Goal: Contribute content: Add original content to the website for others to see

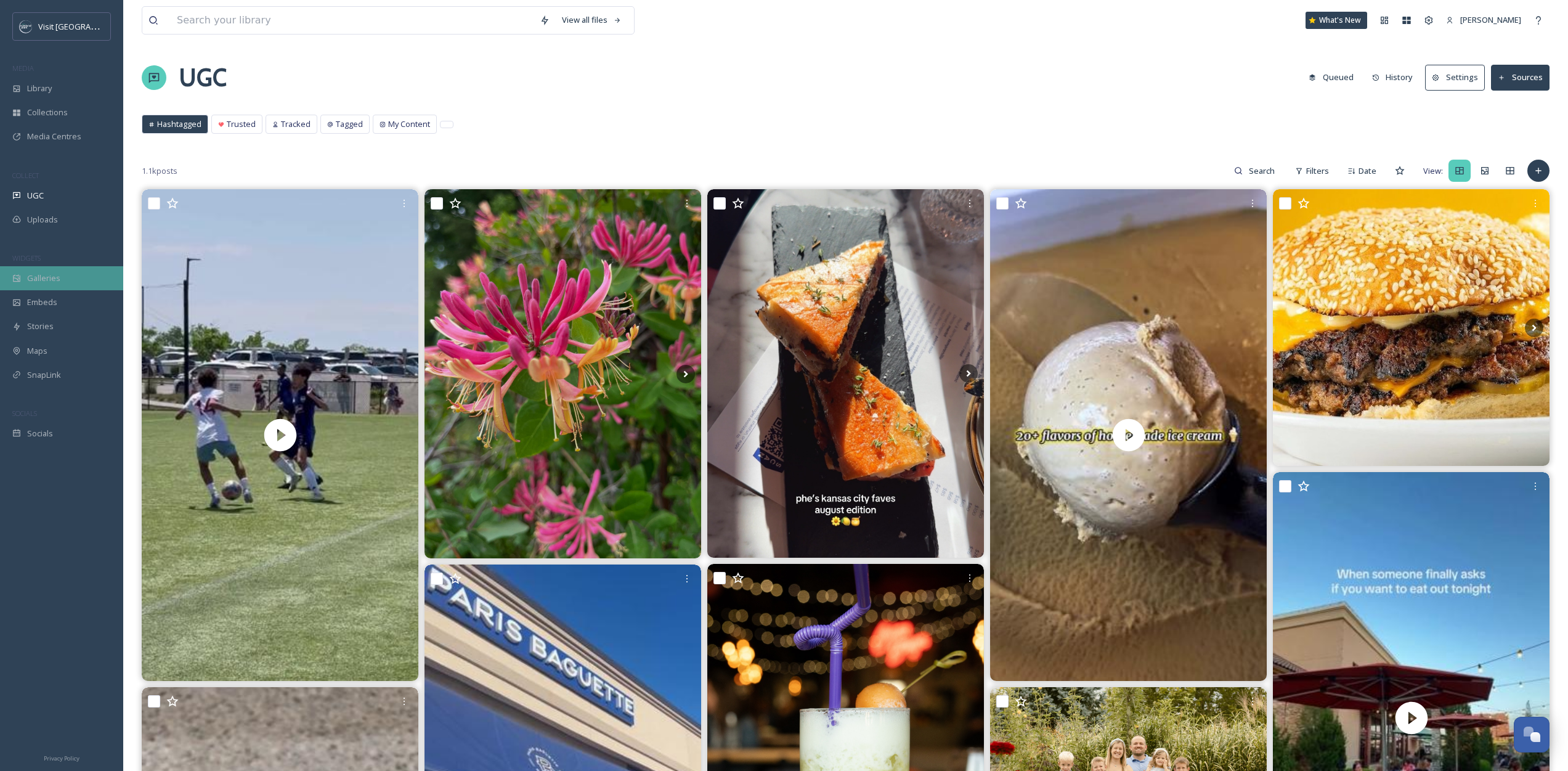
click at [61, 279] on div "Galleries" at bounding box center [61, 278] width 123 height 24
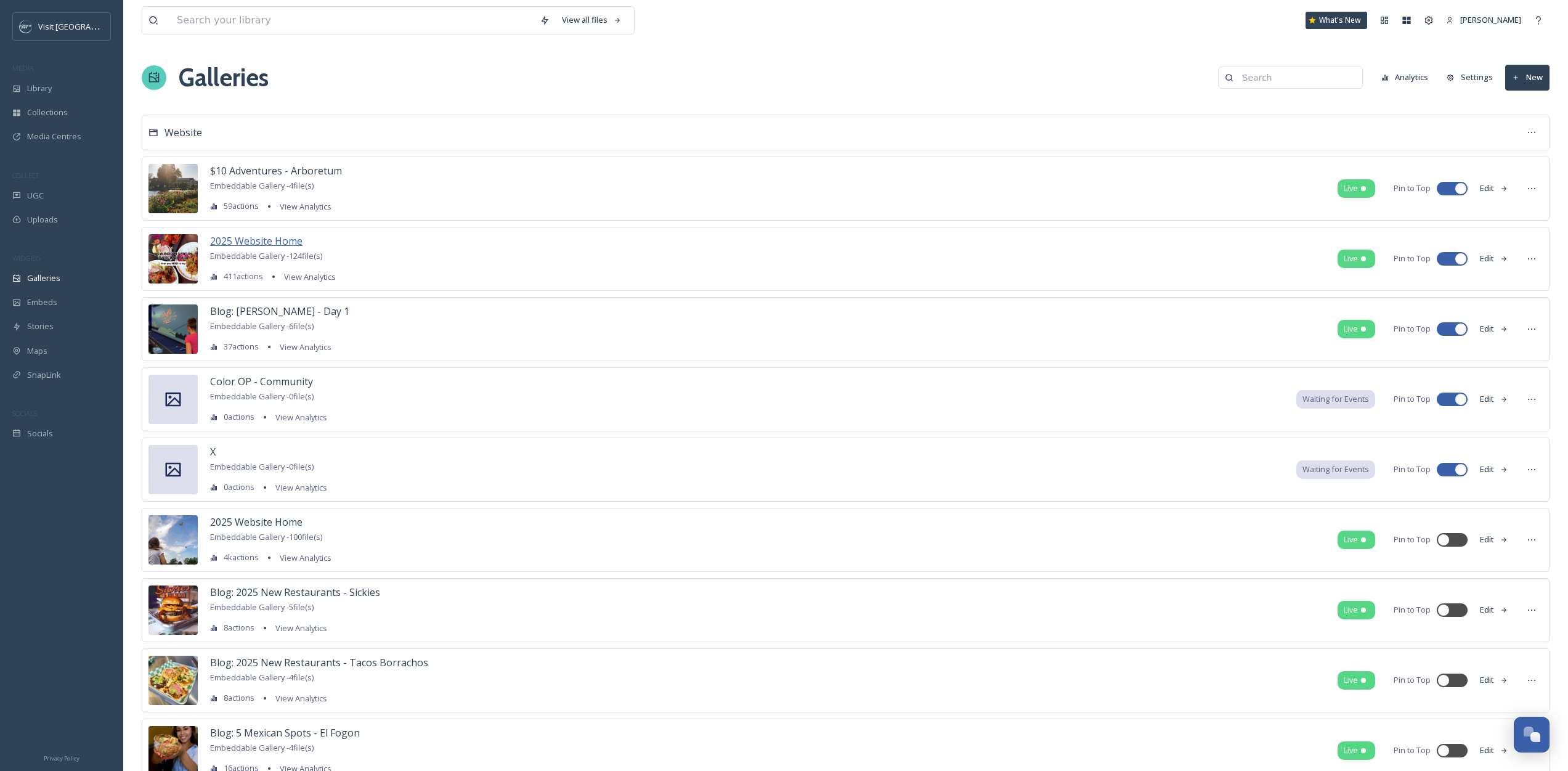
click at [301, 235] on span "2025 Website Home" at bounding box center [256, 241] width 93 height 14
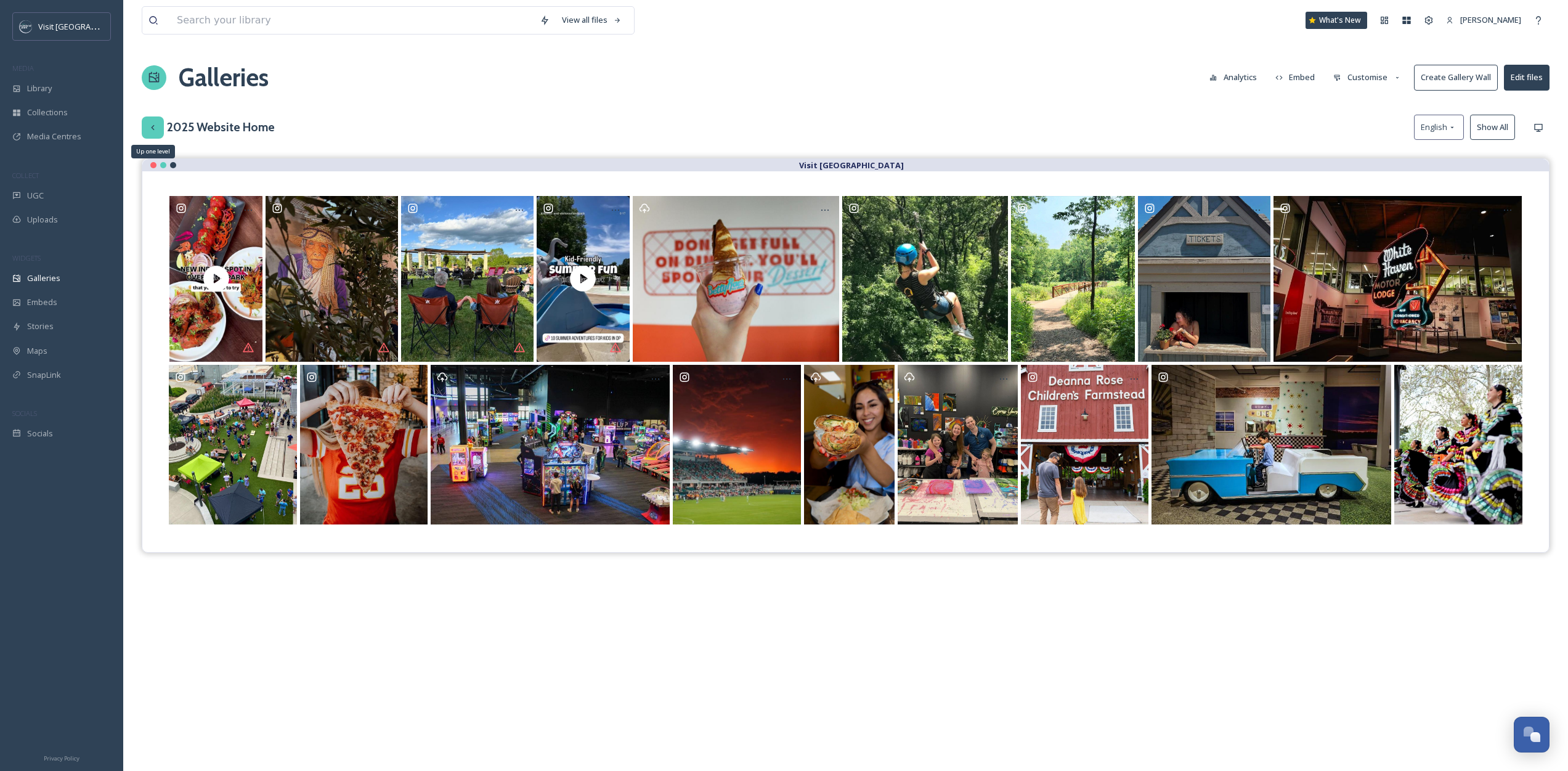
click at [150, 127] on icon at bounding box center [153, 127] width 10 height 10
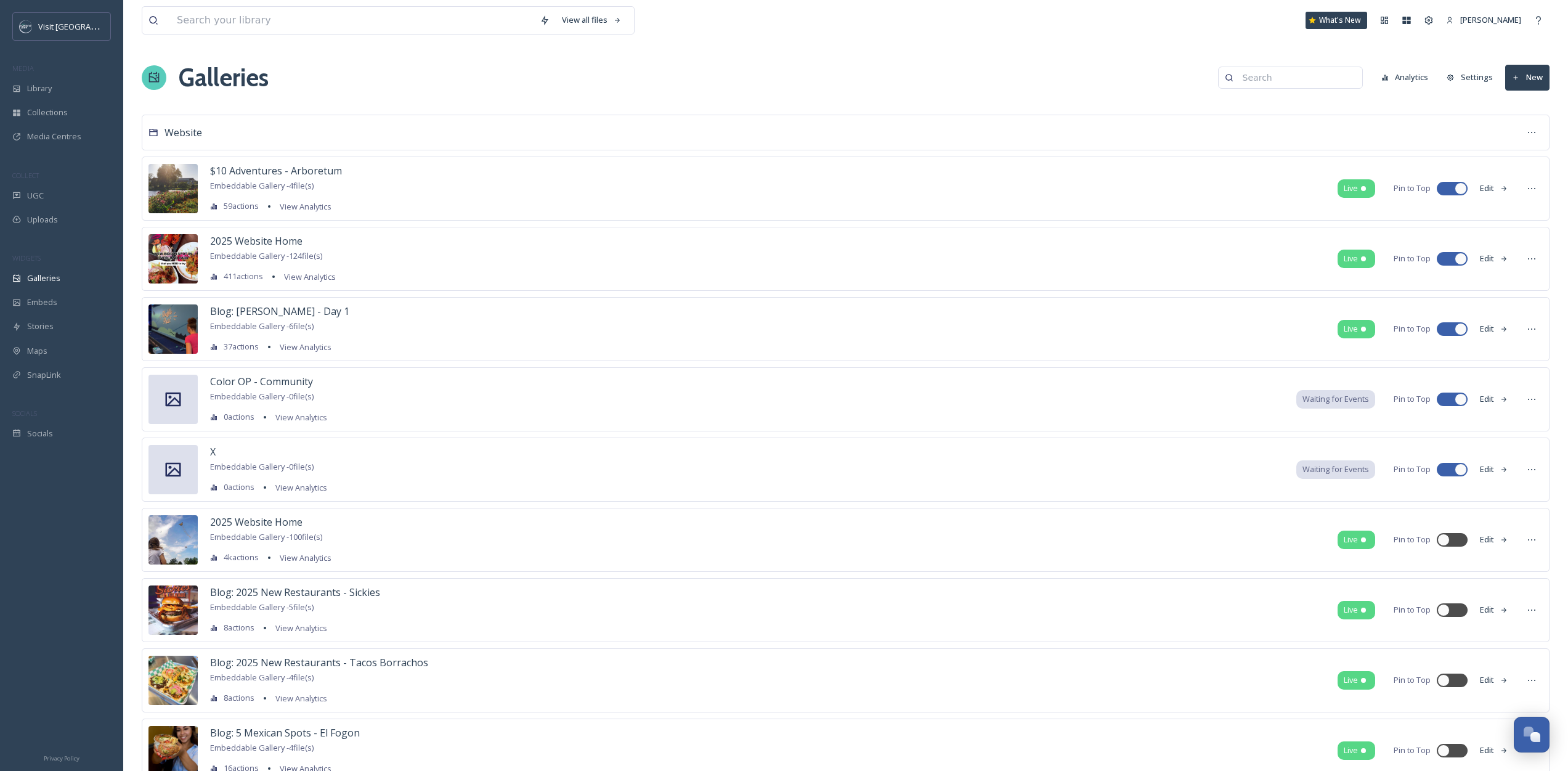
click at [374, 308] on div "Blog: [PERSON_NAME] - Day 1 Embeddable Gallery - 6 file(s) 37 actions View Anal…" at bounding box center [846, 329] width 1408 height 64
click at [325, 314] on span "Blog: [PERSON_NAME] - Day 1" at bounding box center [280, 311] width 140 height 14
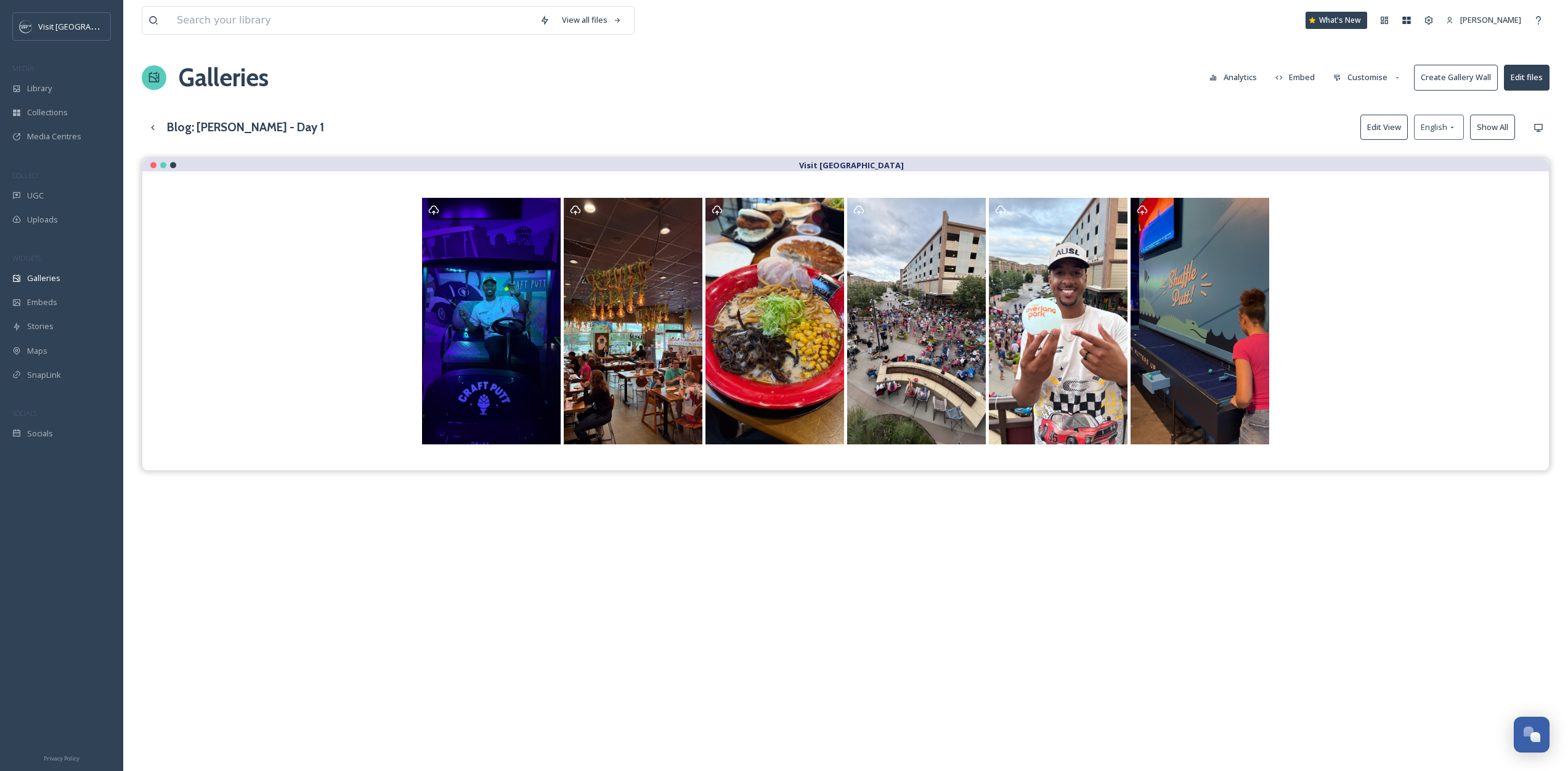
click at [1361, 83] on button "Customise" at bounding box center [1367, 77] width 81 height 24
click at [1360, 102] on div "Layout" at bounding box center [1371, 105] width 86 height 24
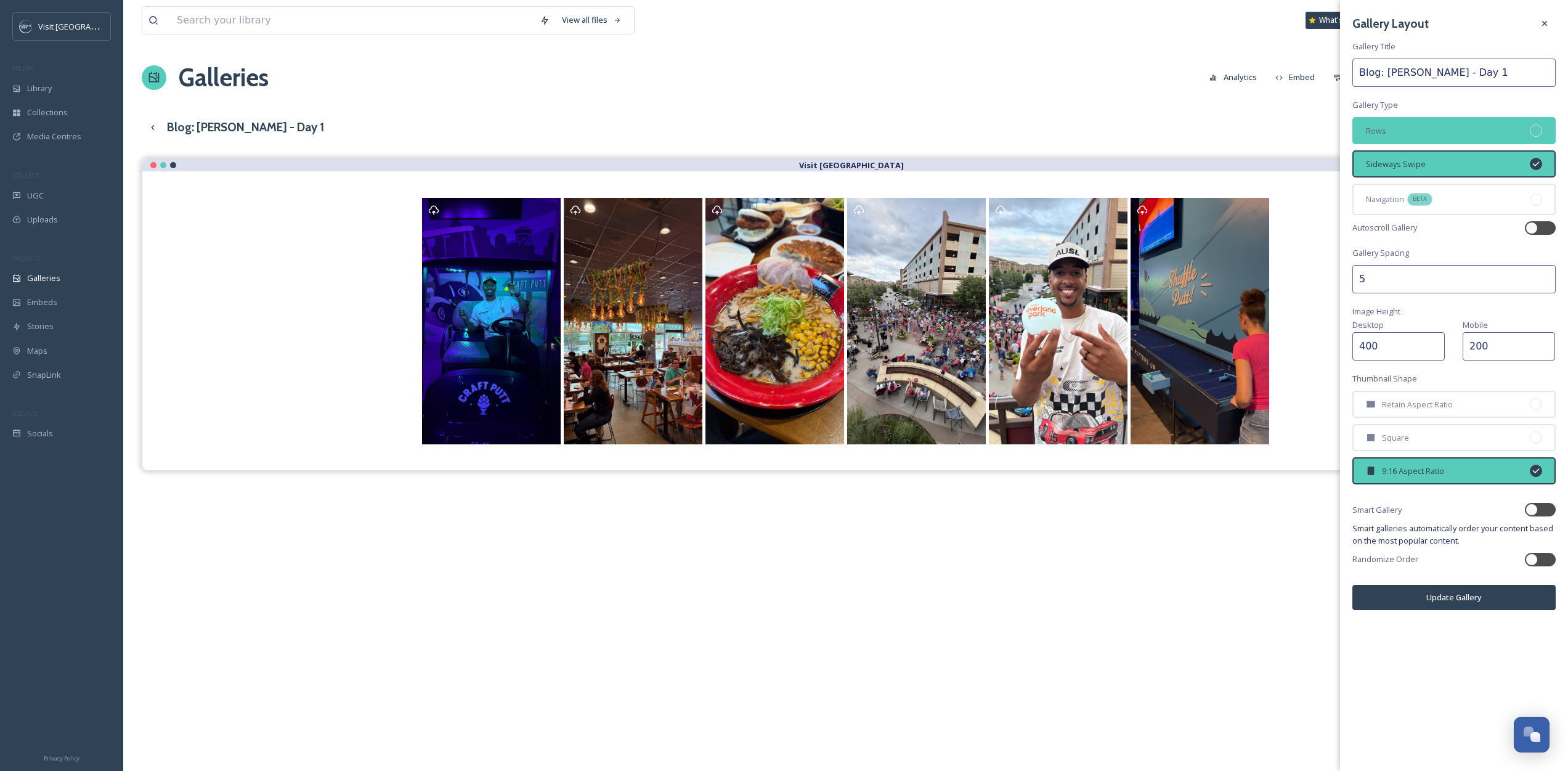
click at [1427, 126] on div "Rows" at bounding box center [1454, 130] width 203 height 27
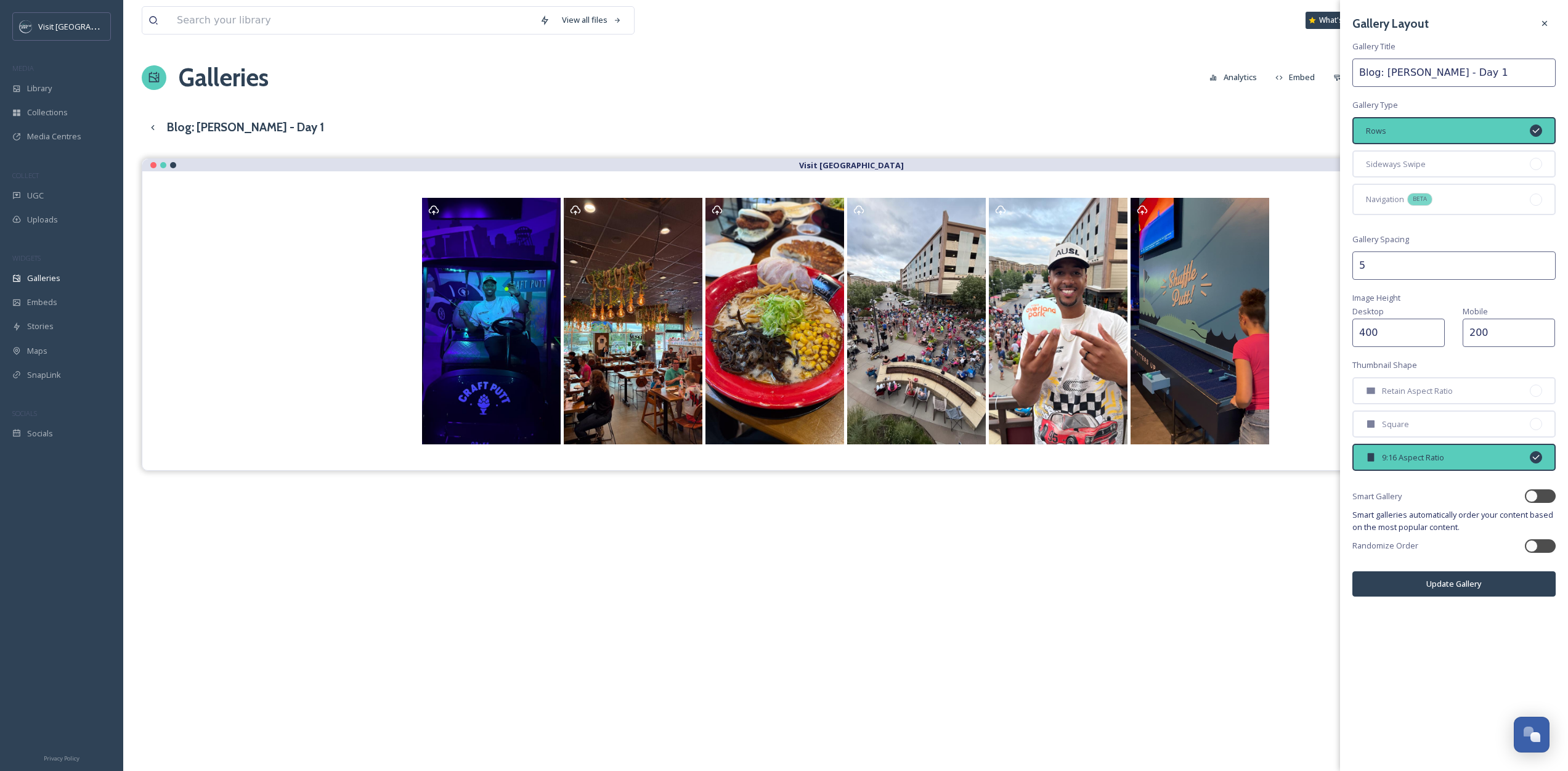
click at [1521, 578] on button "Update Gallery" at bounding box center [1454, 584] width 203 height 25
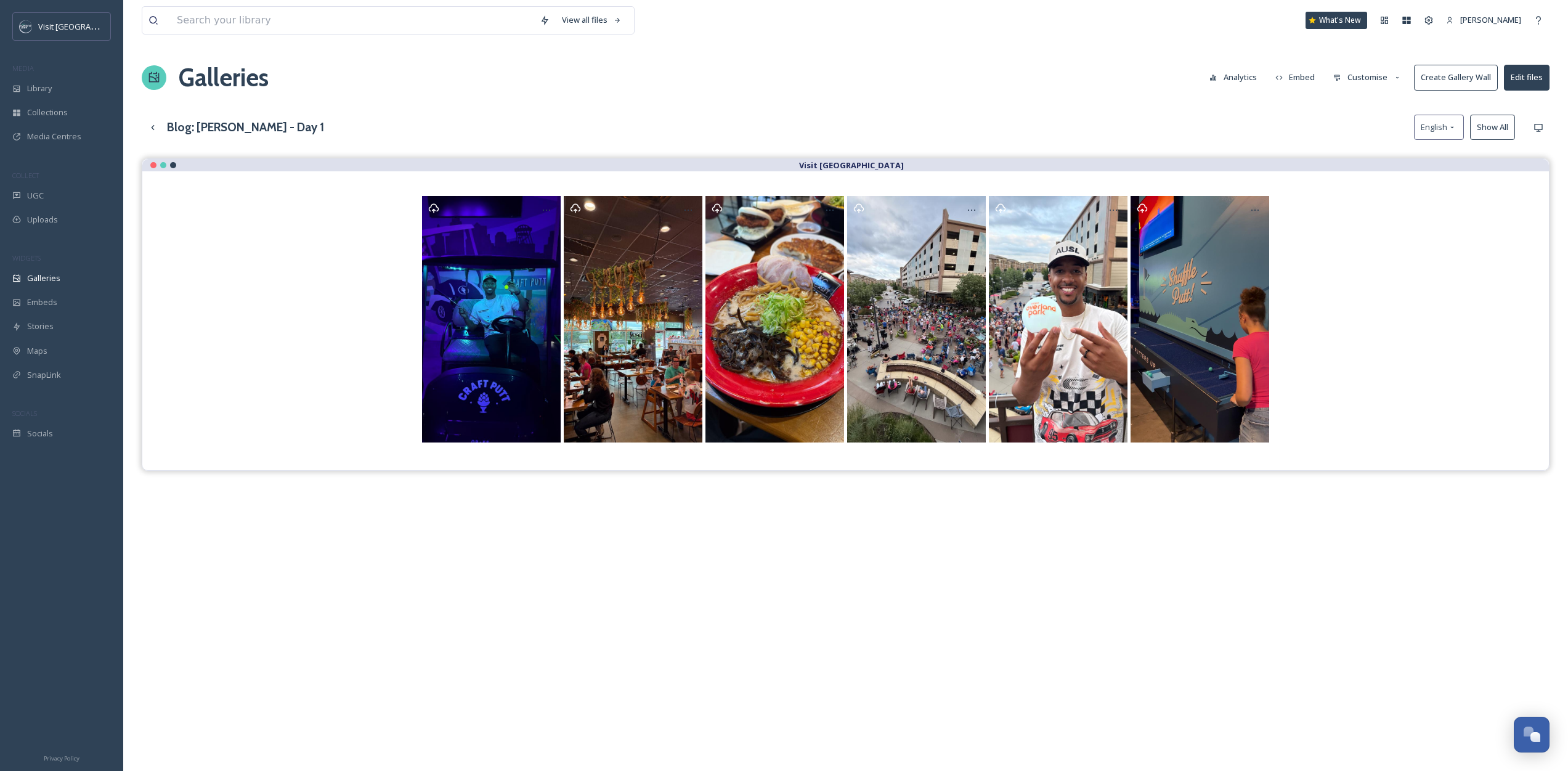
click at [1356, 80] on button "Customise" at bounding box center [1367, 77] width 81 height 24
click at [1366, 105] on div "Layout" at bounding box center [1371, 105] width 86 height 24
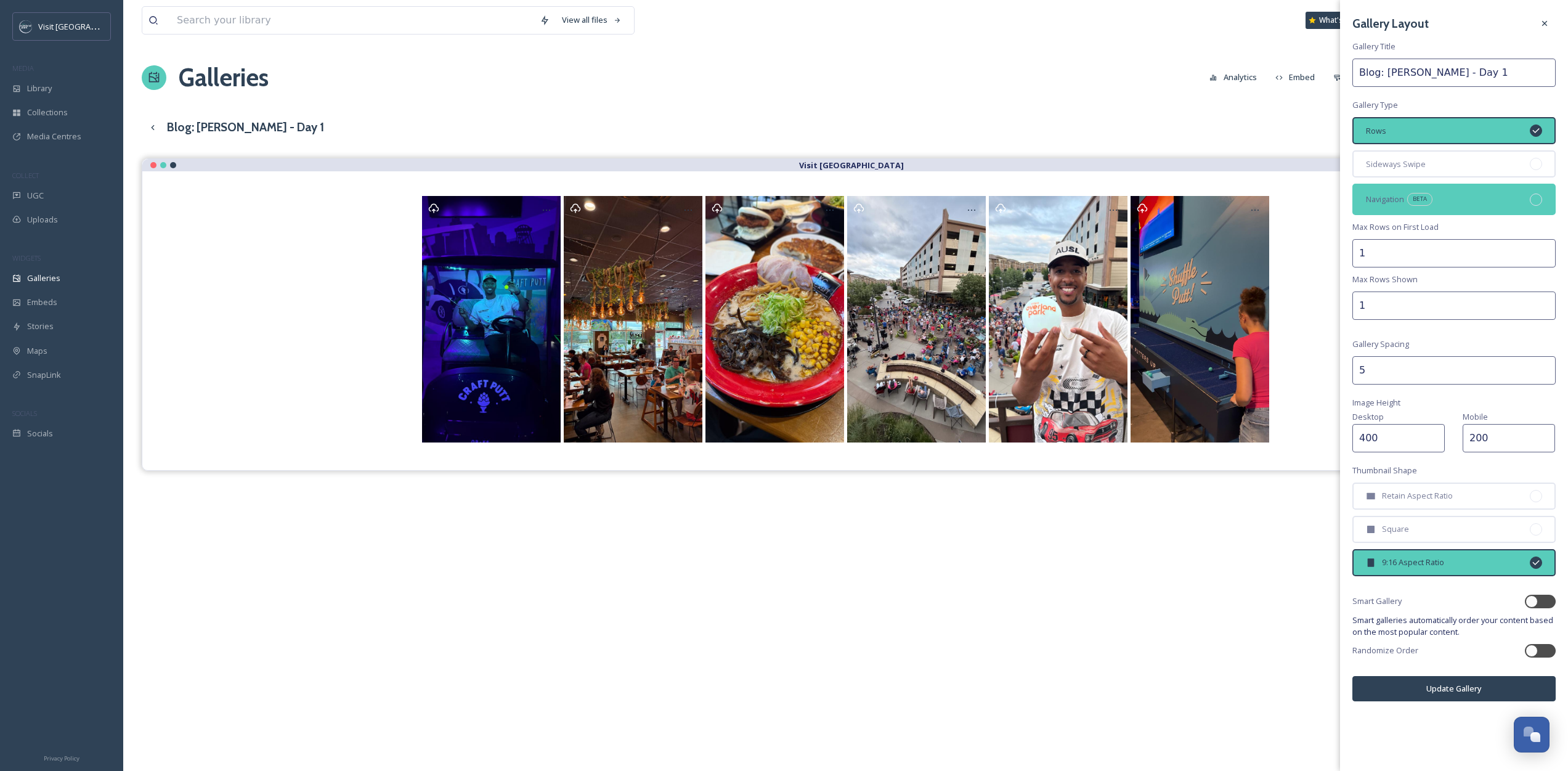
click at [1444, 189] on div "Navigation BETA" at bounding box center [1454, 199] width 203 height 31
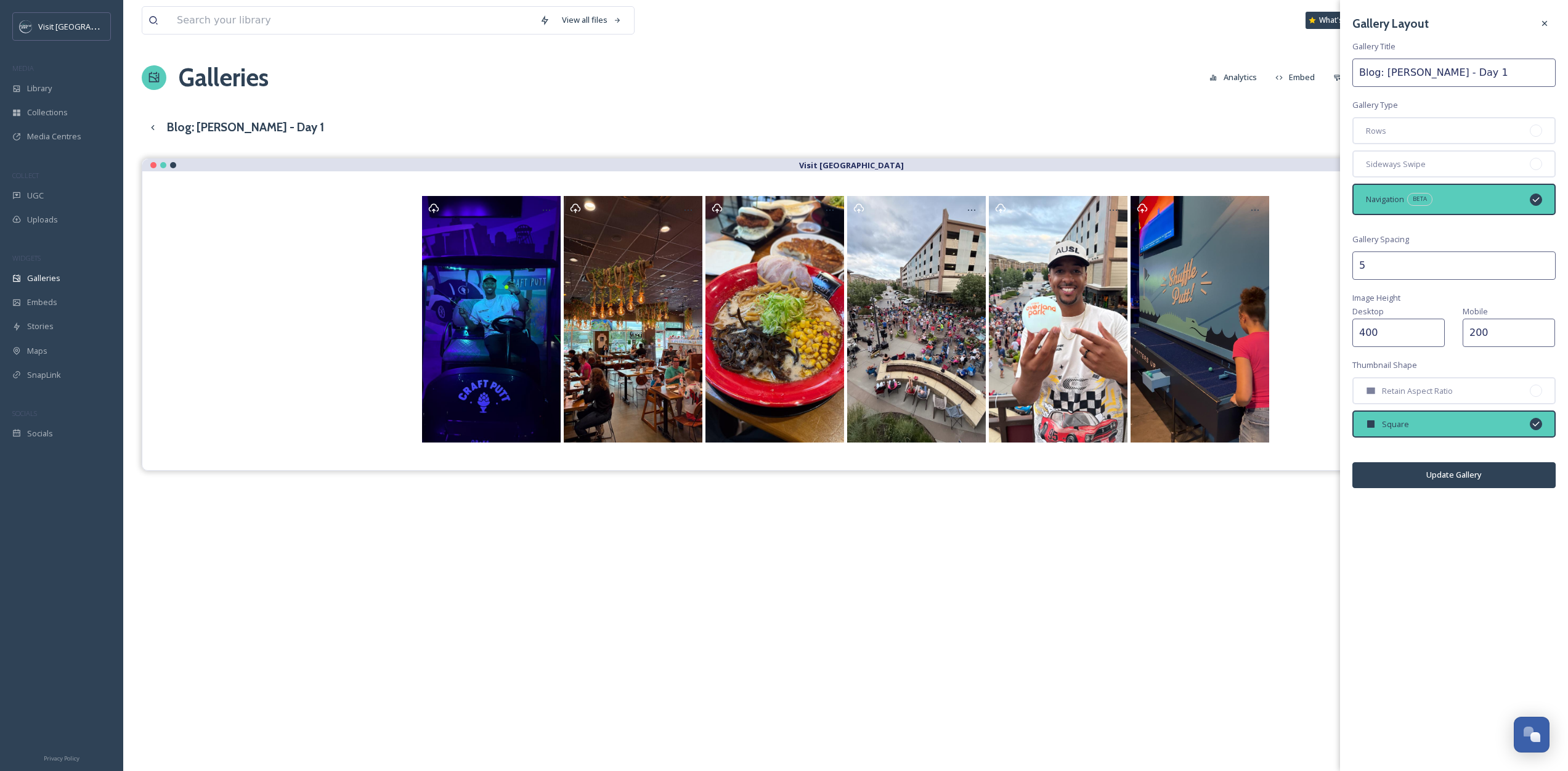
click at [1435, 484] on button "Update Gallery" at bounding box center [1454, 475] width 203 height 25
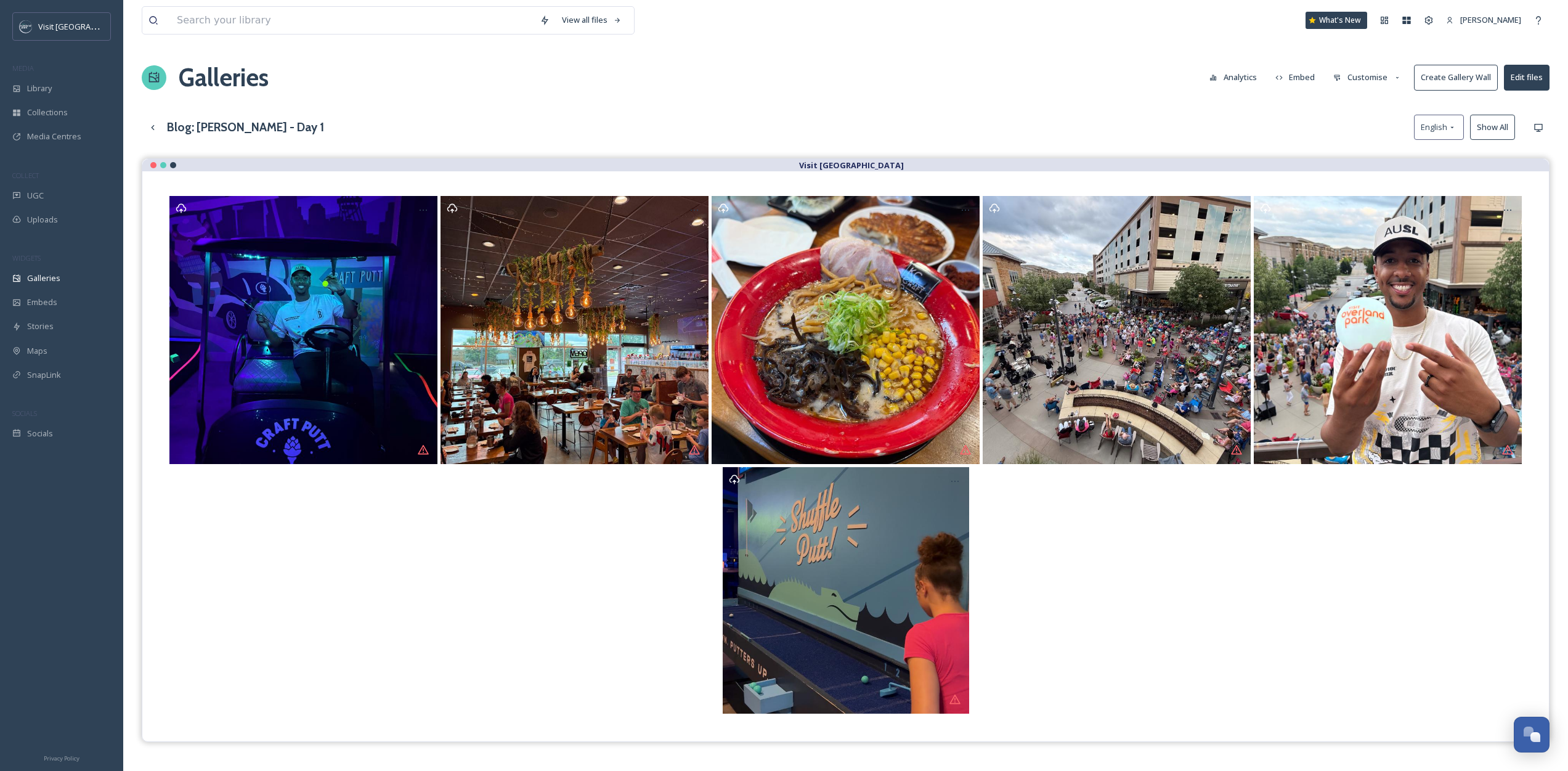
click at [1371, 76] on button "Customise" at bounding box center [1367, 77] width 81 height 24
click at [1341, 97] on div "Layout" at bounding box center [1371, 105] width 86 height 24
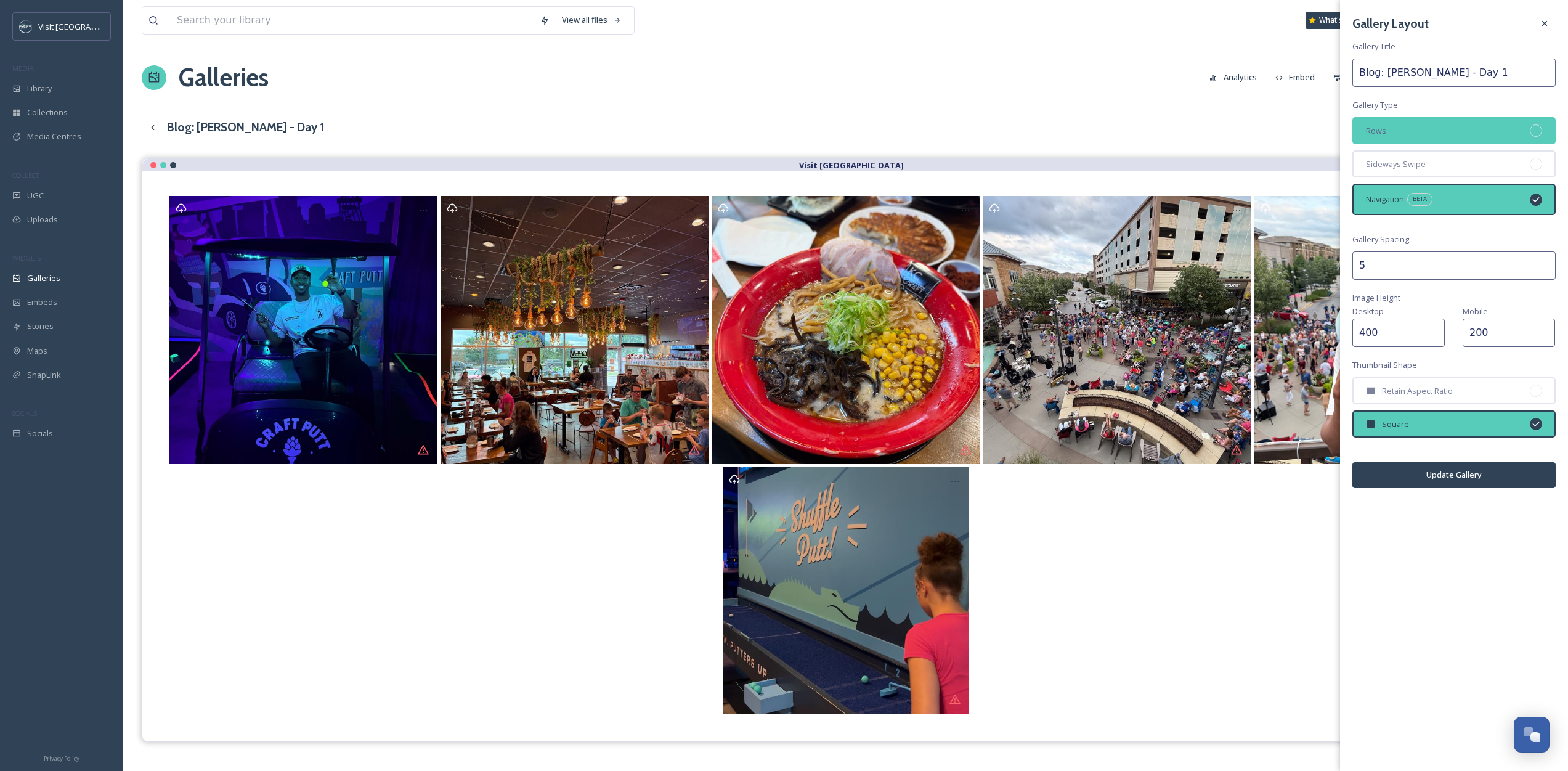
click at [1403, 132] on div "Rows" at bounding box center [1454, 130] width 203 height 27
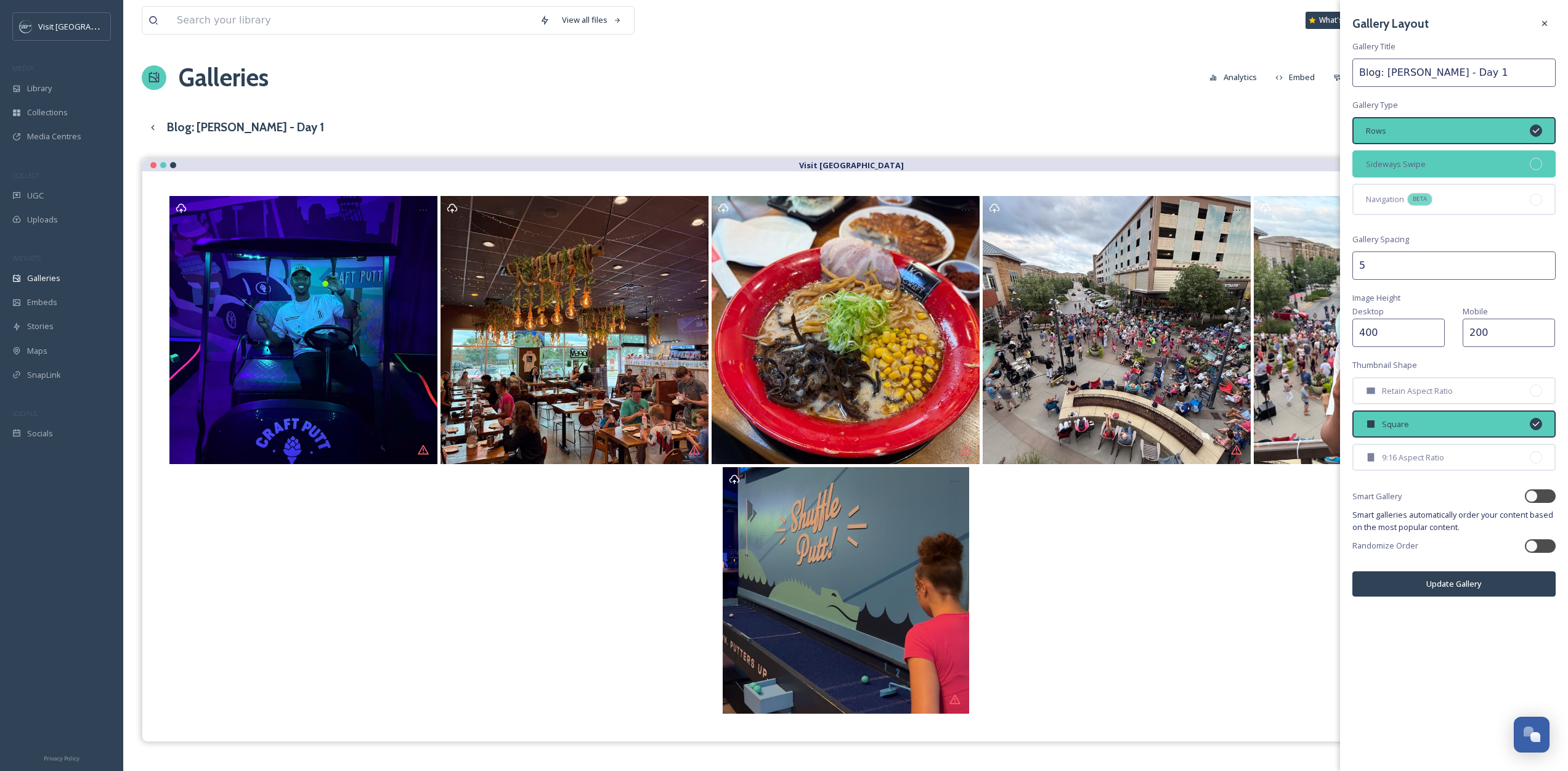
click at [1432, 165] on div "Sideways Swipe" at bounding box center [1454, 163] width 203 height 27
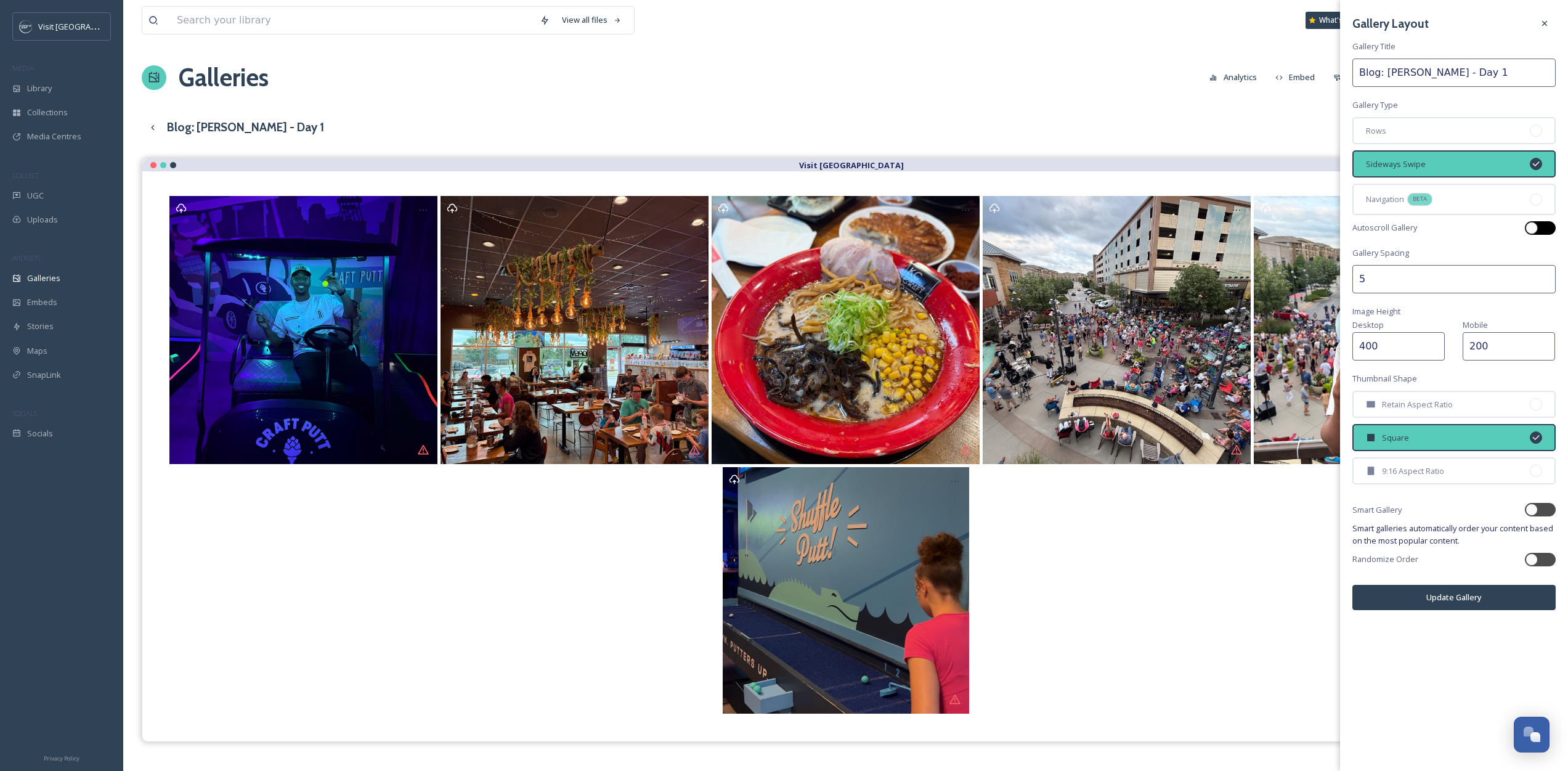
click at [1535, 227] on div at bounding box center [1532, 228] width 12 height 12
checkbox input "true"
click at [1428, 479] on div "9:16 Aspect Ratio" at bounding box center [1454, 470] width 203 height 27
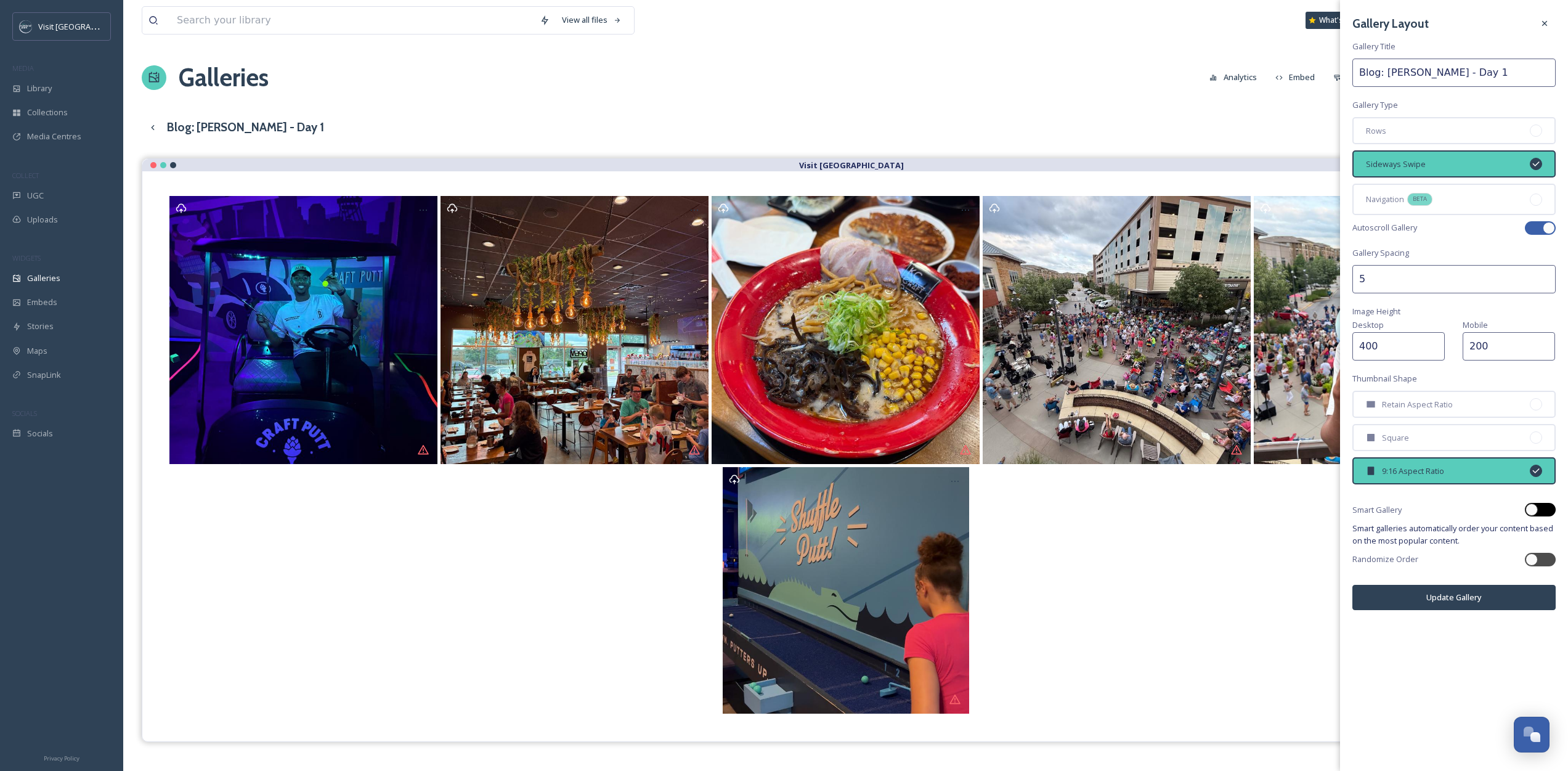
click at [1535, 512] on div at bounding box center [1532, 509] width 12 height 12
checkbox input "true"
click at [1460, 604] on button "Update Gallery" at bounding box center [1454, 598] width 203 height 25
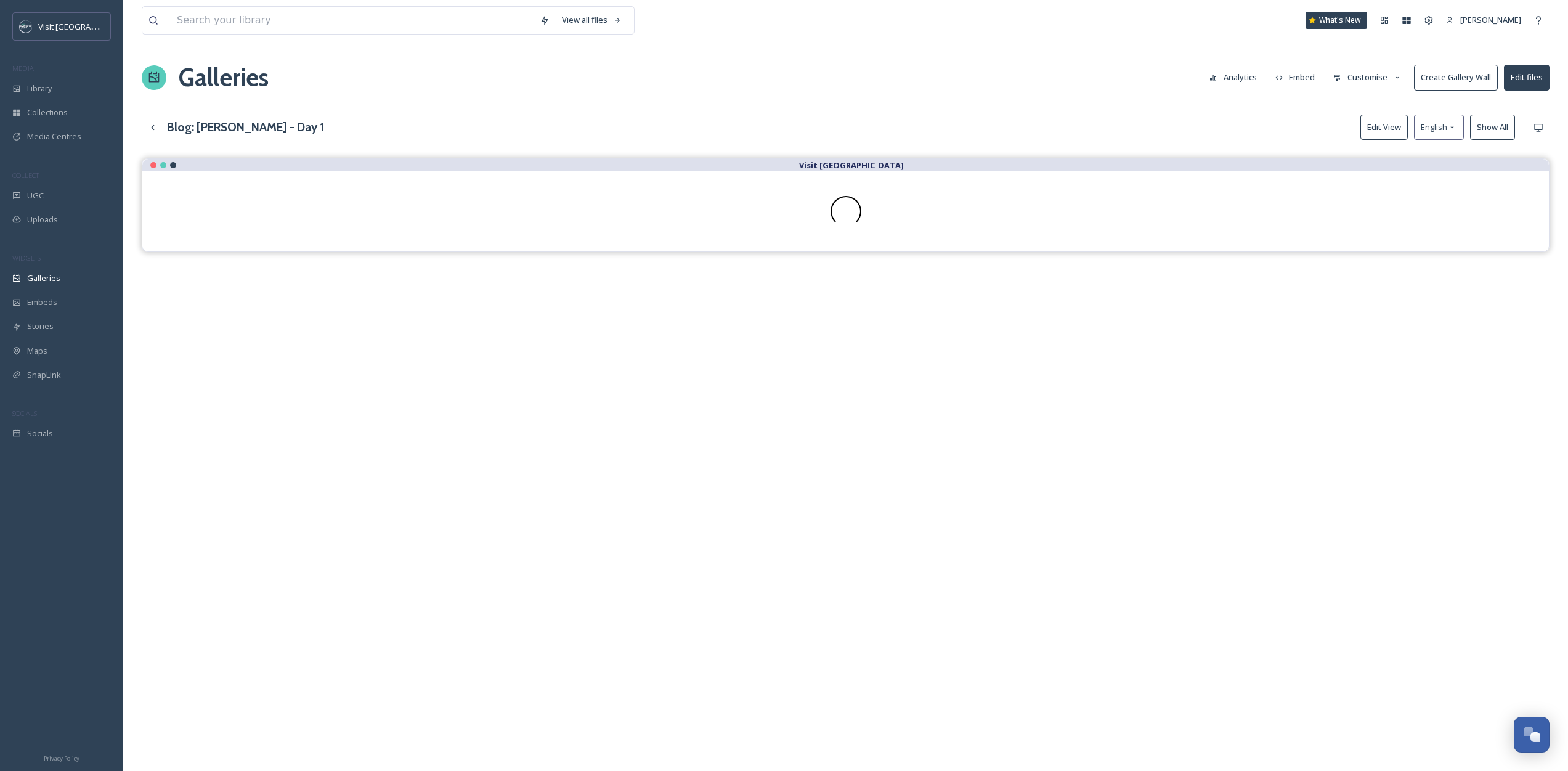
click at [410, 348] on div "Visit [GEOGRAPHIC_DATA]" at bounding box center [846, 544] width 1408 height 771
click at [1346, 85] on button "Customise" at bounding box center [1367, 77] width 81 height 24
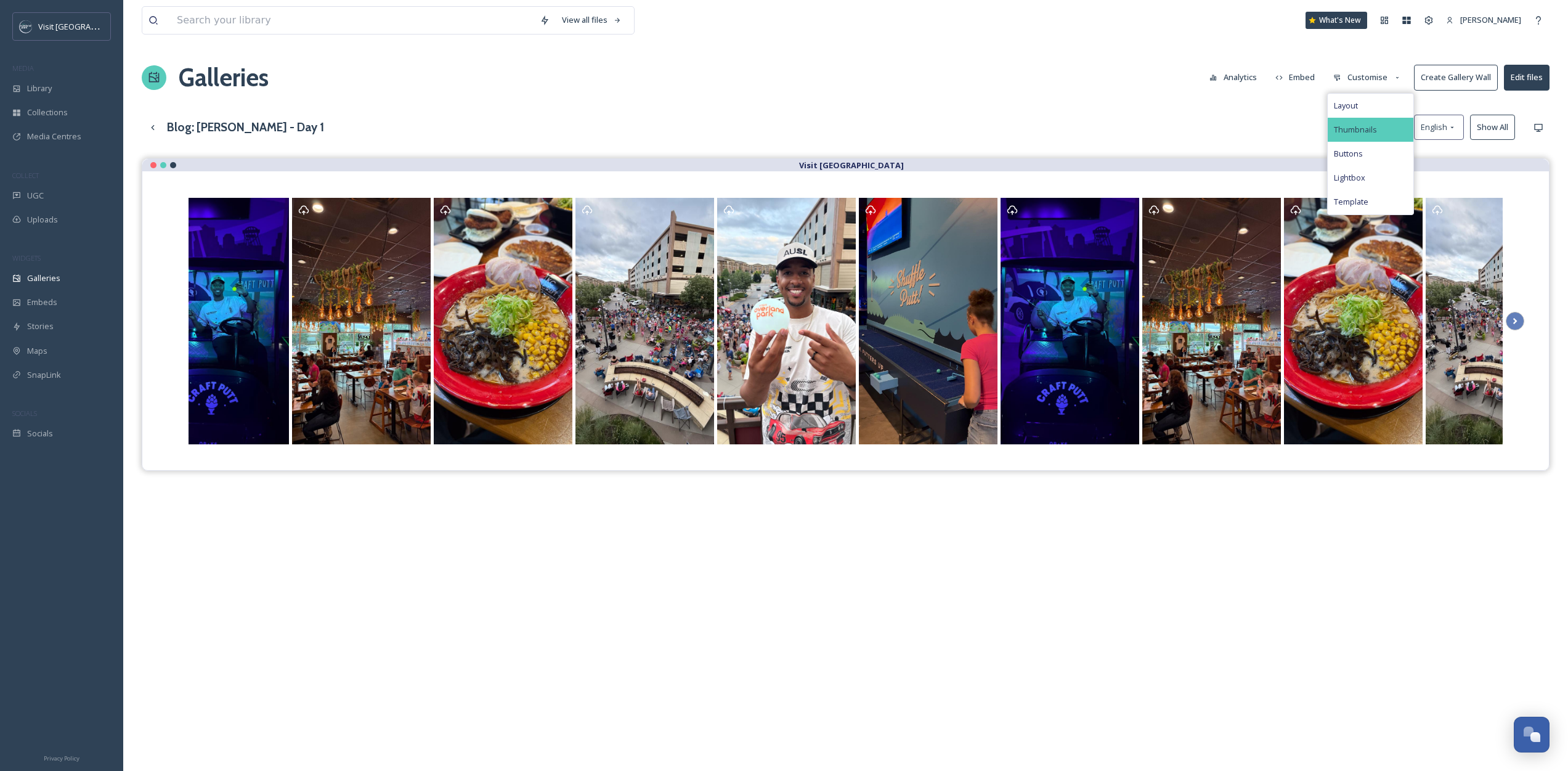
click at [1358, 132] on span "Thumbnails" at bounding box center [1356, 130] width 43 height 12
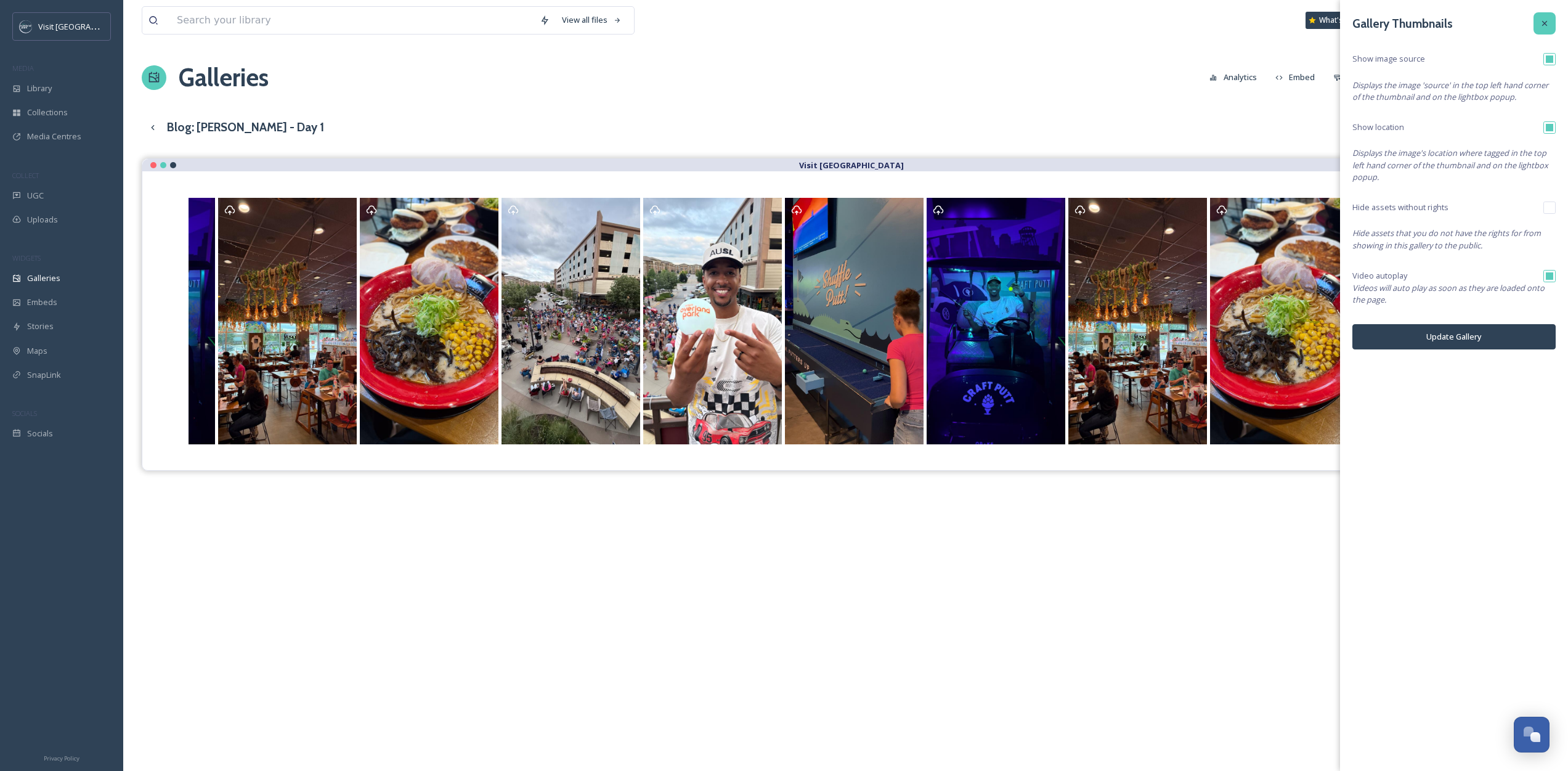
click at [1540, 18] on icon at bounding box center [1544, 23] width 10 height 10
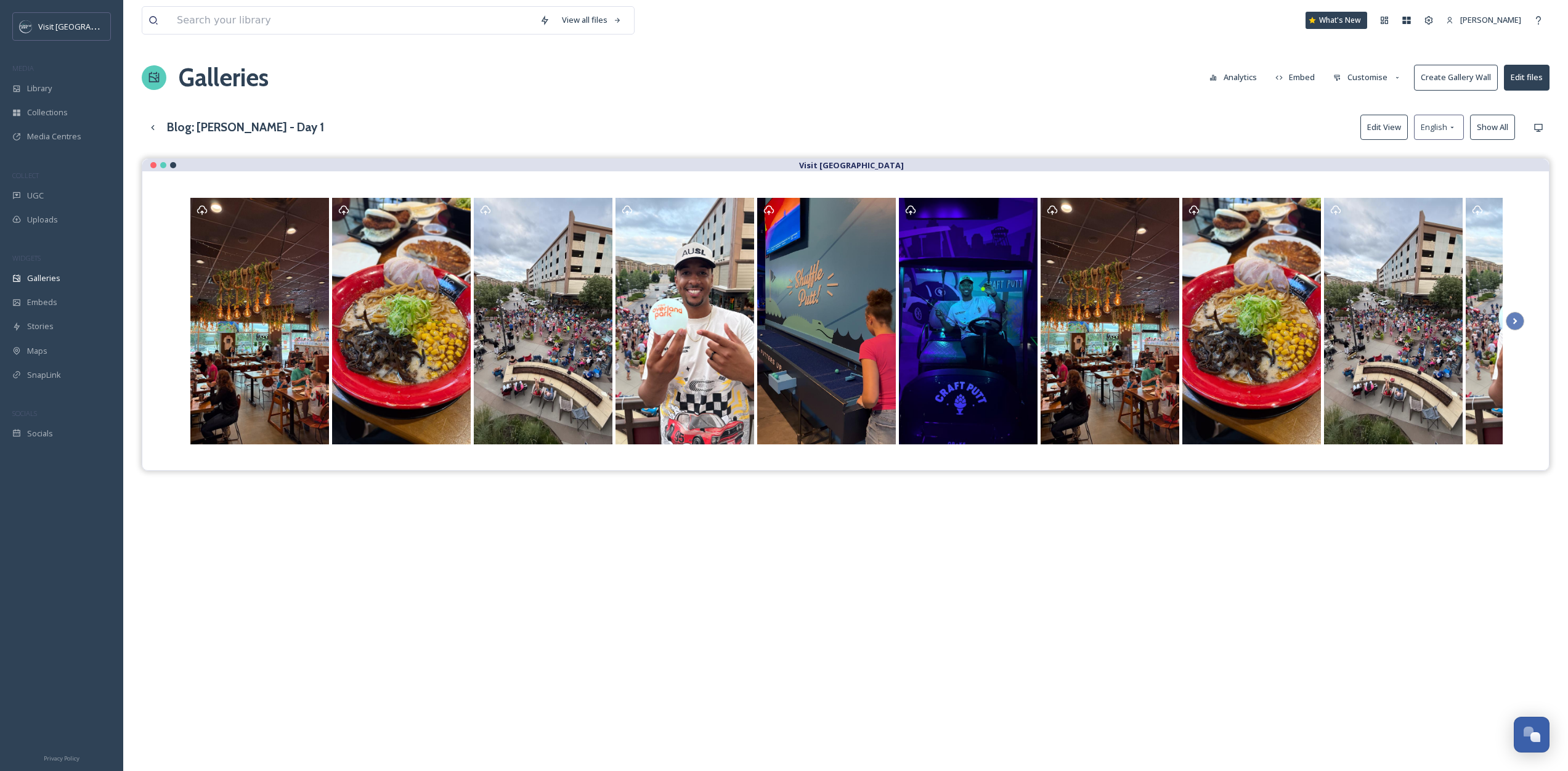
click at [1400, 79] on icon at bounding box center [1398, 77] width 8 height 8
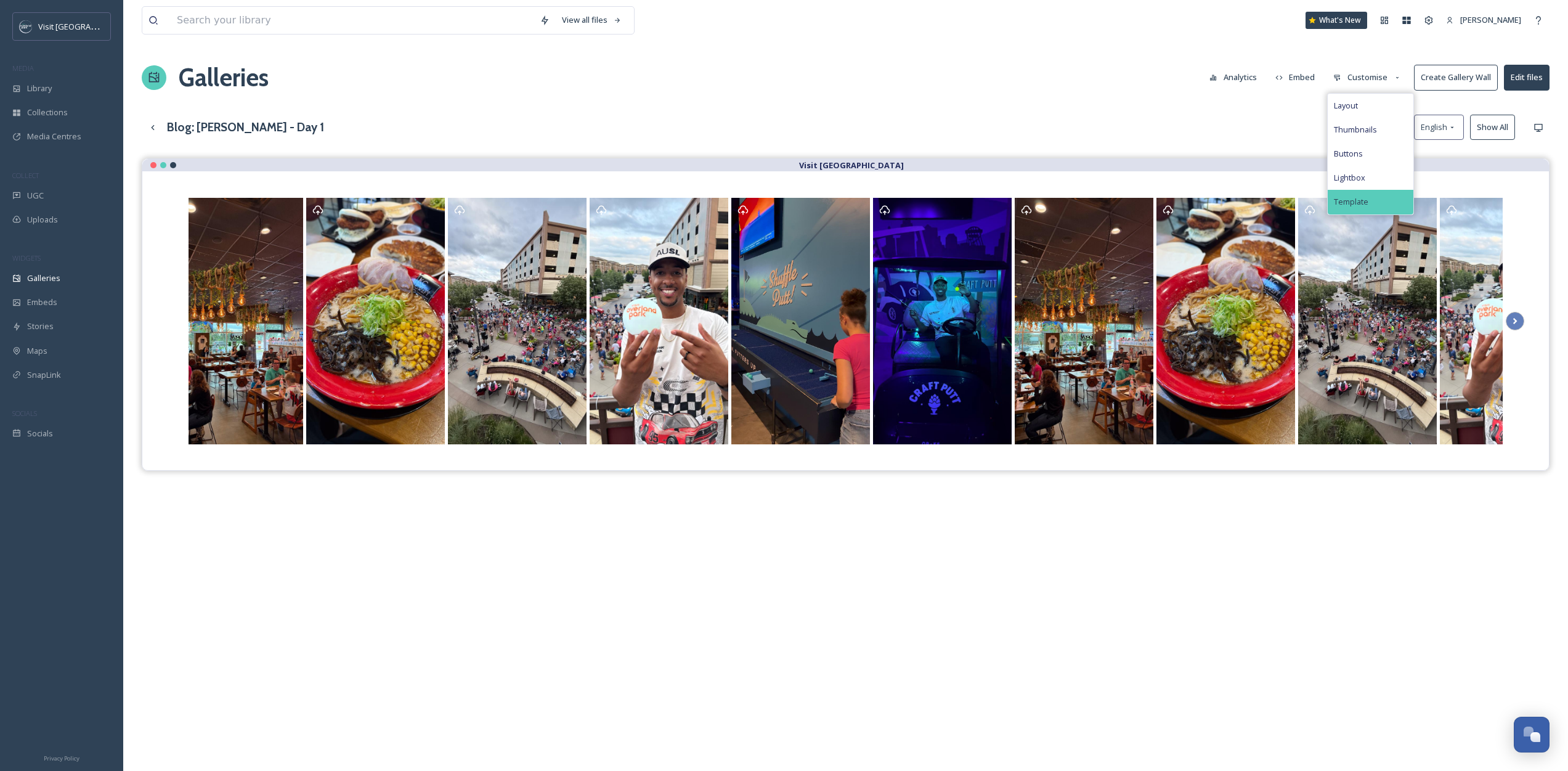
click at [1386, 200] on div "Template" at bounding box center [1371, 201] width 86 height 24
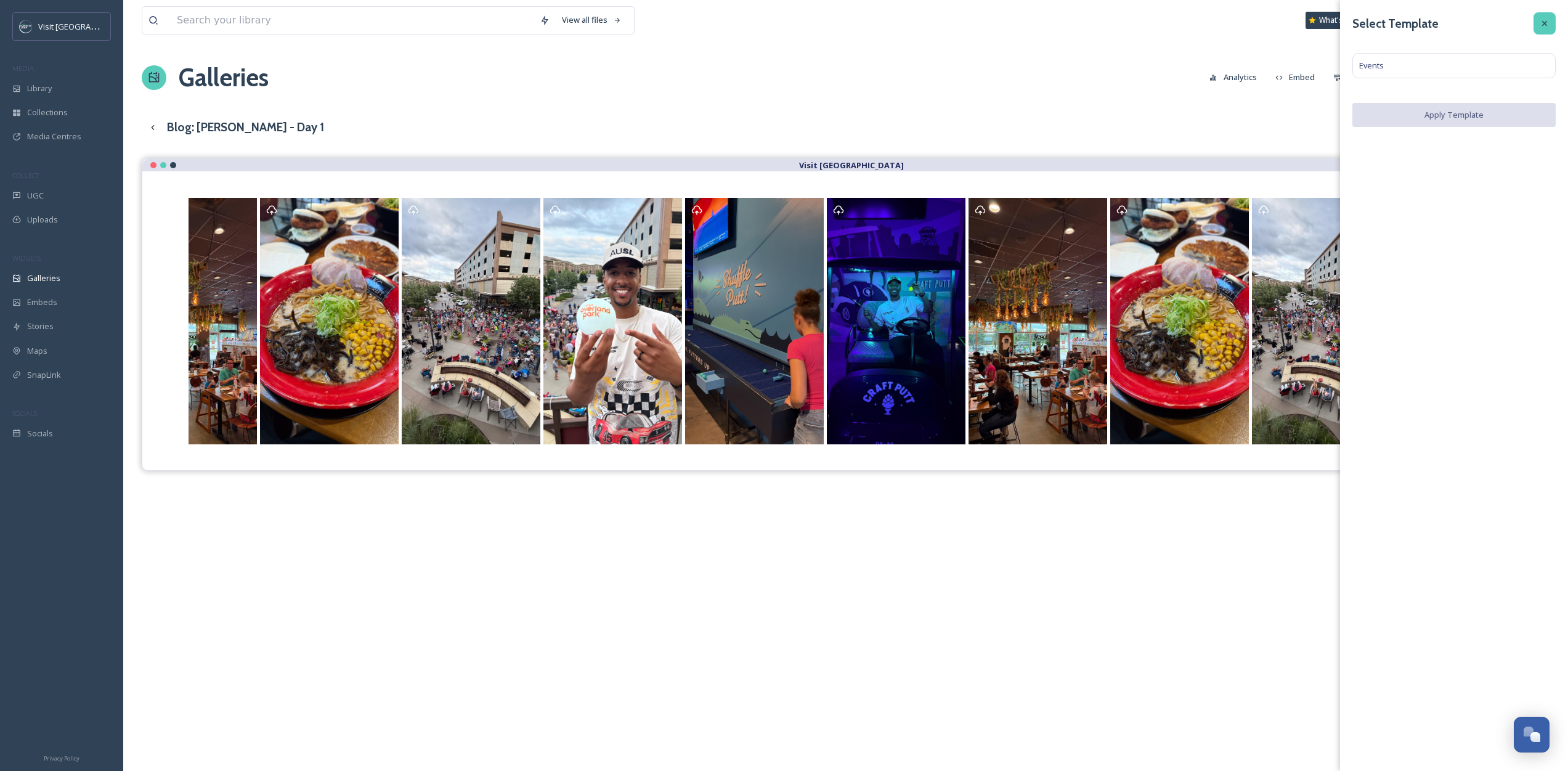
click at [1553, 18] on div at bounding box center [1544, 23] width 22 height 22
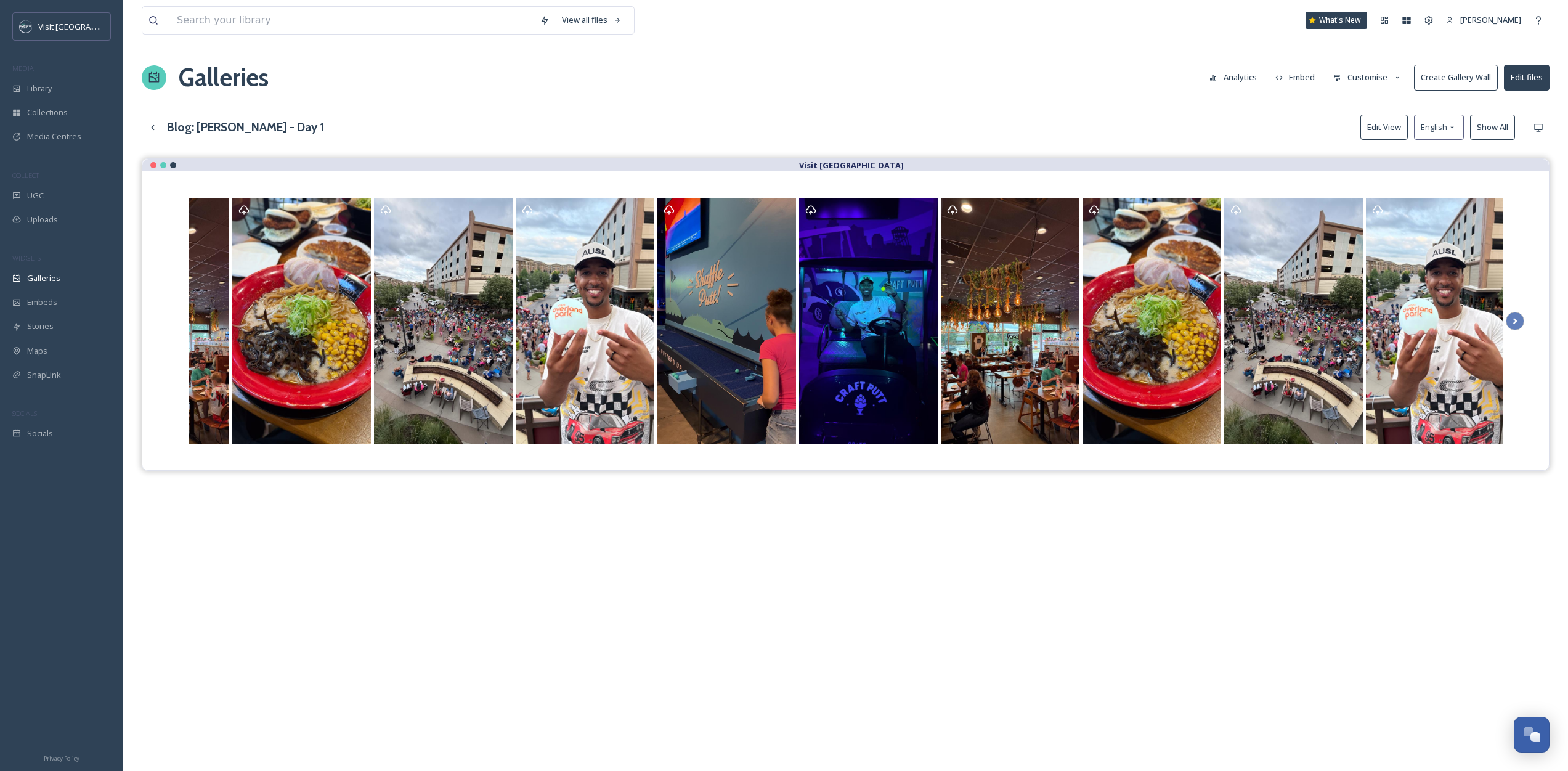
click at [1397, 77] on icon at bounding box center [1398, 77] width 8 height 8
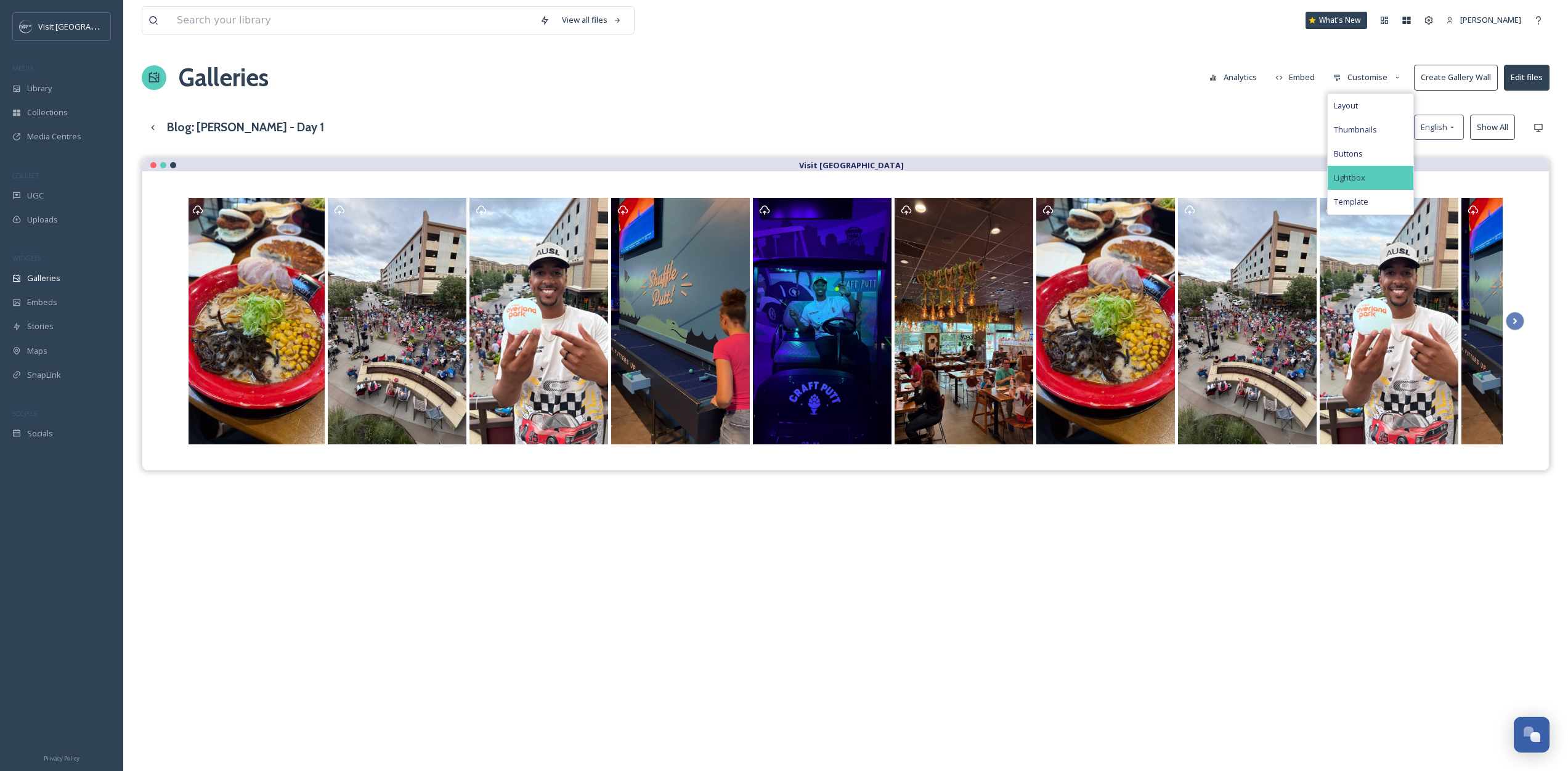
click at [1370, 174] on div "Lightbox" at bounding box center [1371, 177] width 86 height 24
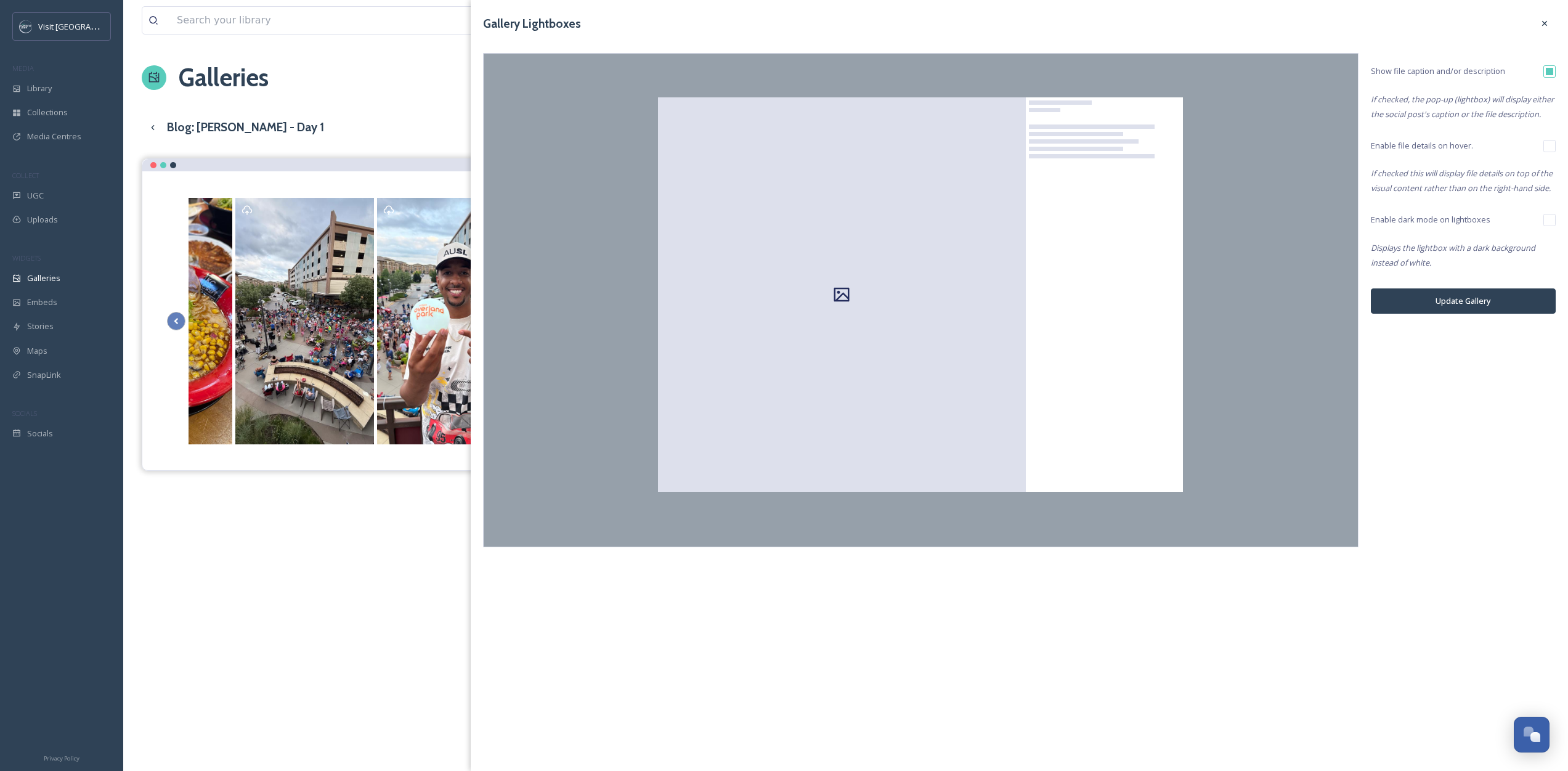
drag, startPoint x: 1544, startPoint y: 25, endPoint x: 1538, endPoint y: 32, distance: 9.2
click at [1544, 26] on icon at bounding box center [1544, 23] width 10 height 10
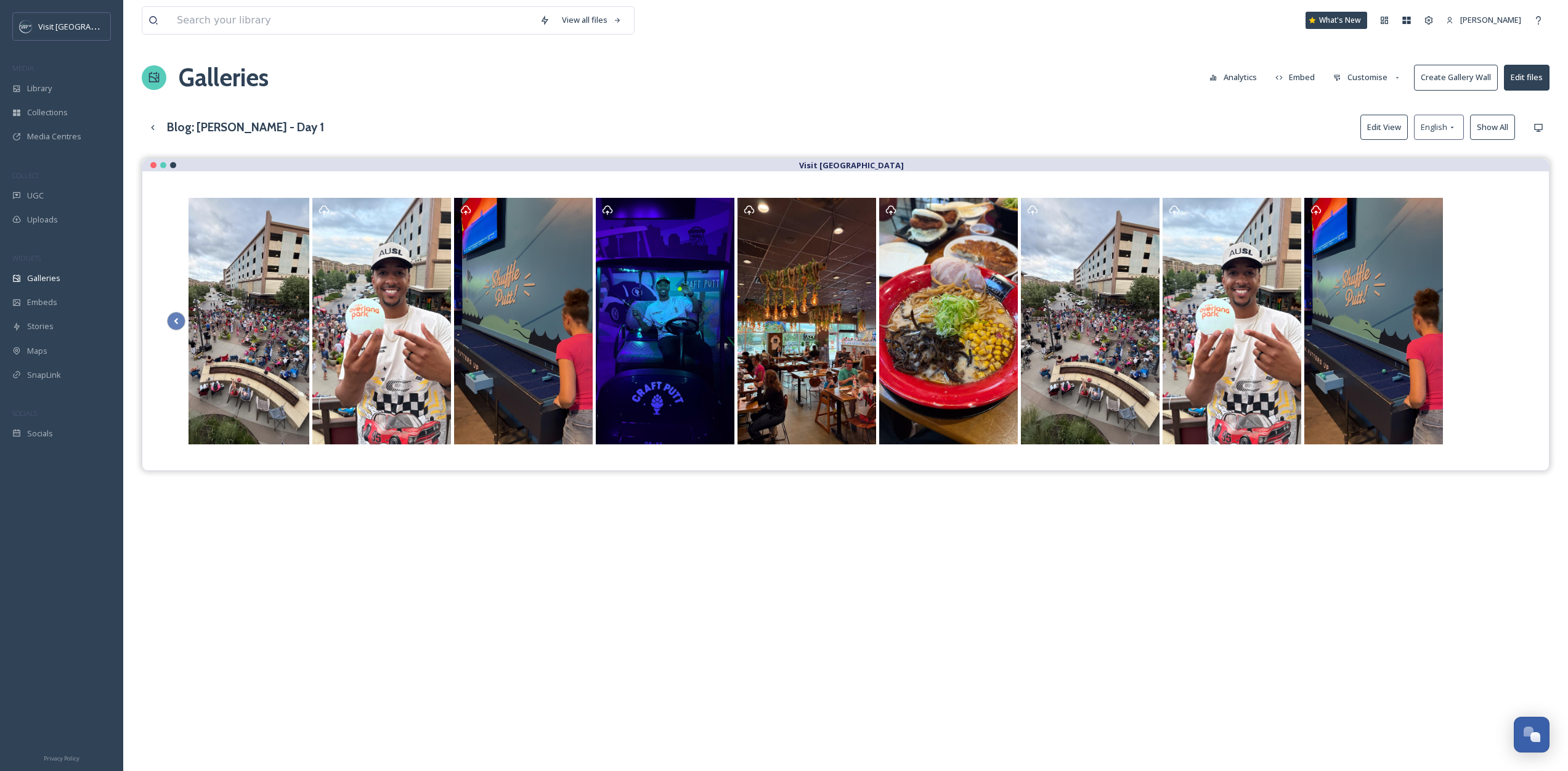
click at [1340, 74] on icon at bounding box center [1337, 77] width 8 height 8
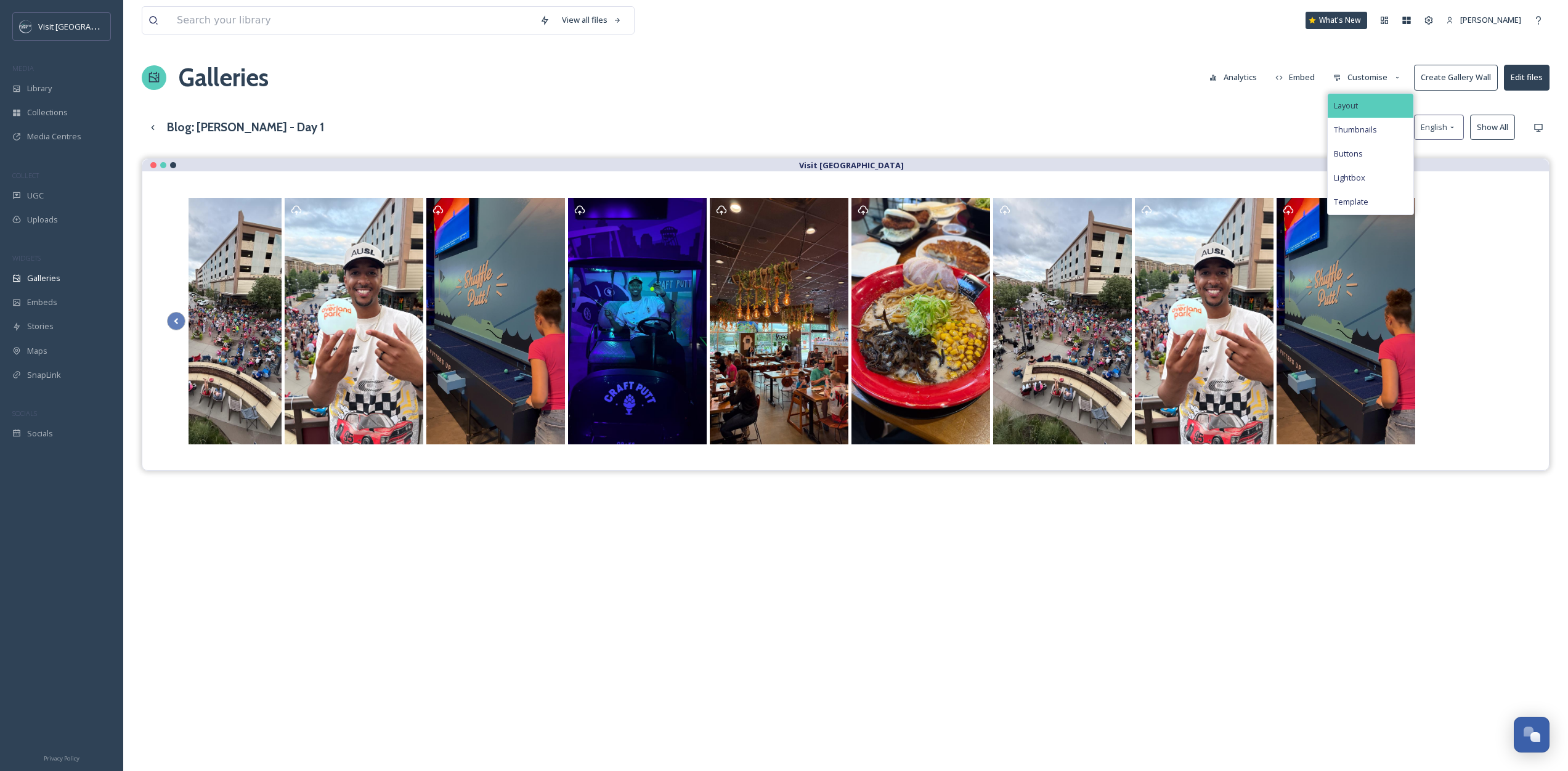
click at [1366, 104] on div "Layout" at bounding box center [1371, 105] width 86 height 24
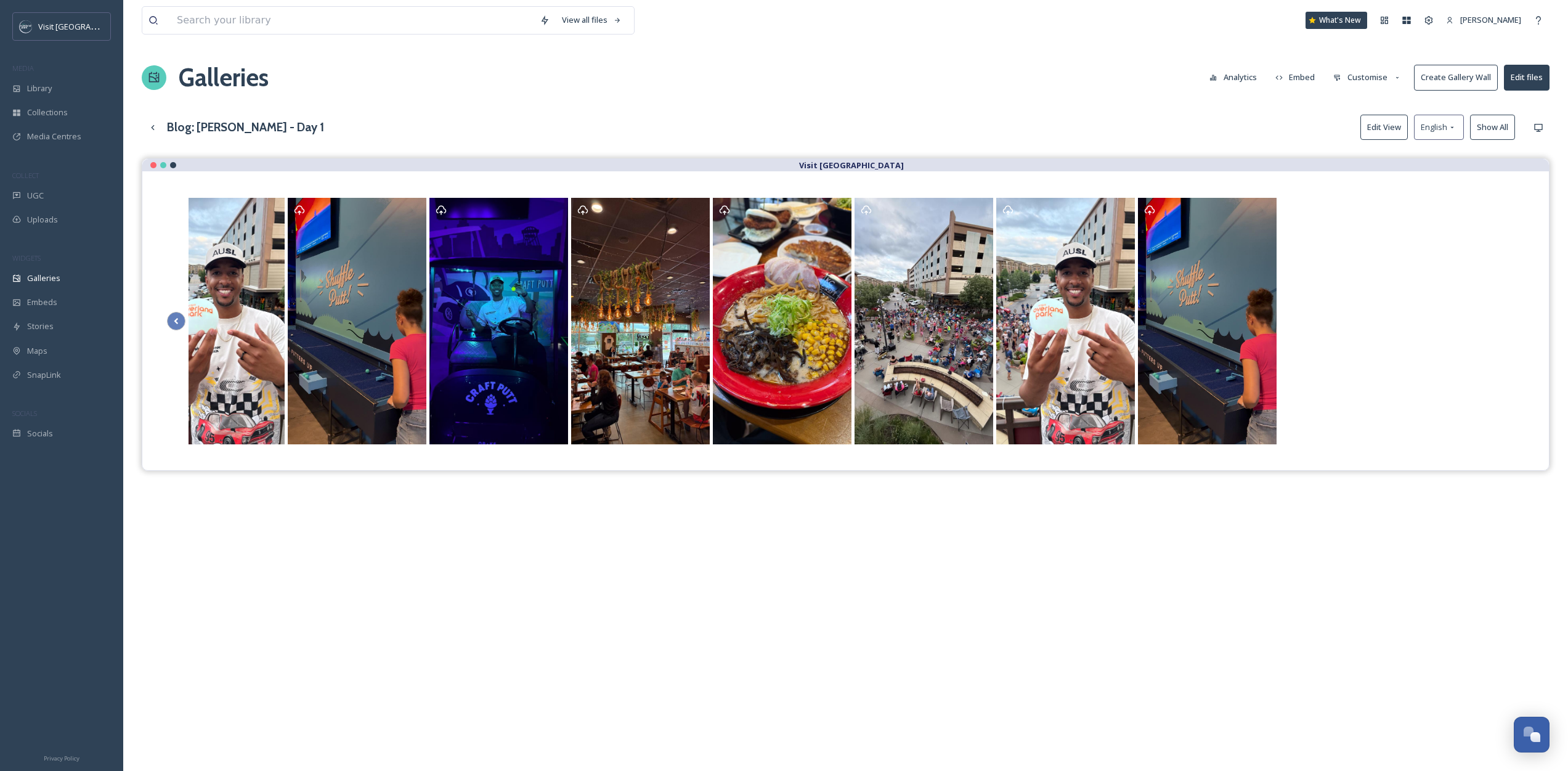
click at [1303, 519] on div "Visit [GEOGRAPHIC_DATA]" at bounding box center [846, 544] width 1408 height 771
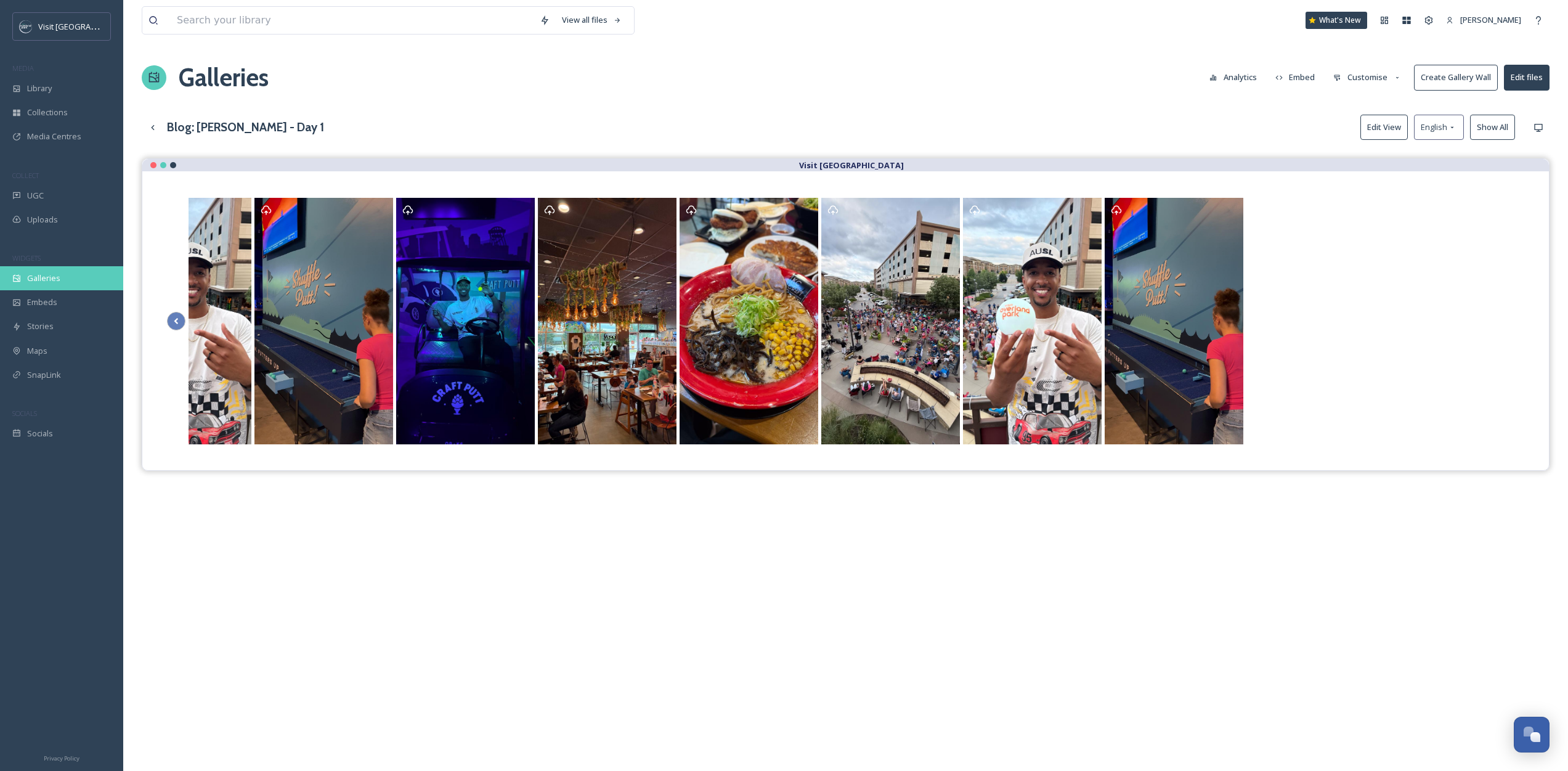
click at [61, 266] on div "Galleries" at bounding box center [61, 278] width 123 height 24
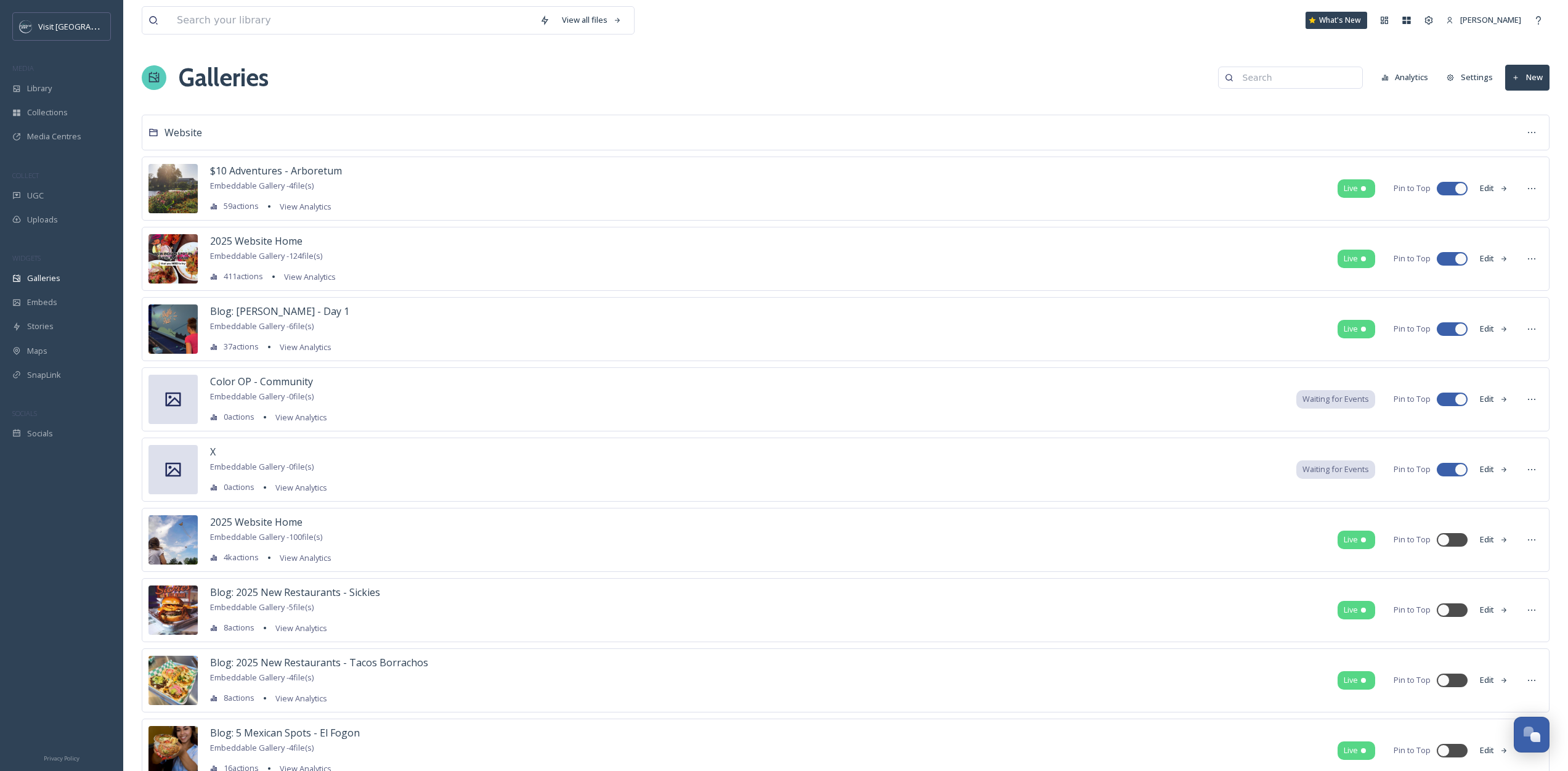
click at [1519, 74] on icon at bounding box center [1516, 77] width 8 height 8
click at [1515, 97] on div "Gallery" at bounding box center [1521, 106] width 54 height 24
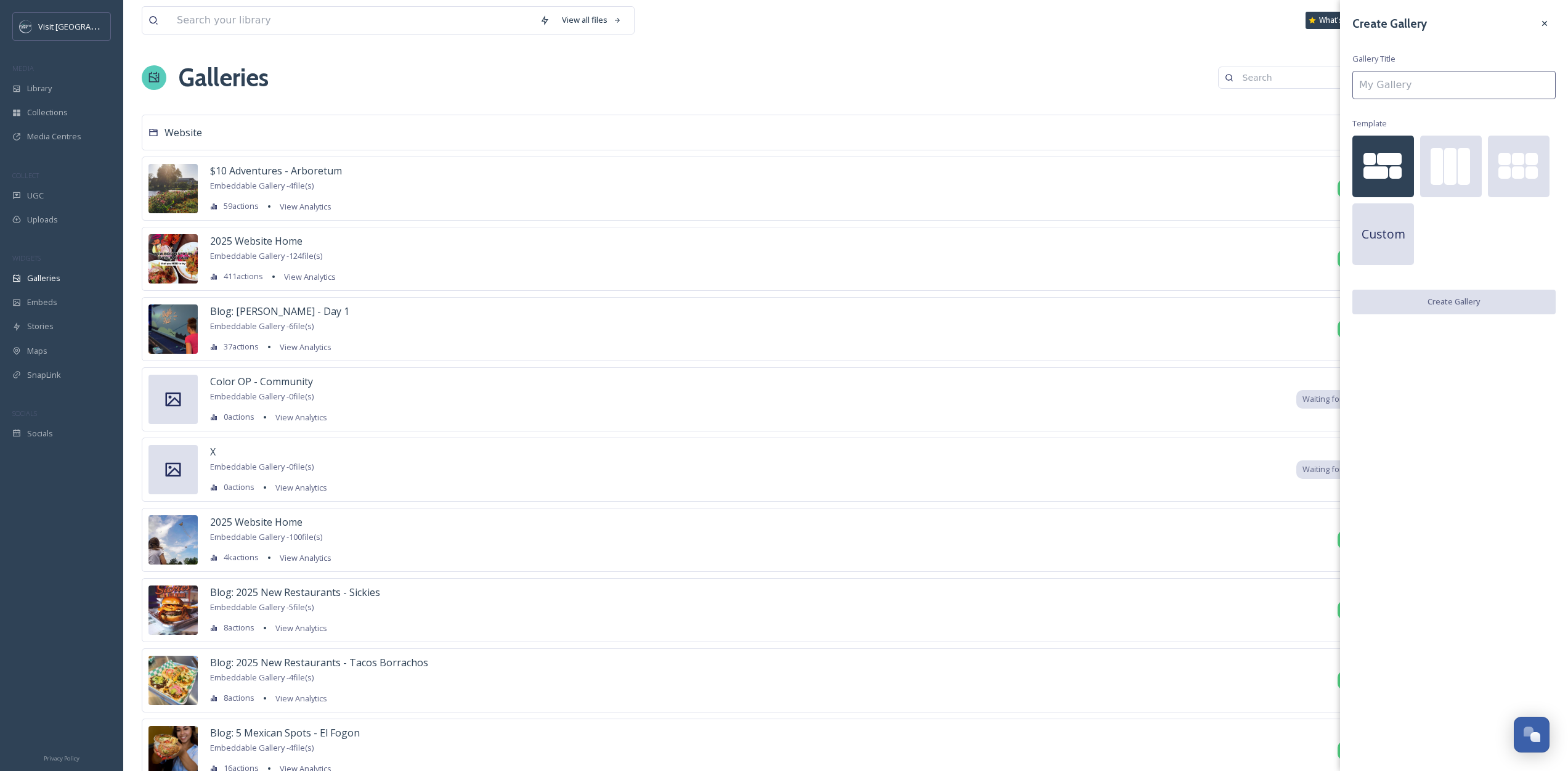
click at [1385, 171] on div at bounding box center [1376, 173] width 25 height 12
click at [1418, 87] on input at bounding box center [1454, 84] width 203 height 28
click at [1460, 294] on button "Create Gallery" at bounding box center [1454, 302] width 203 height 25
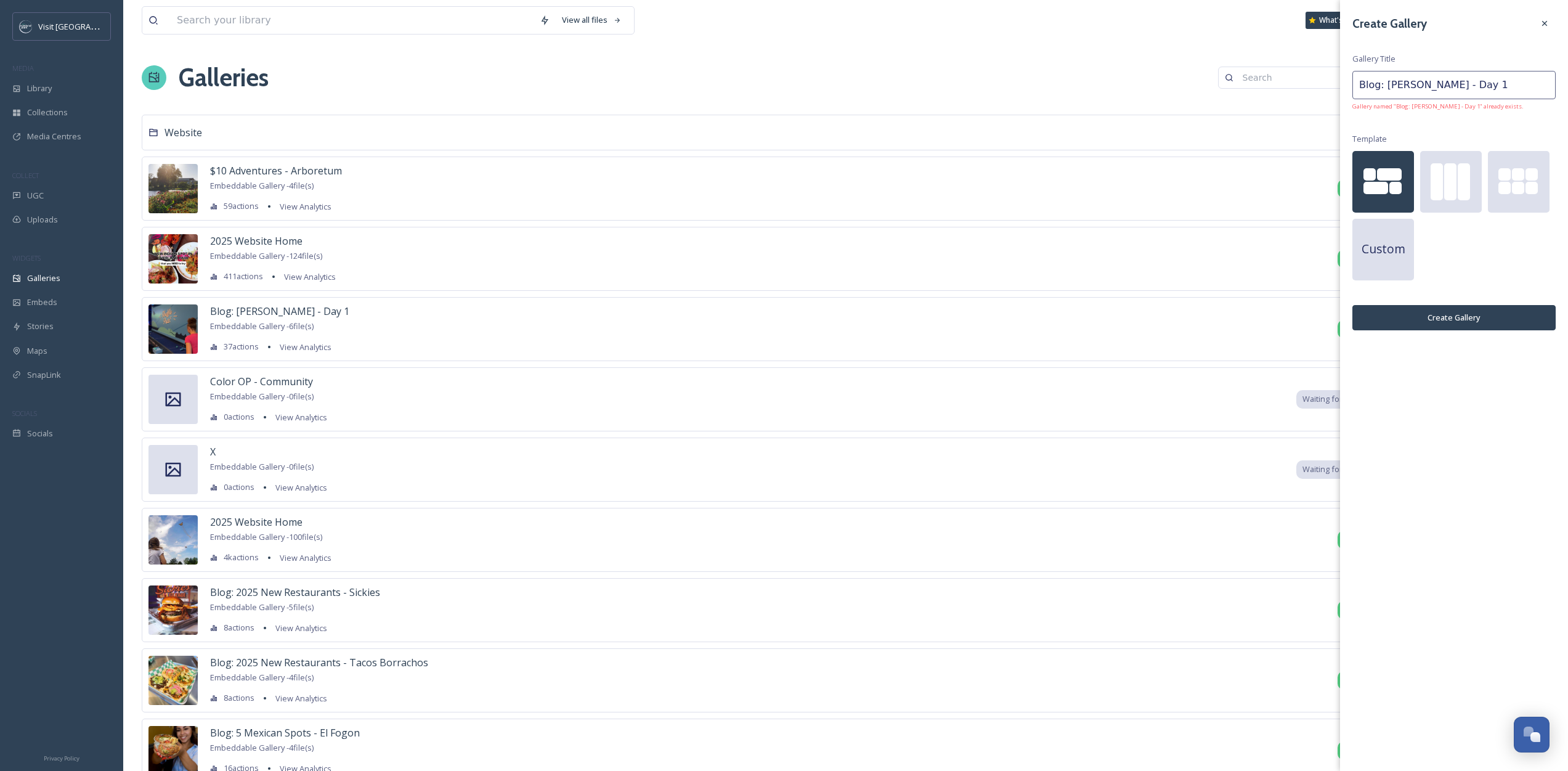
click at [1522, 82] on input "Blog: [PERSON_NAME] - Day 1" at bounding box center [1454, 84] width 203 height 28
type input "Blog: [PERSON_NAME] - Day 11"
click at [1481, 318] on button "Create Gallery" at bounding box center [1454, 318] width 203 height 25
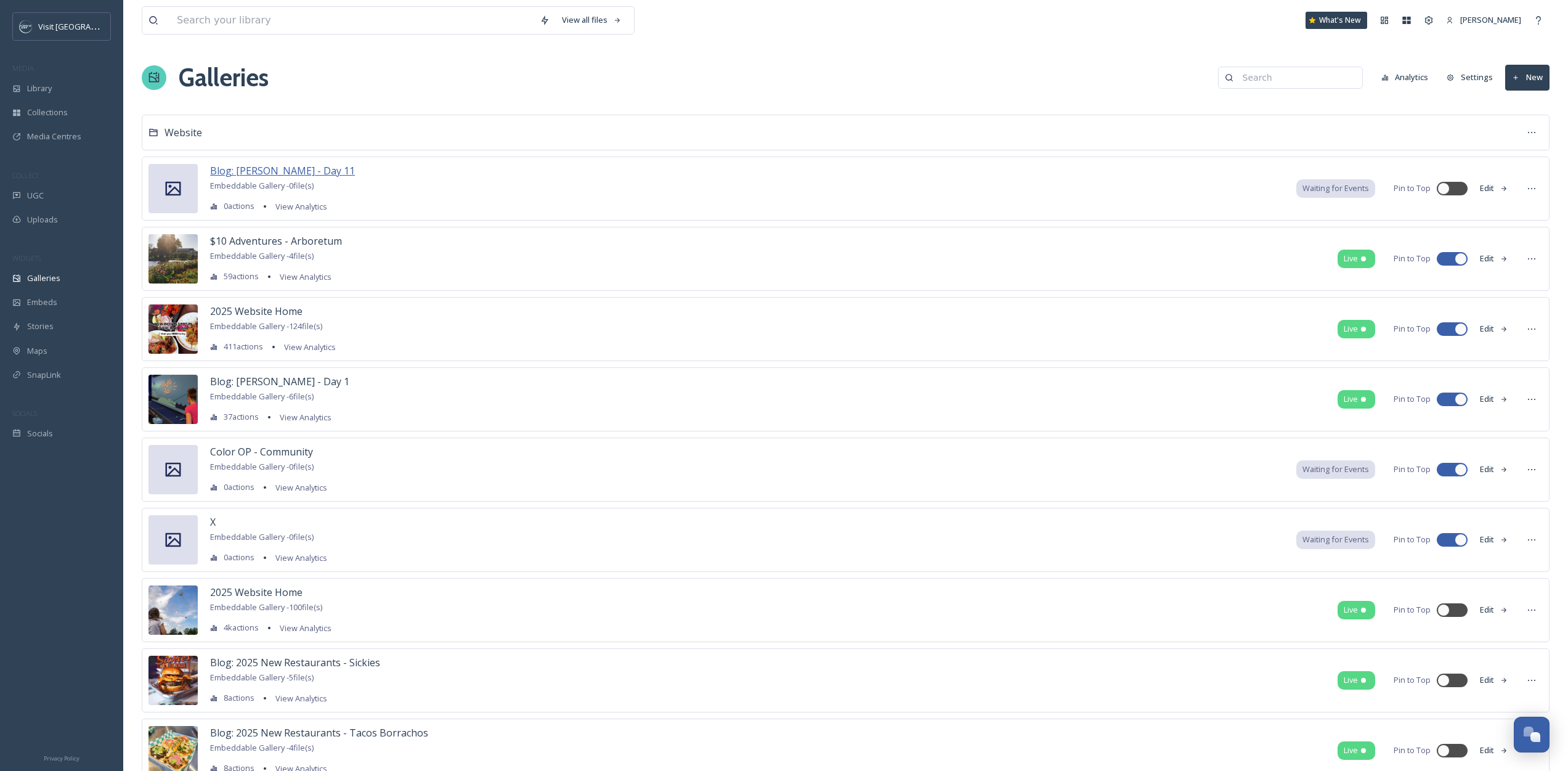
click at [341, 172] on span "Blog: [PERSON_NAME] - Day 11" at bounding box center [282, 171] width 145 height 14
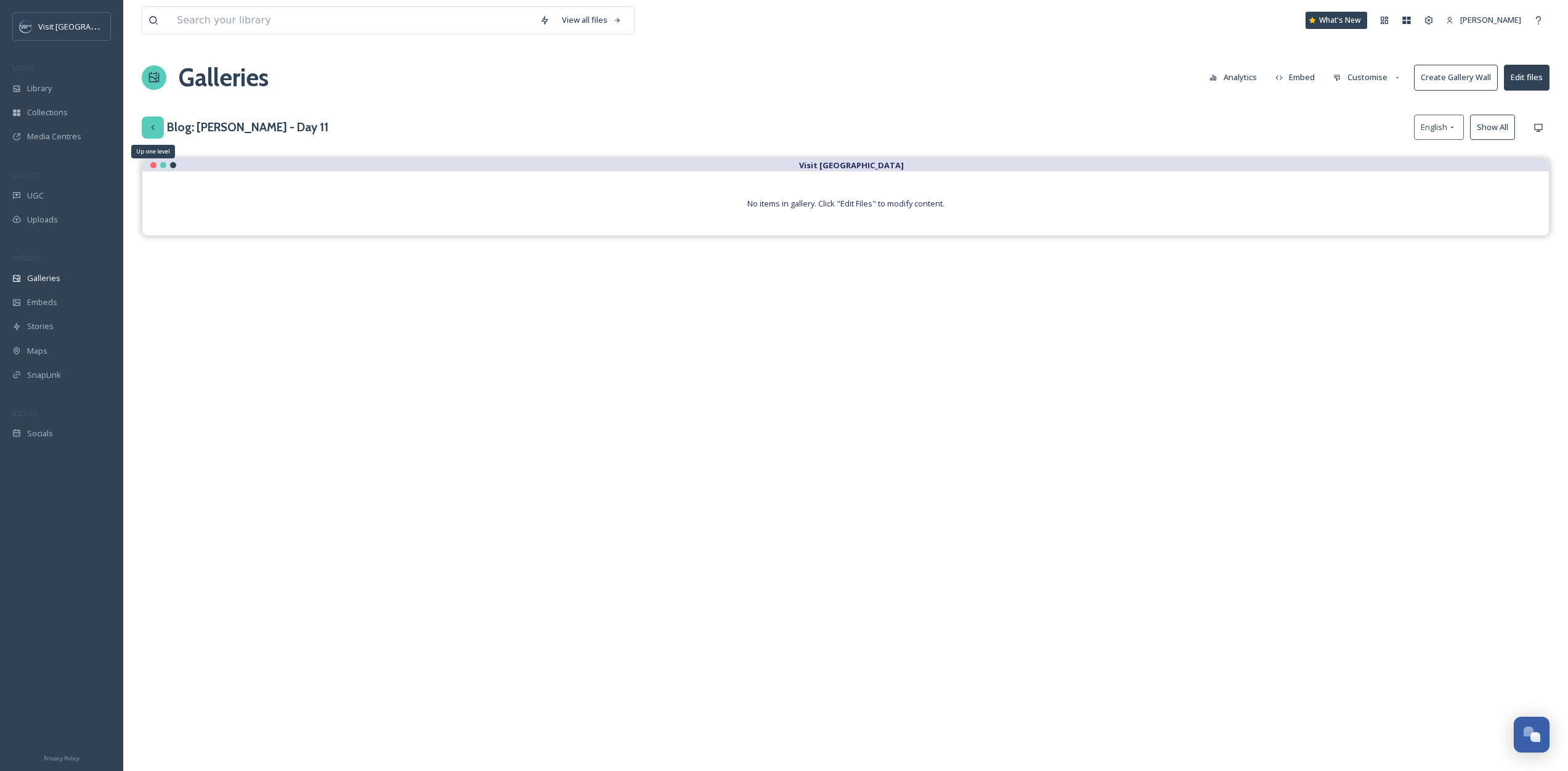
click at [154, 129] on icon at bounding box center [153, 127] width 10 height 10
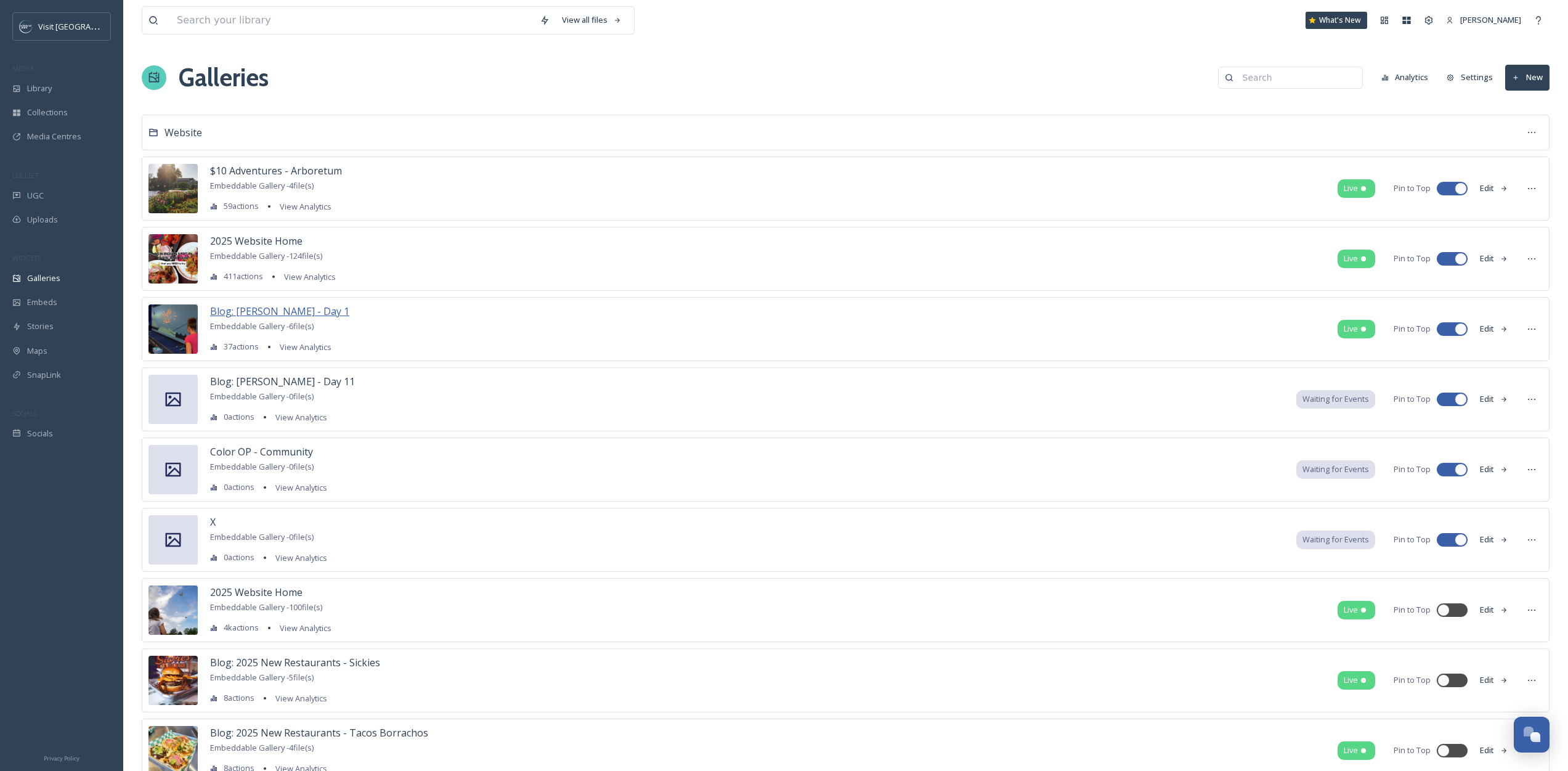
click at [269, 305] on span "Blog: [PERSON_NAME] - Day 1" at bounding box center [280, 311] width 140 height 14
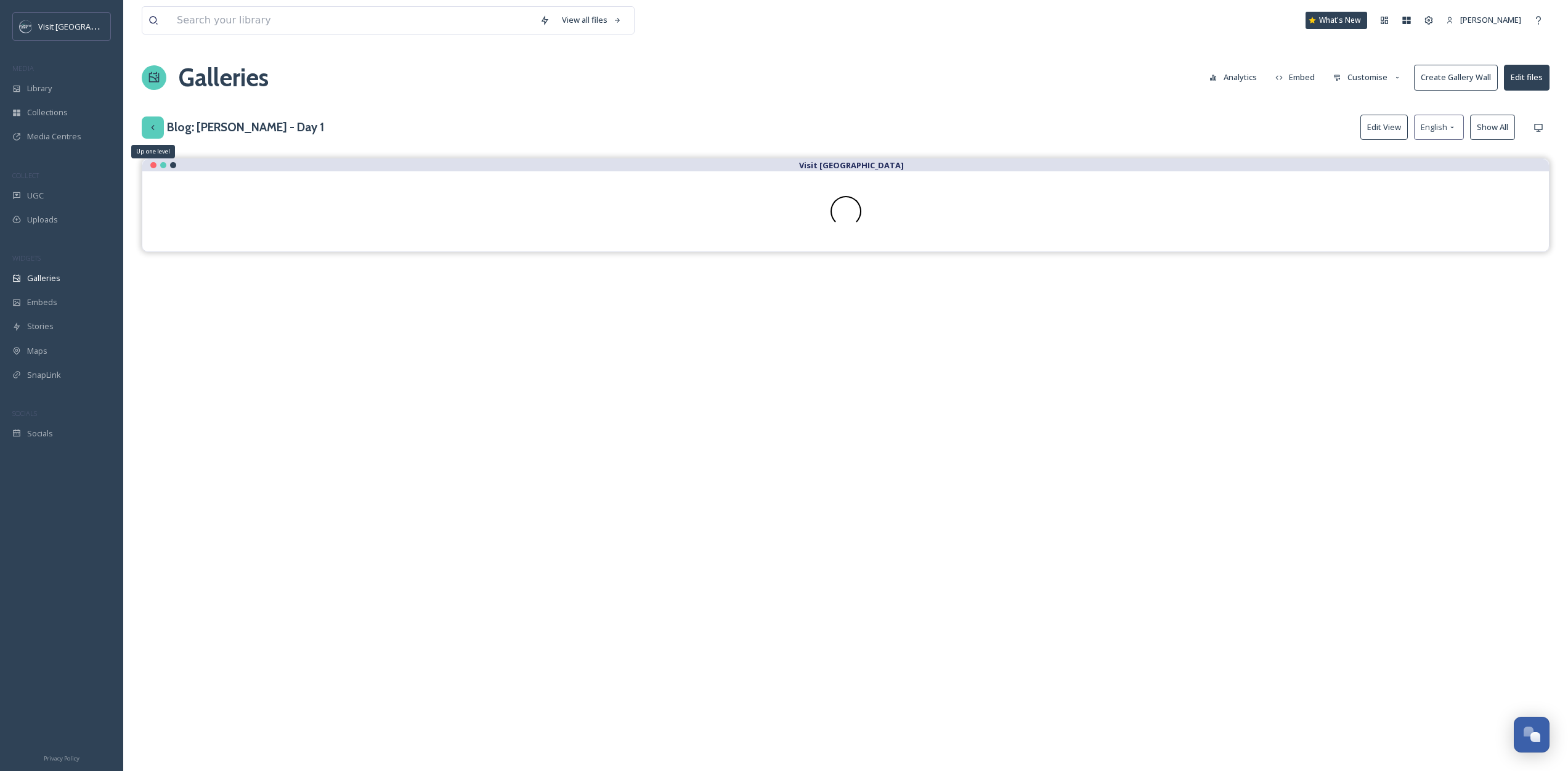
click at [156, 137] on div "Up one level" at bounding box center [153, 127] width 22 height 22
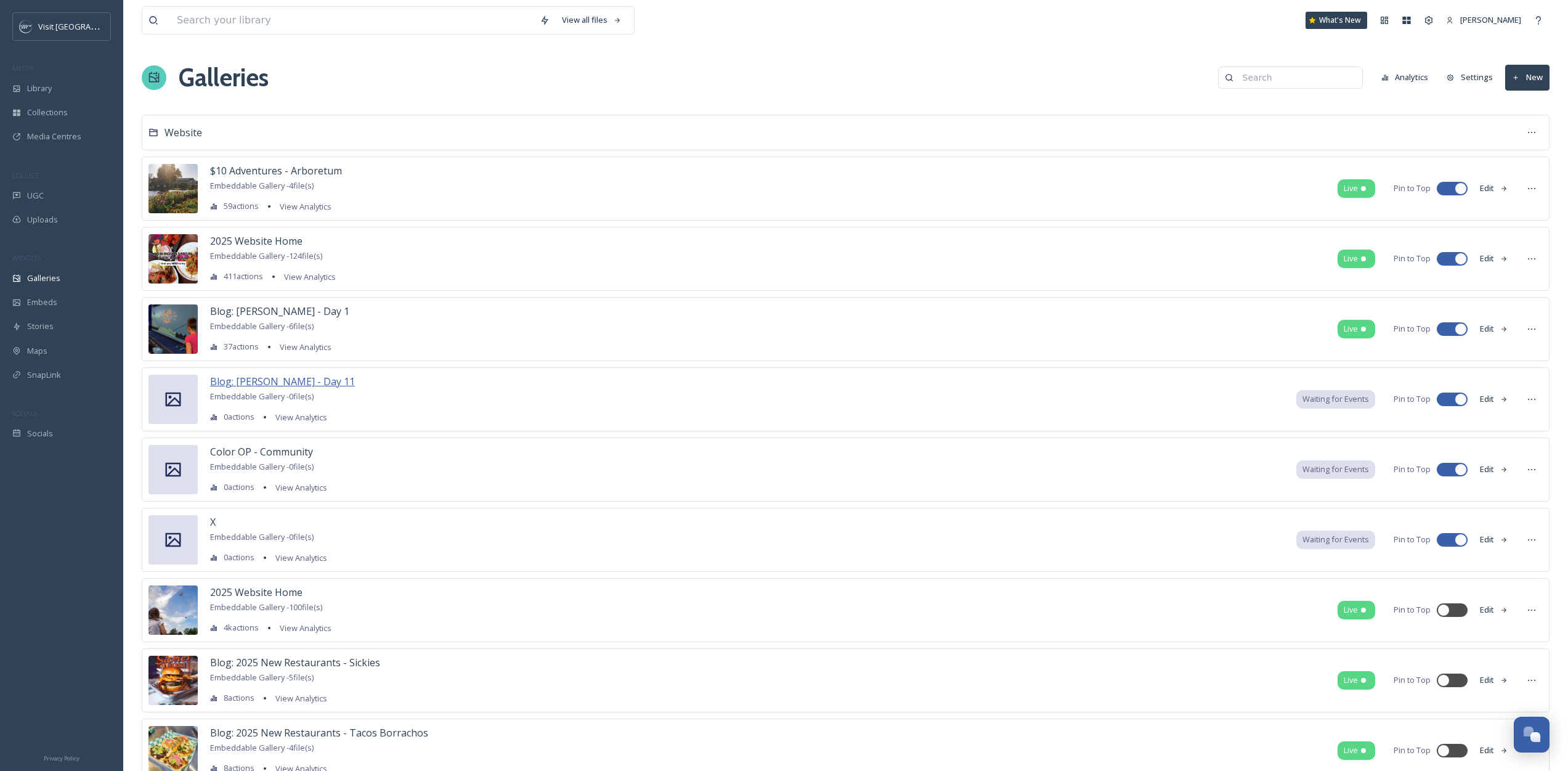
click at [306, 381] on span "Blog: [PERSON_NAME] - Day 11" at bounding box center [282, 382] width 145 height 14
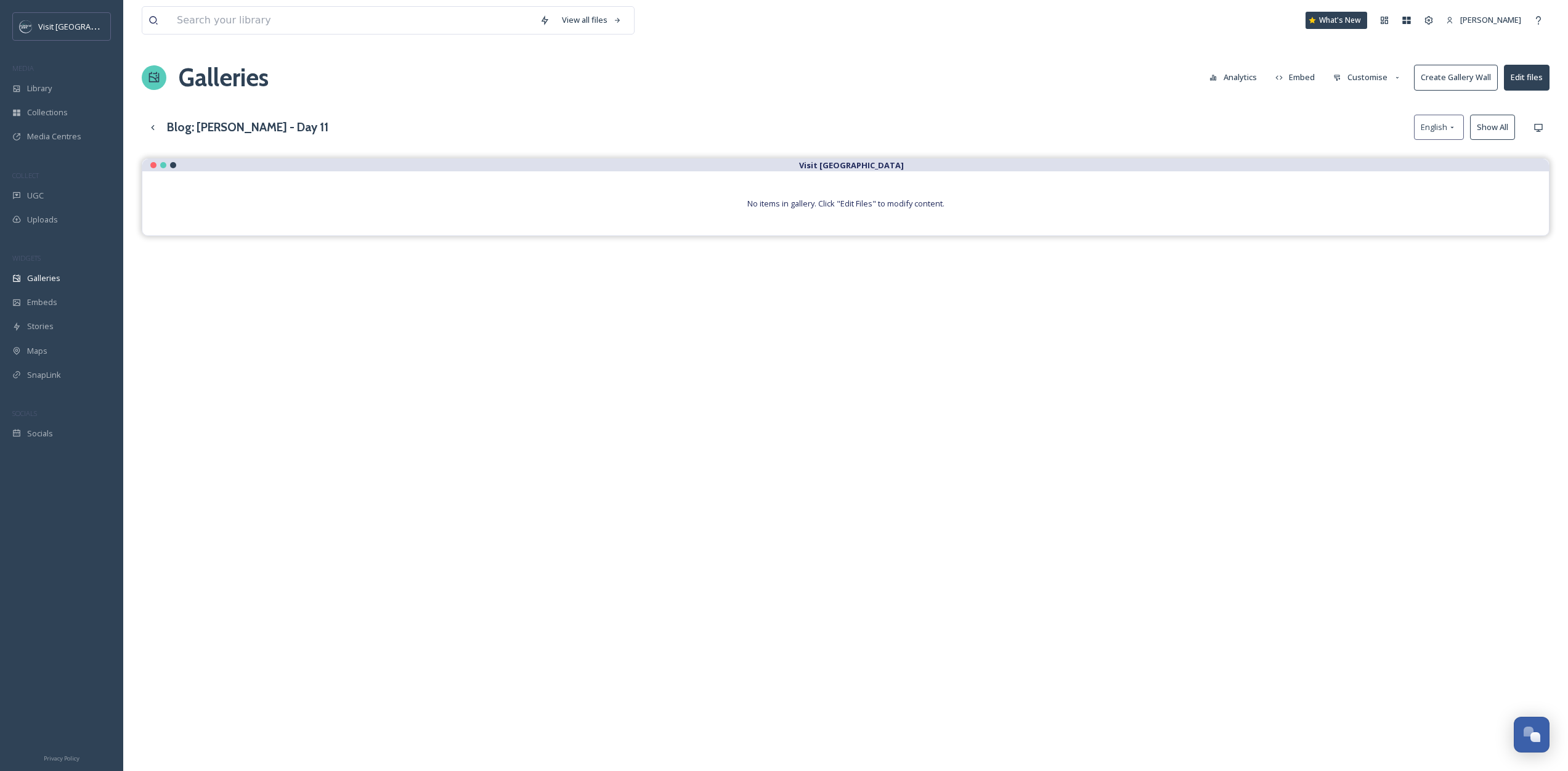
click at [1544, 74] on button "Edit files" at bounding box center [1526, 77] width 45 height 25
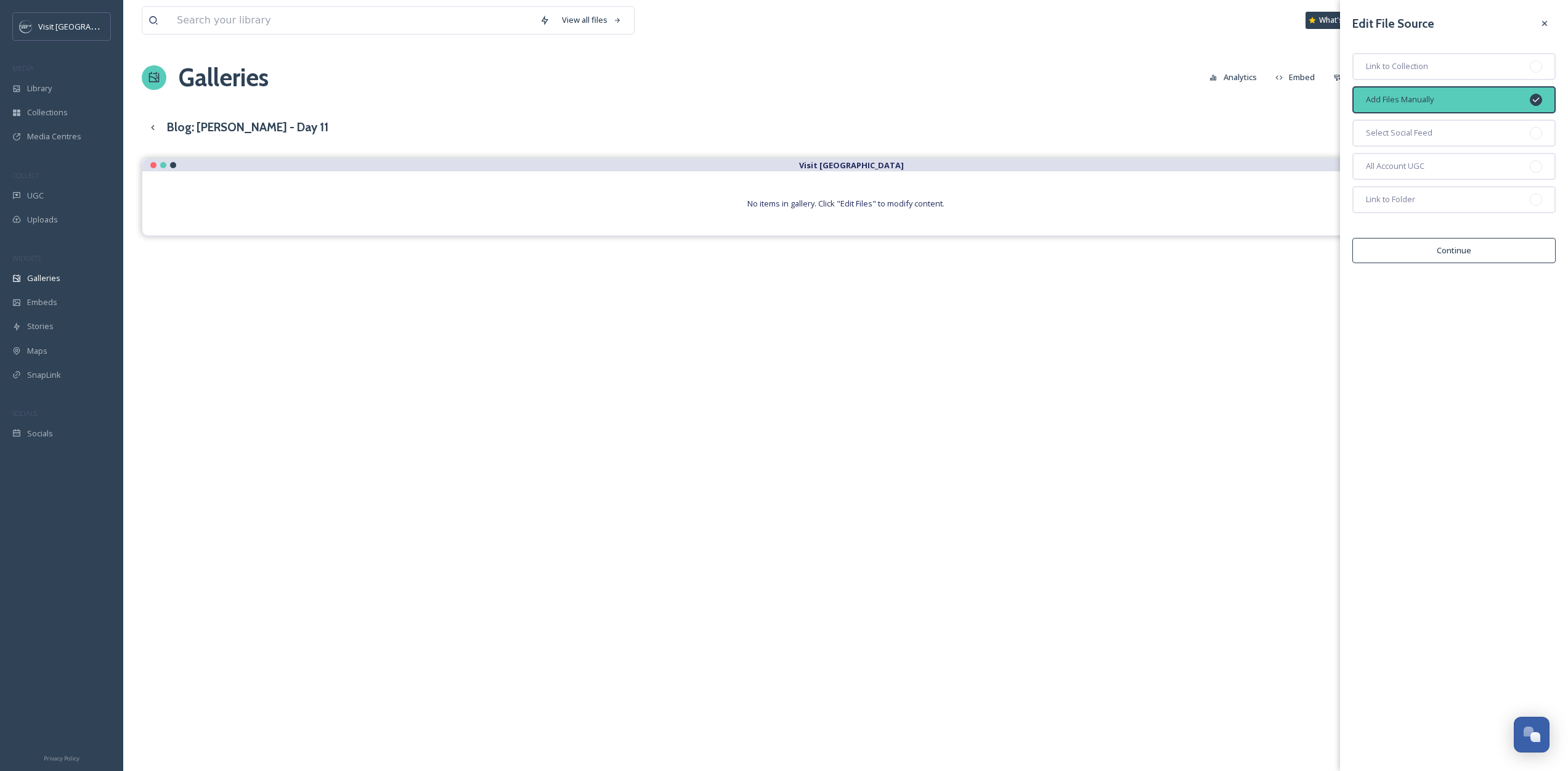
click at [1425, 249] on button "Continue" at bounding box center [1454, 250] width 203 height 25
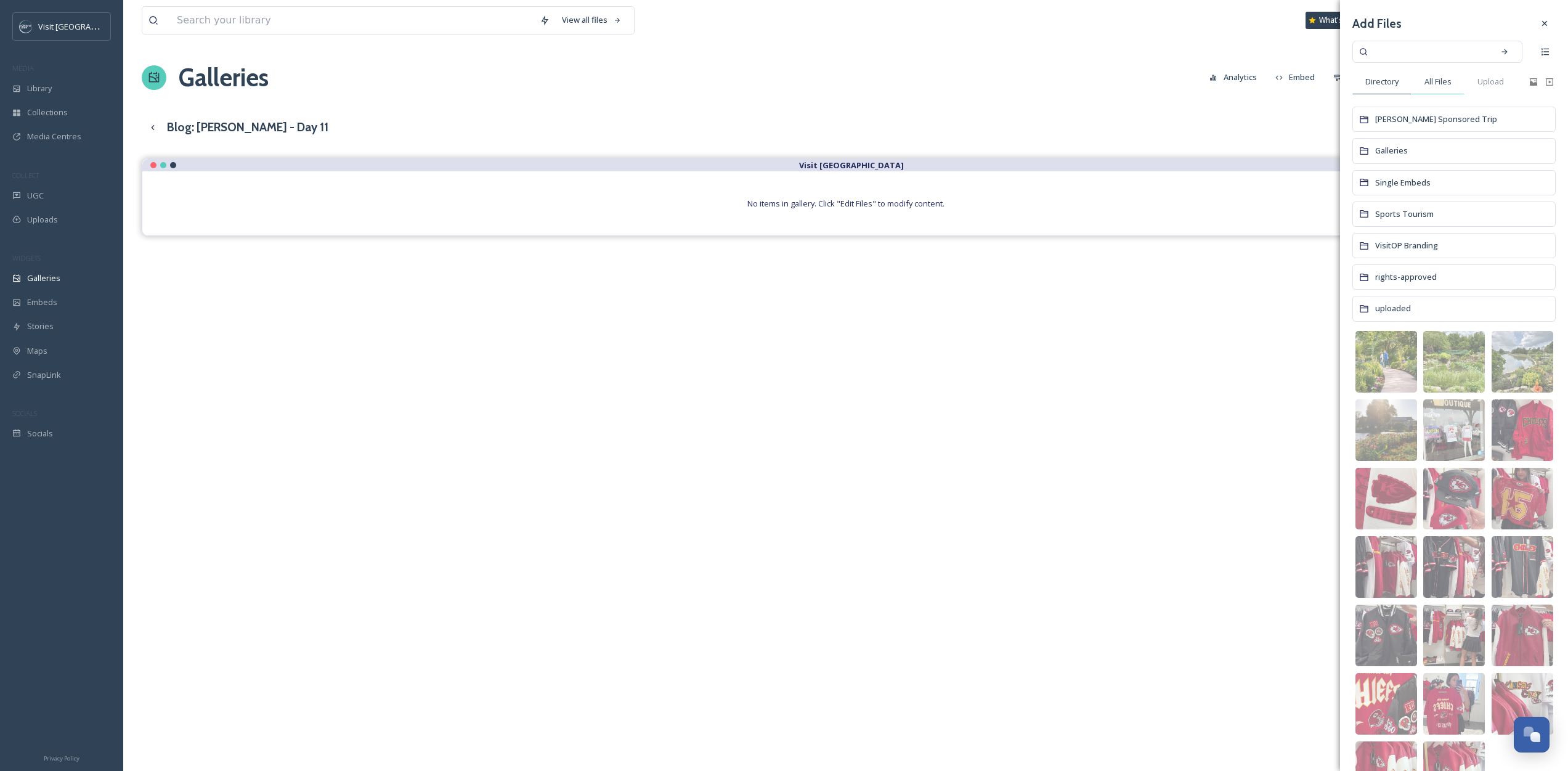
click at [1457, 89] on div "All Files" at bounding box center [1438, 81] width 53 height 25
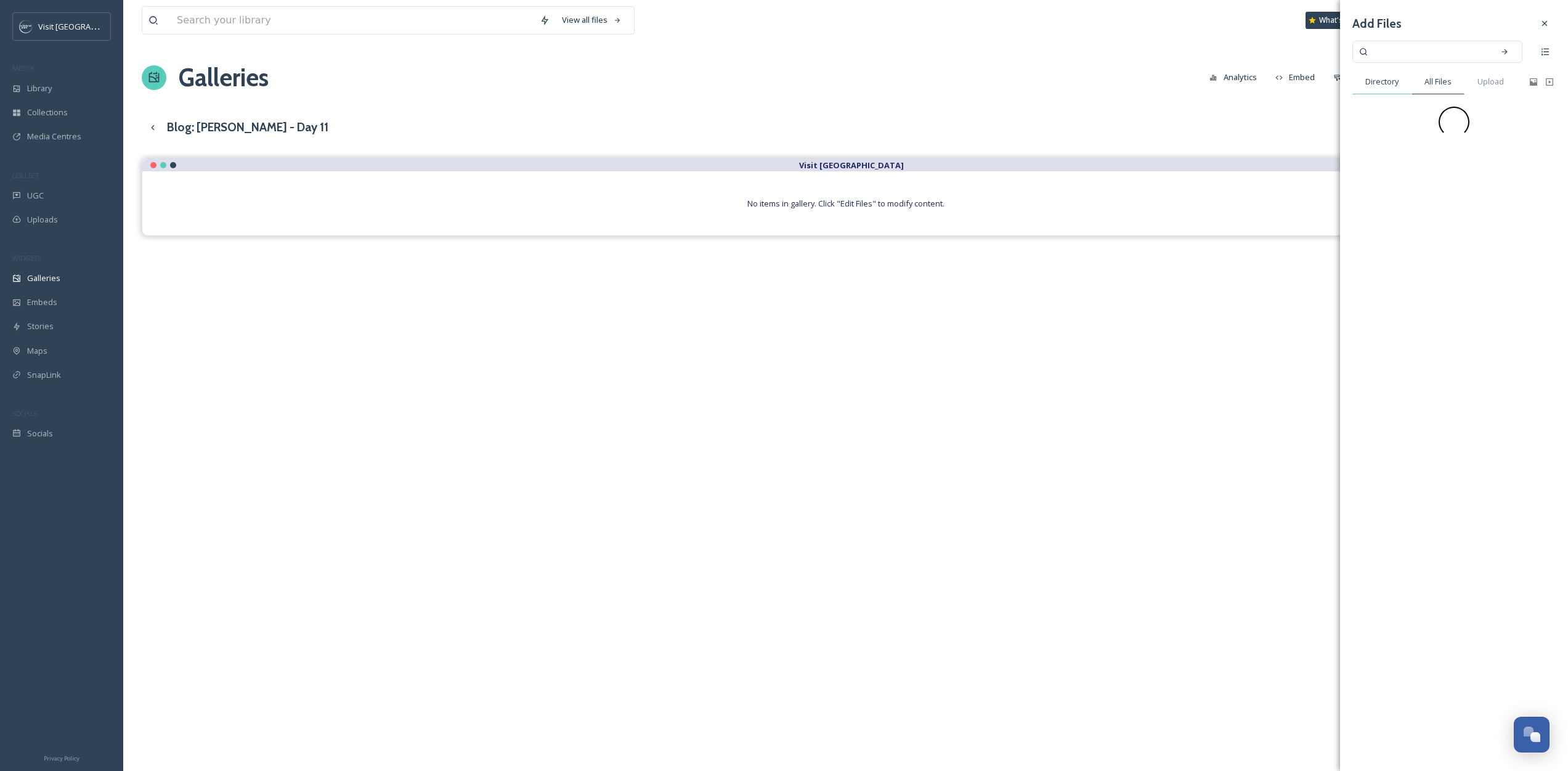
click at [1377, 83] on span "Directory" at bounding box center [1382, 81] width 33 height 12
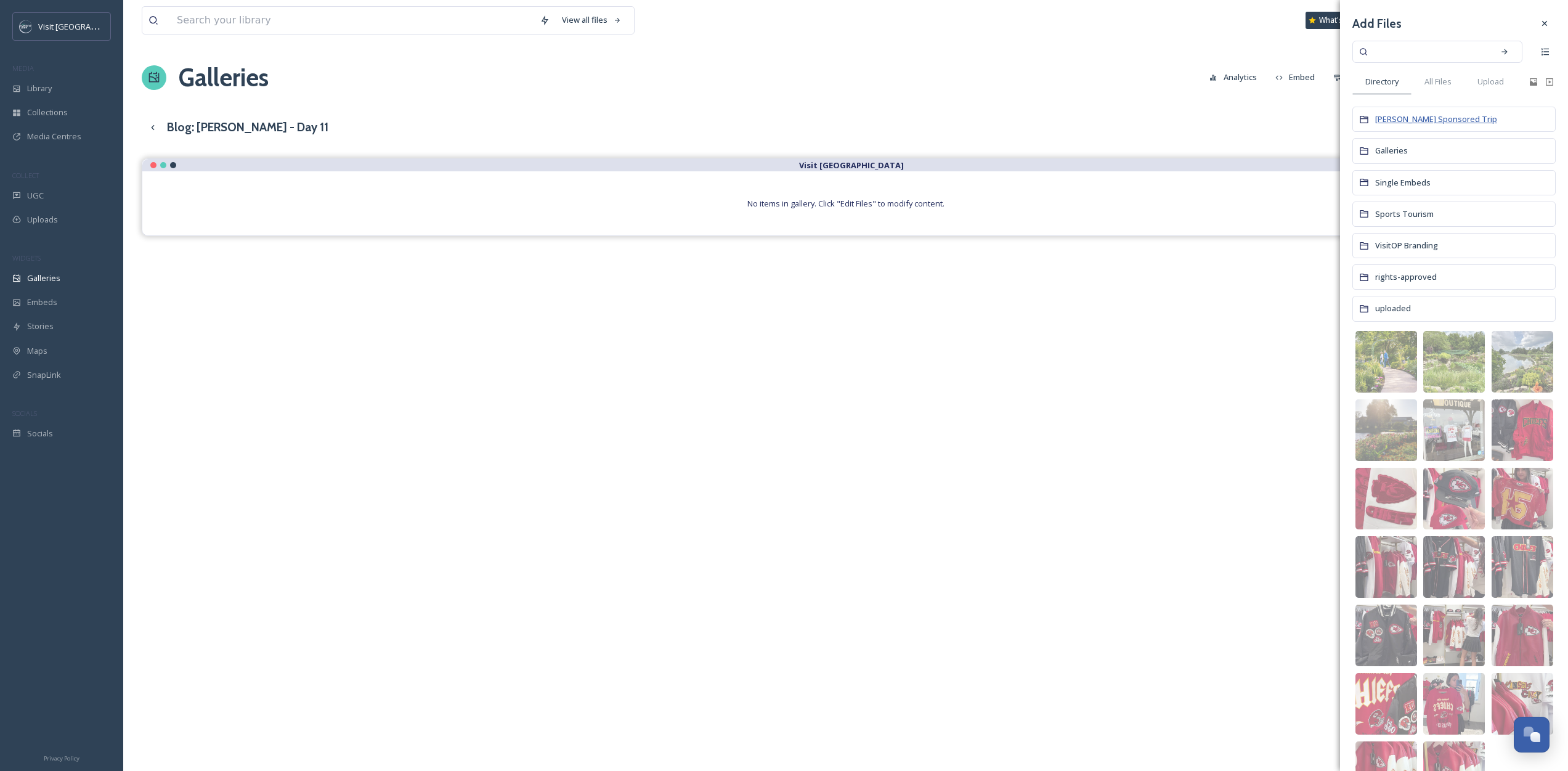
click at [1451, 121] on span "[PERSON_NAME] Sponsored Trip" at bounding box center [1435, 119] width 122 height 11
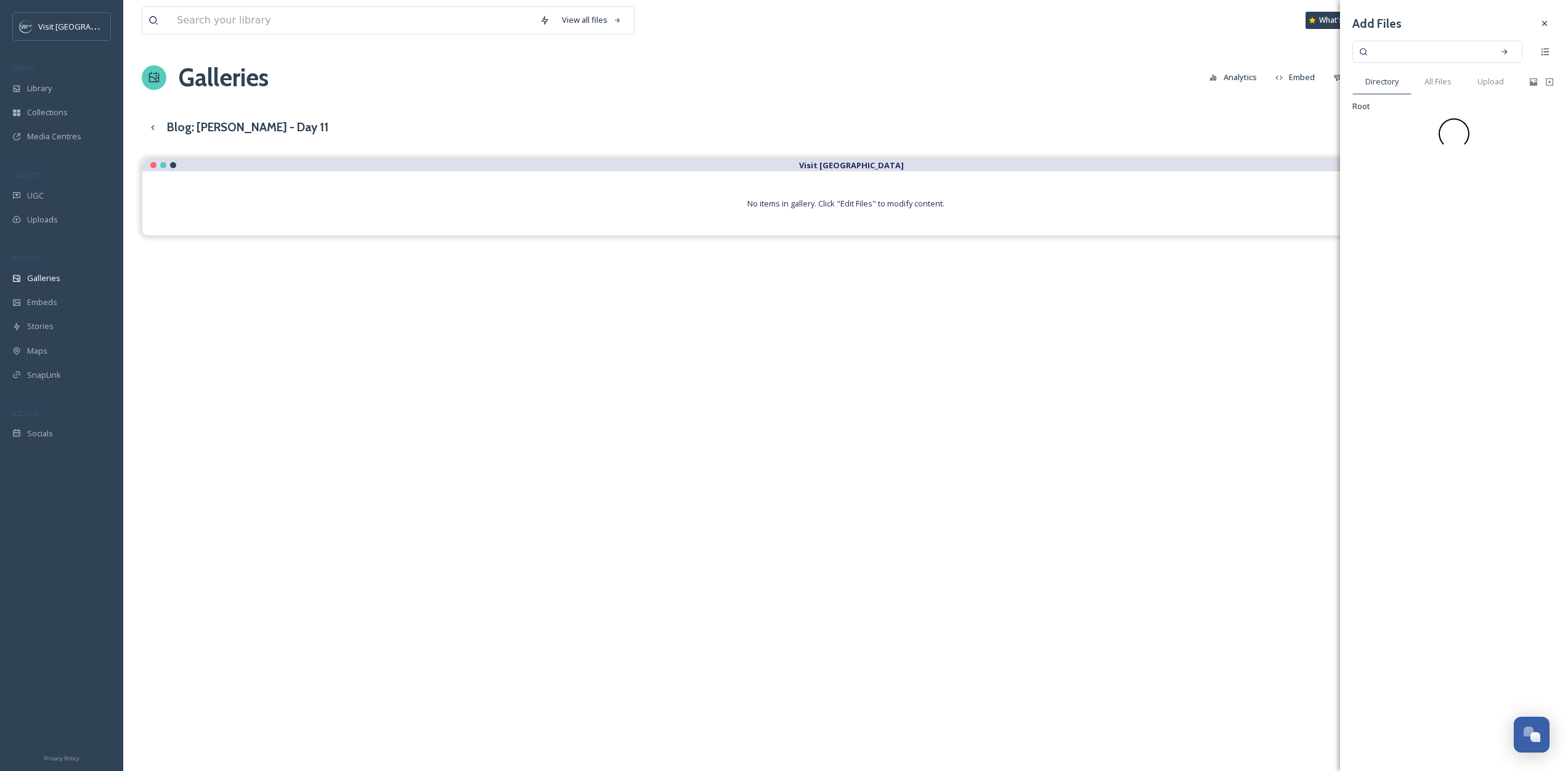
click at [1382, 94] on div "Add Files Directory All Files Upload Root" at bounding box center [1454, 81] width 228 height 162
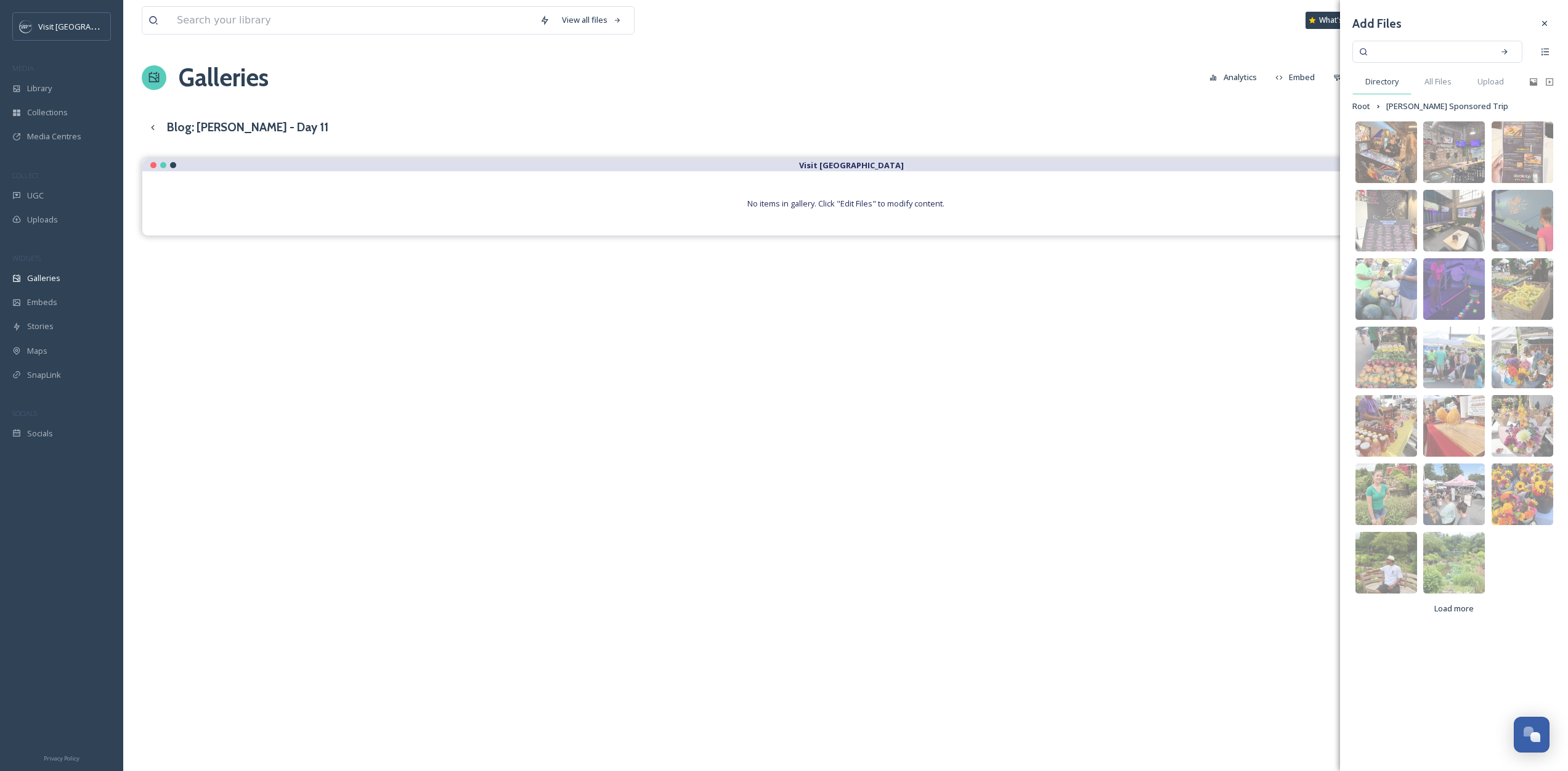
click at [1382, 90] on div "Directory" at bounding box center [1382, 81] width 59 height 25
click at [1363, 107] on span "Root" at bounding box center [1361, 106] width 18 height 12
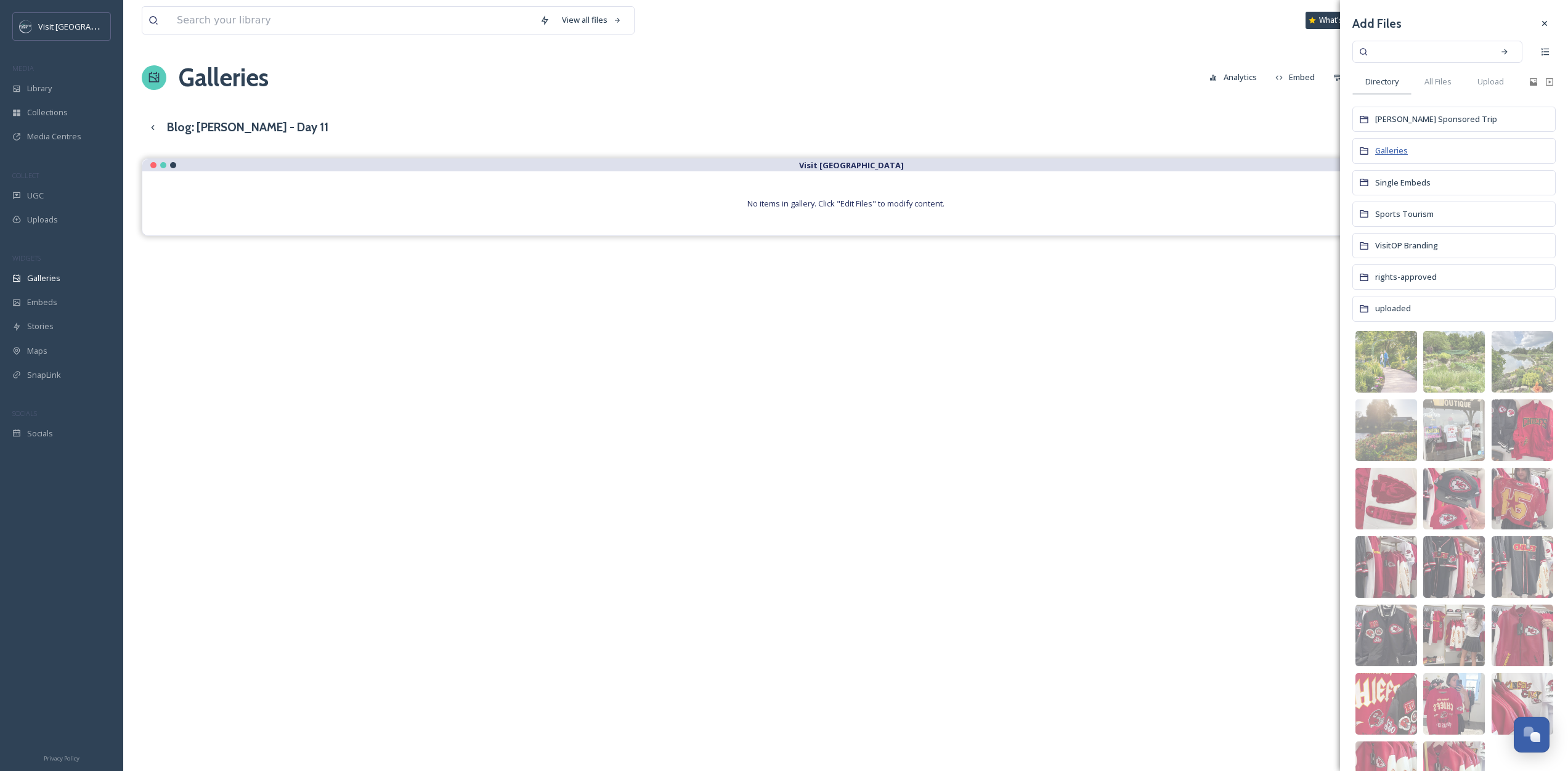
click at [1407, 152] on span "Galleries" at bounding box center [1391, 150] width 33 height 11
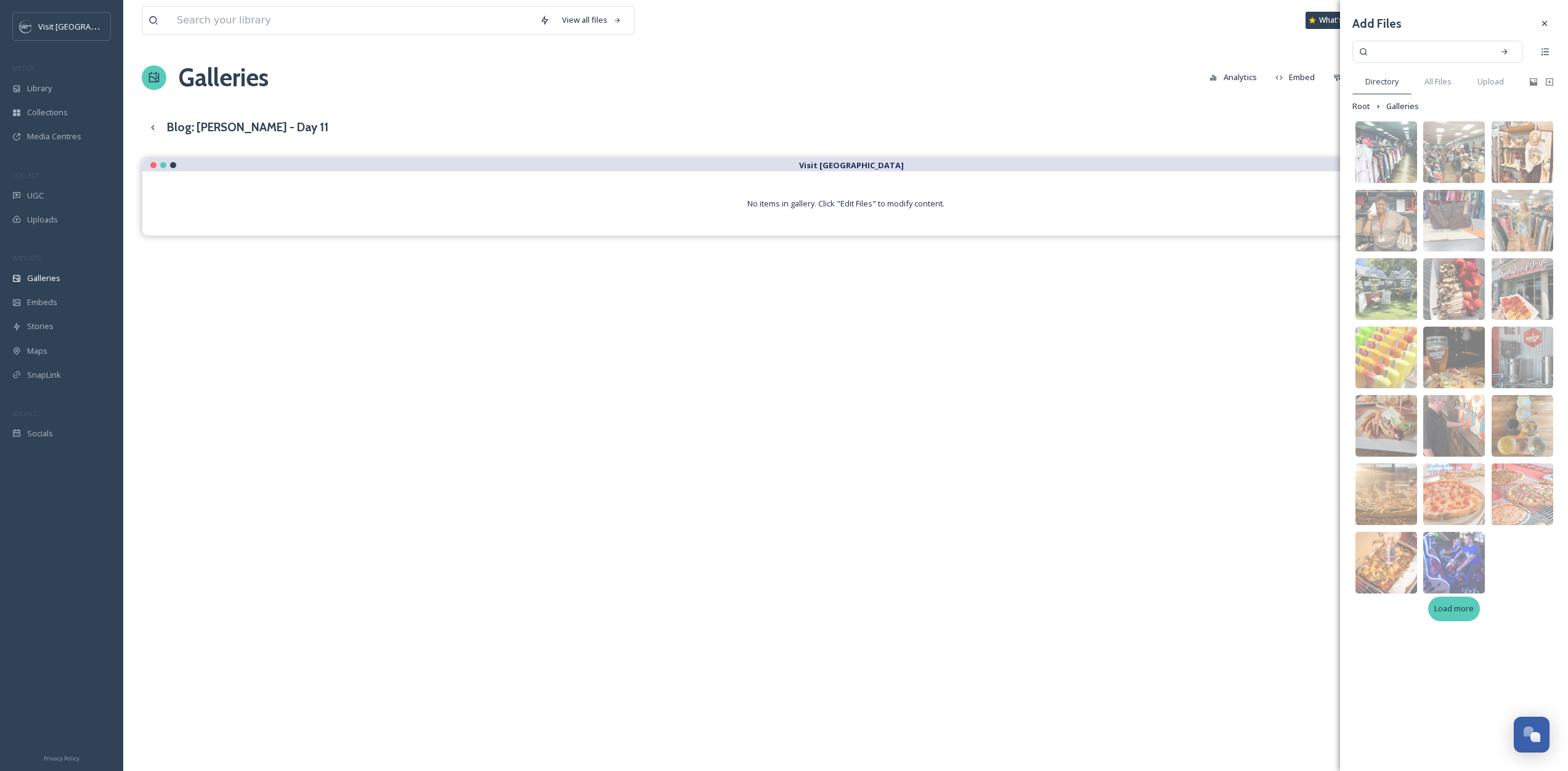
click at [1457, 614] on span "Load more" at bounding box center [1454, 608] width 39 height 12
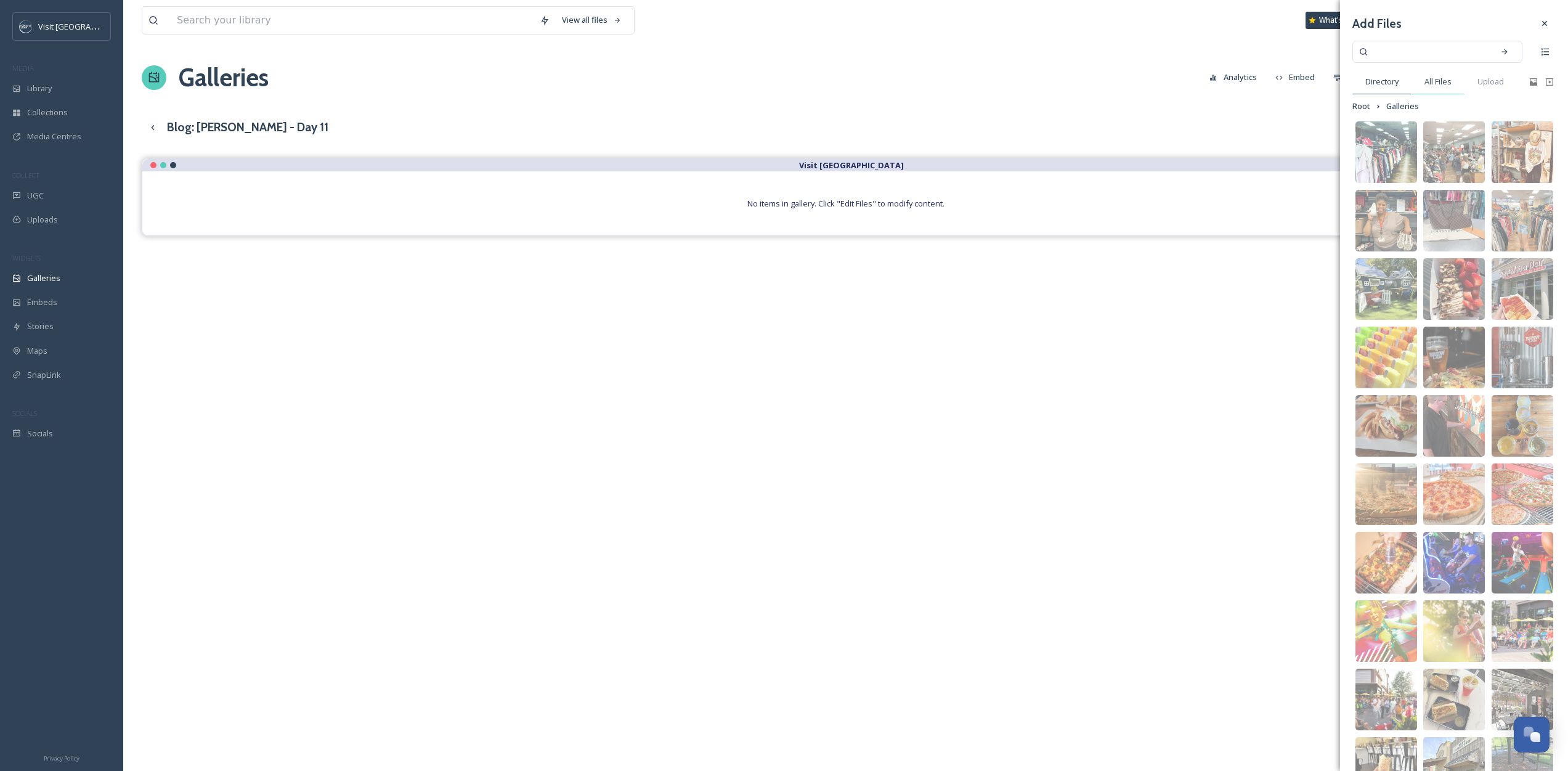
click at [1448, 80] on span "All Files" at bounding box center [1438, 81] width 27 height 12
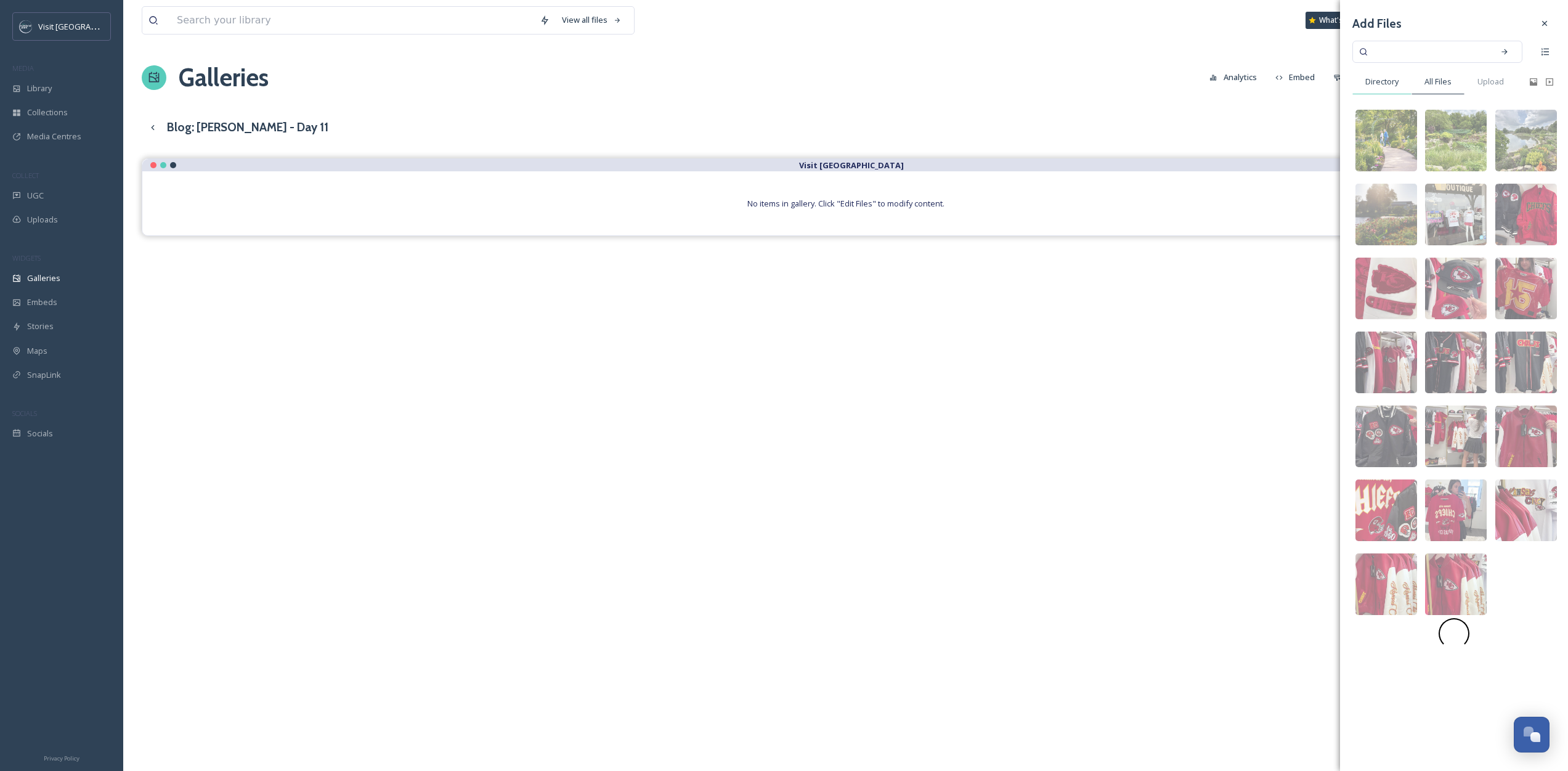
click at [1395, 83] on span "Directory" at bounding box center [1382, 81] width 33 height 12
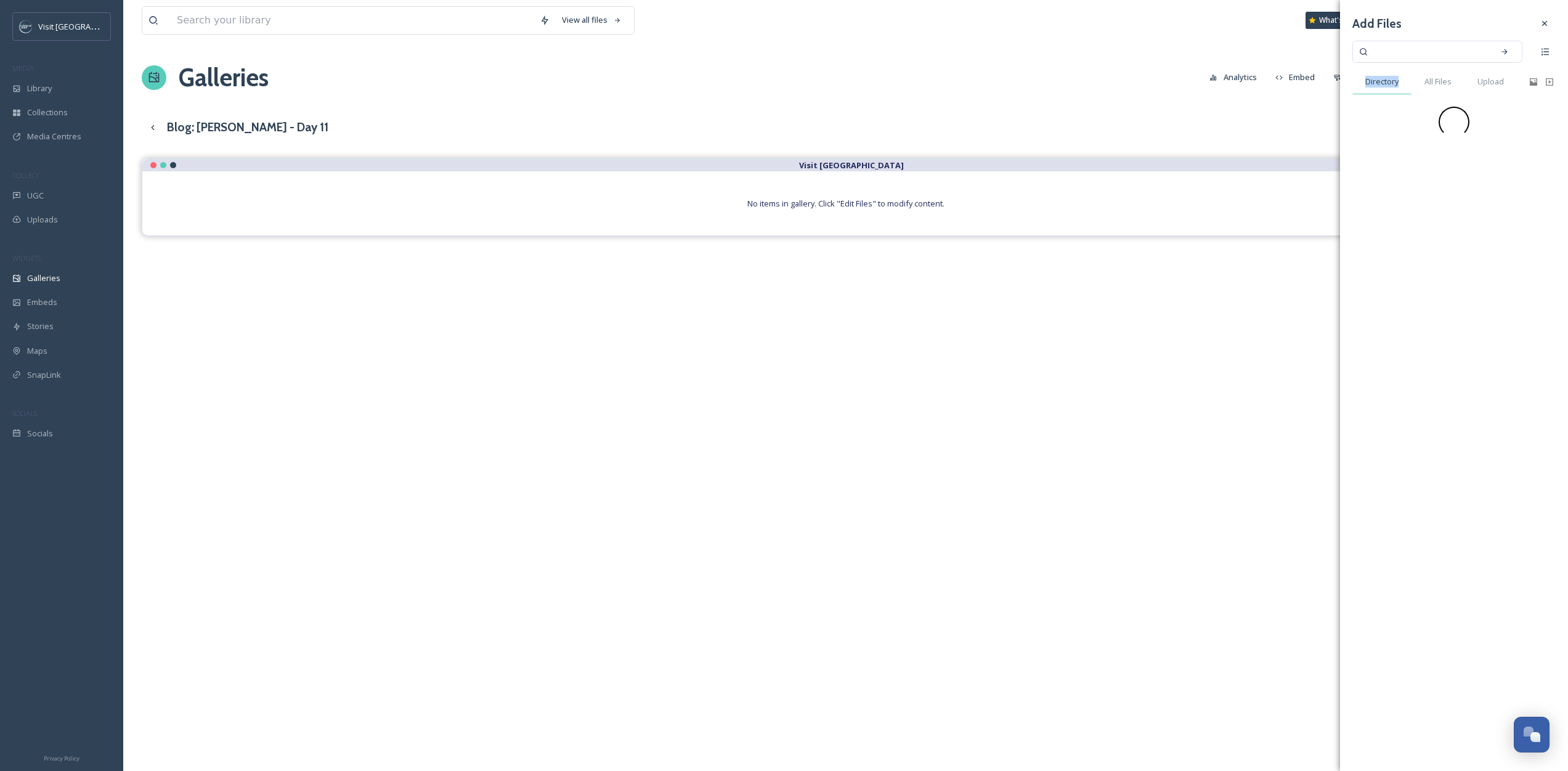
click at [1395, 83] on span "Directory" at bounding box center [1382, 81] width 33 height 12
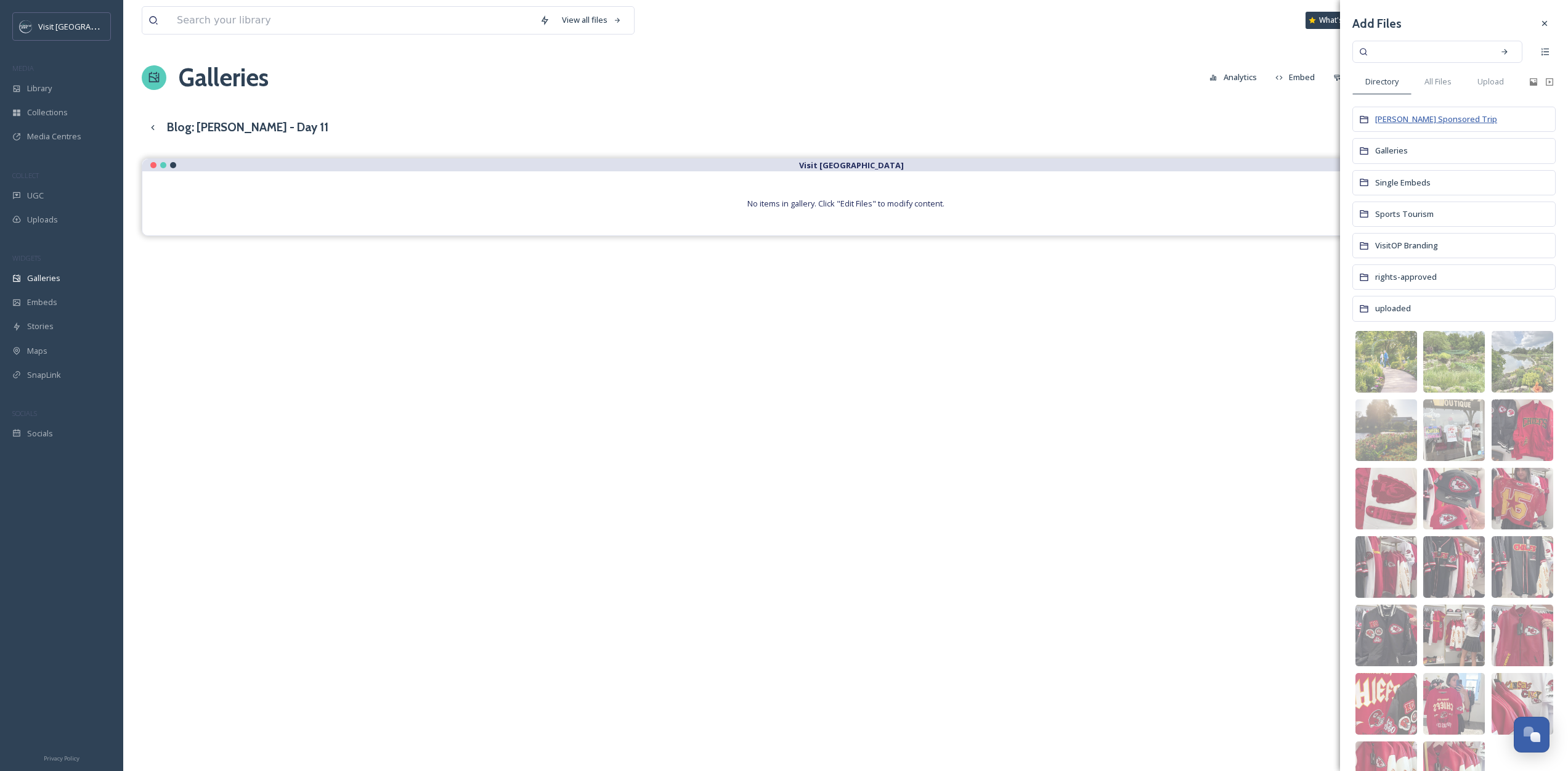
click at [1445, 120] on span "[PERSON_NAME] Sponsored Trip" at bounding box center [1435, 119] width 122 height 11
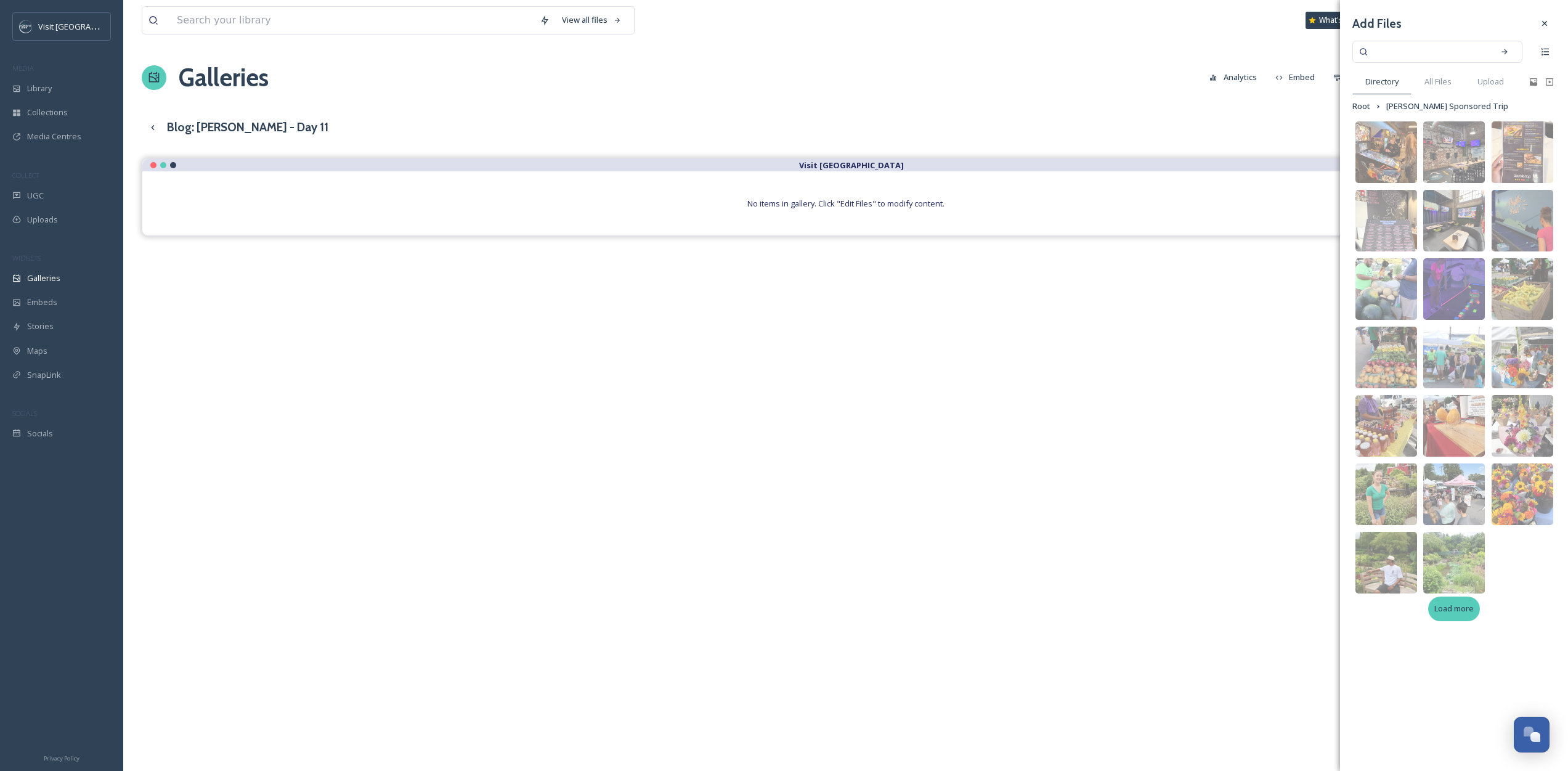
click at [1461, 607] on span "Load more" at bounding box center [1454, 608] width 39 height 12
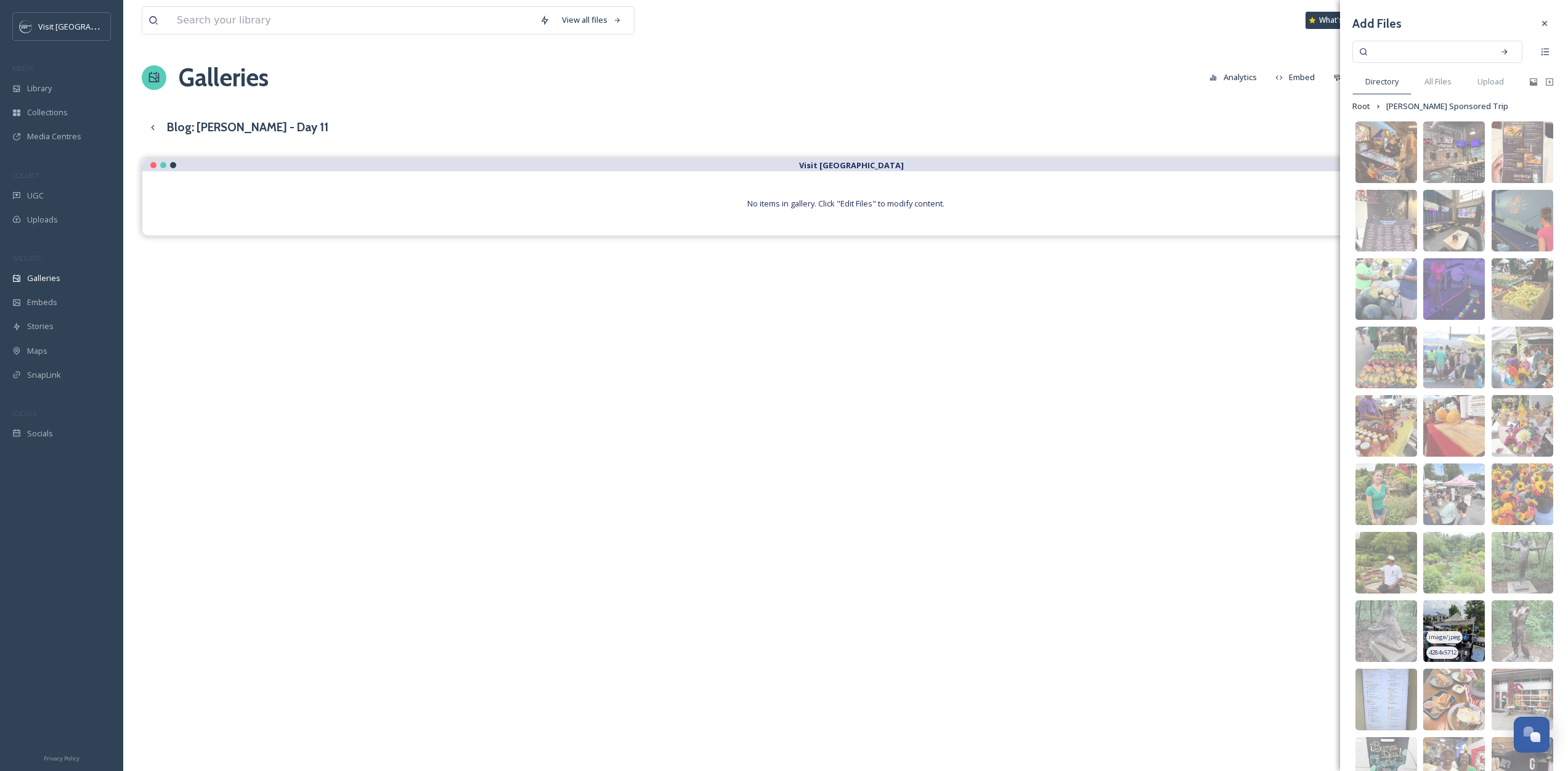
click at [1450, 608] on img at bounding box center [1454, 631] width 61 height 61
click at [1455, 618] on img at bounding box center [1454, 631] width 61 height 61
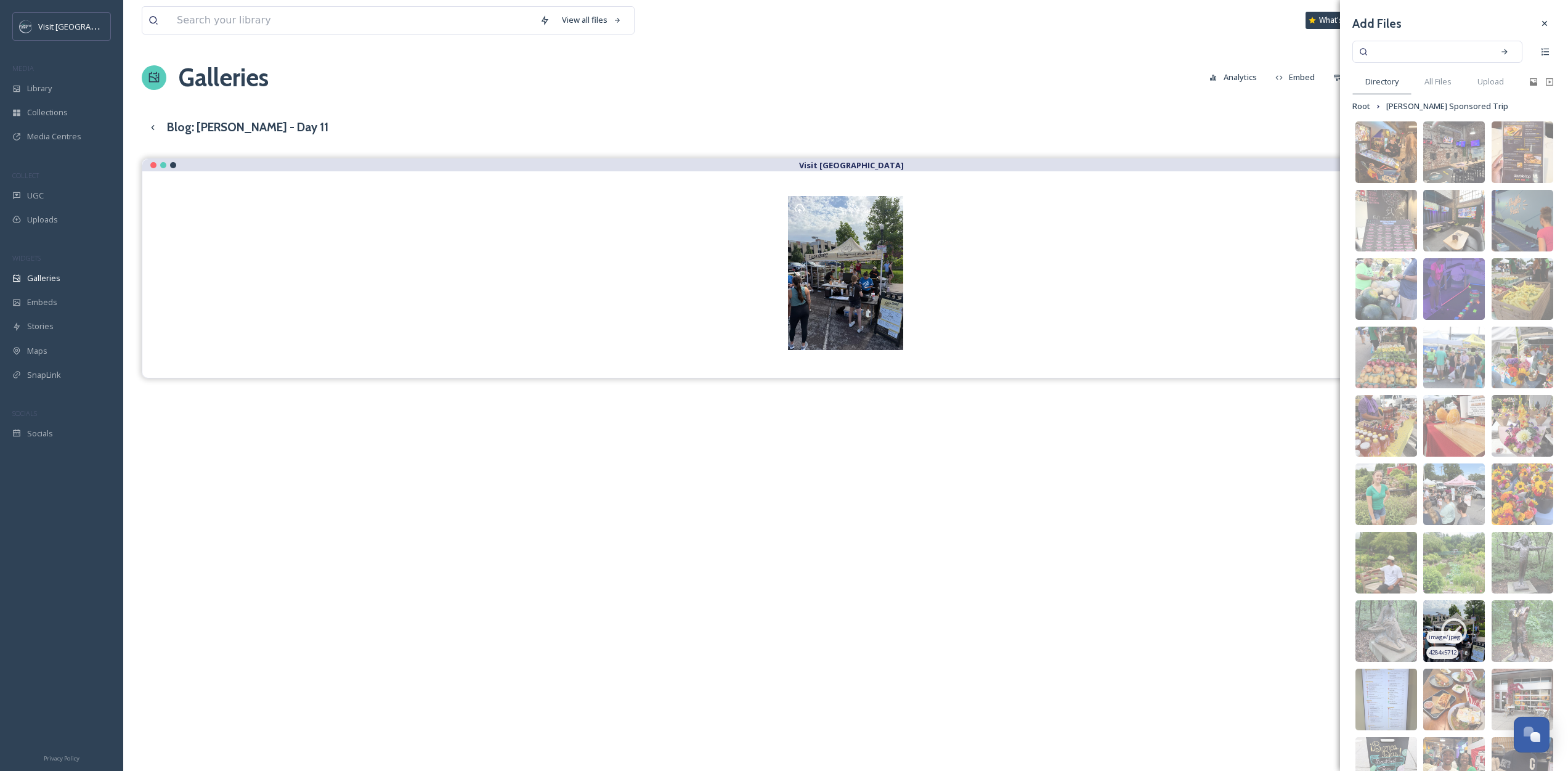
click at [1455, 627] on icon at bounding box center [1454, 631] width 31 height 31
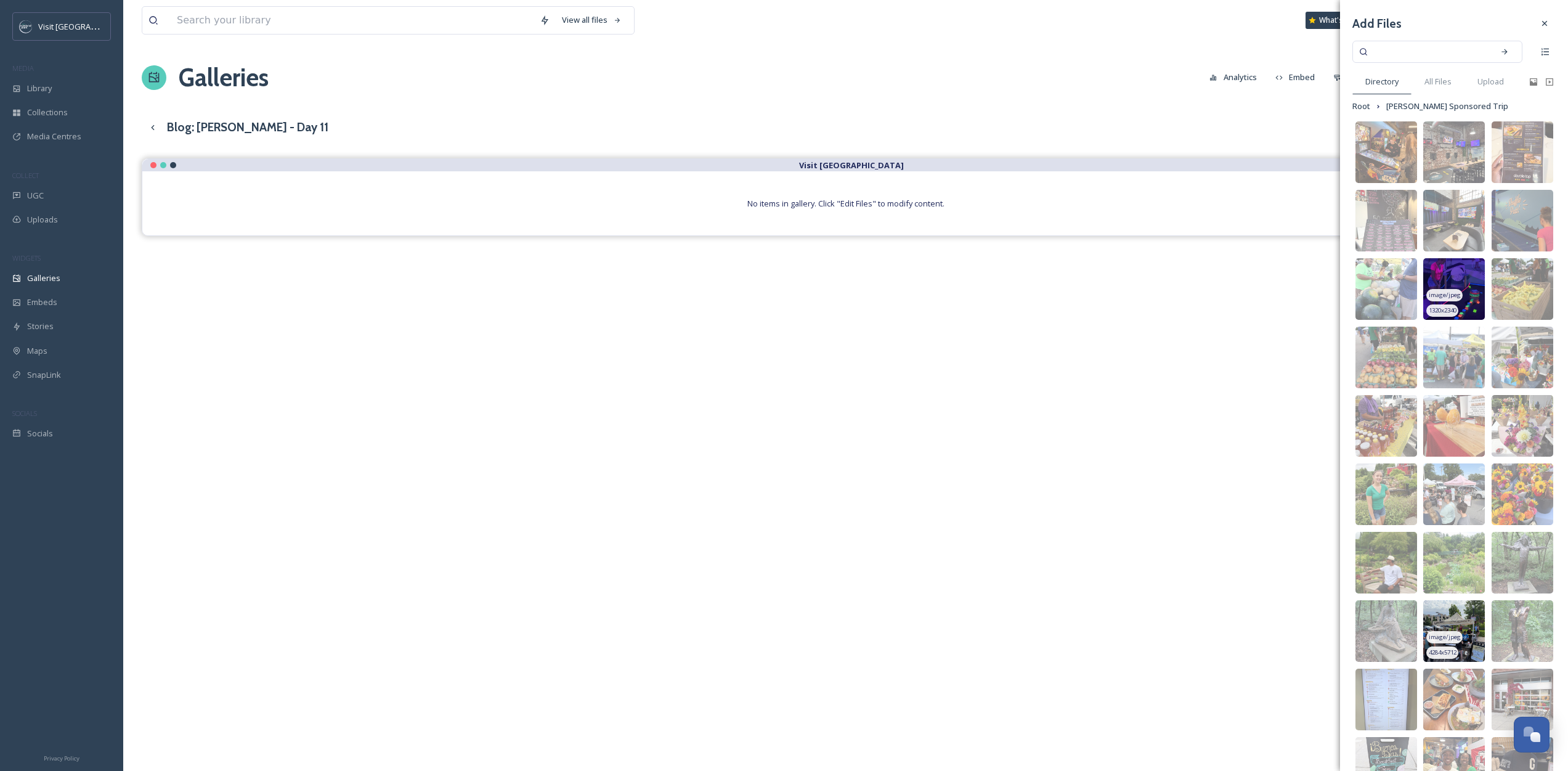
click at [1458, 284] on img at bounding box center [1454, 289] width 61 height 61
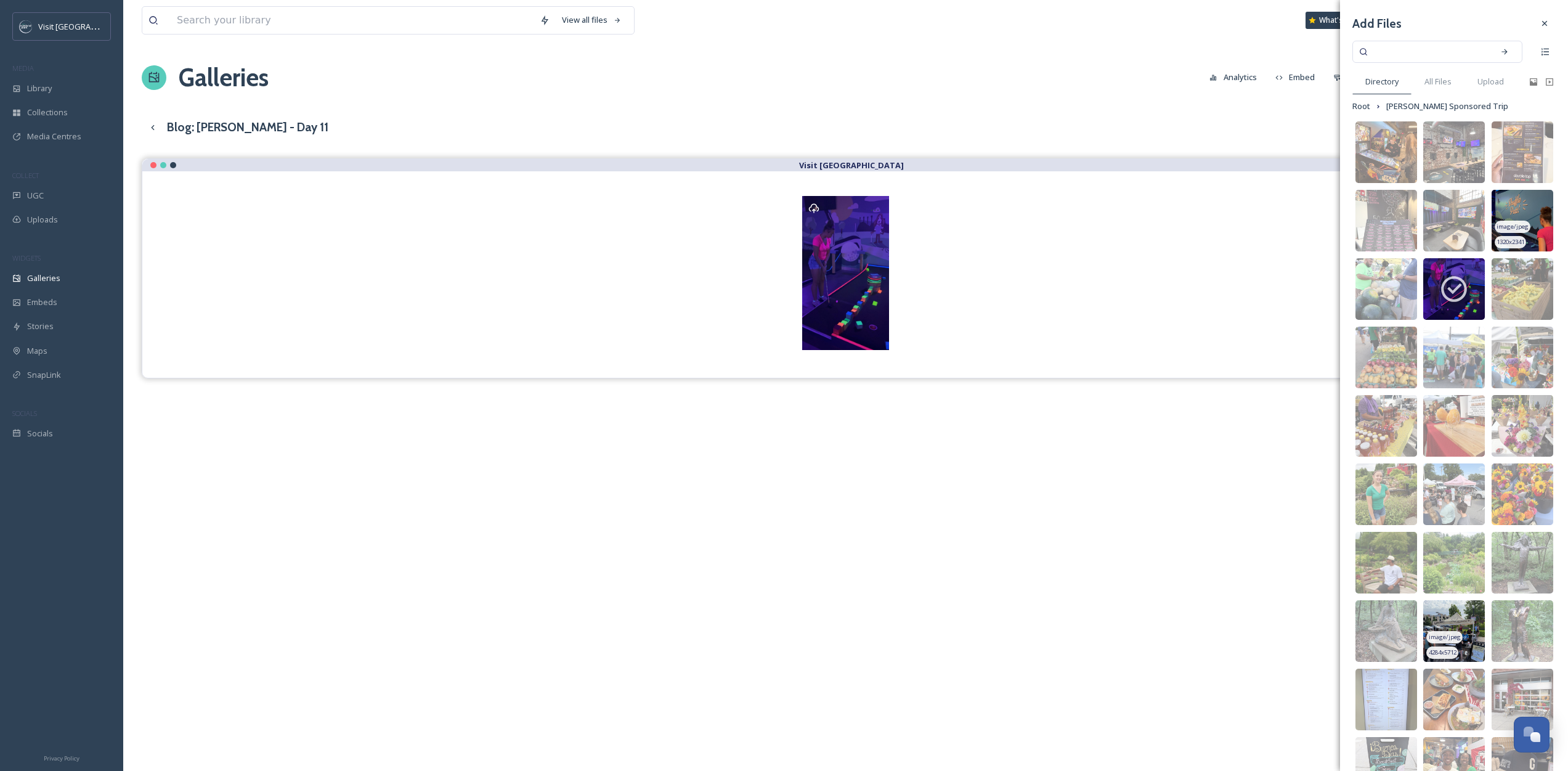
click at [1515, 206] on img at bounding box center [1522, 220] width 61 height 61
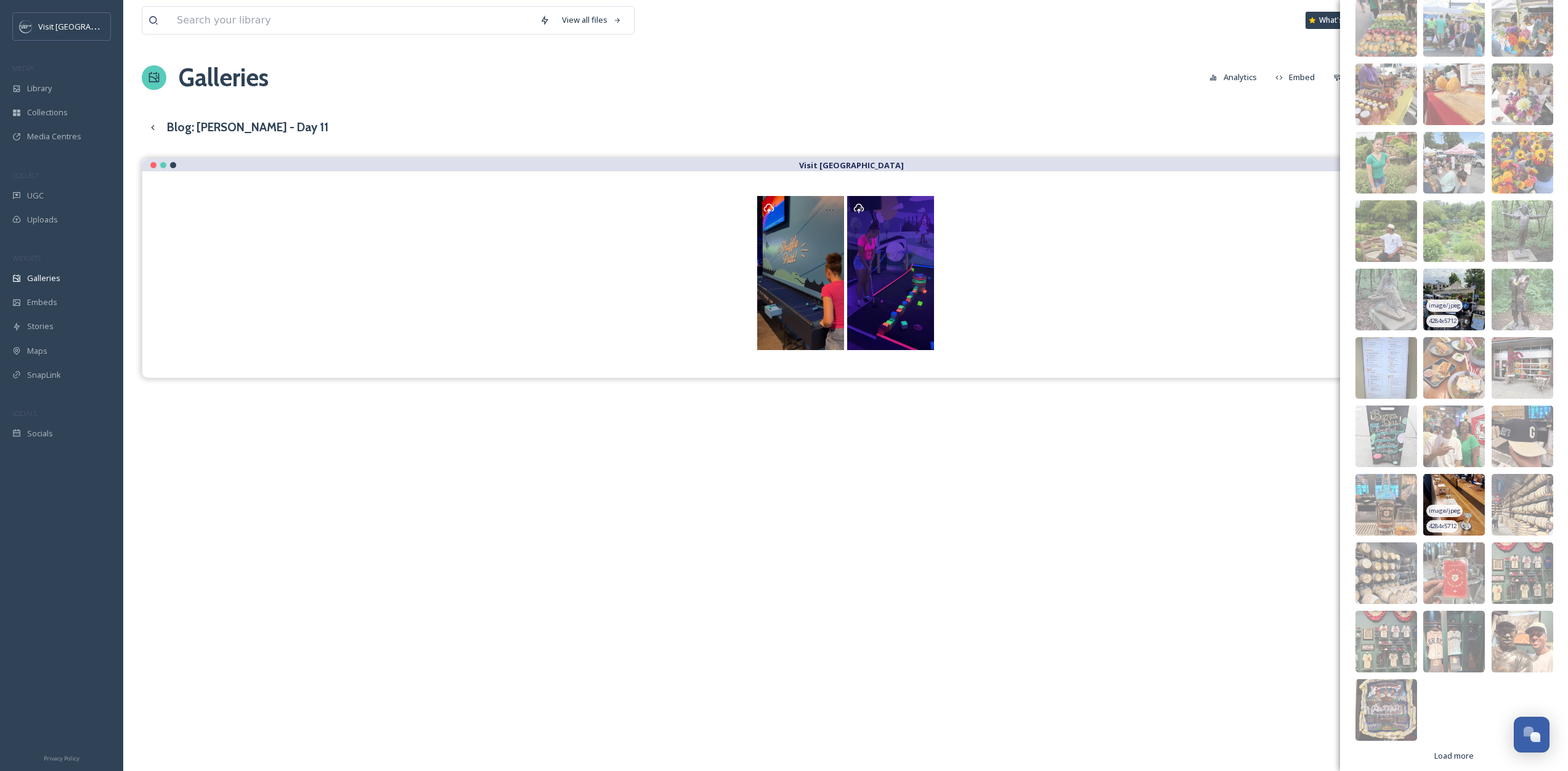
scroll to position [341, 0]
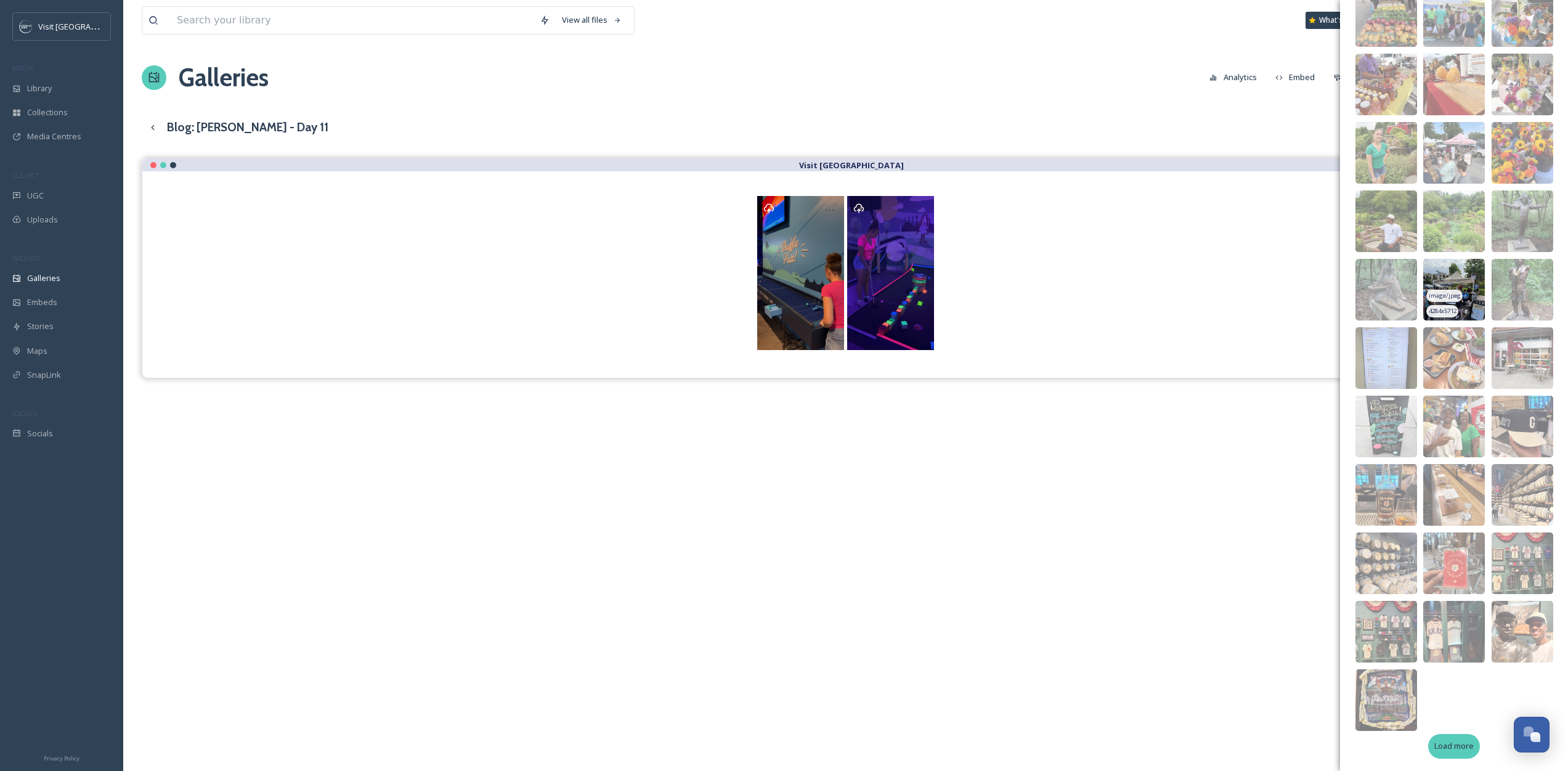
click at [1437, 755] on div "Load more" at bounding box center [1454, 746] width 51 height 24
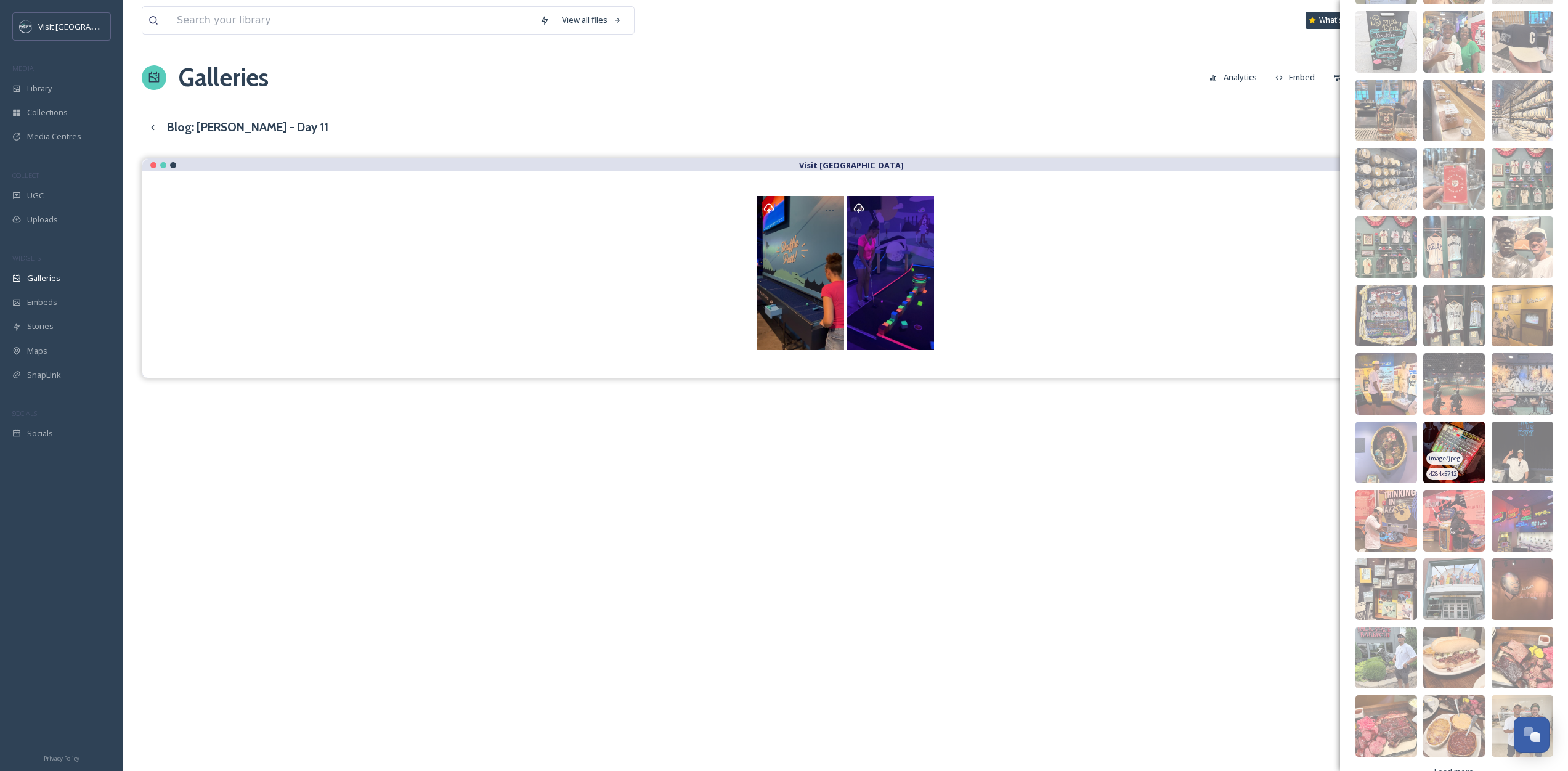
scroll to position [752, 0]
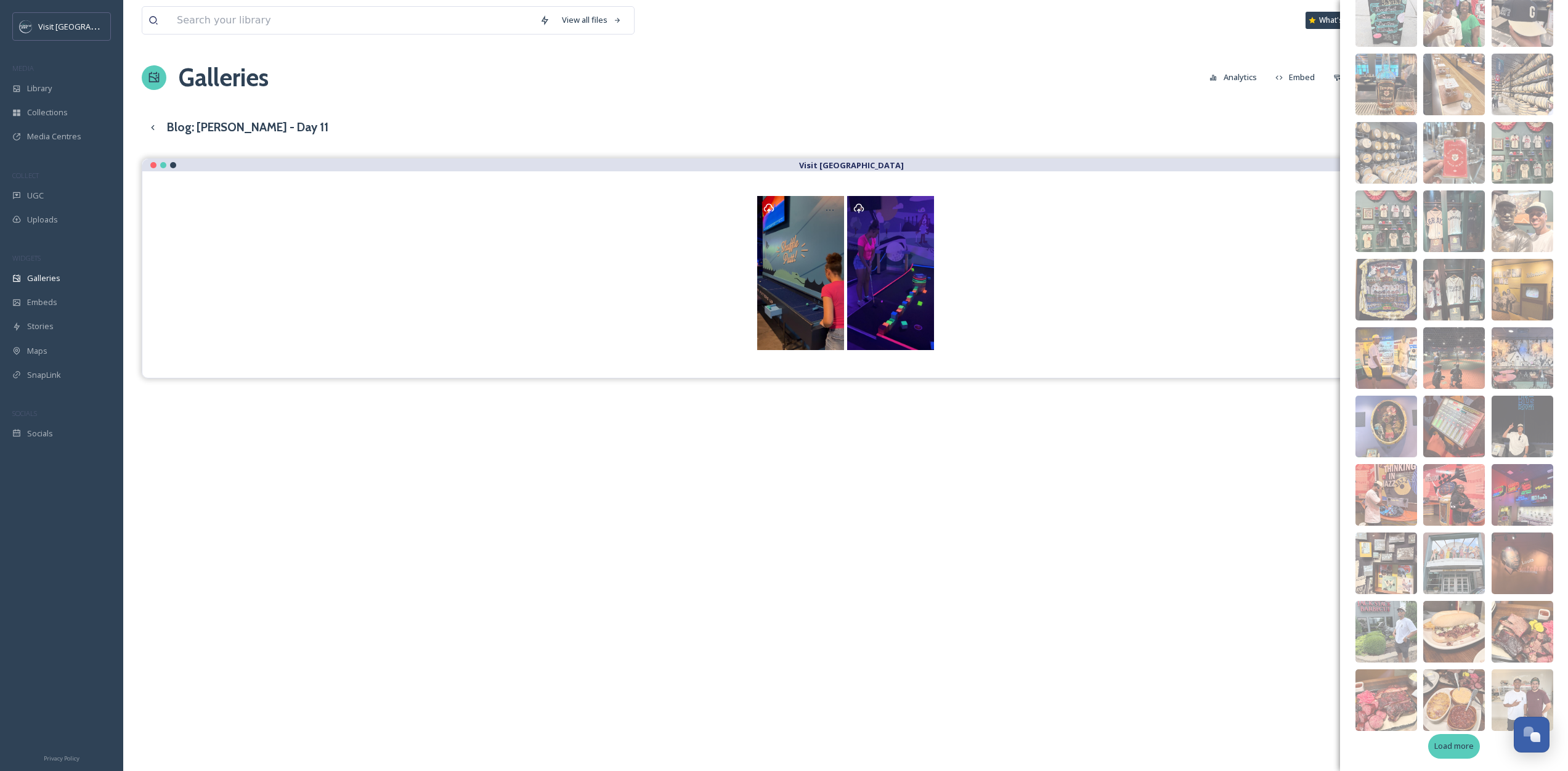
click at [1458, 743] on span "Load more" at bounding box center [1454, 746] width 39 height 12
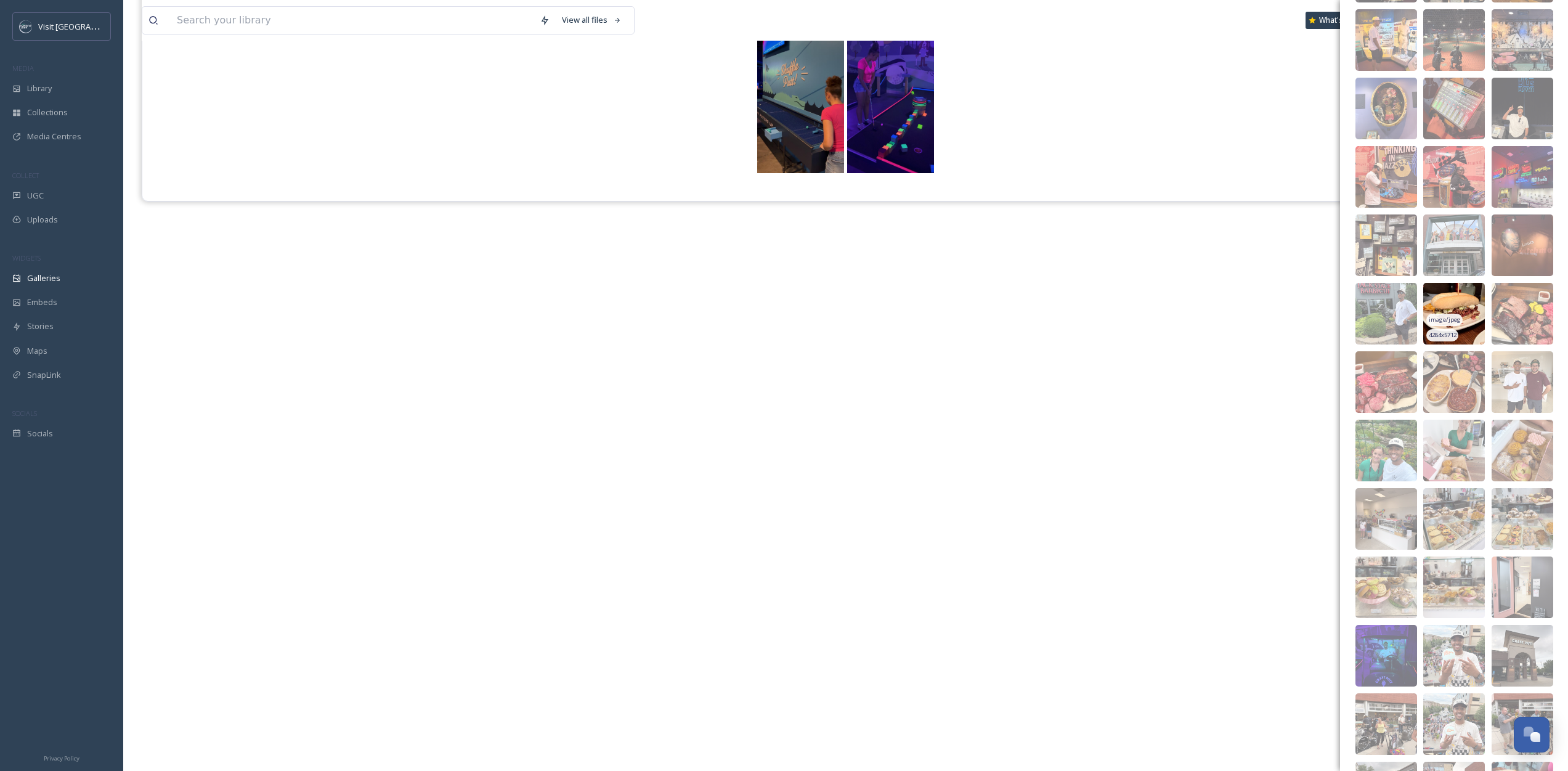
scroll to position [1230, 0]
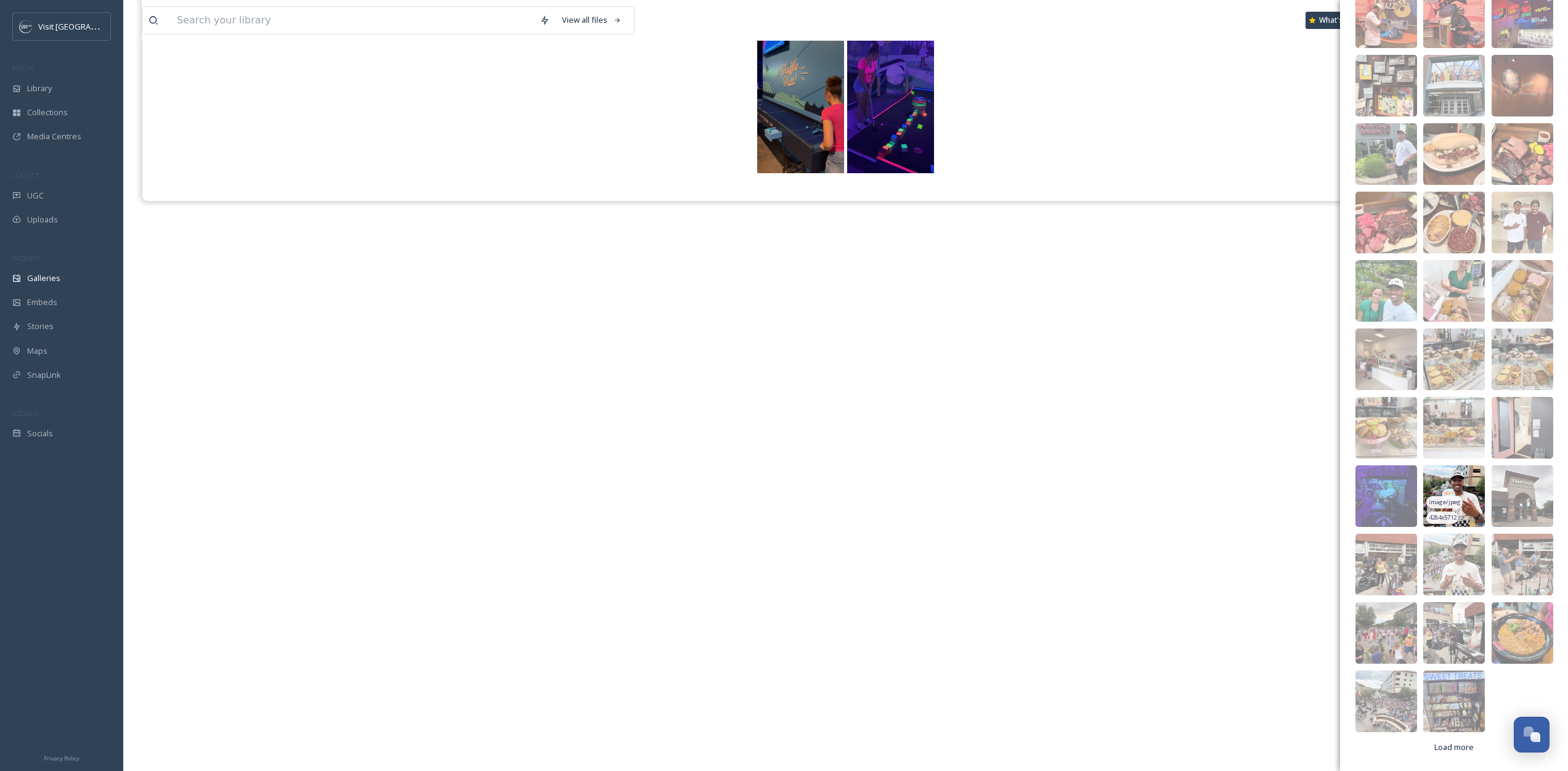
click at [1466, 489] on img at bounding box center [1454, 496] width 61 height 61
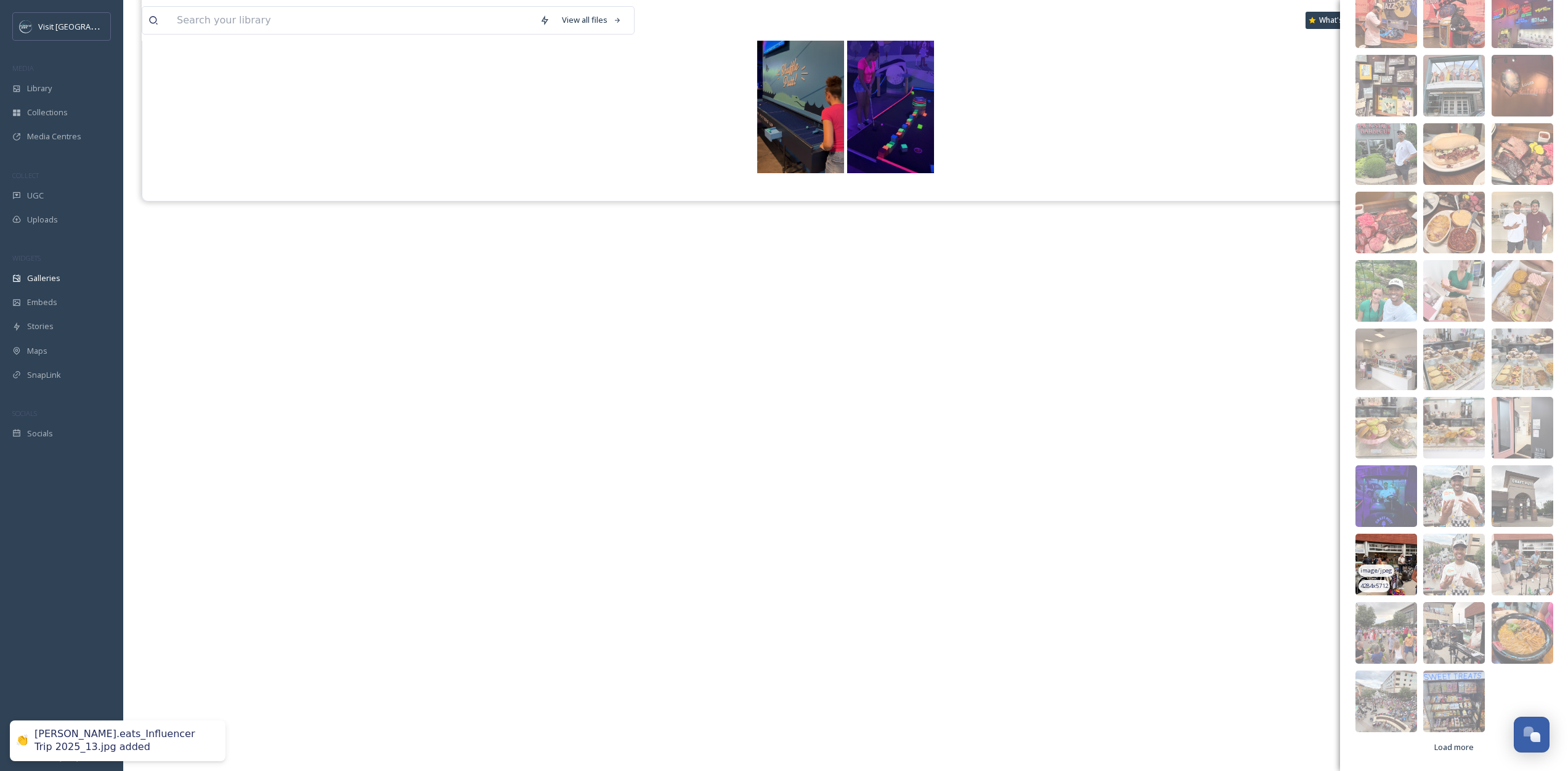
click at [1400, 557] on img at bounding box center [1386, 565] width 61 height 61
click at [1527, 554] on img at bounding box center [1522, 565] width 61 height 61
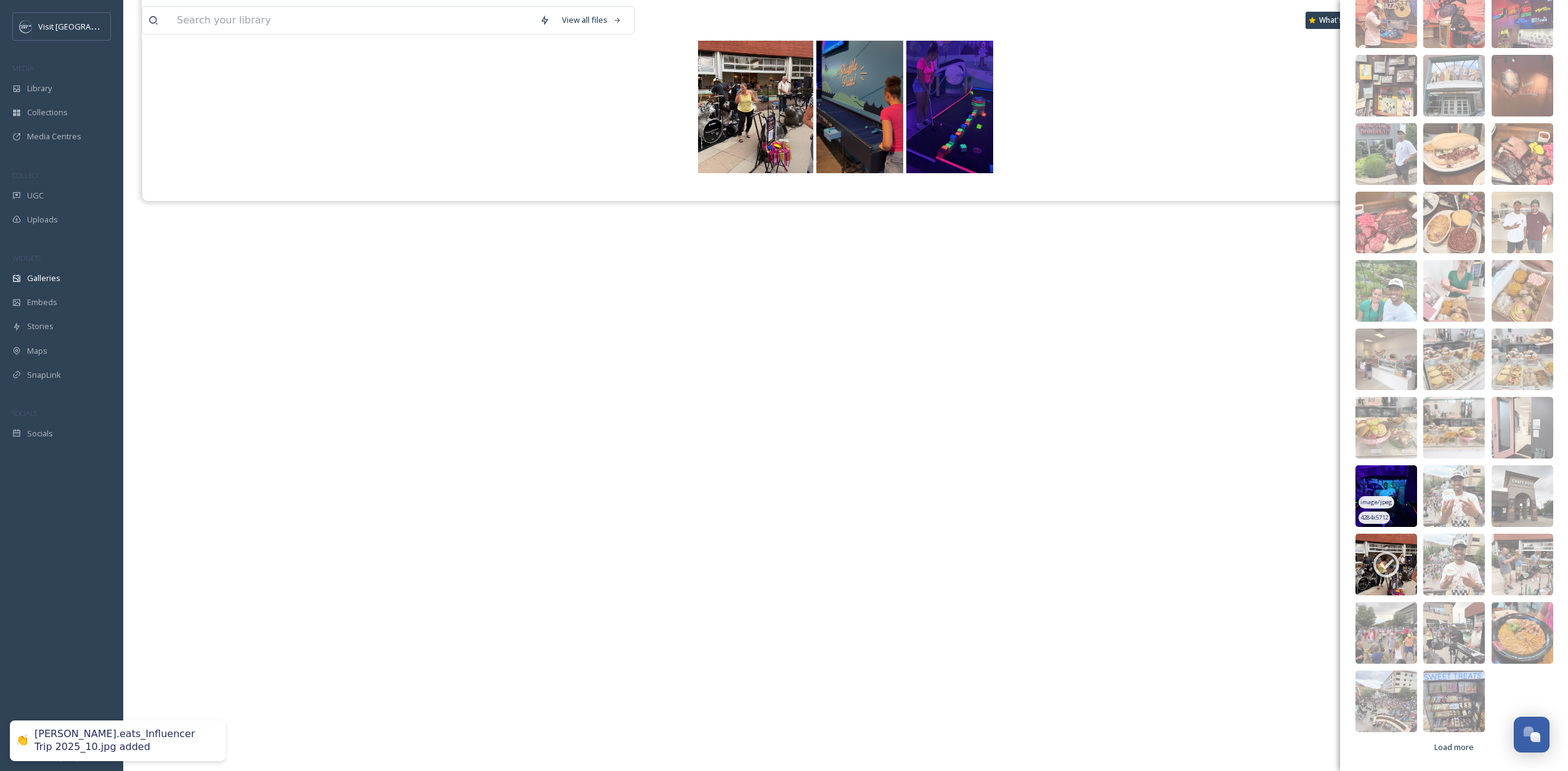
click at [1403, 485] on img at bounding box center [1386, 496] width 61 height 61
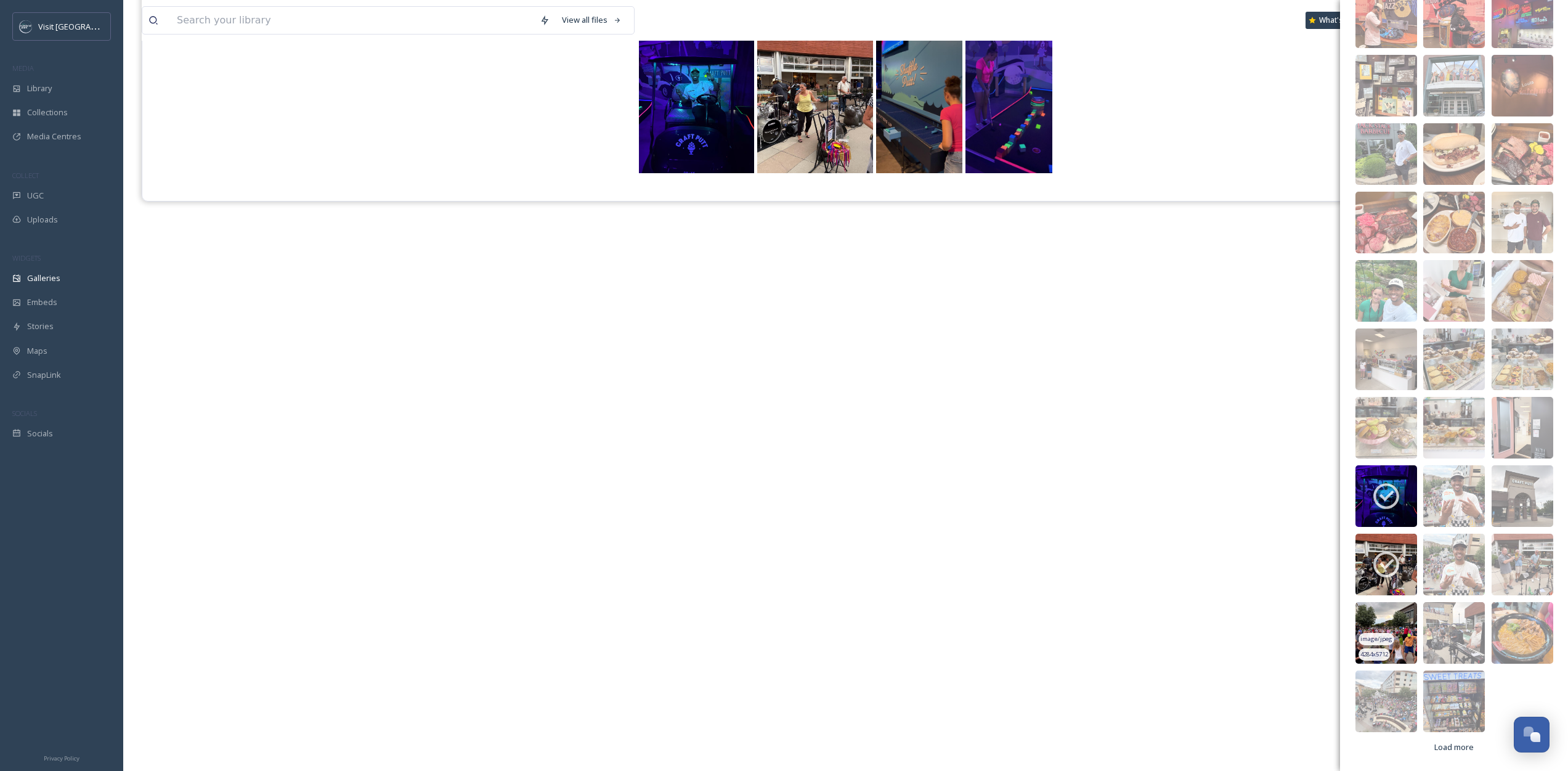
click at [1394, 608] on img at bounding box center [1386, 633] width 61 height 61
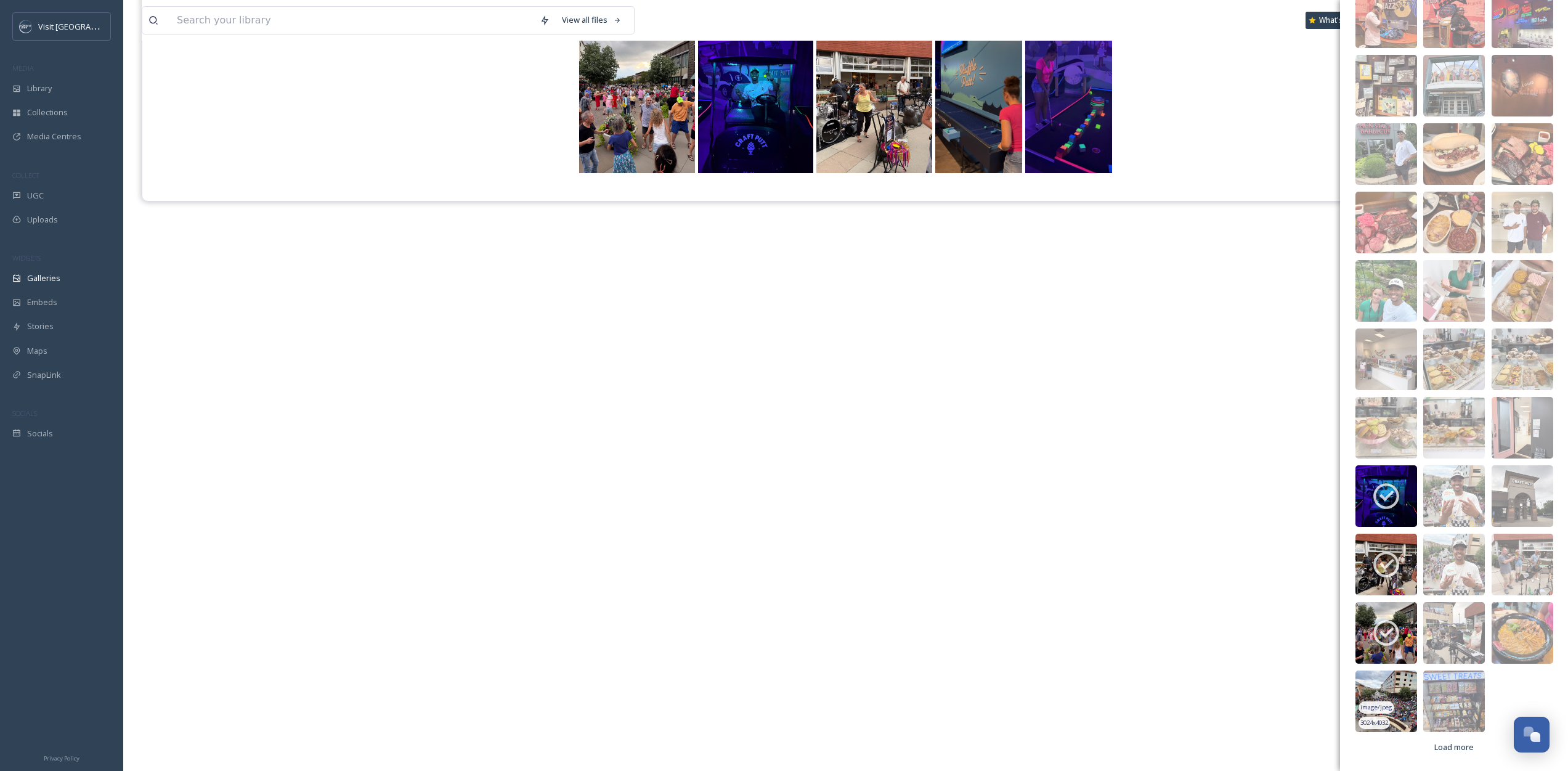
click at [1393, 682] on img at bounding box center [1386, 701] width 61 height 61
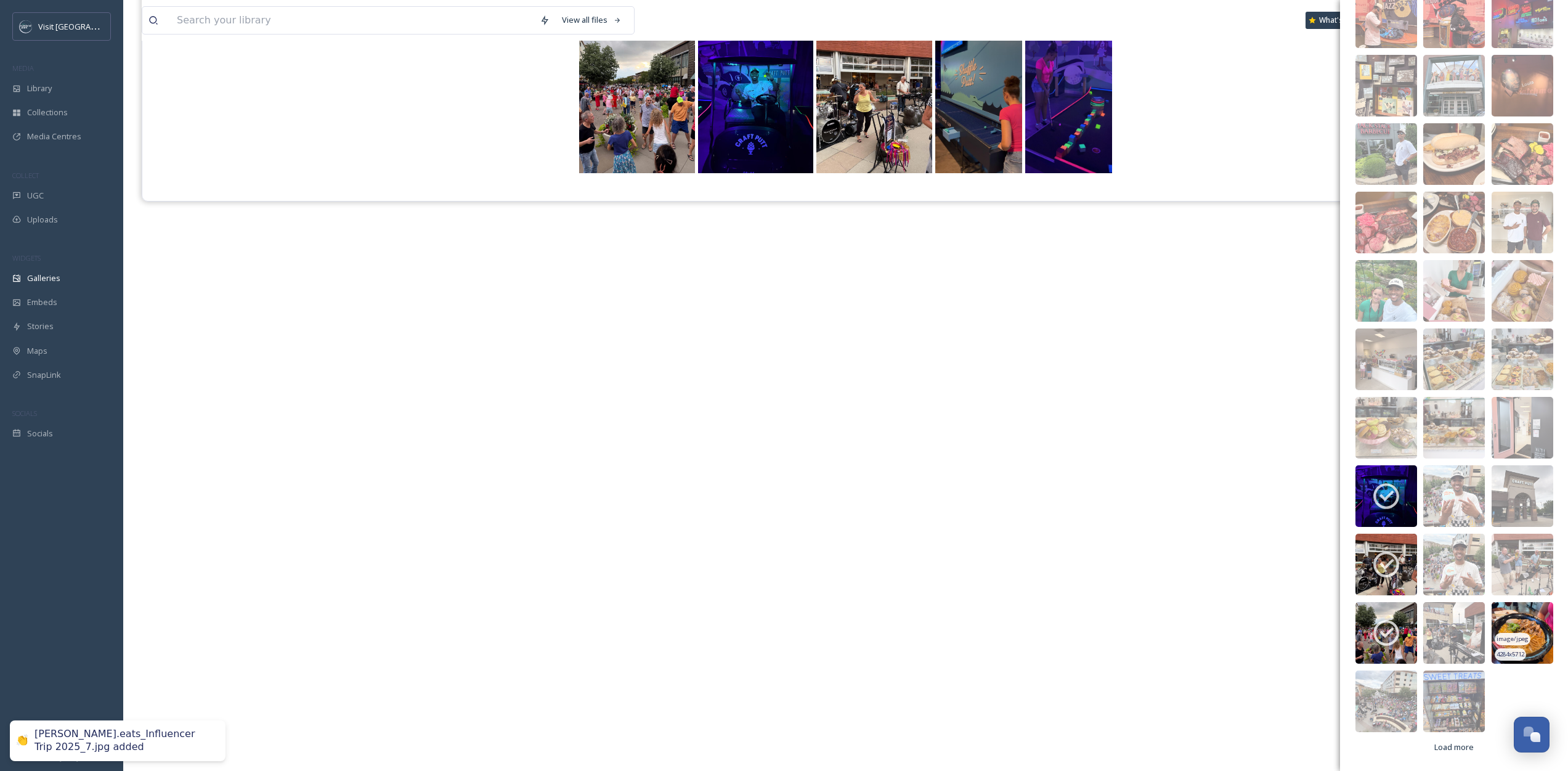
click at [1511, 614] on img at bounding box center [1522, 633] width 61 height 61
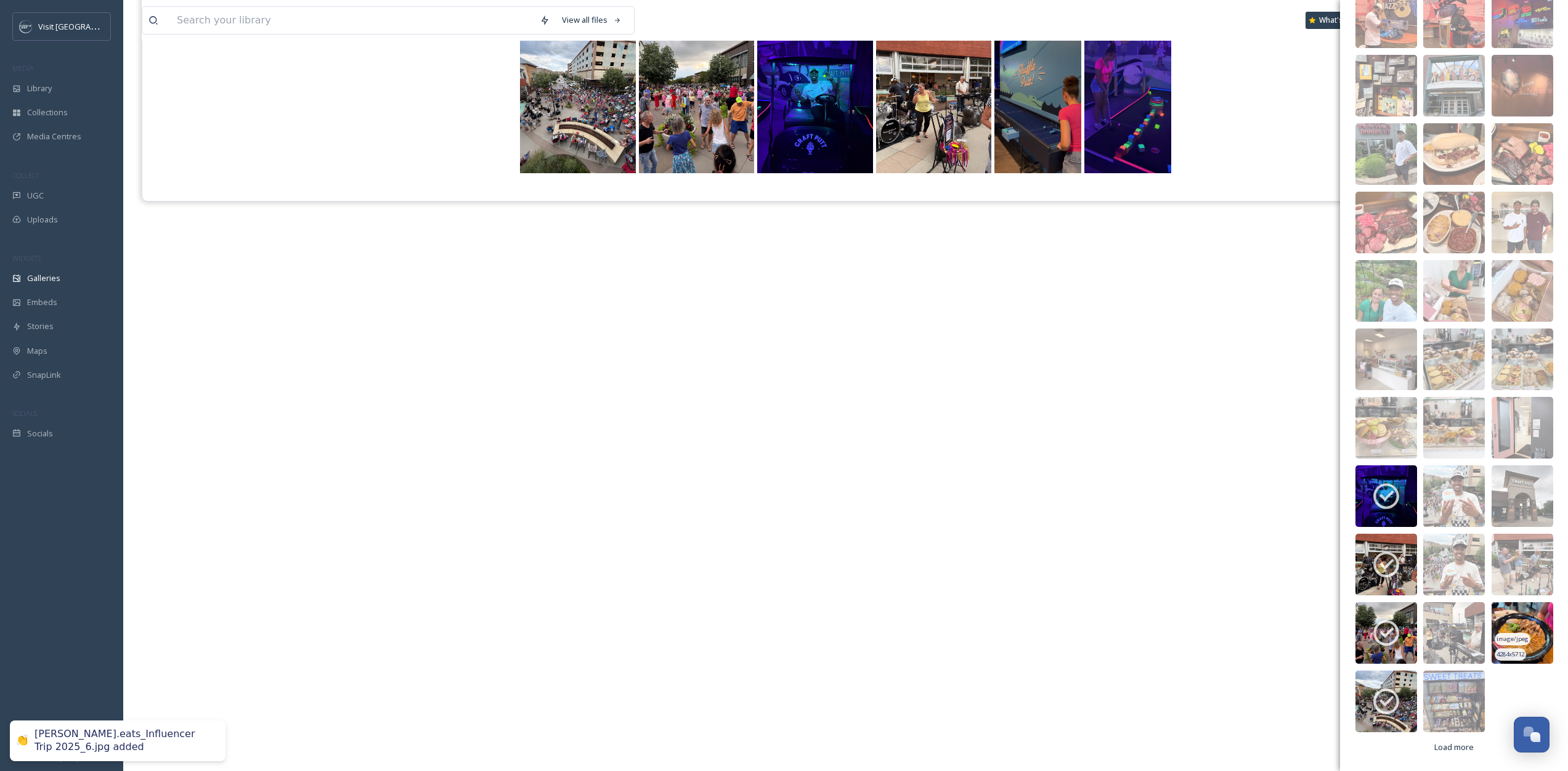
scroll to position [1231, 0]
click at [1454, 743] on span "Load more" at bounding box center [1454, 746] width 39 height 12
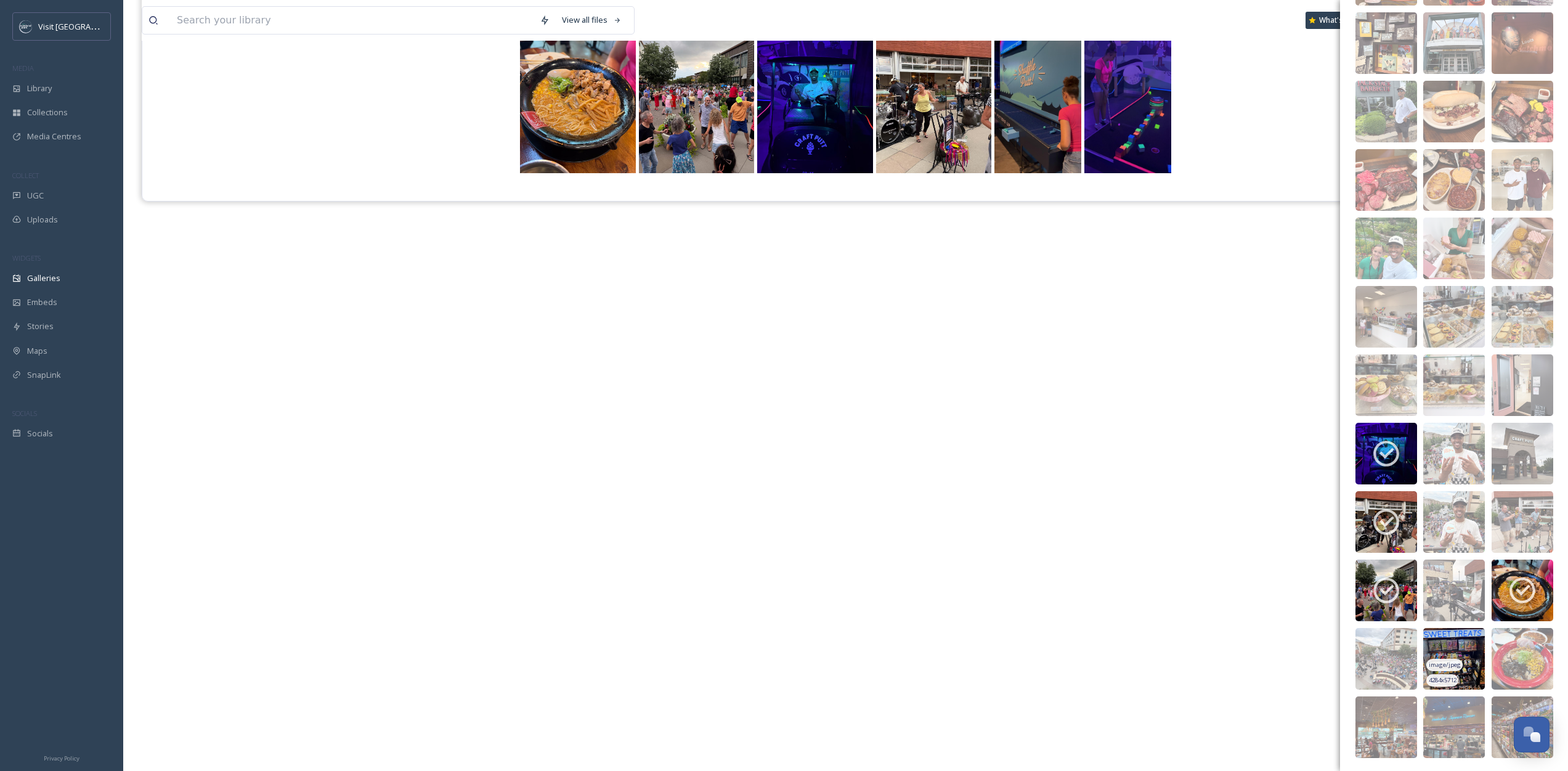
scroll to position [1275, 0]
click at [1471, 636] on img at bounding box center [1454, 657] width 61 height 61
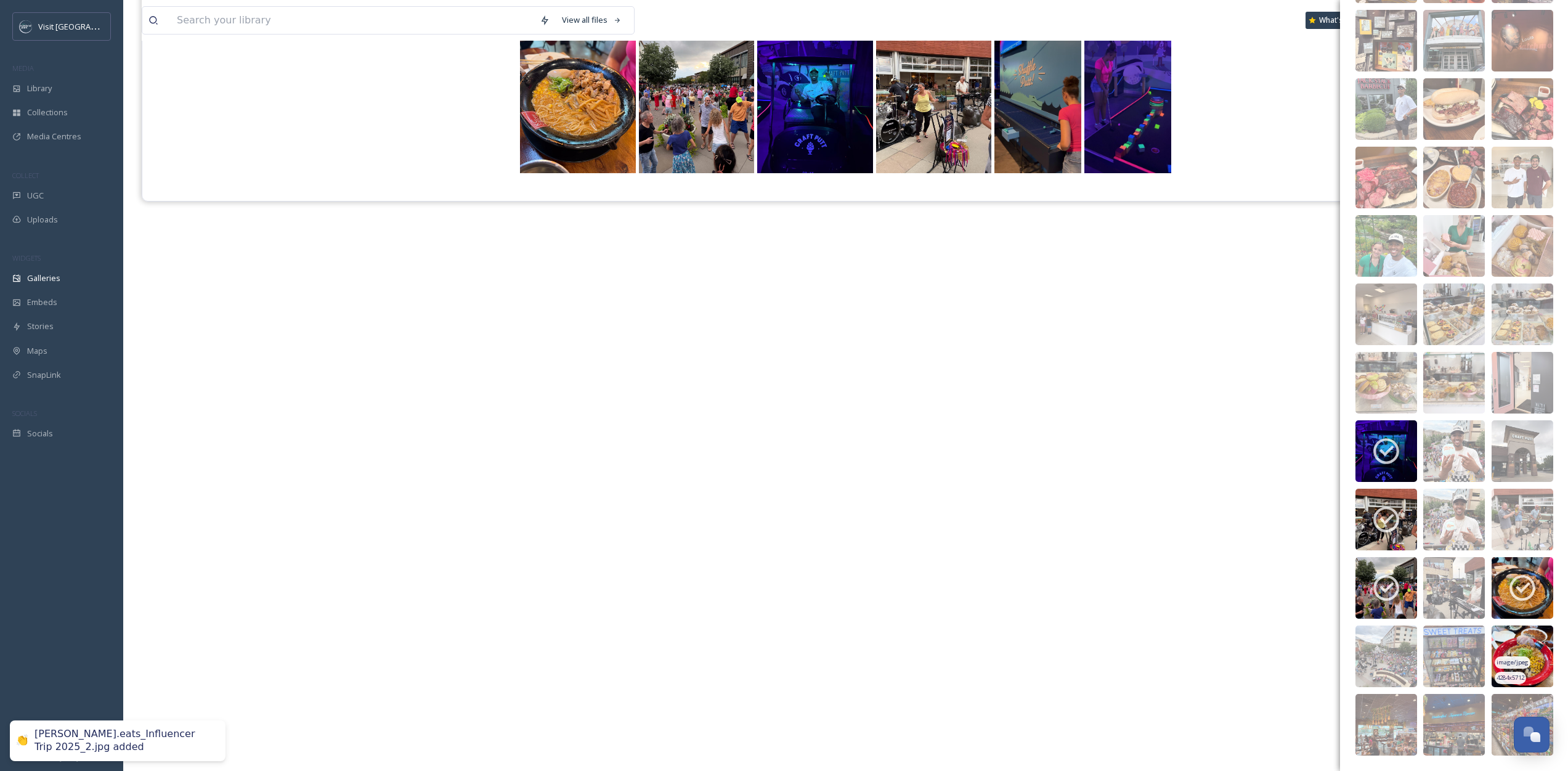
click at [1497, 638] on img at bounding box center [1522, 657] width 61 height 61
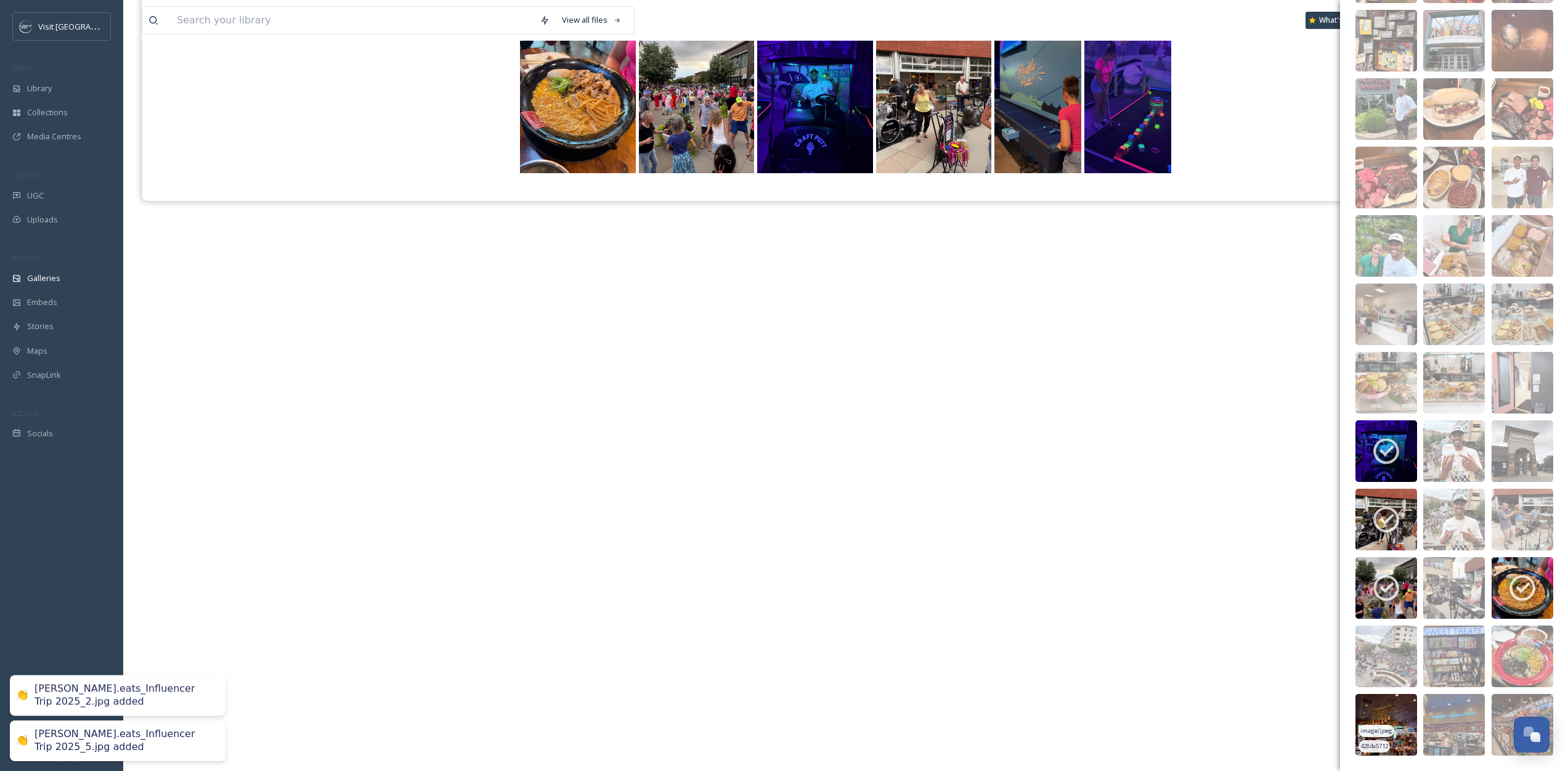
click at [1392, 717] on img at bounding box center [1386, 725] width 61 height 61
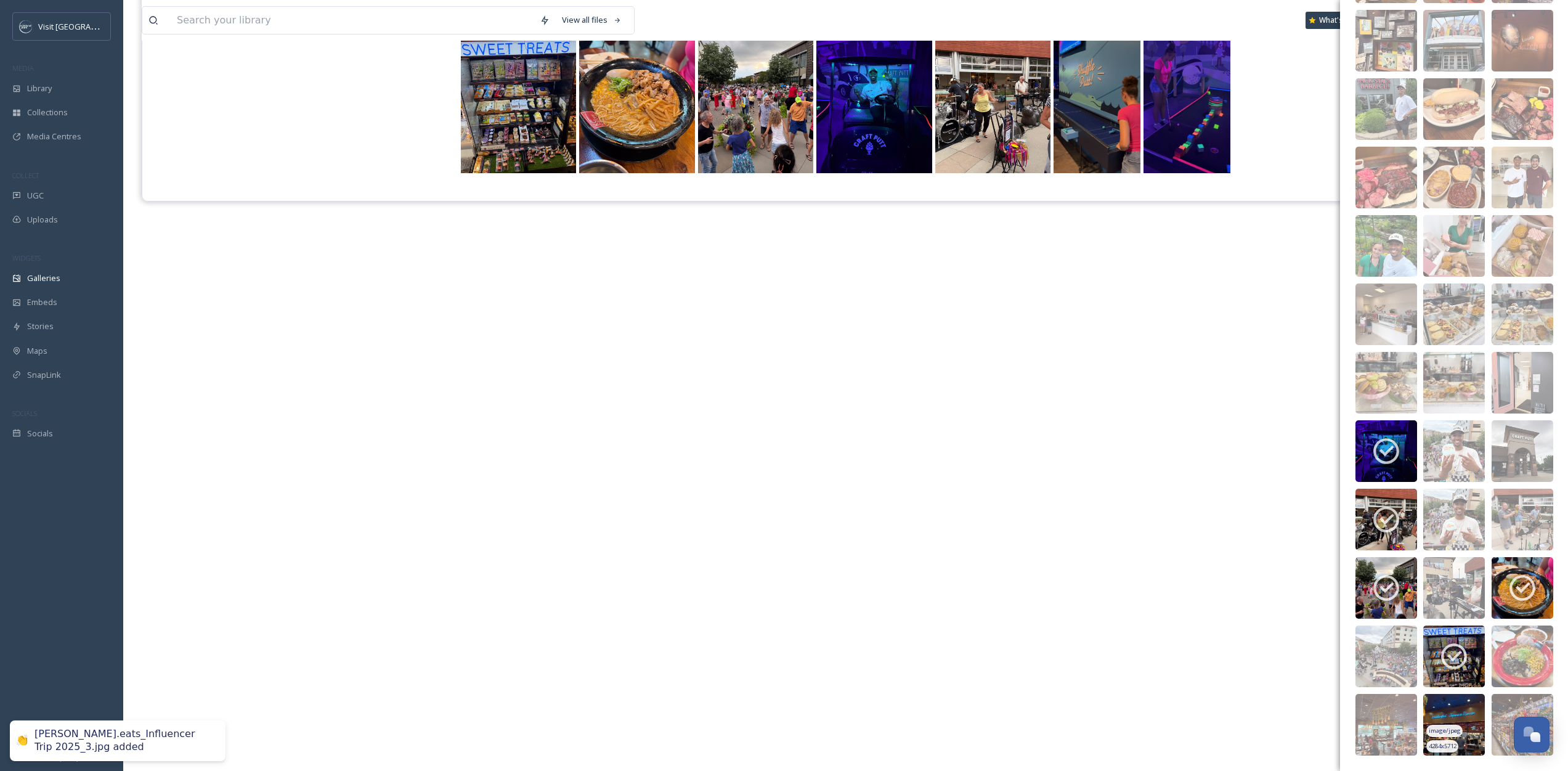
click at [1469, 713] on img at bounding box center [1454, 725] width 61 height 61
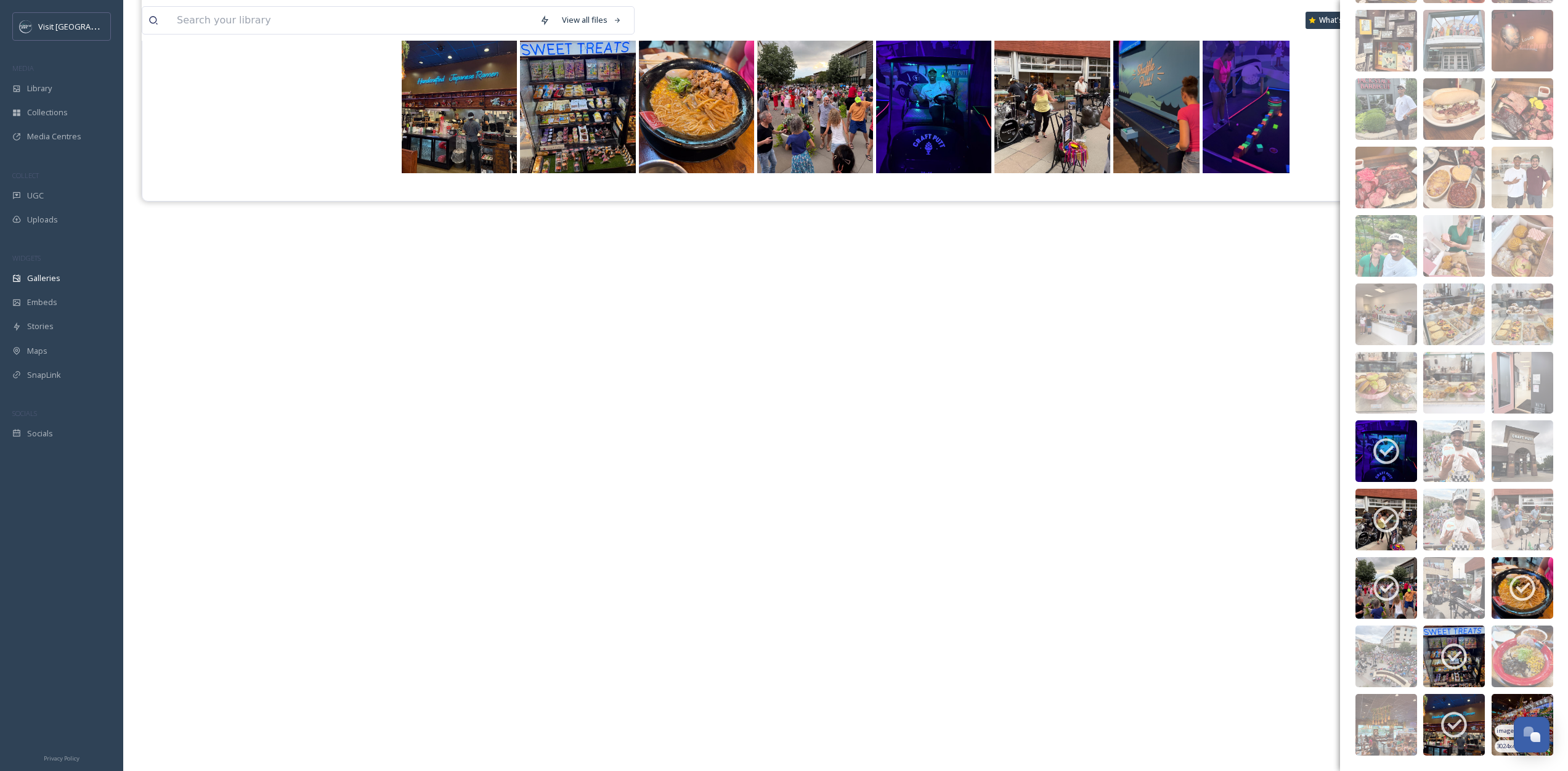
click at [1503, 705] on img at bounding box center [1522, 725] width 61 height 61
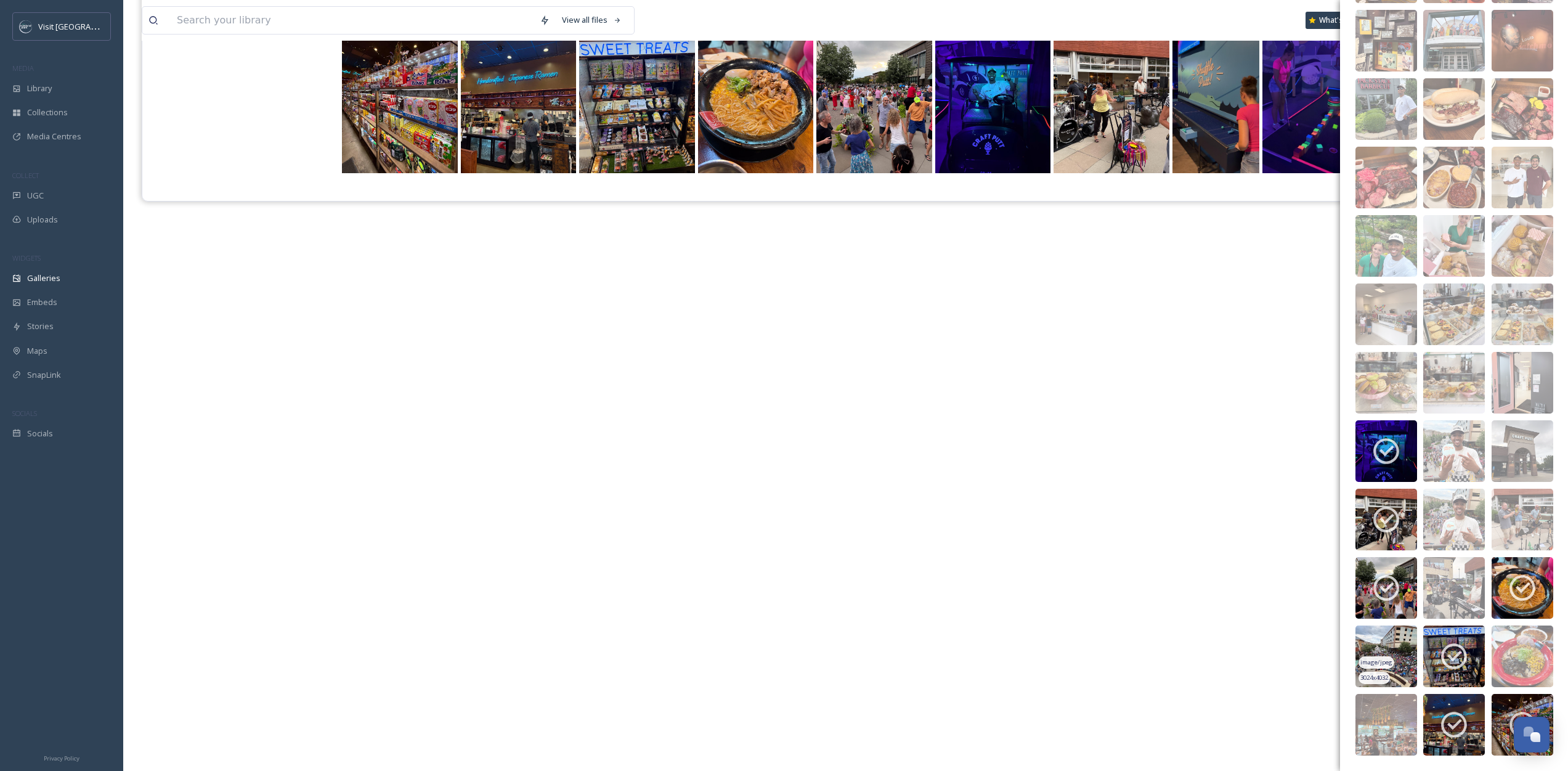
click at [1392, 637] on img at bounding box center [1386, 657] width 61 height 61
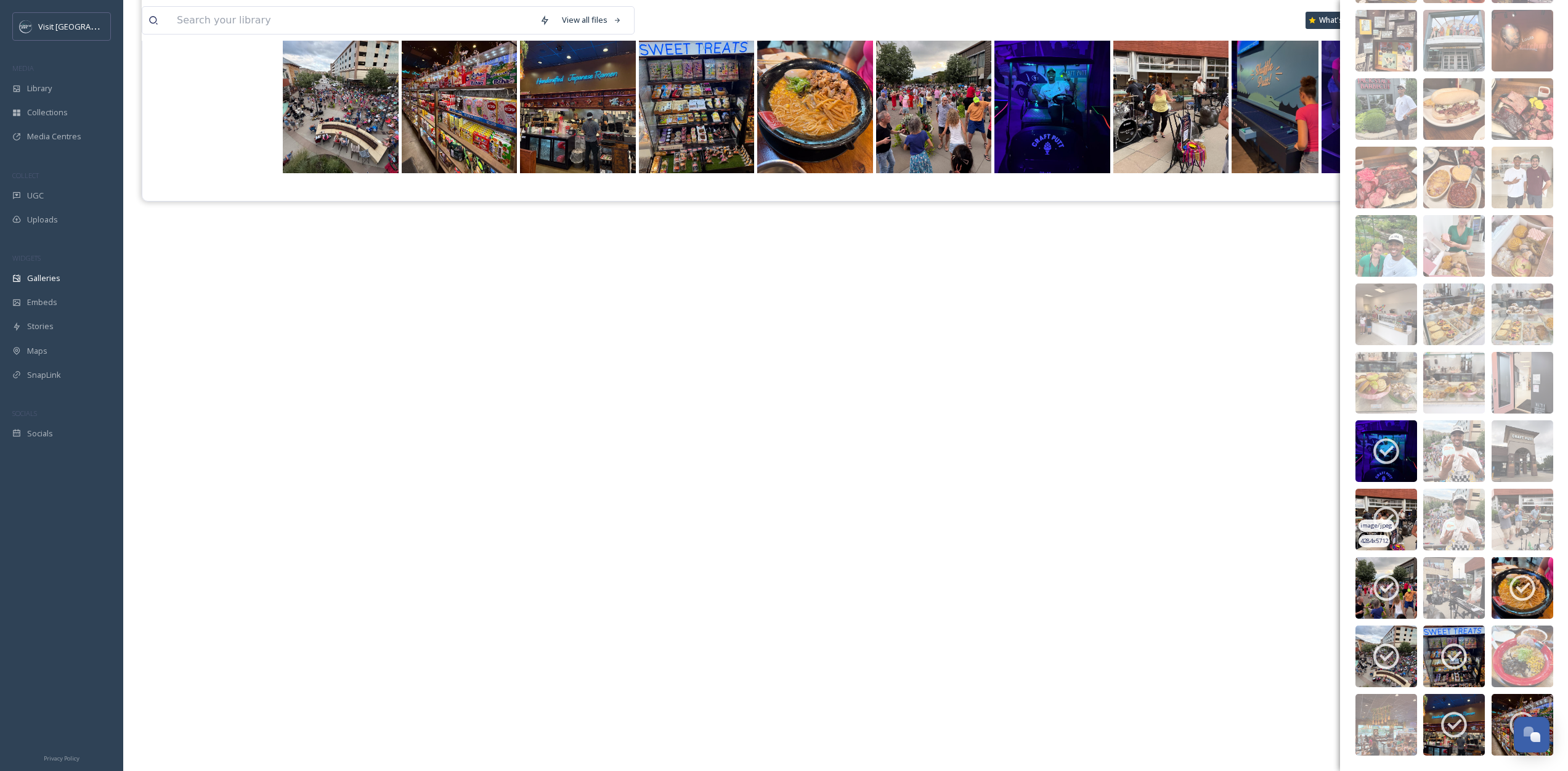
click at [1389, 515] on icon at bounding box center [1386, 519] width 31 height 31
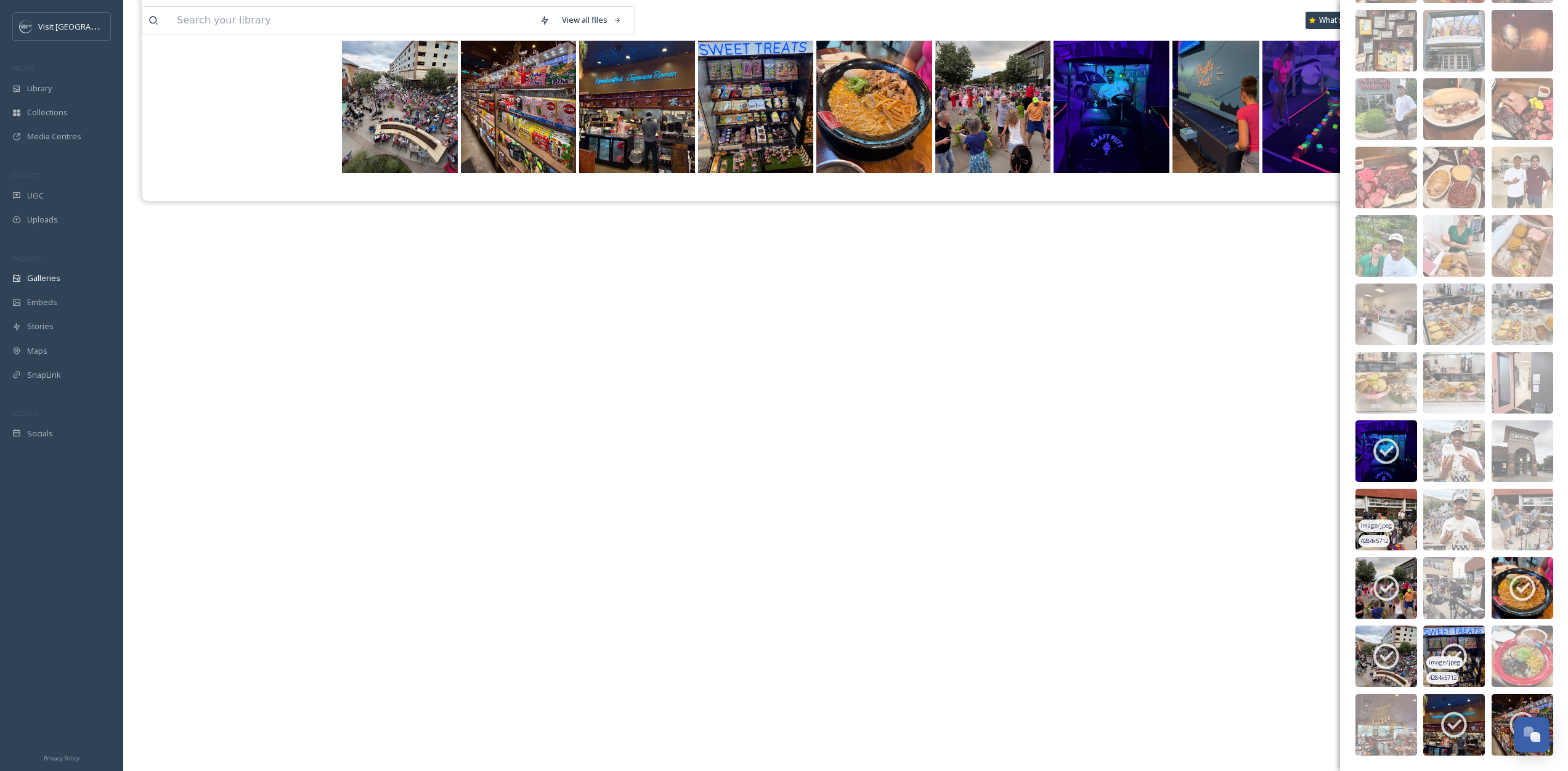
click at [1455, 654] on icon at bounding box center [1454, 657] width 26 height 26
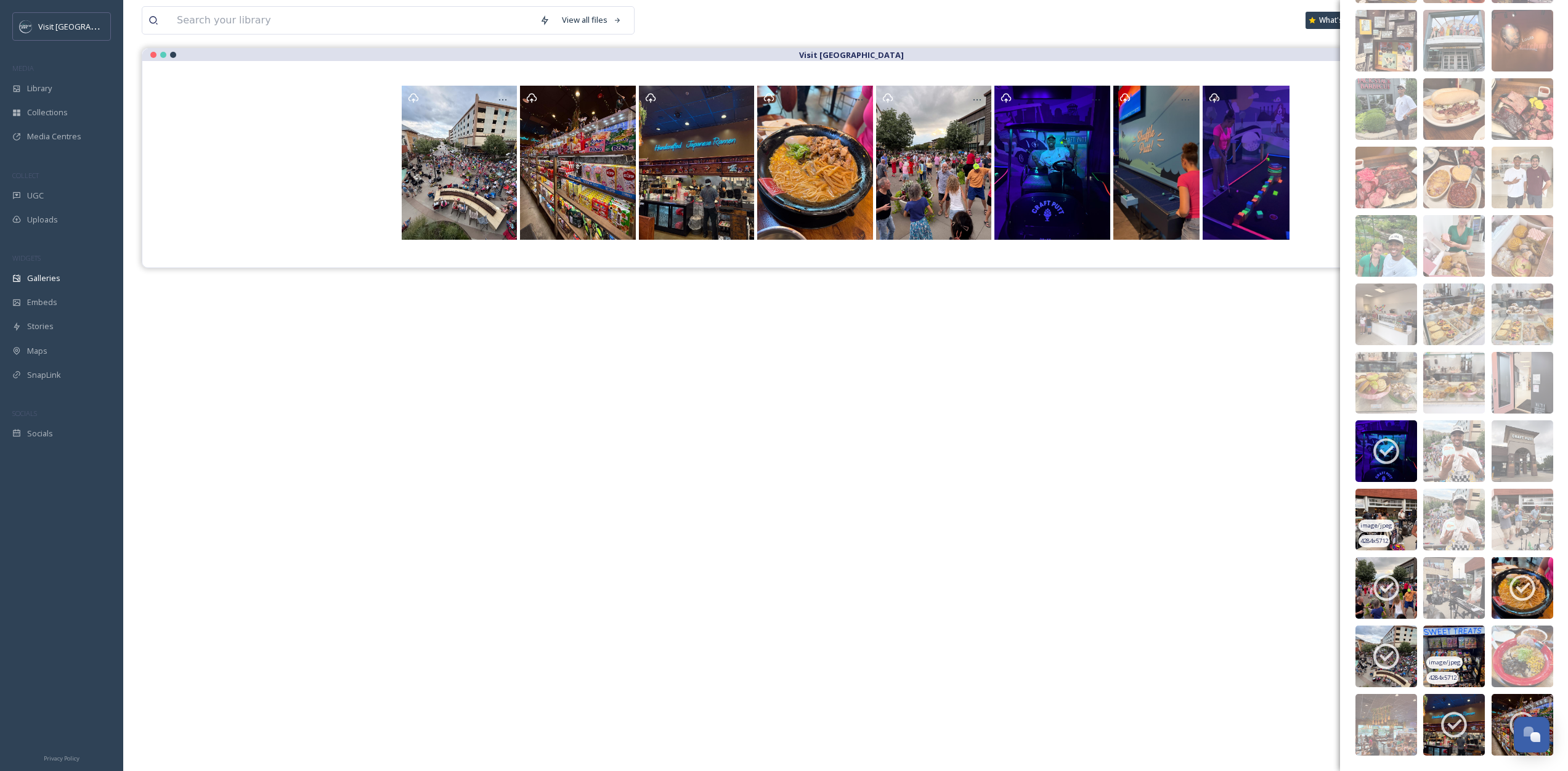
scroll to position [102, 0]
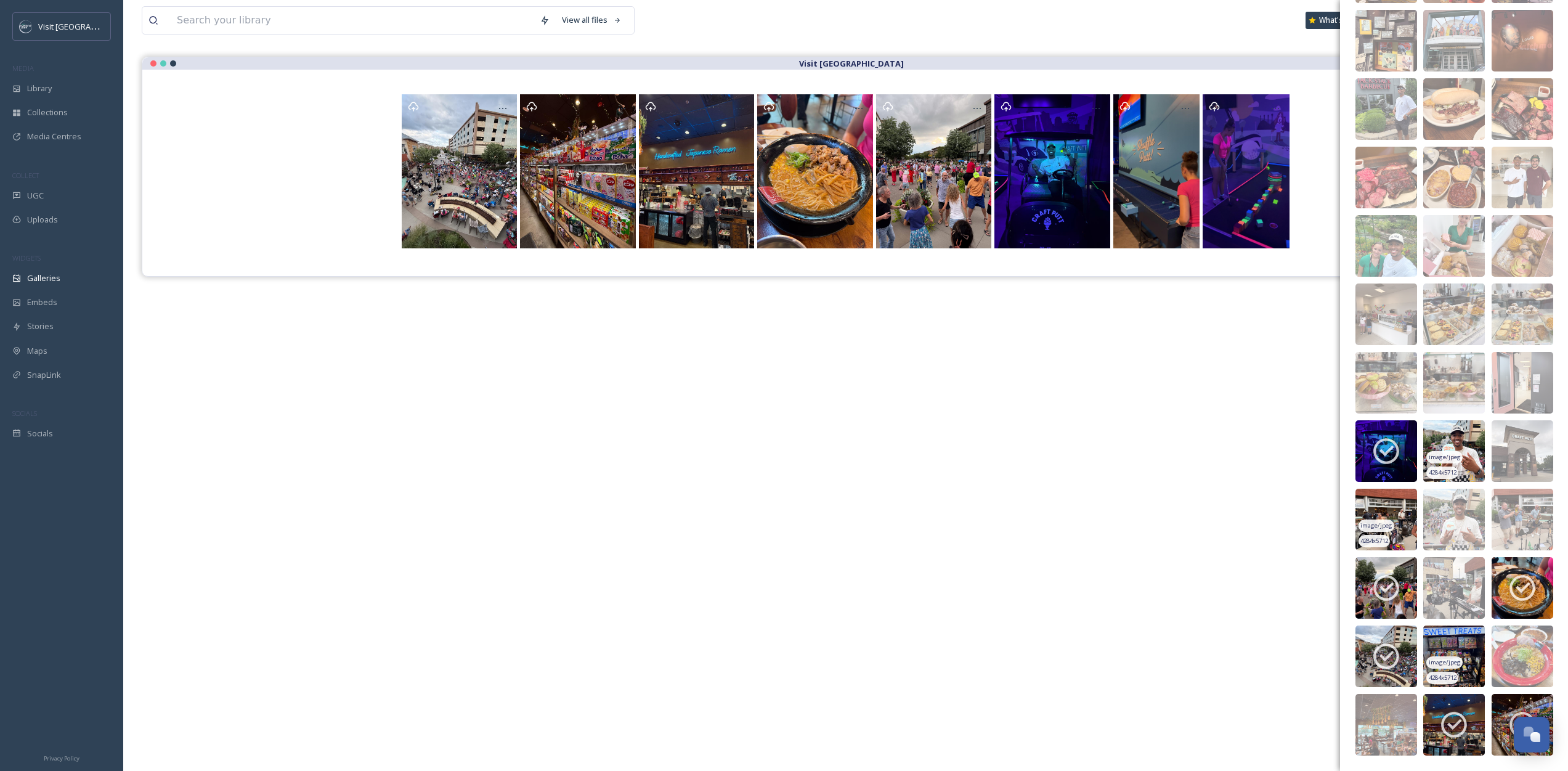
click at [1454, 442] on img at bounding box center [1454, 451] width 61 height 61
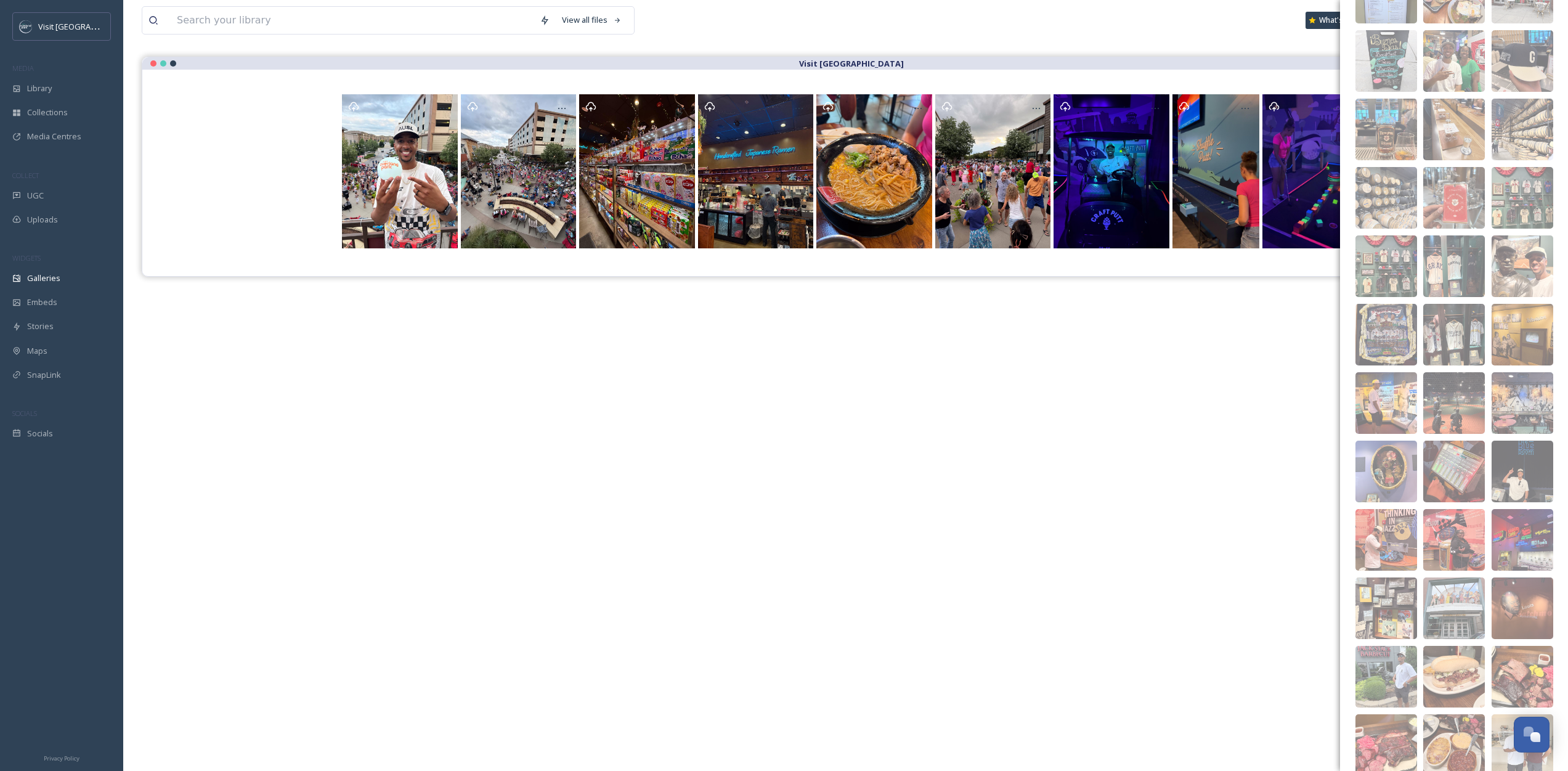
scroll to position [0, 0]
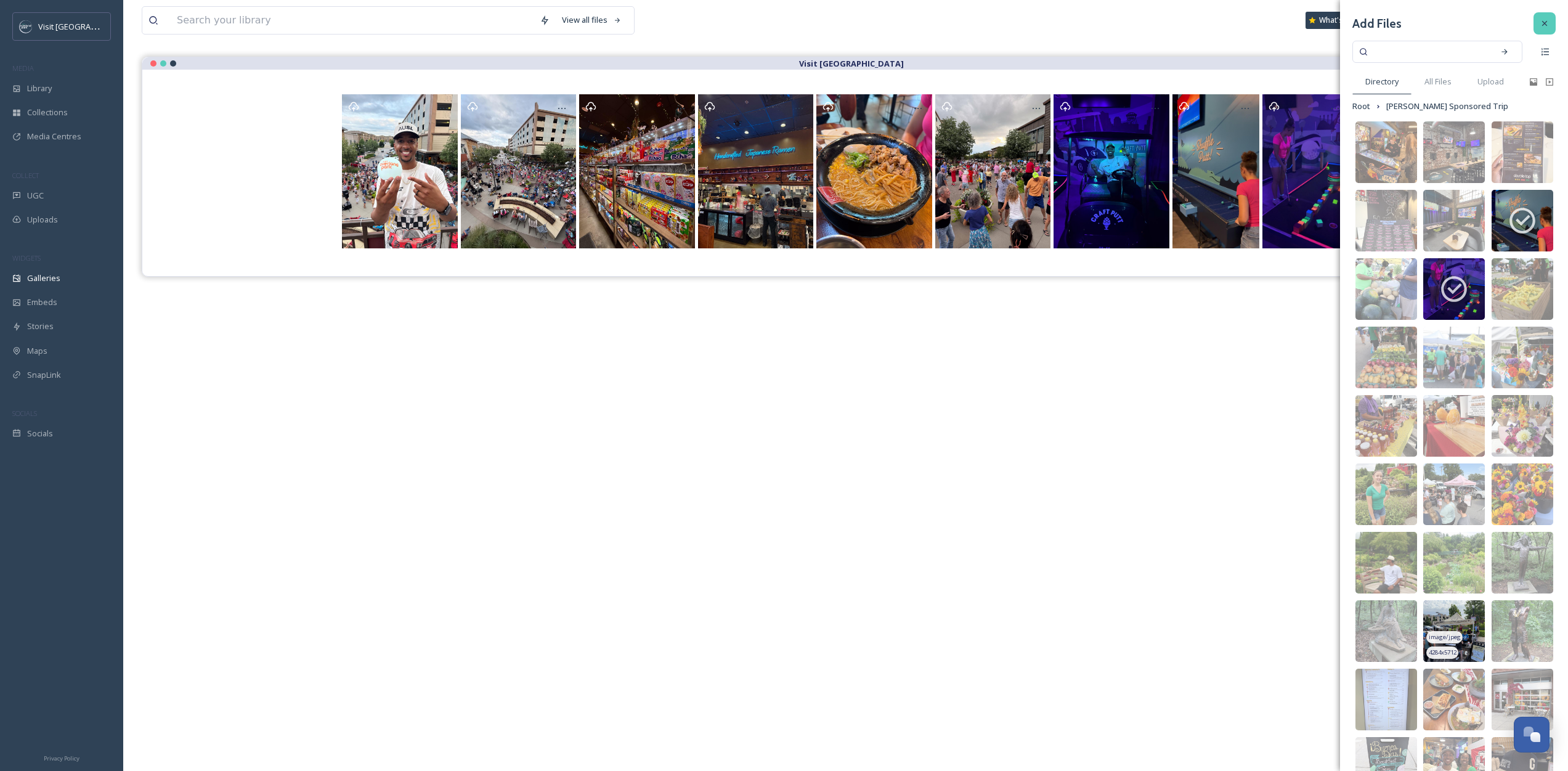
click at [1540, 27] on icon at bounding box center [1544, 23] width 10 height 10
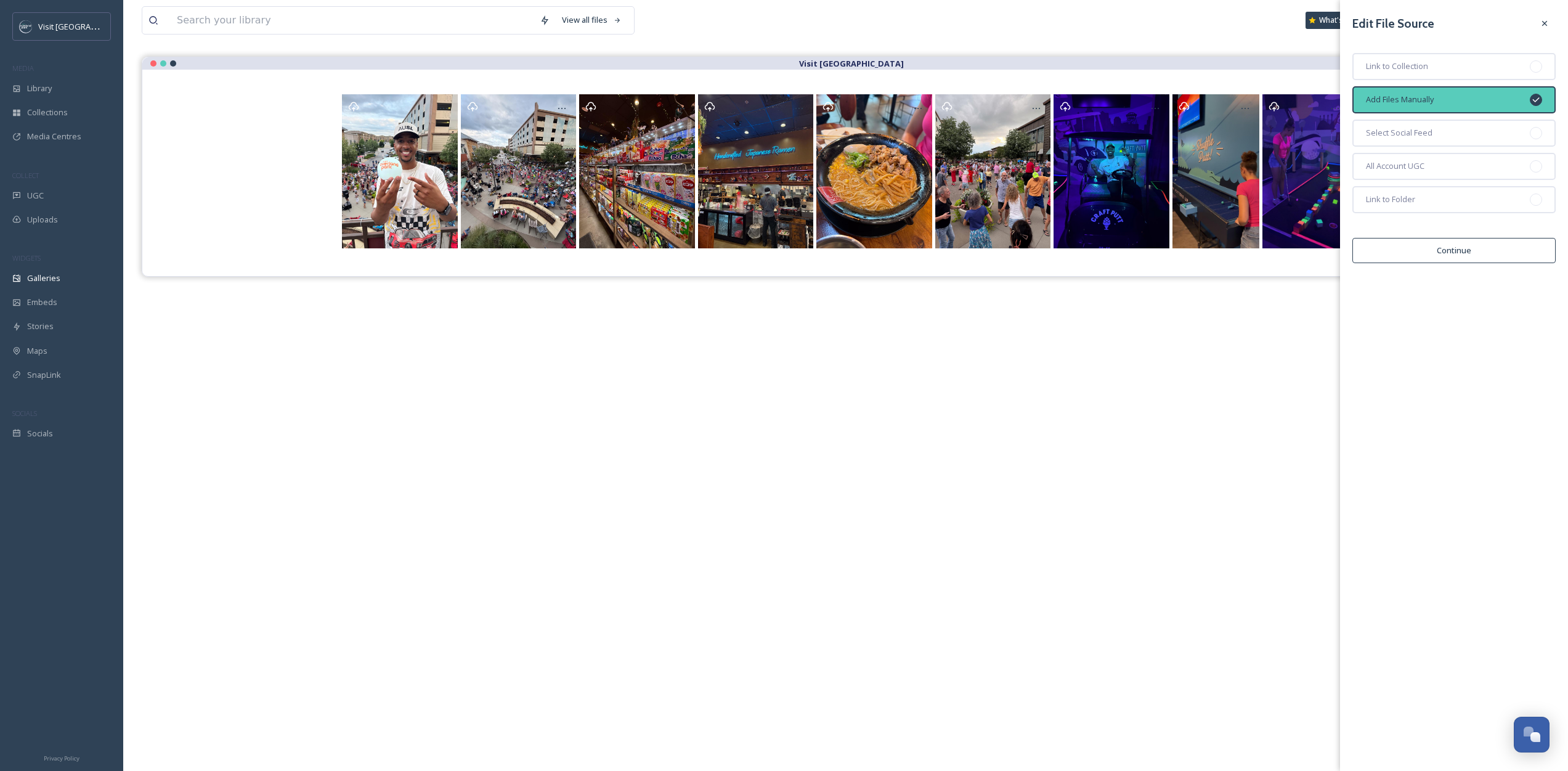
click at [1453, 255] on button "Continue" at bounding box center [1454, 250] width 203 height 25
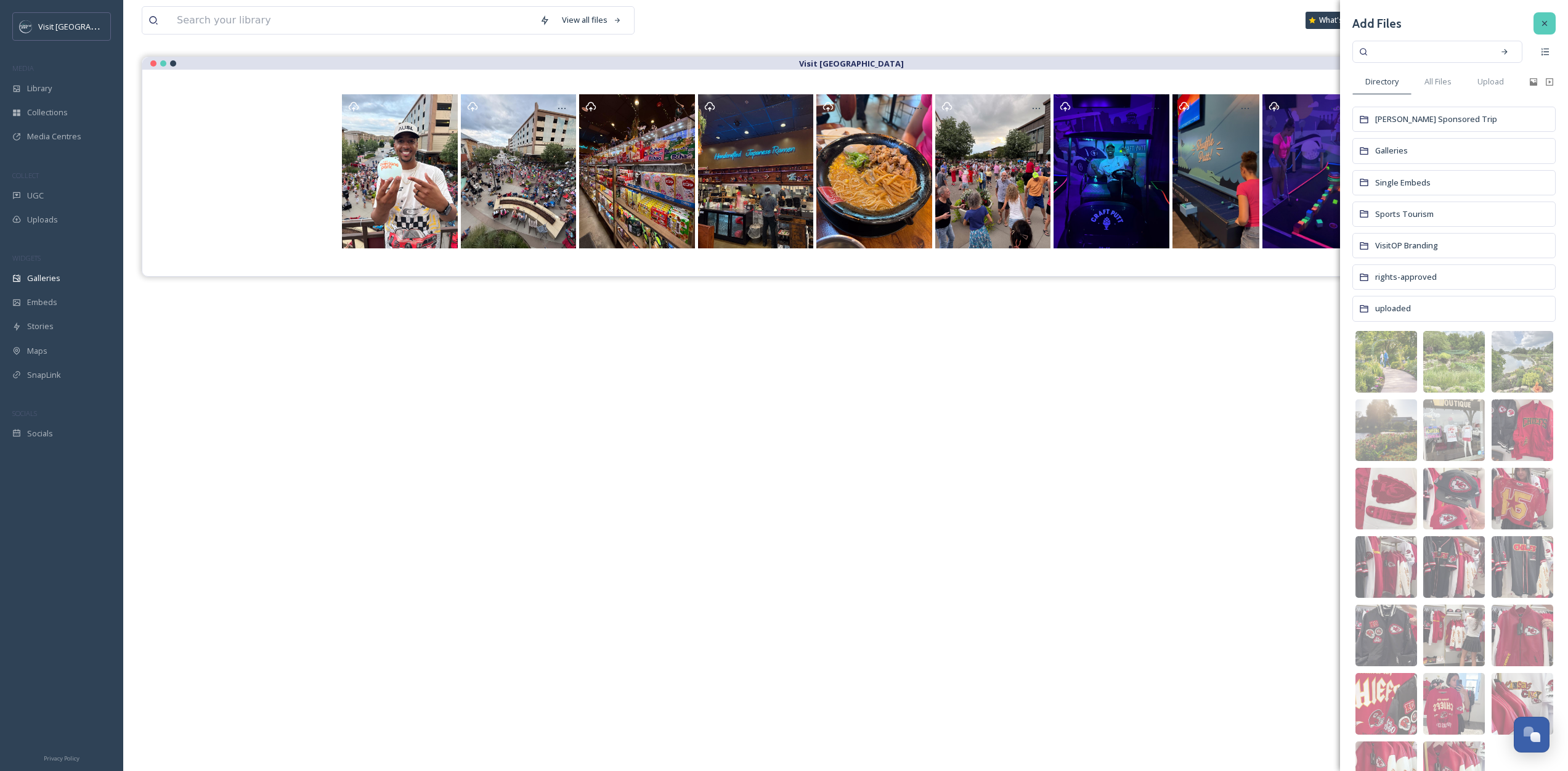
click at [1542, 19] on div at bounding box center [1544, 23] width 22 height 22
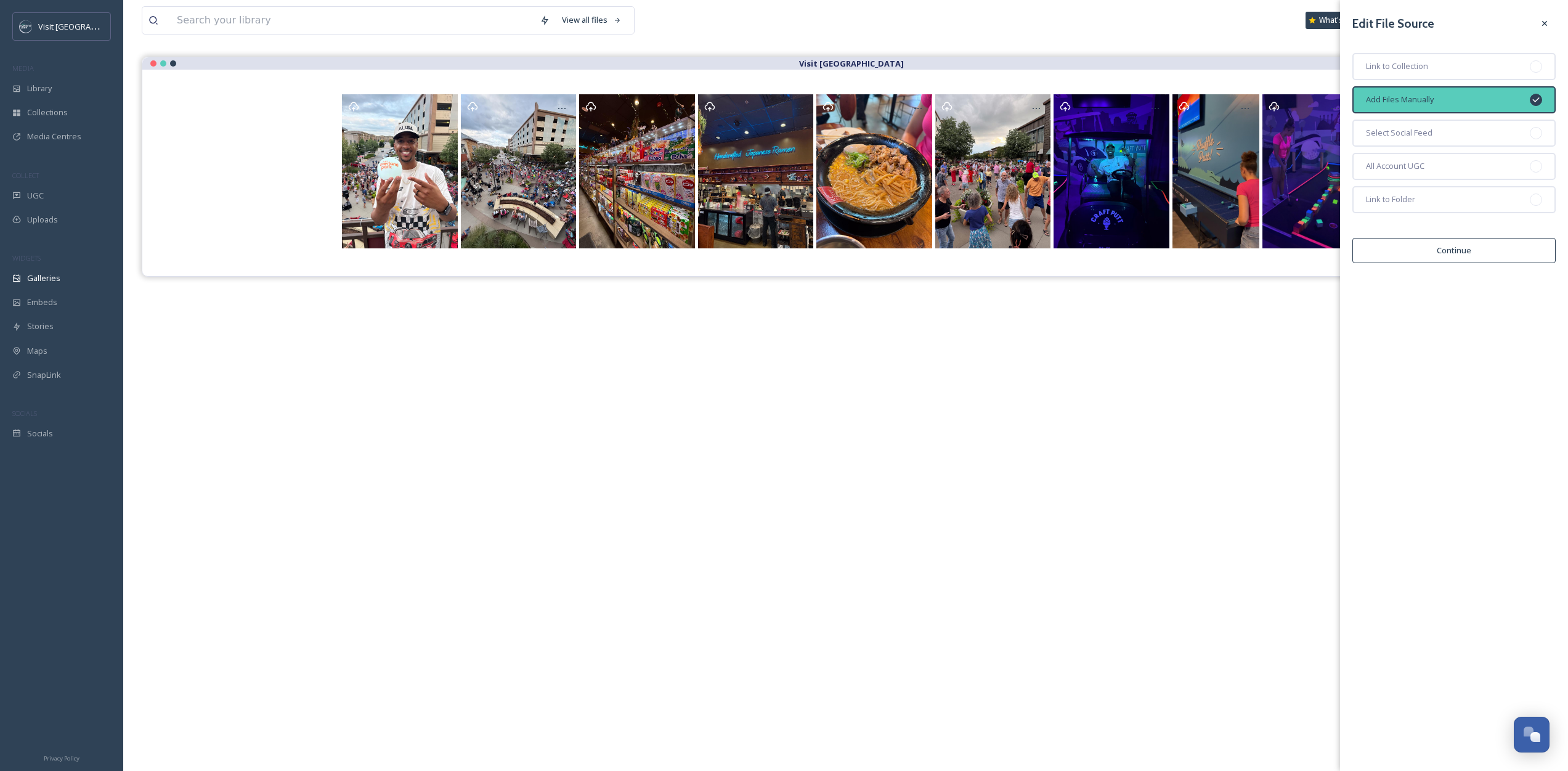
click at [1542, 19] on icon at bounding box center [1544, 23] width 10 height 10
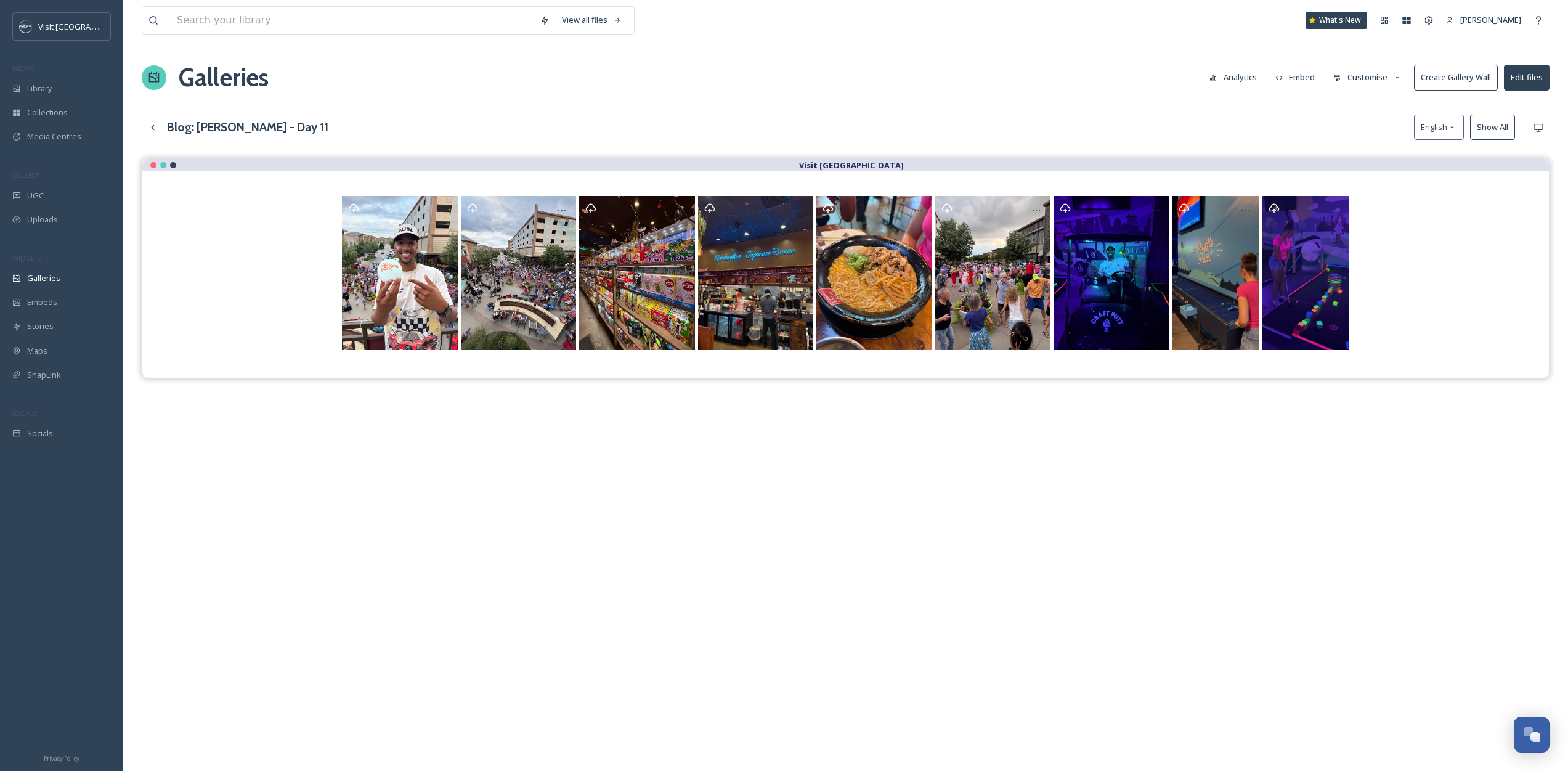
click at [1360, 74] on button "Customise" at bounding box center [1367, 77] width 81 height 24
click at [1360, 99] on div "Layout" at bounding box center [1371, 105] width 86 height 24
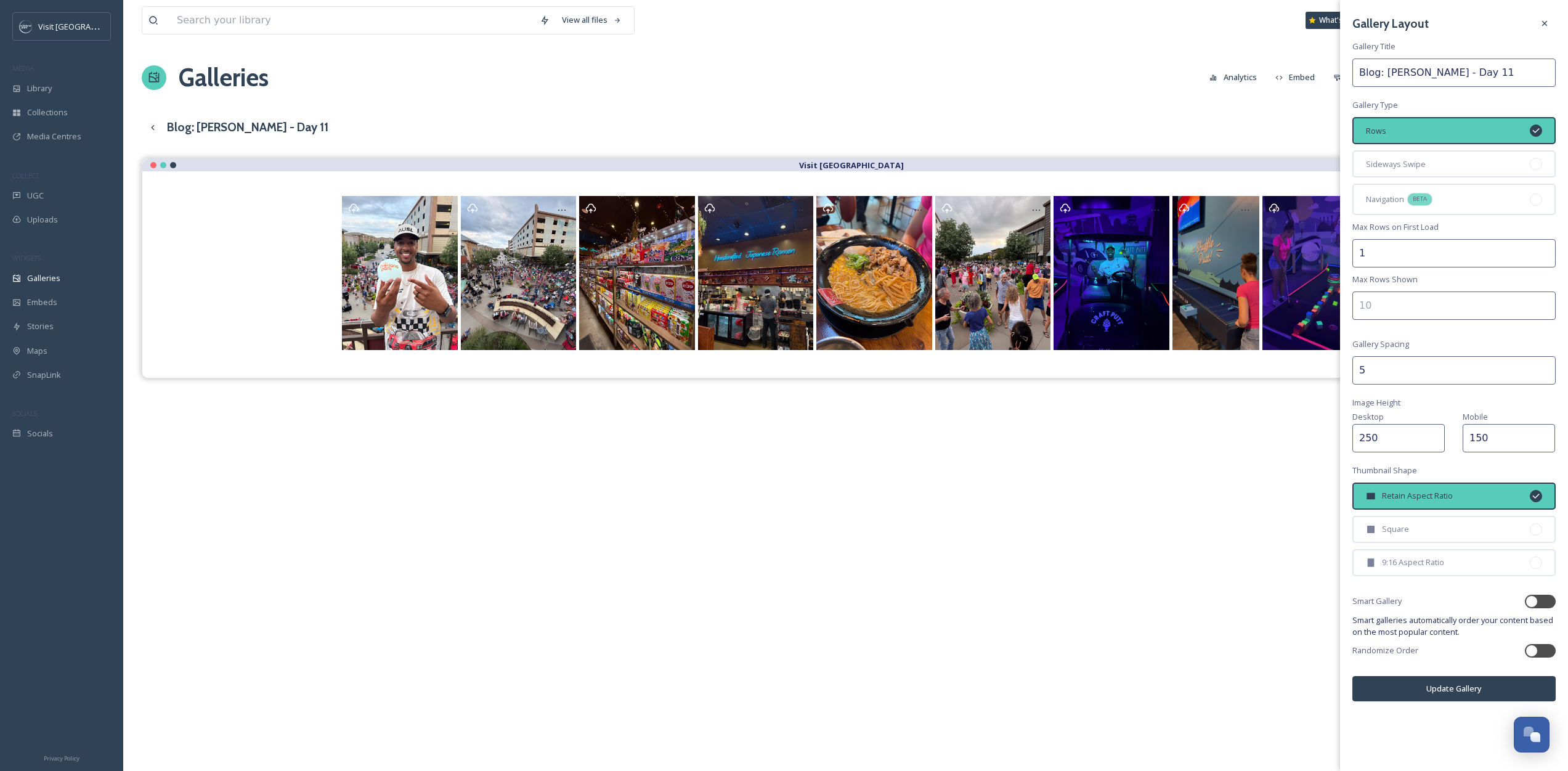
type input "1"
click at [1544, 257] on input "1" at bounding box center [1454, 253] width 203 height 28
click at [1468, 304] on input "number" at bounding box center [1454, 305] width 203 height 28
type input "1"
click at [1544, 302] on input "1" at bounding box center [1454, 305] width 203 height 28
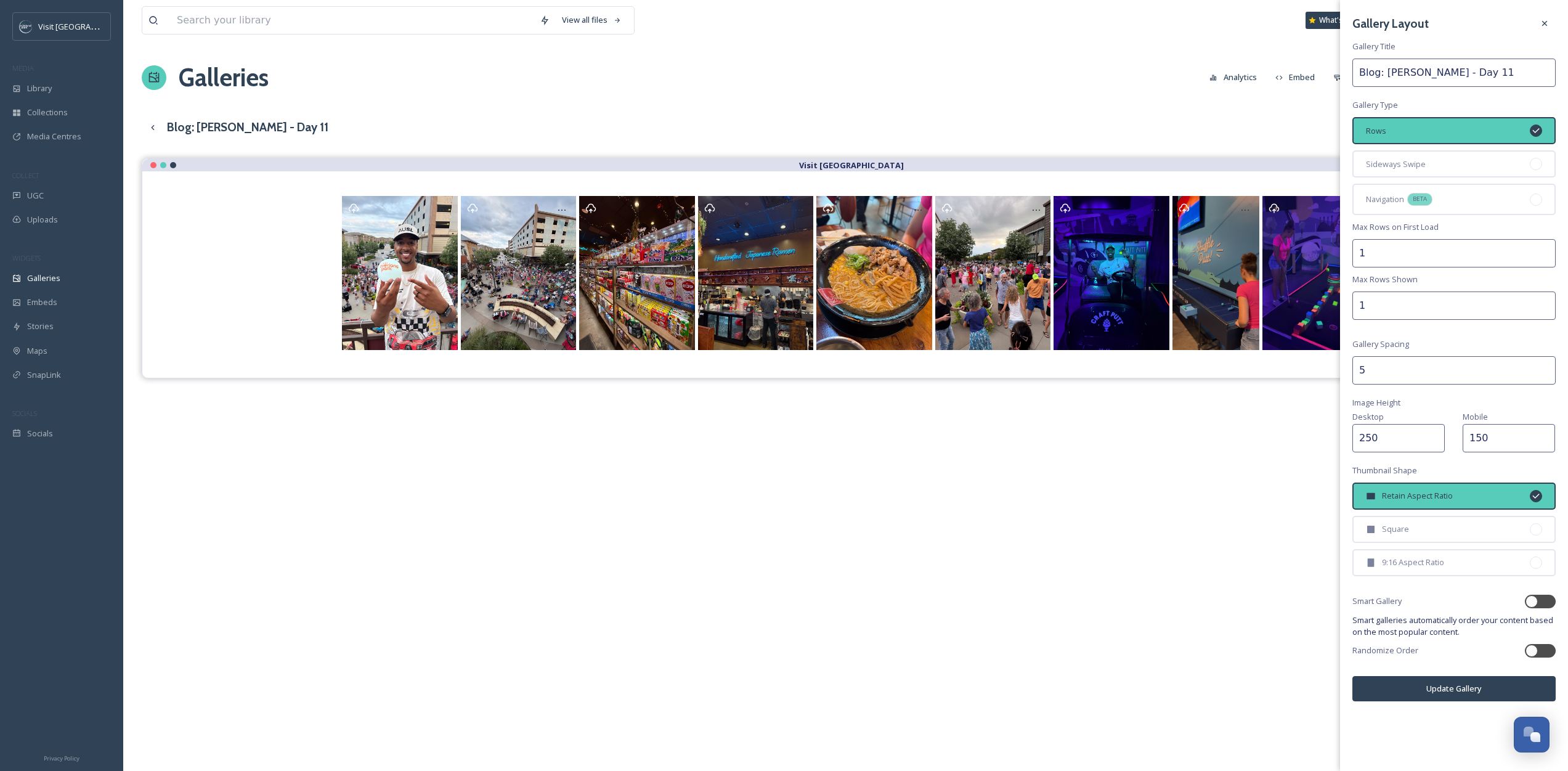
click at [1421, 340] on div "Gallery Layout Gallery Title Blog: [PERSON_NAME] - Day 11 Gallery Type Rows Sid…" at bounding box center [1454, 357] width 228 height 713
click at [1434, 519] on div "Square" at bounding box center [1454, 529] width 203 height 27
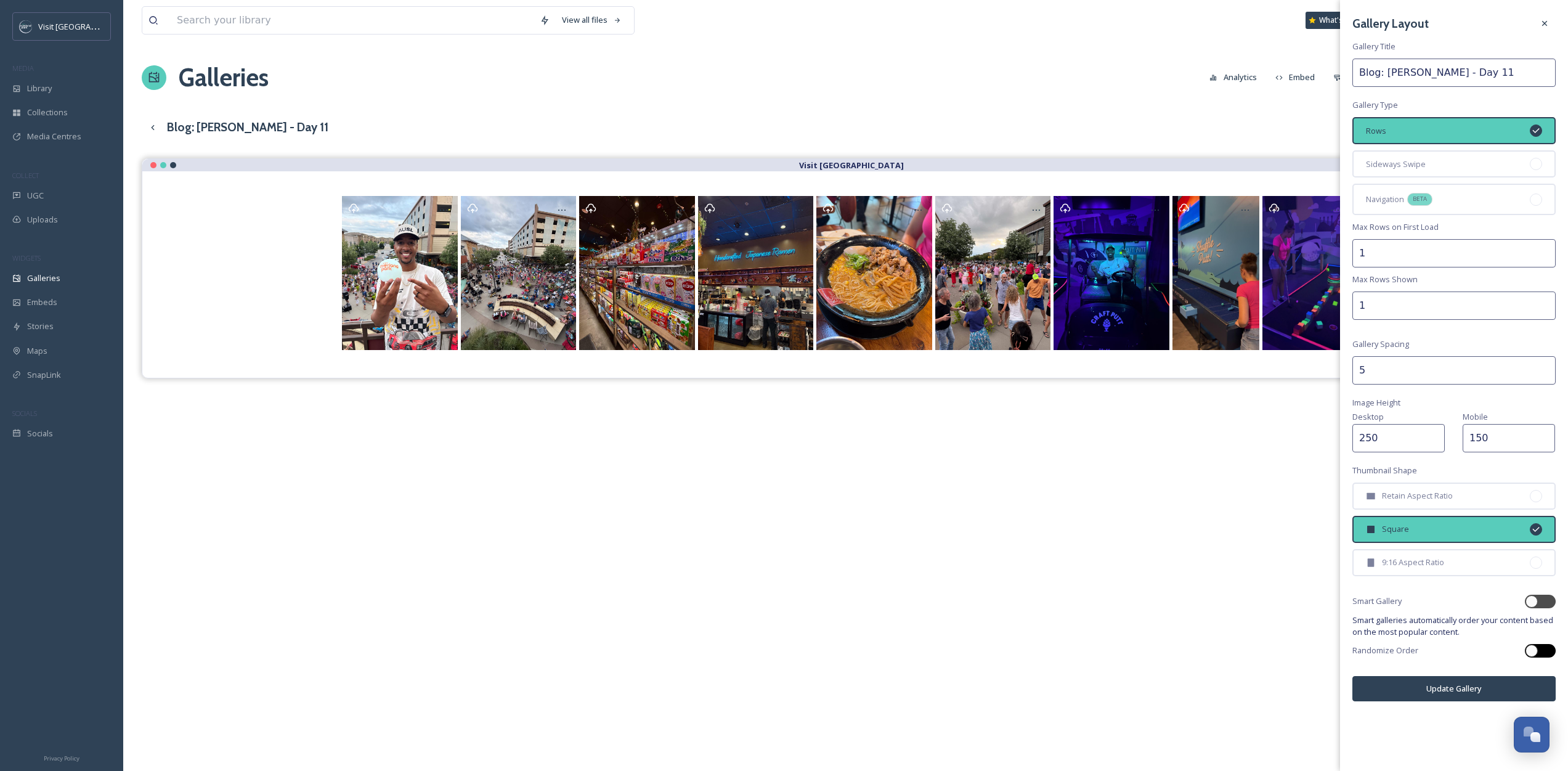
click at [1541, 649] on div at bounding box center [1540, 651] width 31 height 14
checkbox input "true"
click at [1520, 566] on div "9:16 Aspect Ratio" at bounding box center [1454, 562] width 203 height 27
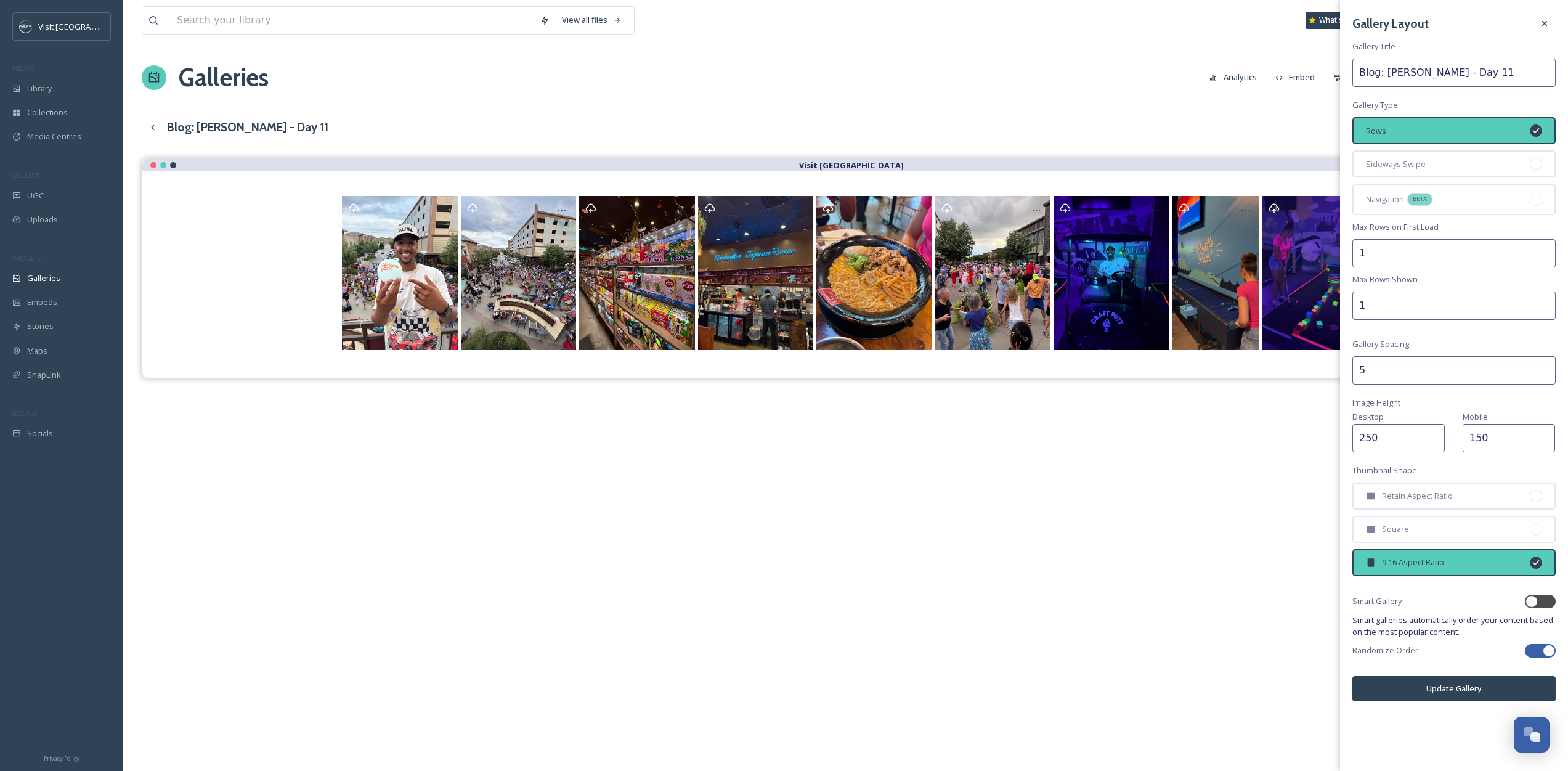
click at [1456, 695] on button "Update Gallery" at bounding box center [1454, 688] width 203 height 25
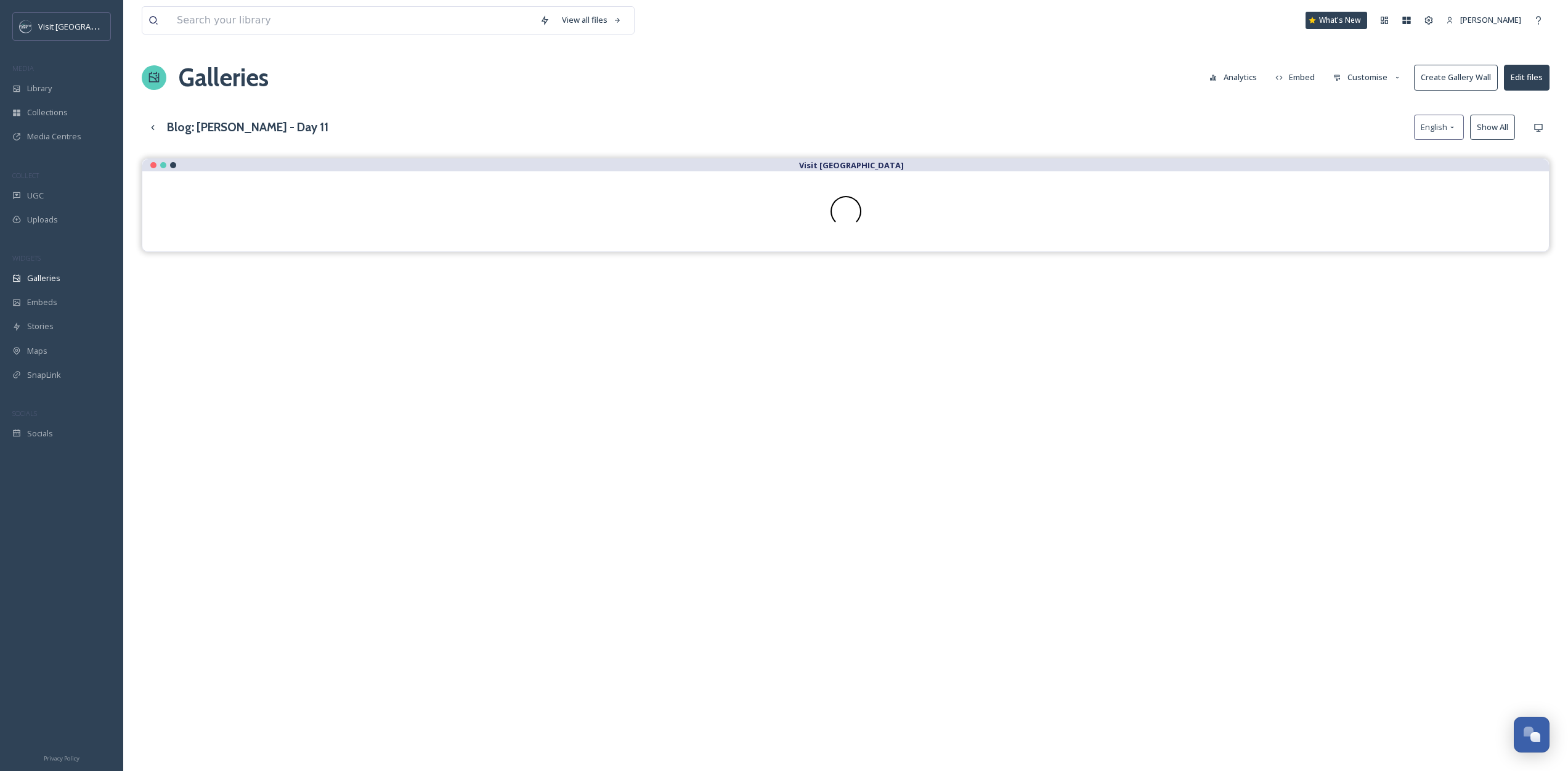
click at [1368, 80] on button "Customise" at bounding box center [1367, 77] width 81 height 24
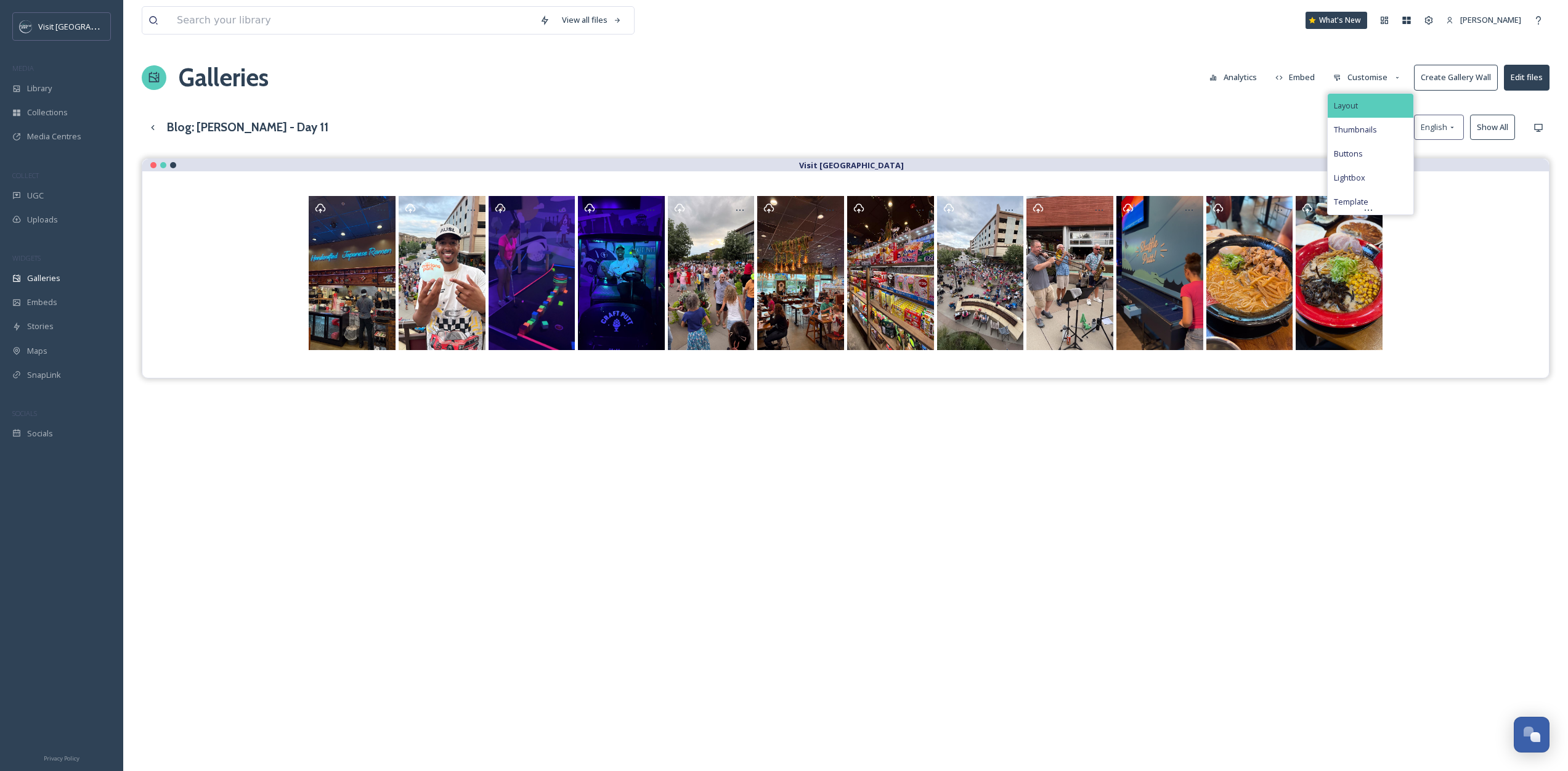
click at [1366, 99] on div "Layout" at bounding box center [1371, 105] width 86 height 24
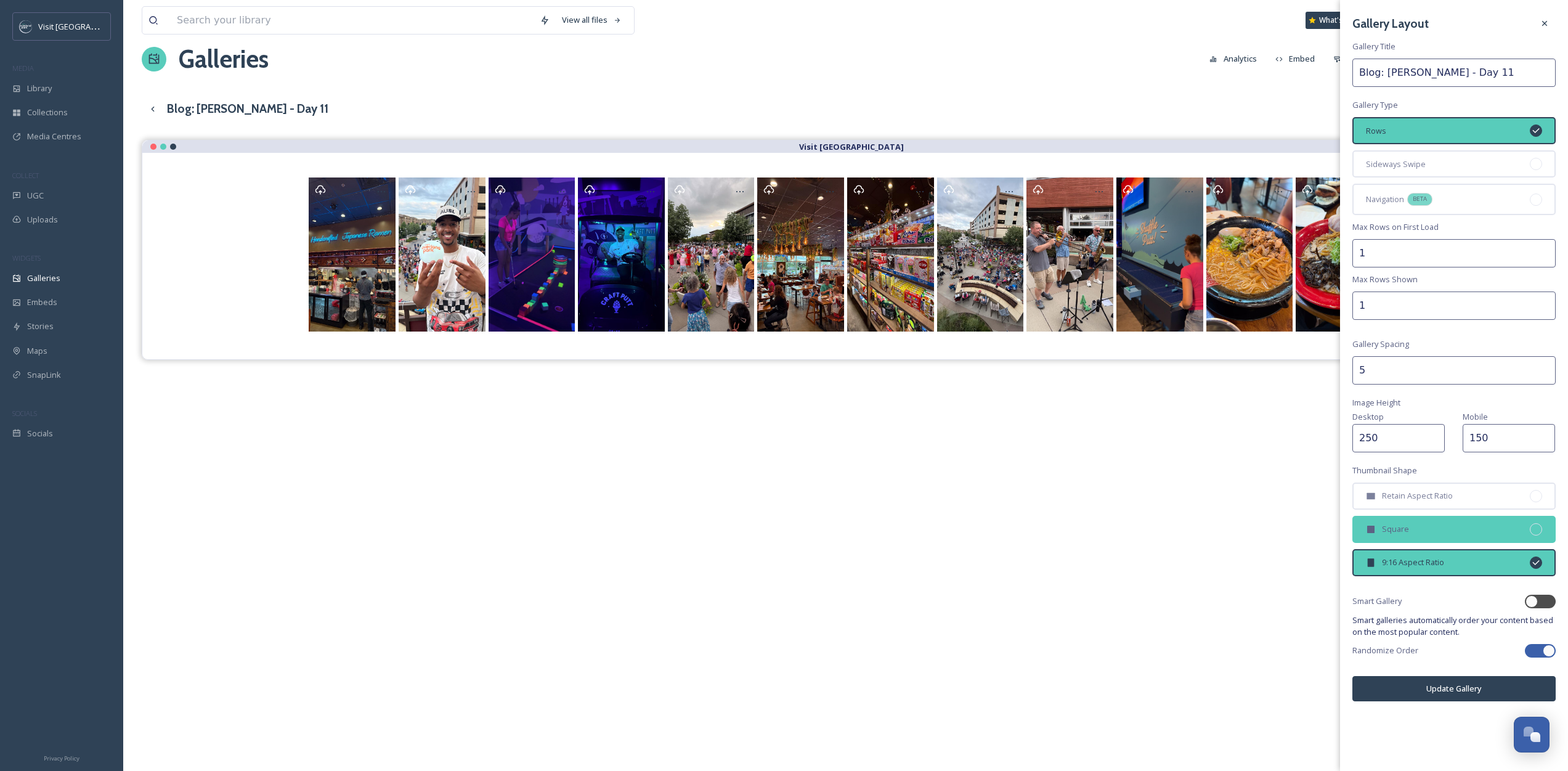
scroll to position [5, 0]
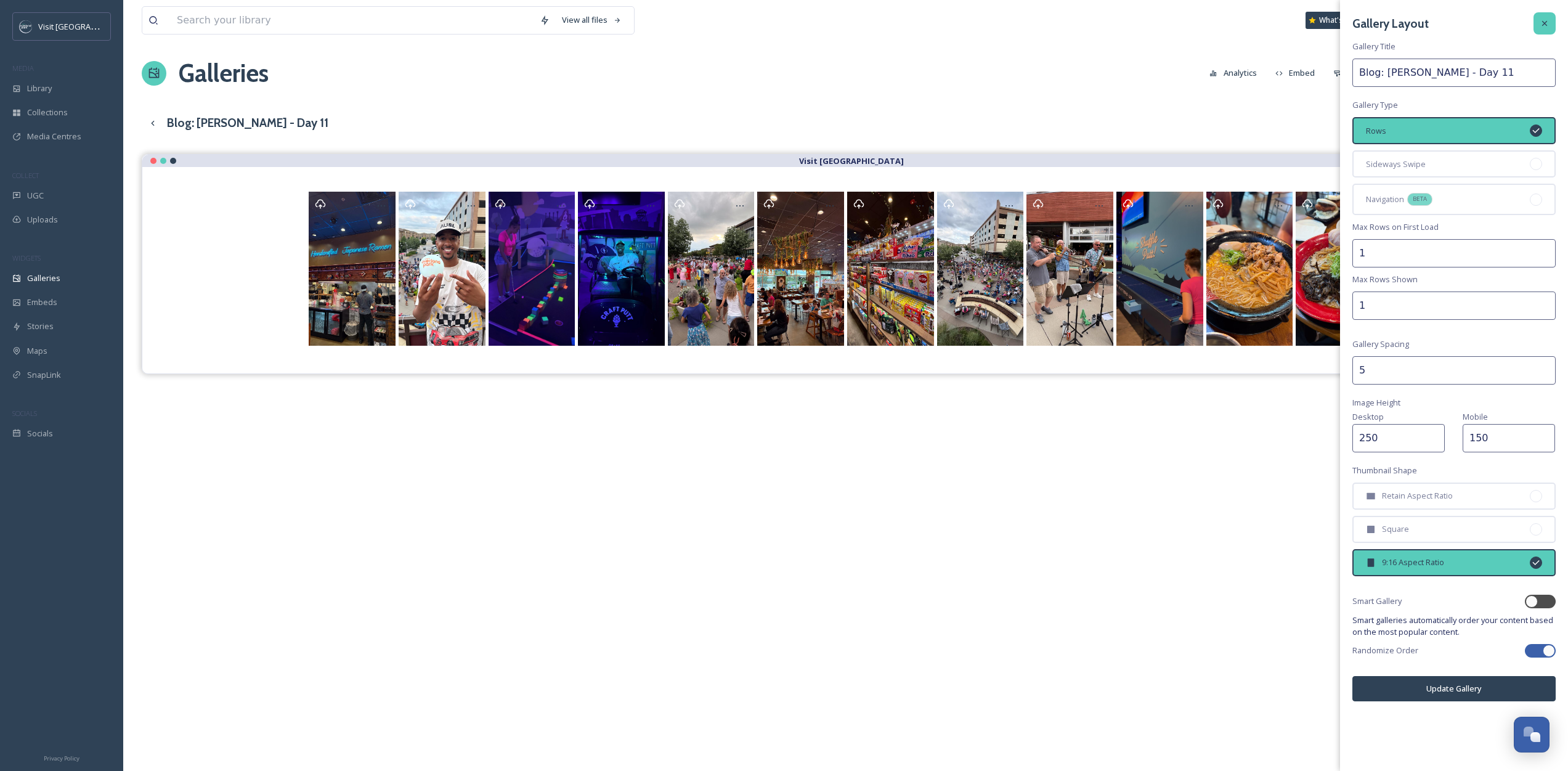
click at [1547, 18] on icon at bounding box center [1544, 23] width 10 height 10
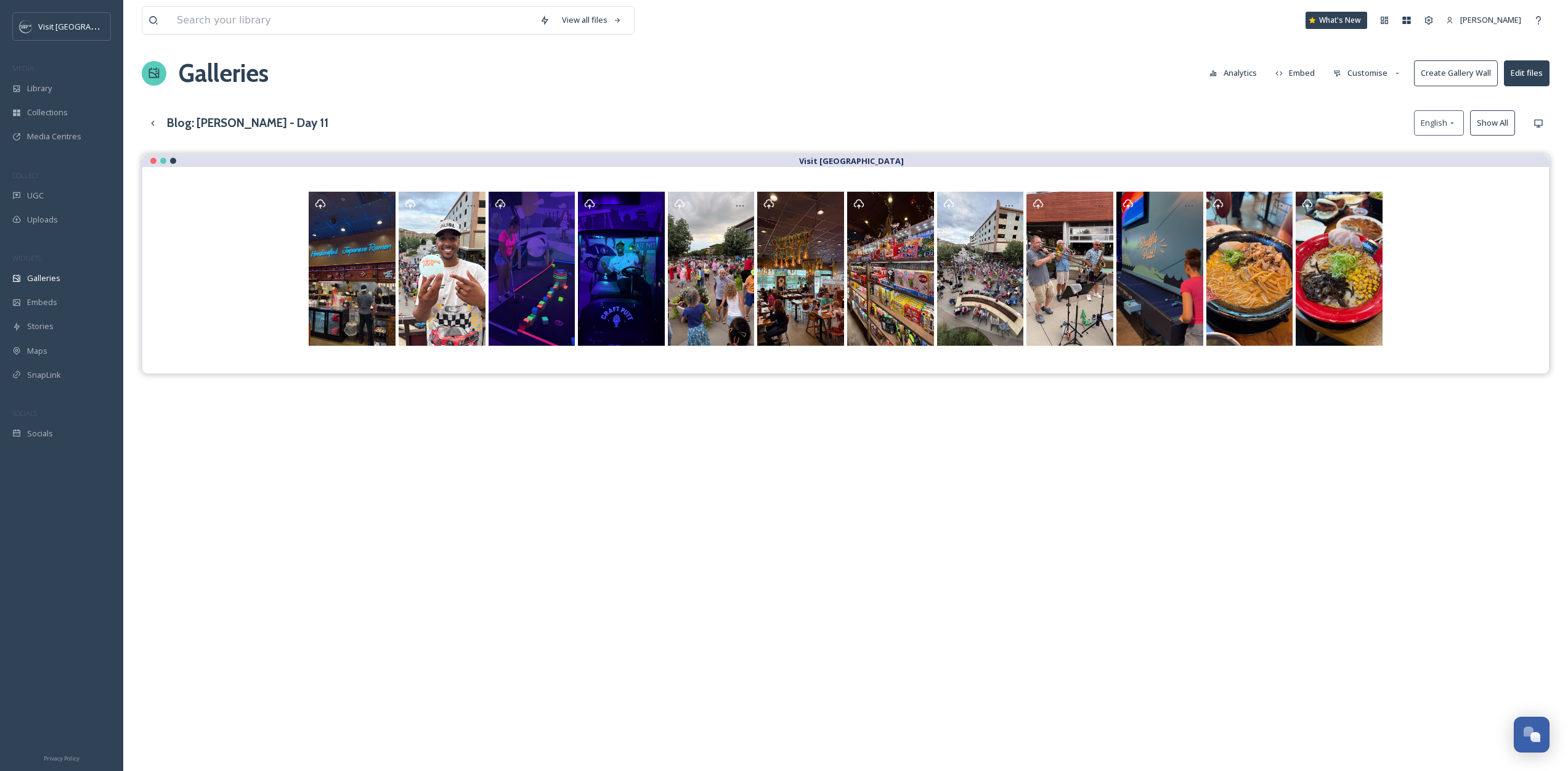
click at [1366, 71] on button "Customise" at bounding box center [1367, 73] width 81 height 24
click at [1366, 115] on div "Thumbnails" at bounding box center [1371, 125] width 86 height 24
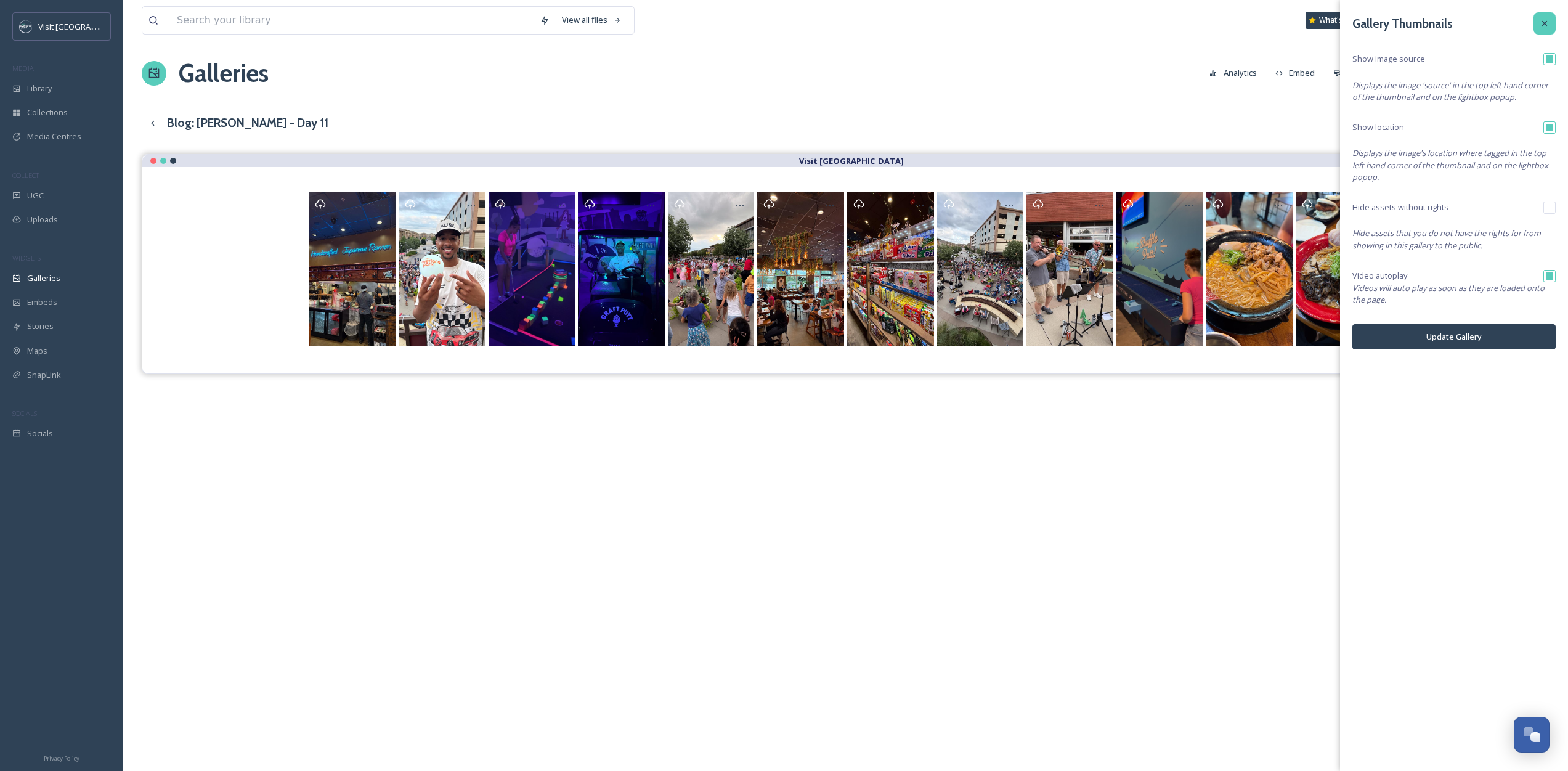
click at [1535, 24] on div at bounding box center [1544, 23] width 22 height 22
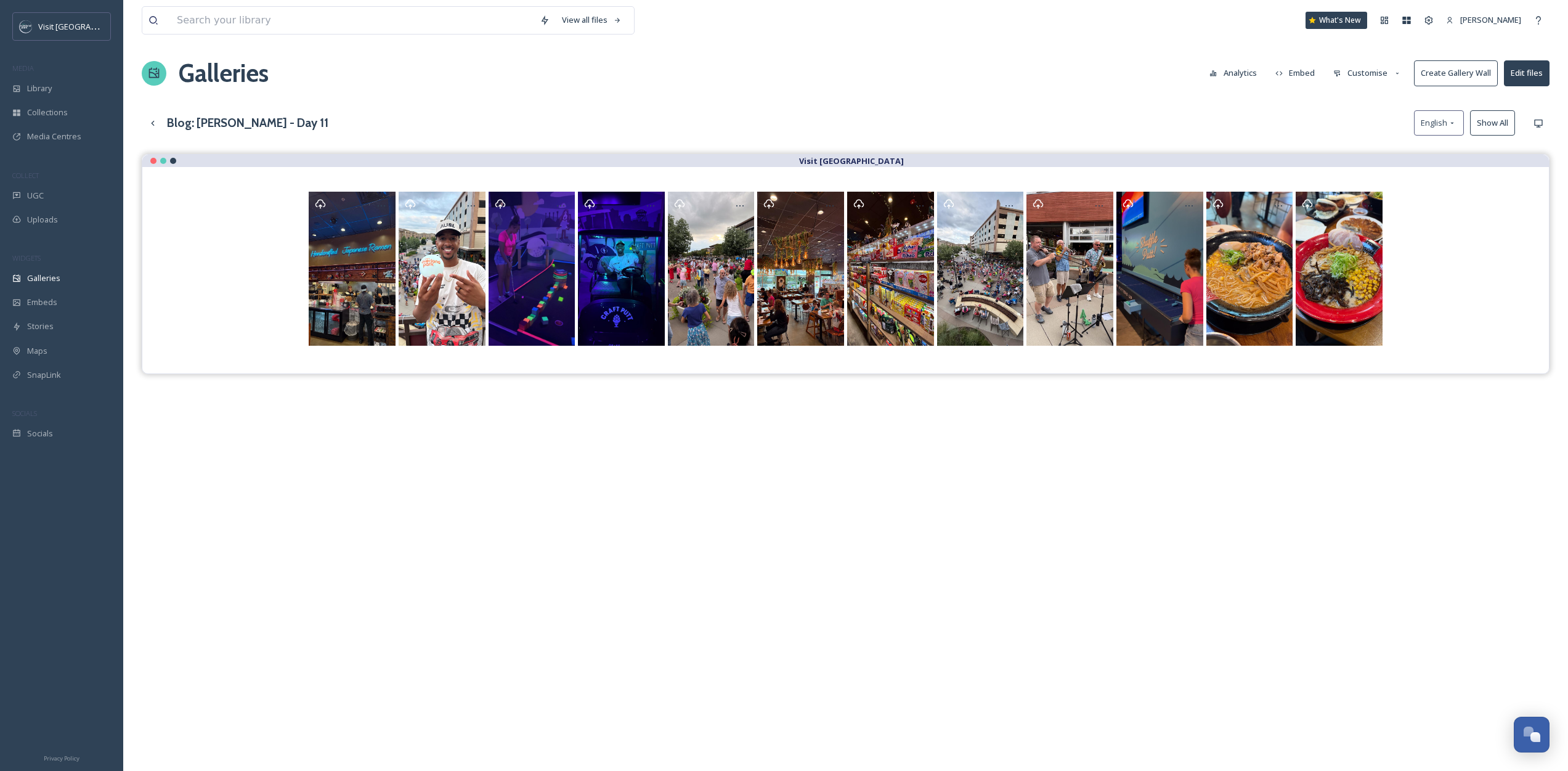
click at [1389, 77] on button "Customise" at bounding box center [1367, 73] width 81 height 24
click at [1378, 152] on div "Buttons" at bounding box center [1371, 149] width 86 height 24
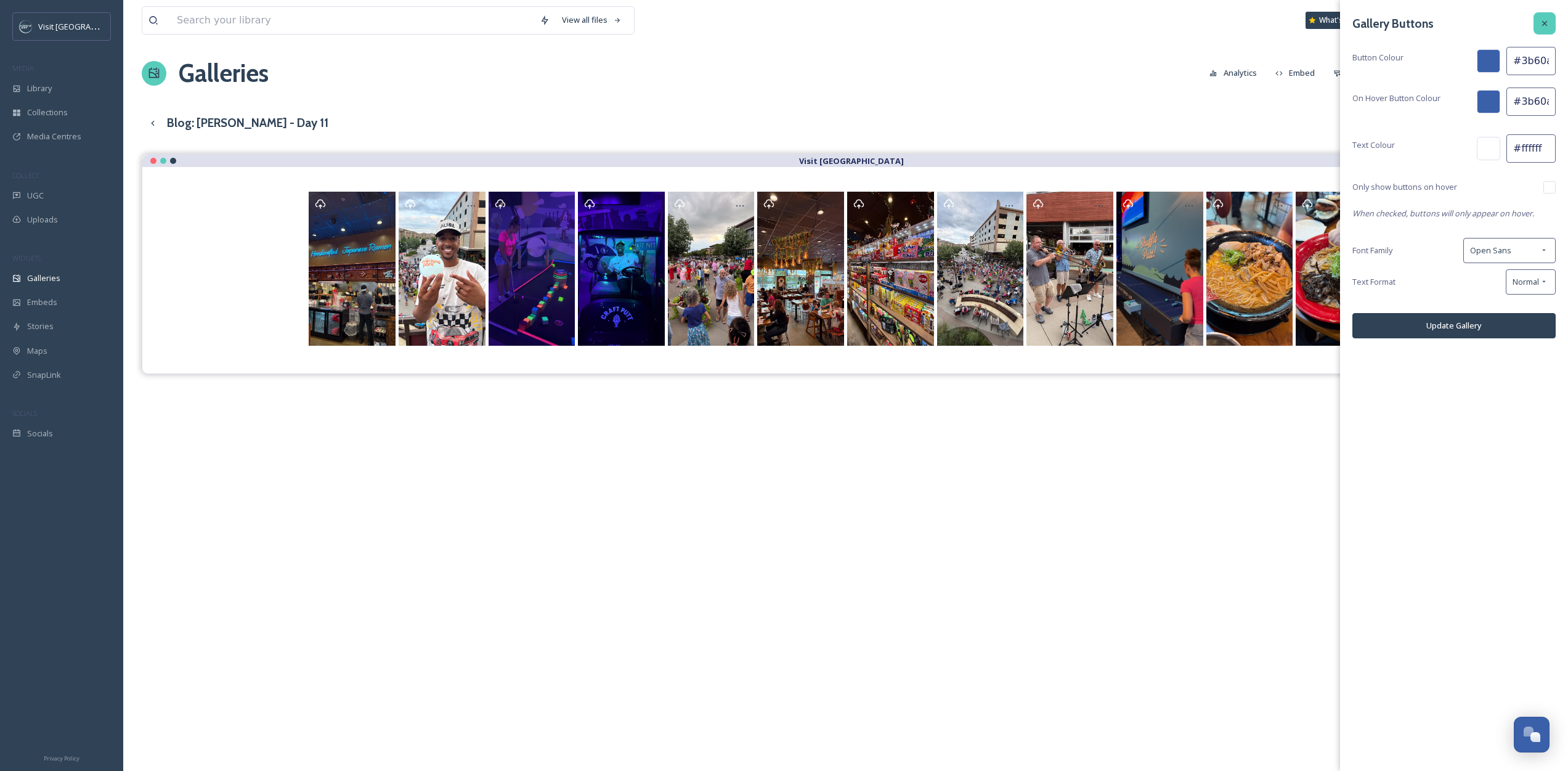
click at [1547, 18] on icon at bounding box center [1544, 23] width 10 height 10
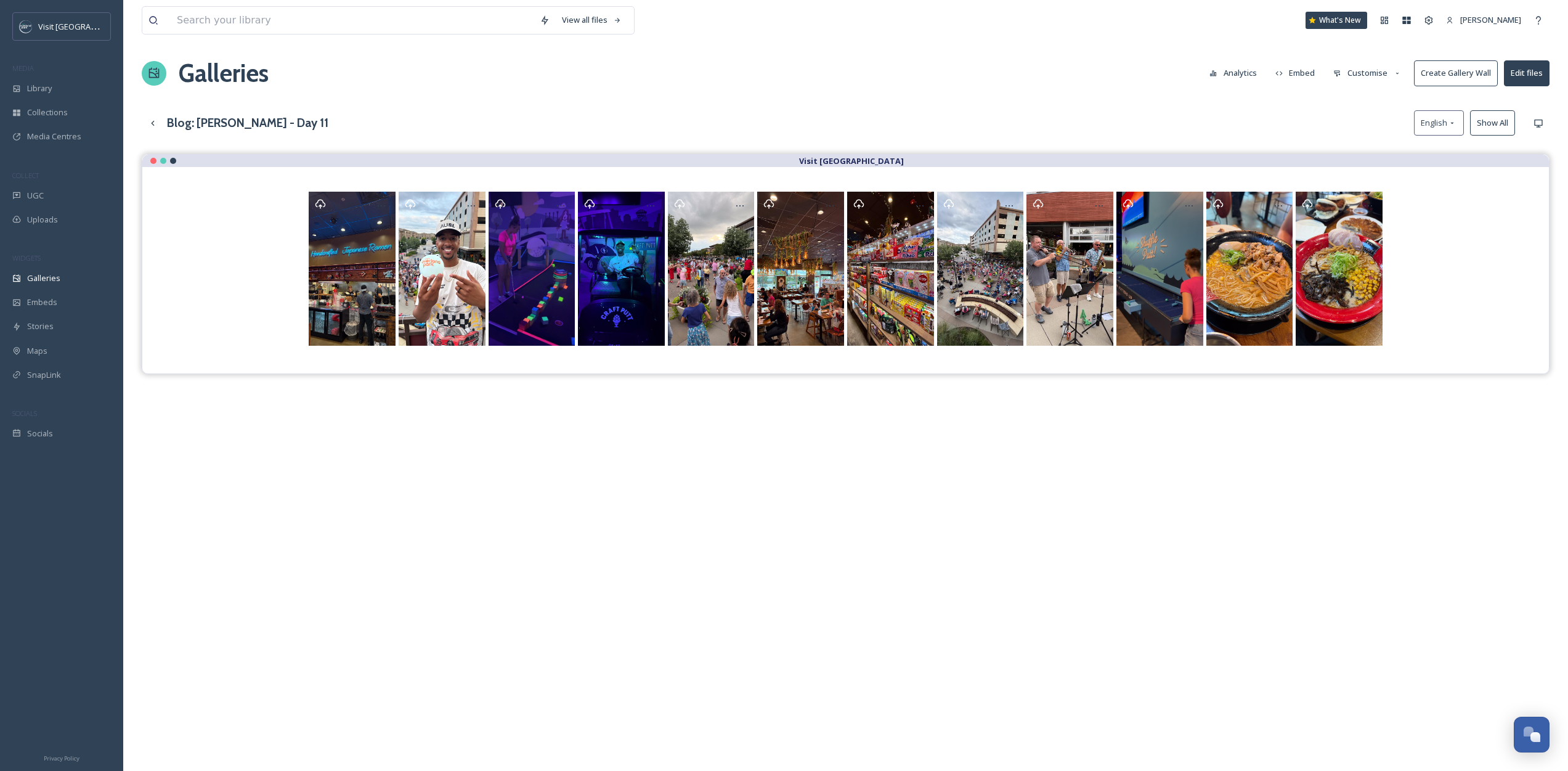
click at [1364, 68] on button "Customise" at bounding box center [1367, 73] width 81 height 24
click at [1396, 175] on div "Lightbox" at bounding box center [1371, 173] width 86 height 24
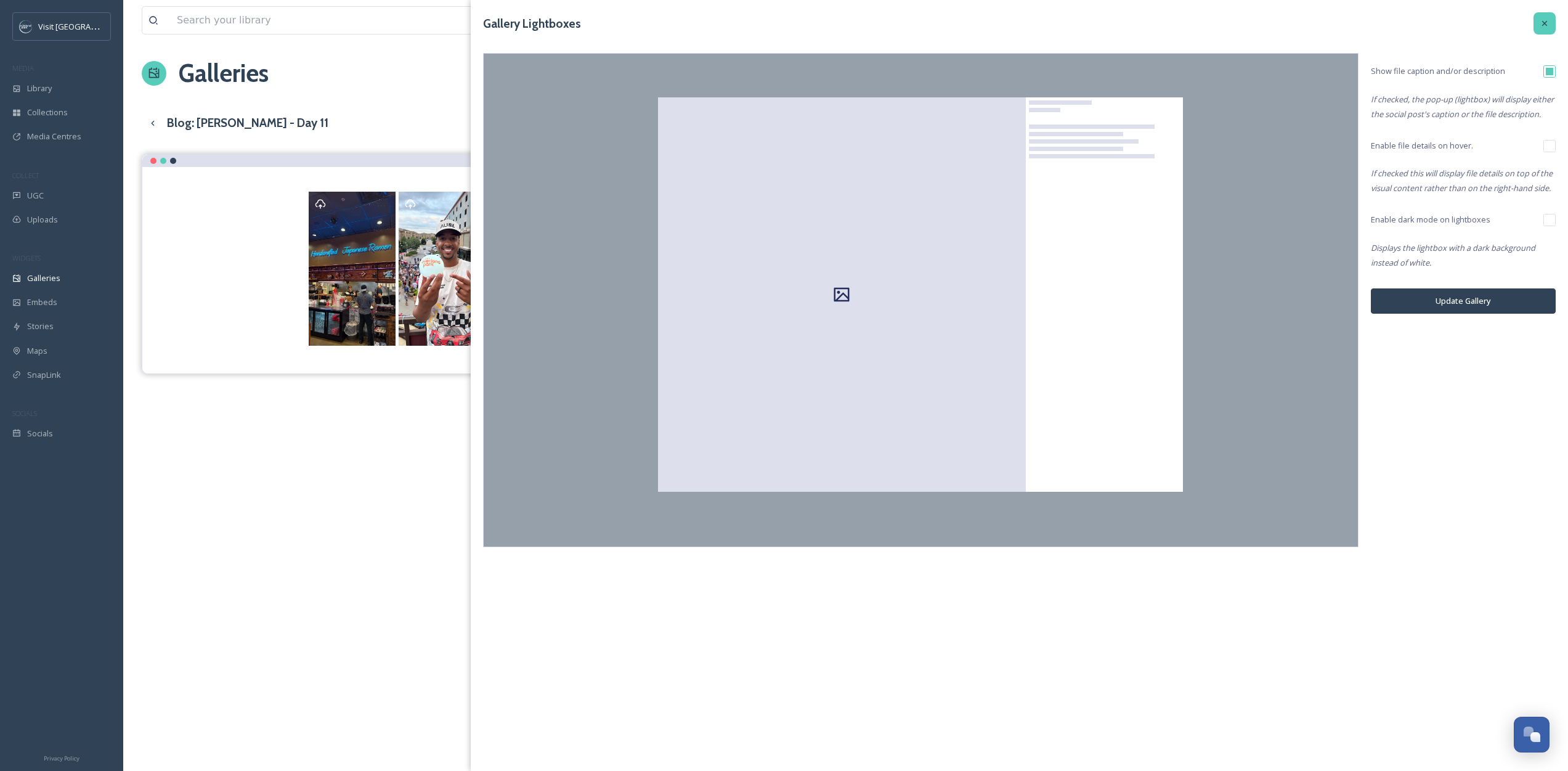
click at [1543, 22] on icon at bounding box center [1544, 23] width 5 height 5
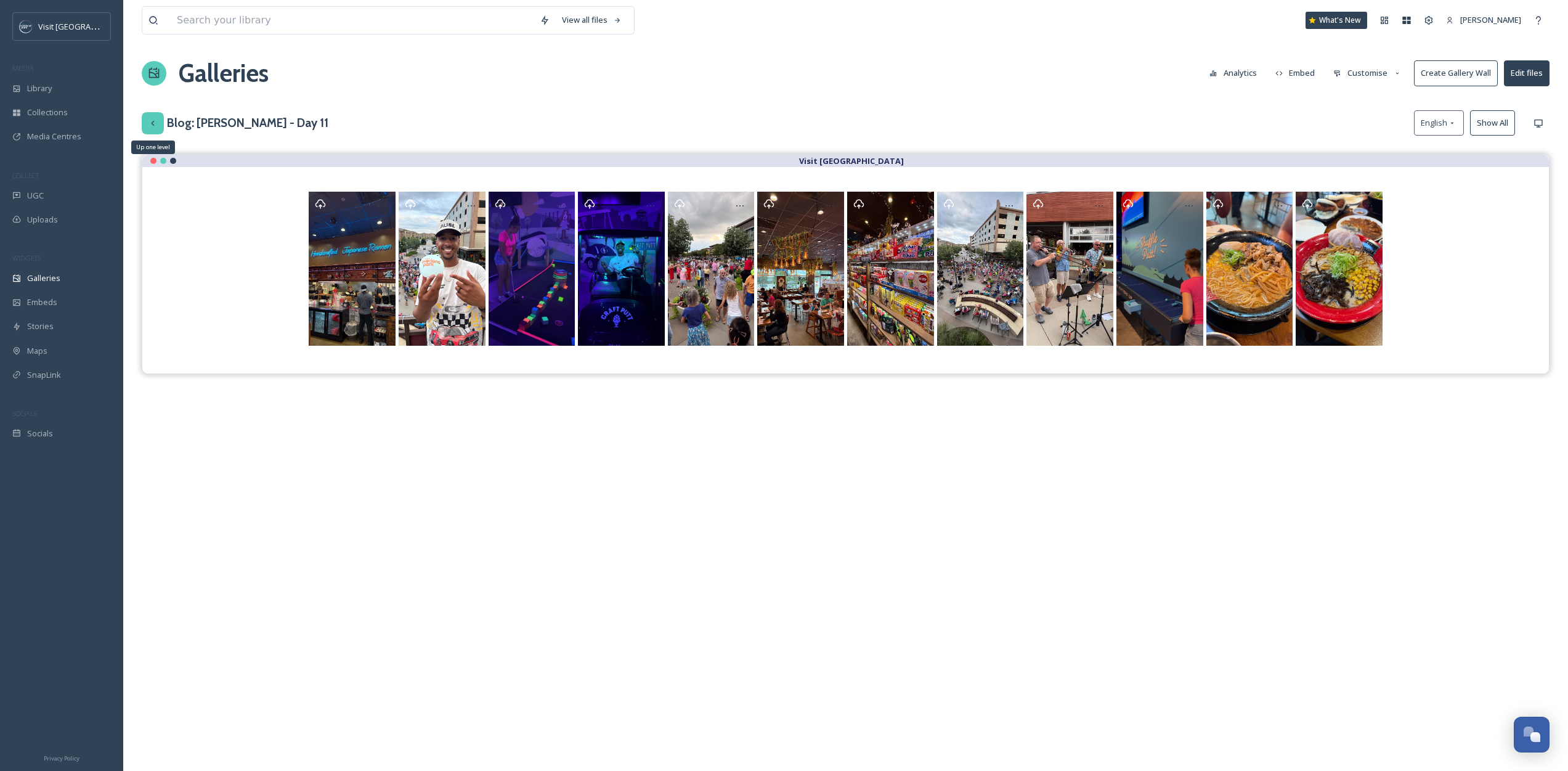
click at [153, 120] on icon at bounding box center [153, 123] width 10 height 10
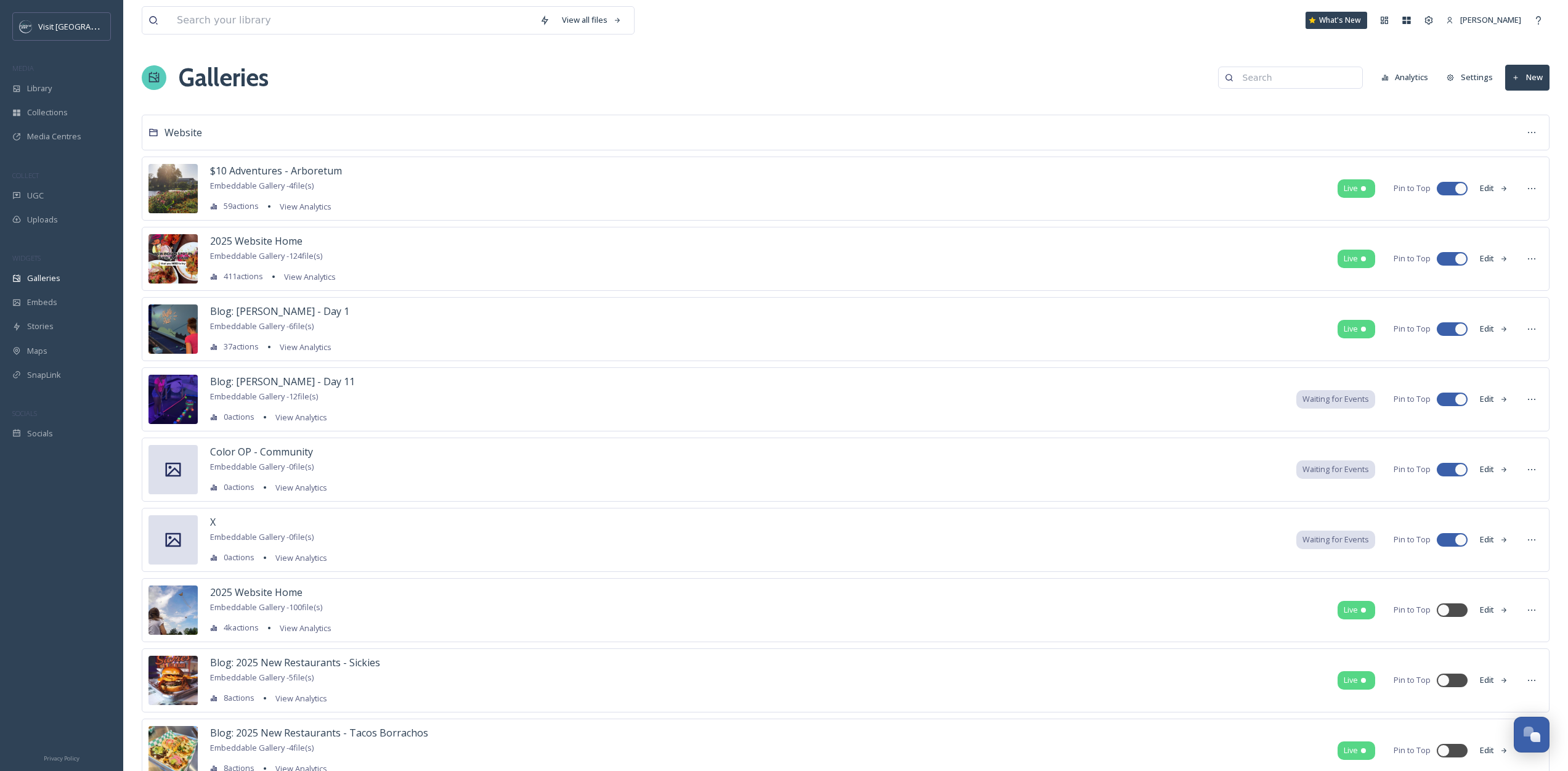
click at [1517, 77] on icon at bounding box center [1516, 77] width 5 height 5
click at [1527, 113] on div "Gallery" at bounding box center [1521, 106] width 54 height 24
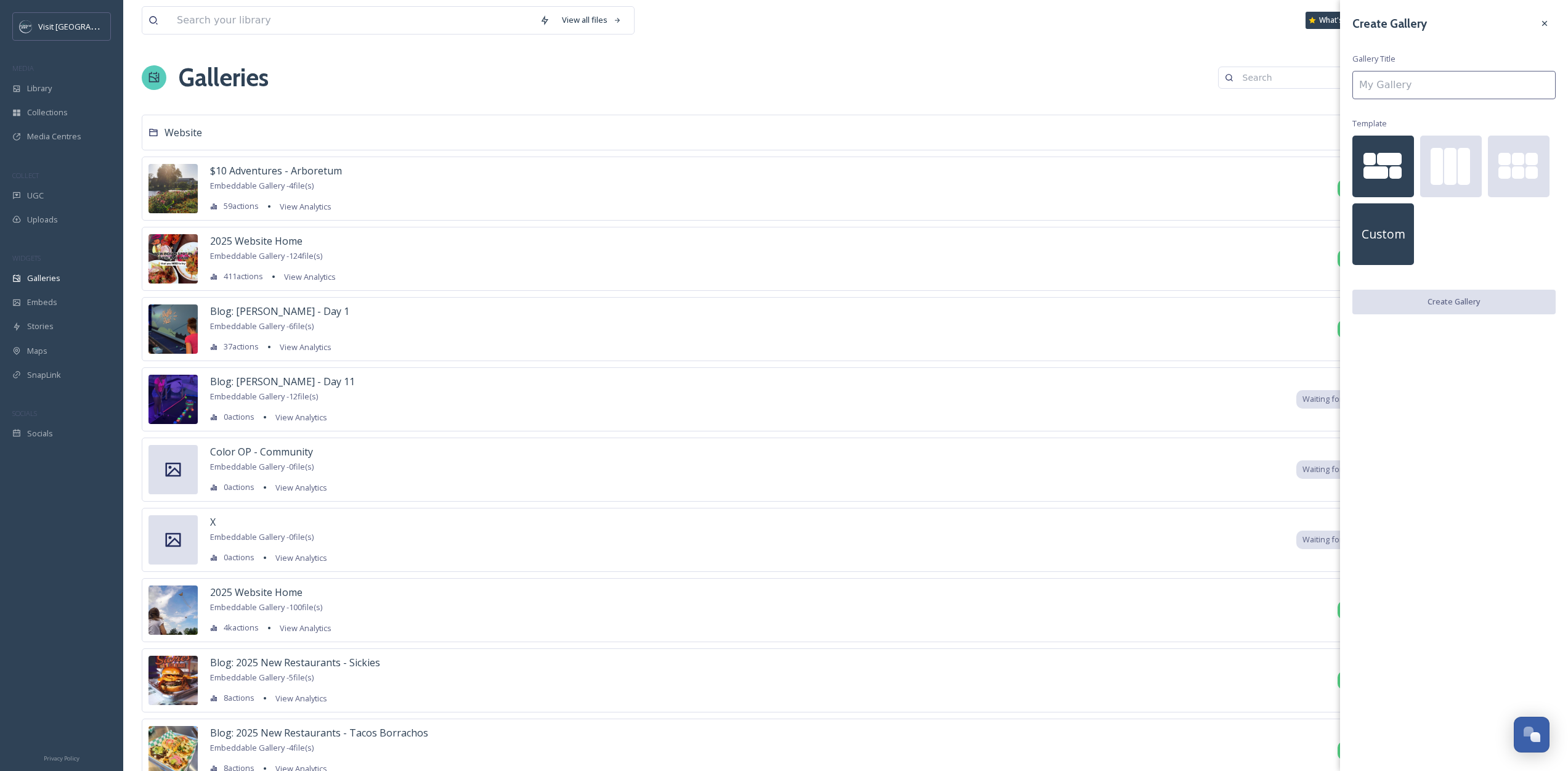
click at [1353, 227] on div "Custom" at bounding box center [1383, 234] width 61 height 61
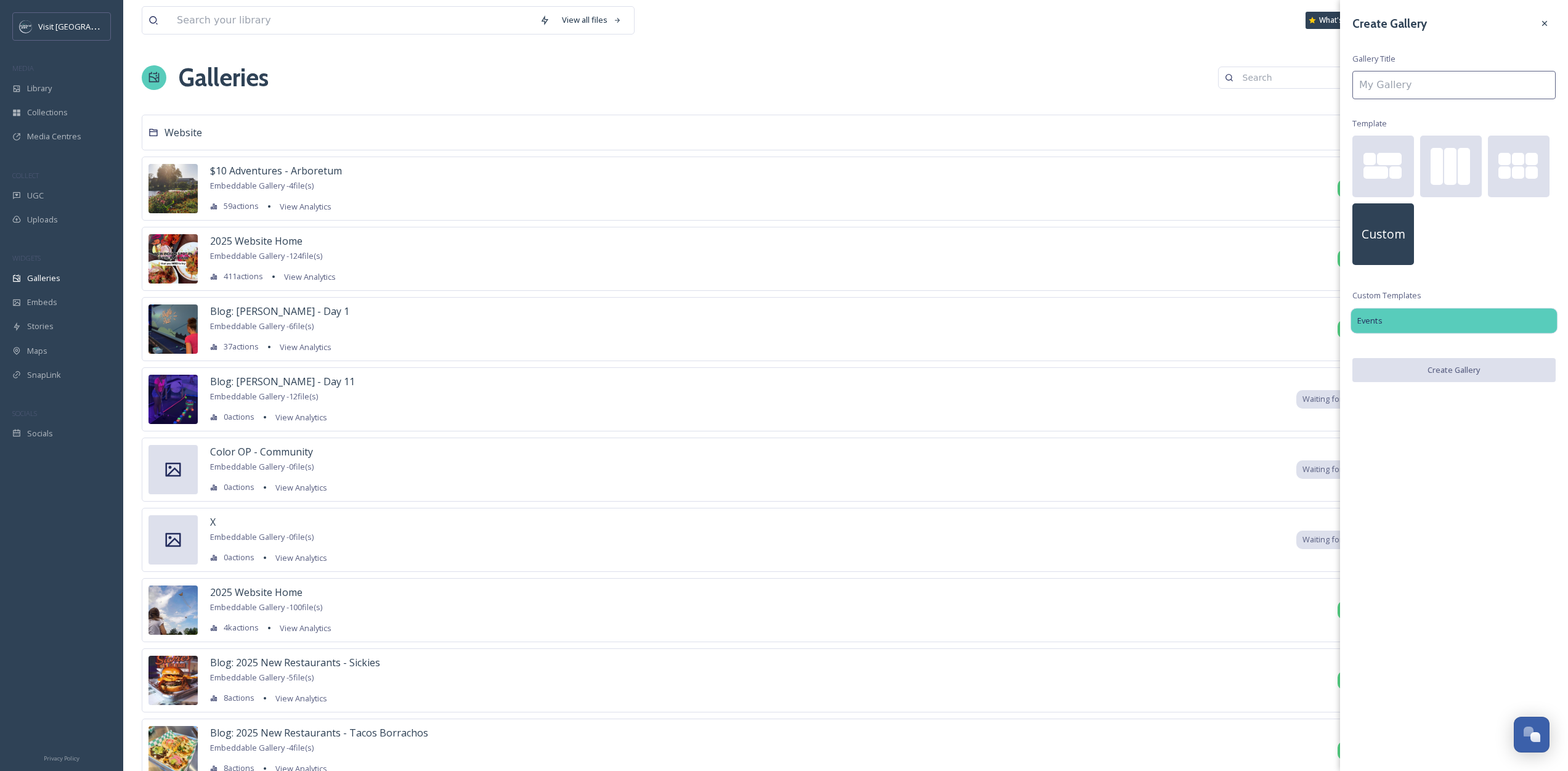
click at [1385, 323] on div "Events" at bounding box center [1454, 321] width 208 height 26
click at [1385, 315] on div "Events" at bounding box center [1454, 321] width 208 height 26
click at [1435, 264] on div "Custom" at bounding box center [1454, 203] width 203 height 136
click at [1353, 231] on div "Custom" at bounding box center [1383, 234] width 61 height 61
click at [1440, 190] on div at bounding box center [1451, 166] width 61 height 61
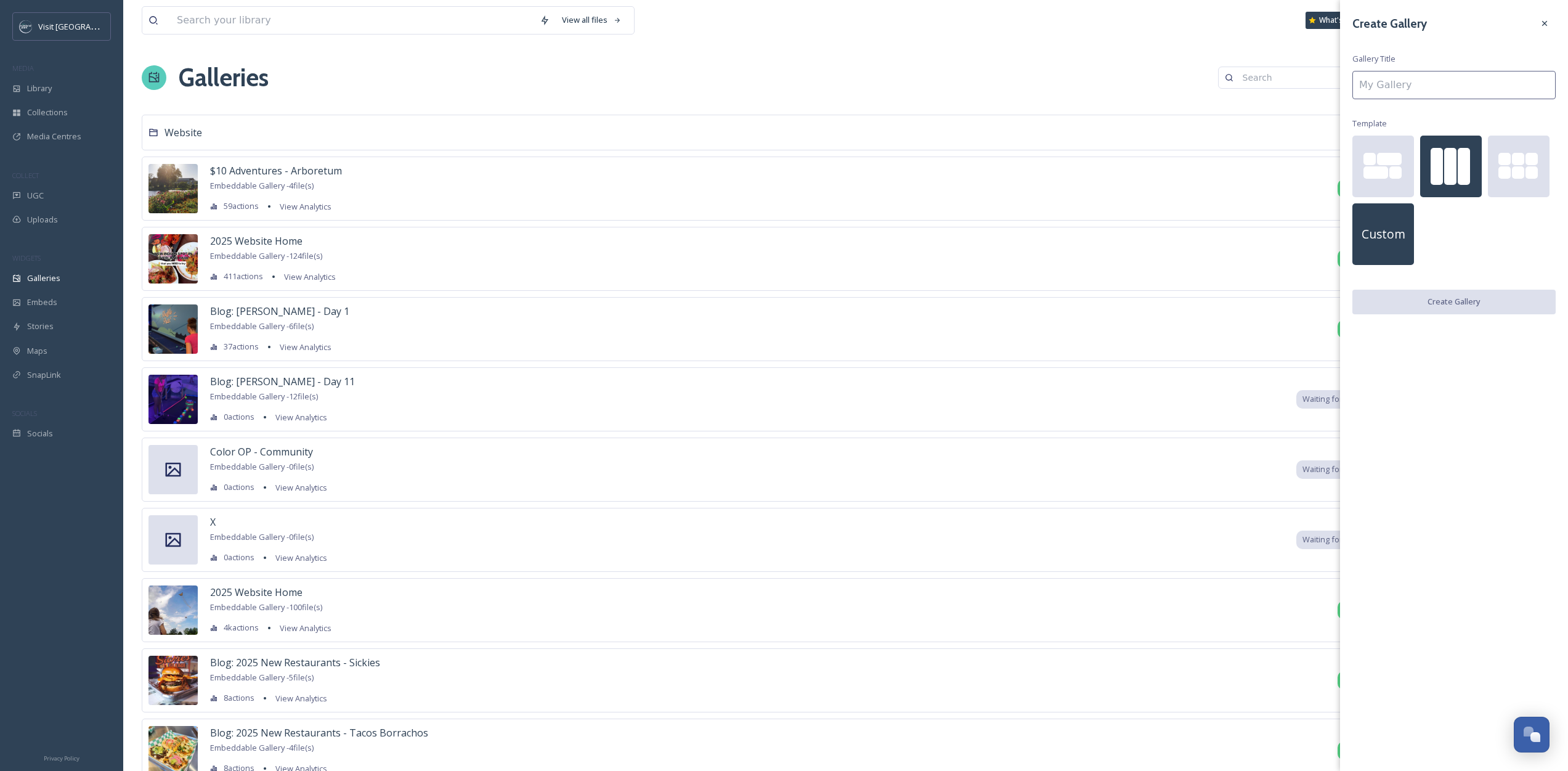
click at [1387, 238] on span "Custom" at bounding box center [1383, 234] width 44 height 18
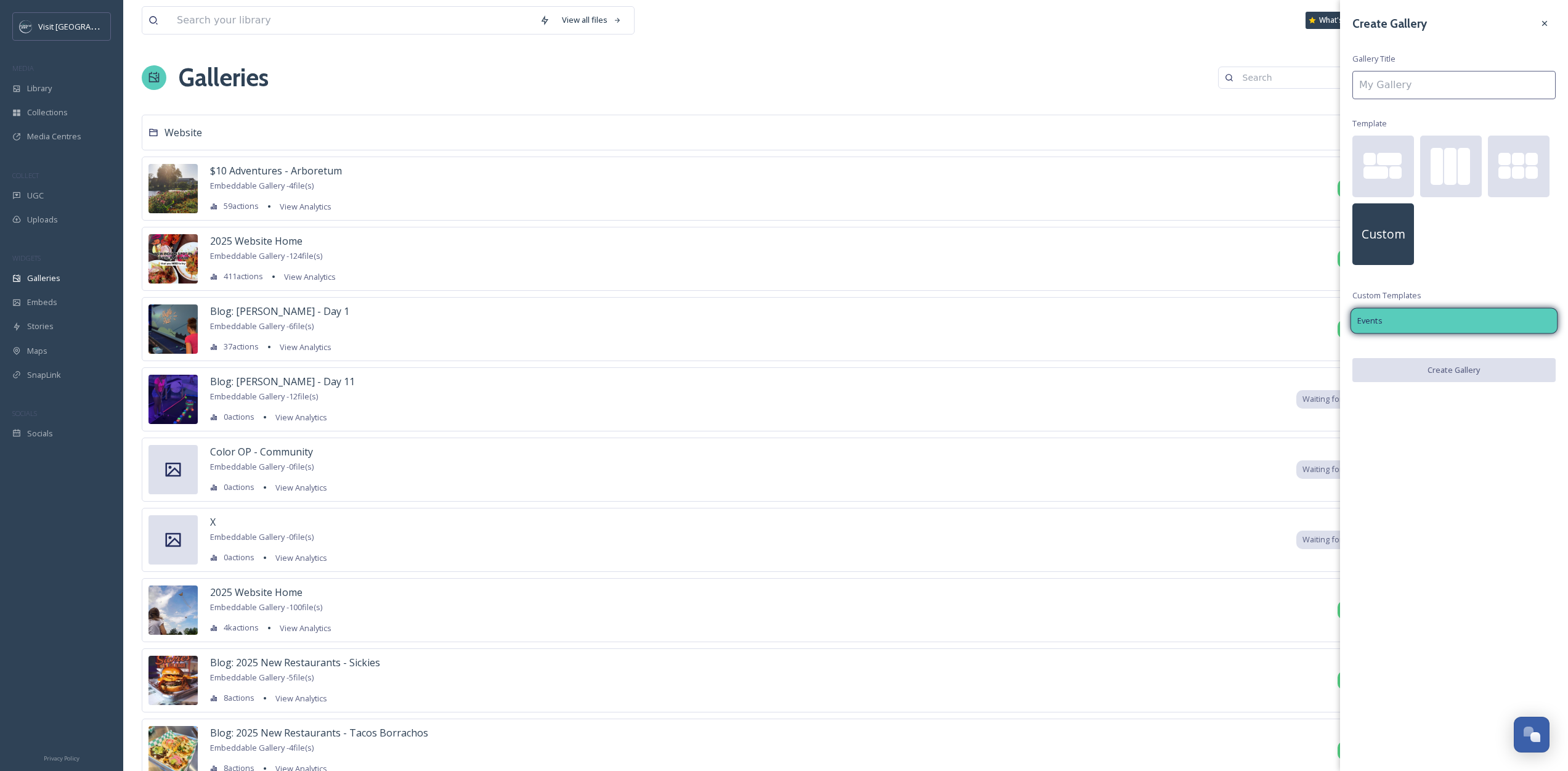
click at [1417, 321] on div "Events" at bounding box center [1454, 321] width 208 height 26
click at [1382, 90] on input at bounding box center [1454, 84] width 203 height 28
type input "Test"
click at [1444, 377] on button "Create Gallery" at bounding box center [1454, 371] width 203 height 25
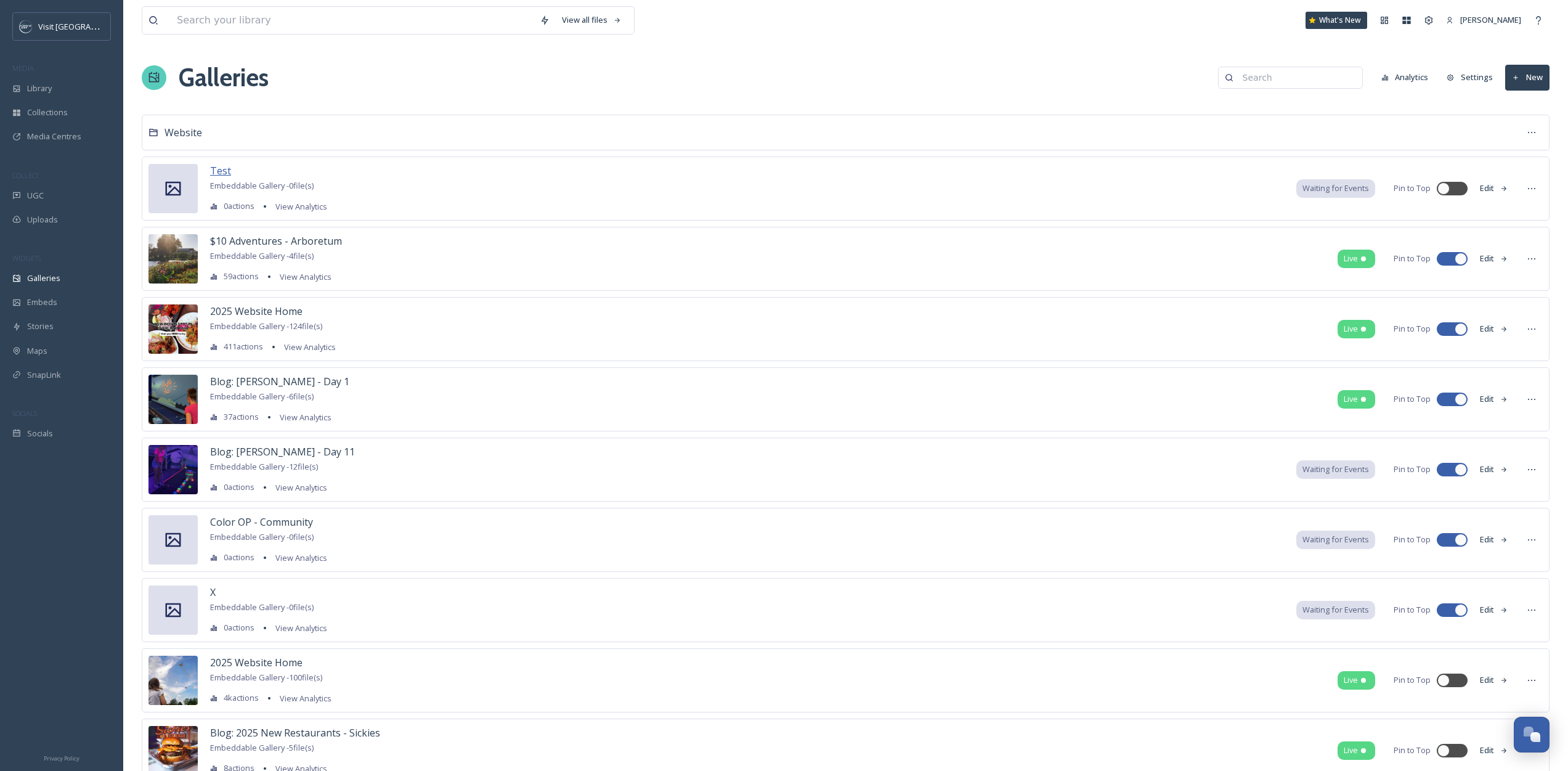
click at [221, 176] on span "Test" at bounding box center [220, 171] width 21 height 14
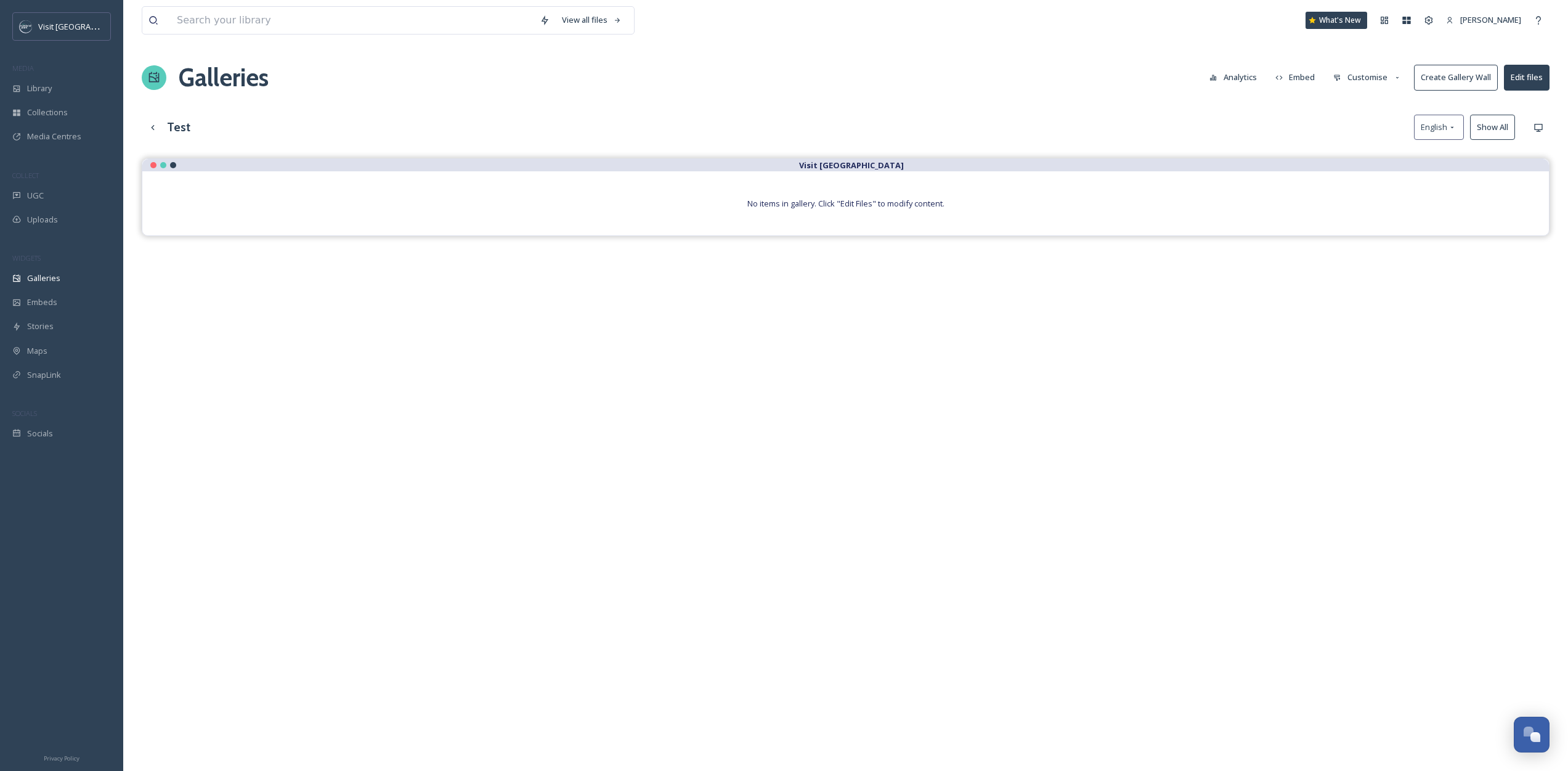
click at [1362, 74] on button "Customise" at bounding box center [1367, 77] width 81 height 24
click at [1513, 71] on button "Edit files" at bounding box center [1526, 77] width 45 height 25
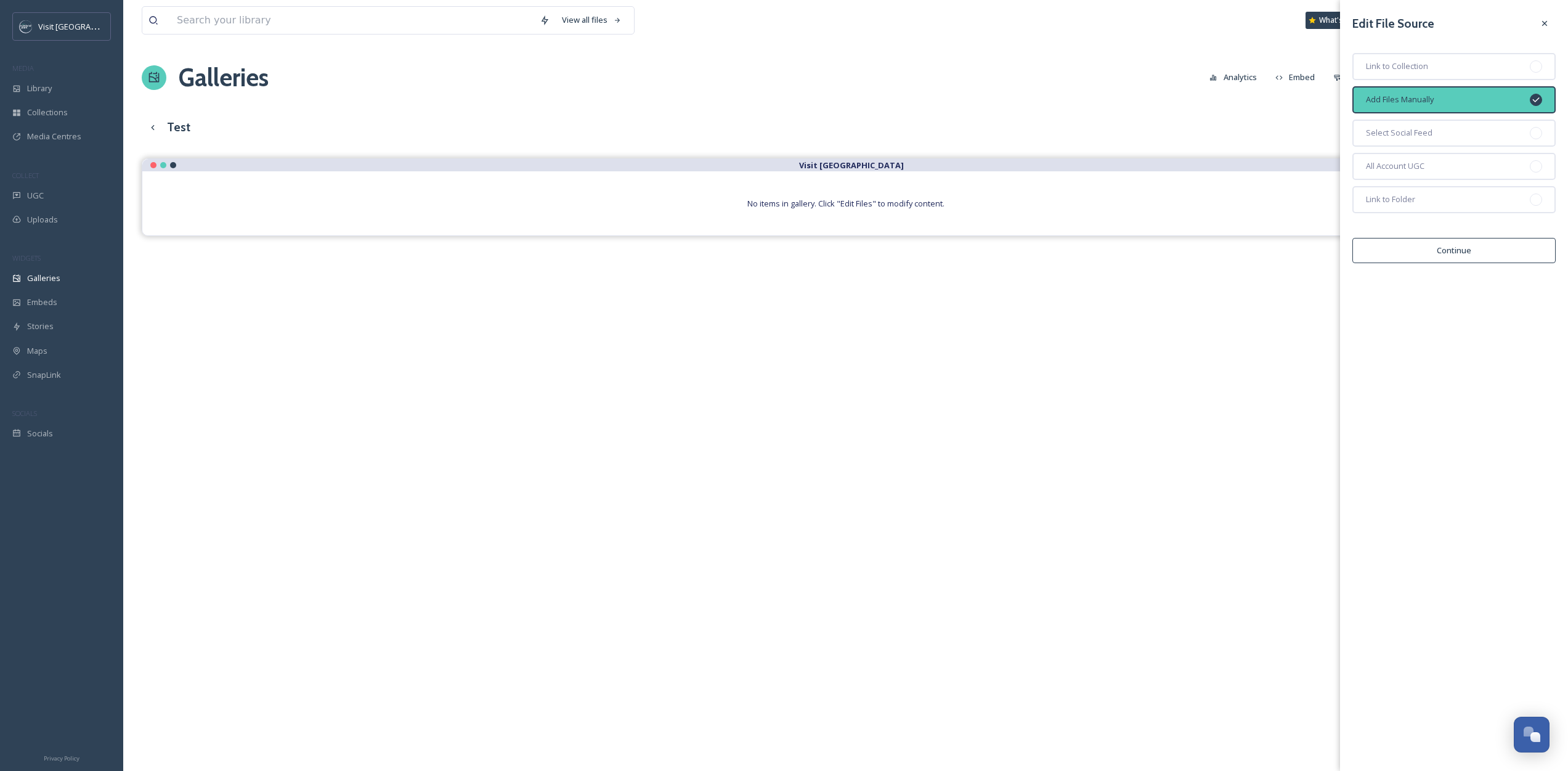
click at [1451, 259] on button "Continue" at bounding box center [1454, 250] width 203 height 25
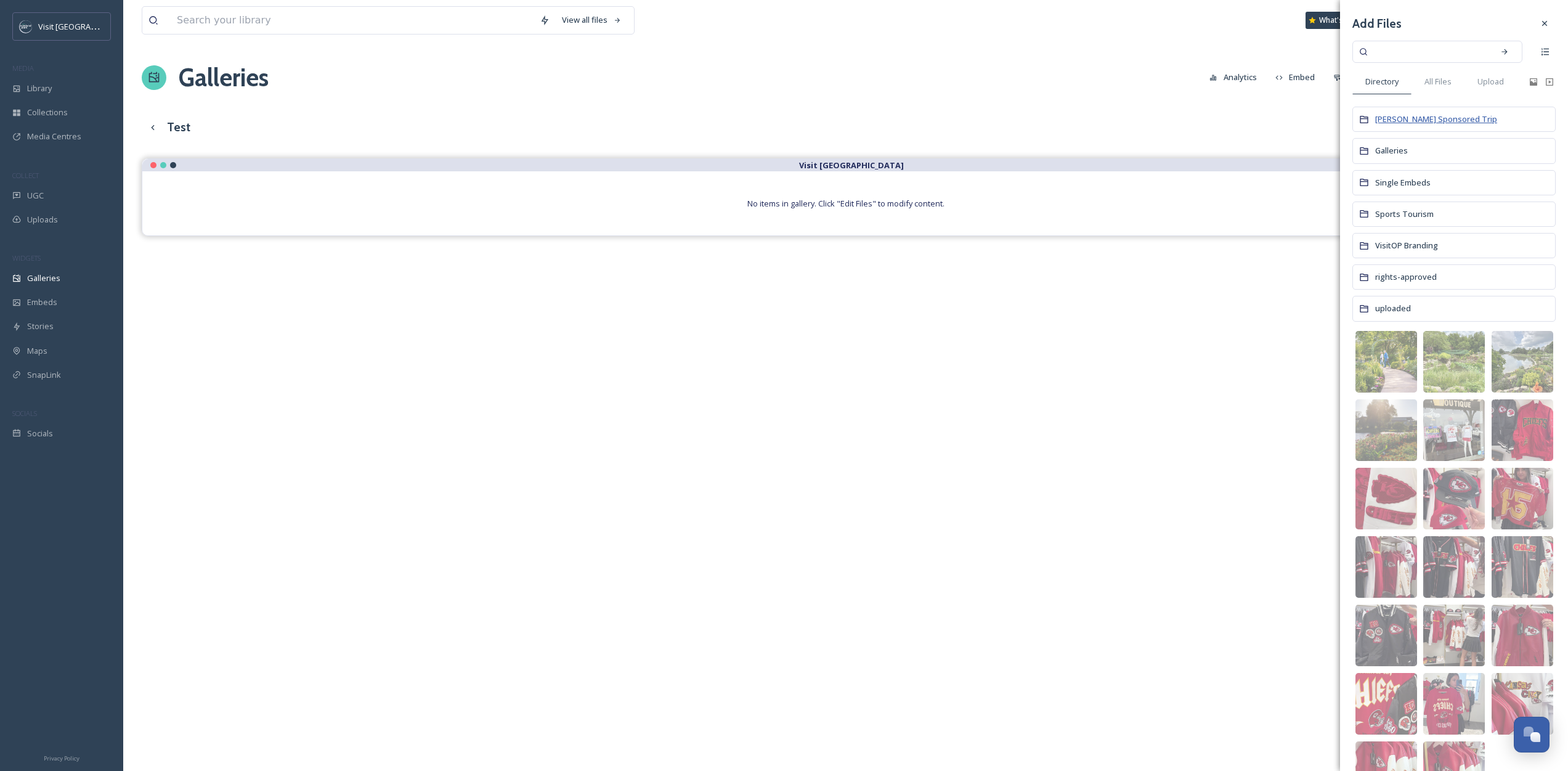
click at [1421, 121] on span "[PERSON_NAME] Sponsored Trip" at bounding box center [1435, 119] width 122 height 11
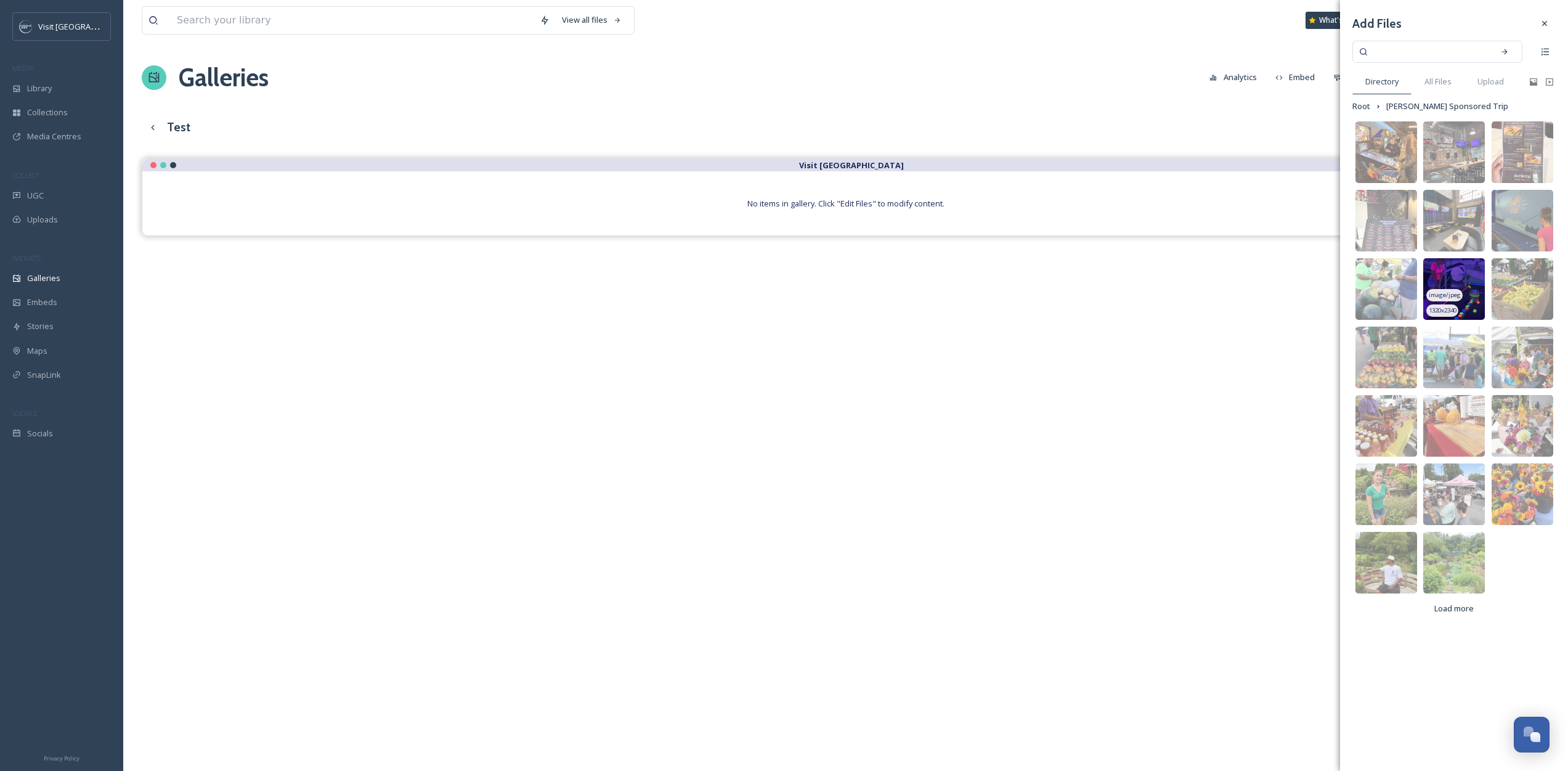
click at [1461, 279] on img at bounding box center [1454, 289] width 61 height 61
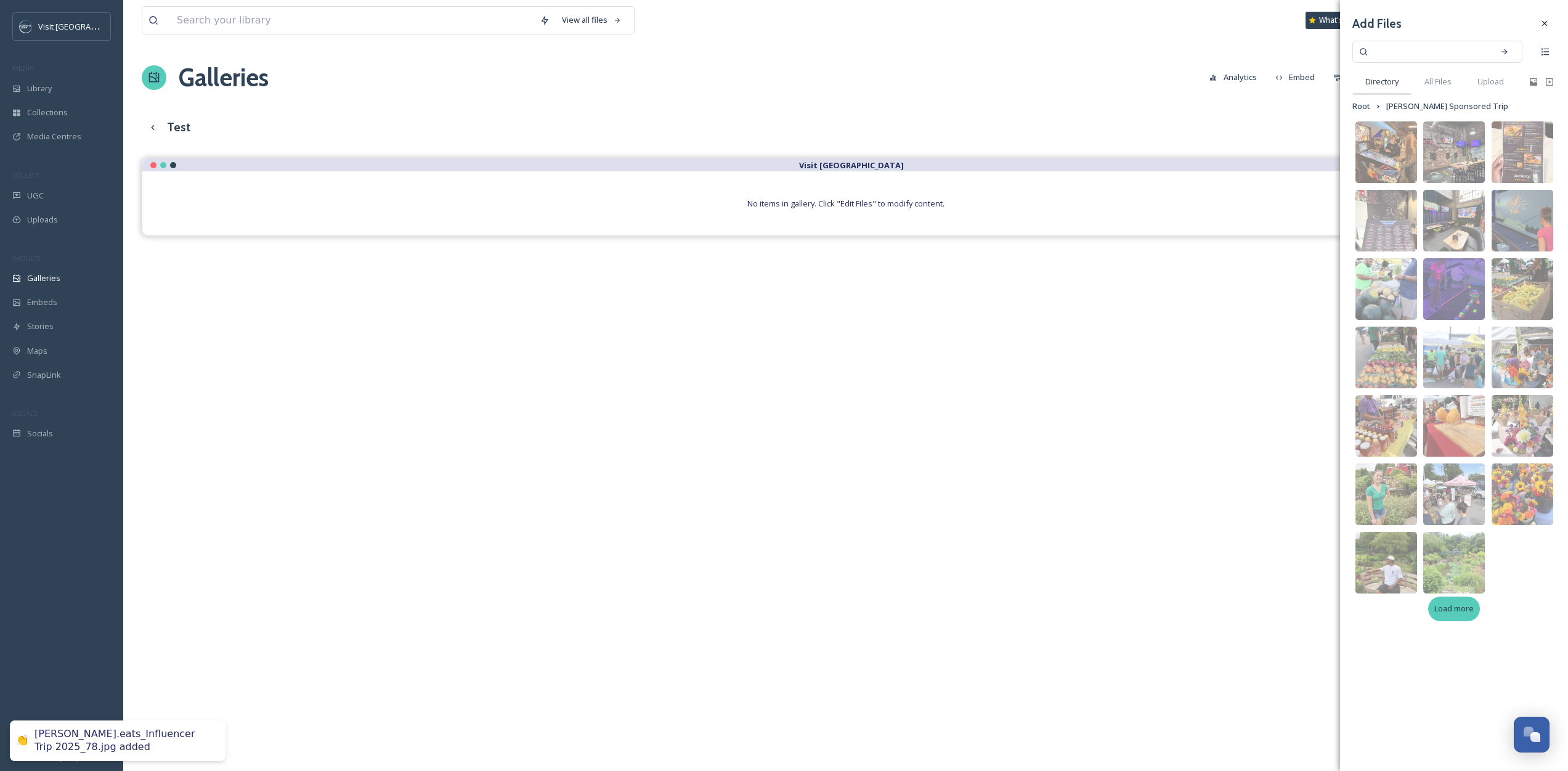
click at [1443, 611] on span "Load more" at bounding box center [1454, 608] width 39 height 12
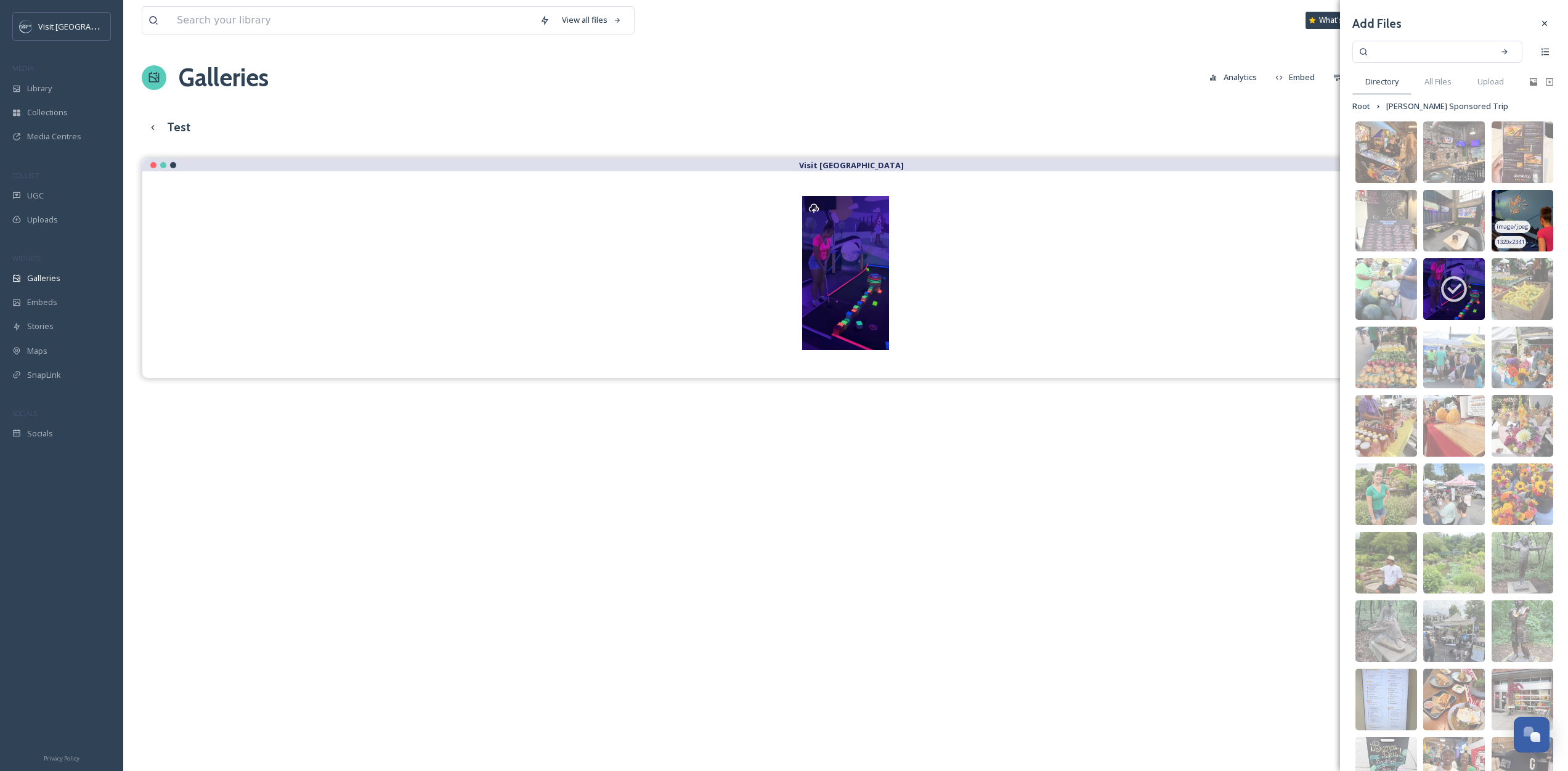
click at [1514, 211] on img at bounding box center [1522, 220] width 61 height 61
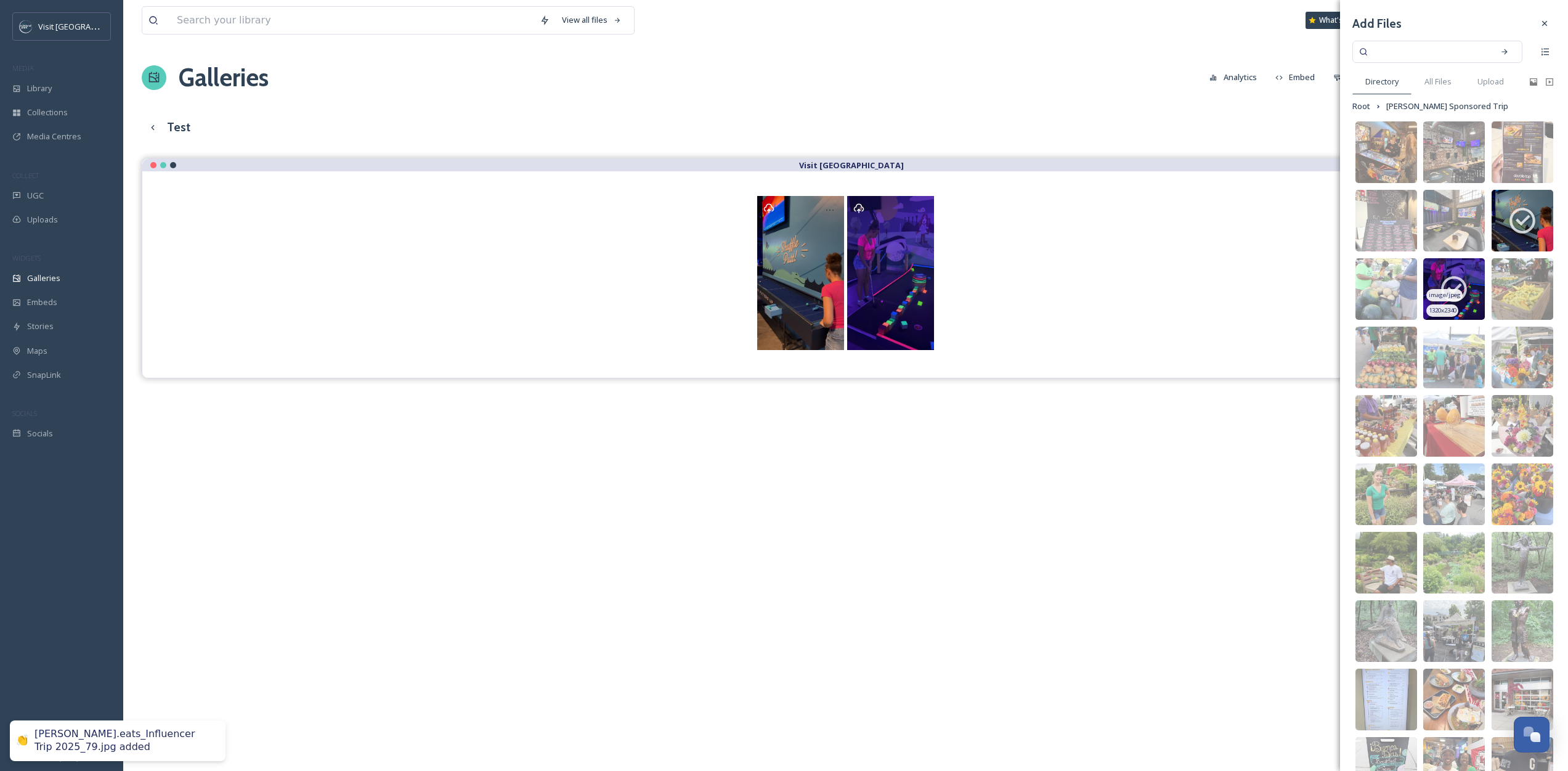
click at [1458, 282] on icon at bounding box center [1454, 289] width 31 height 31
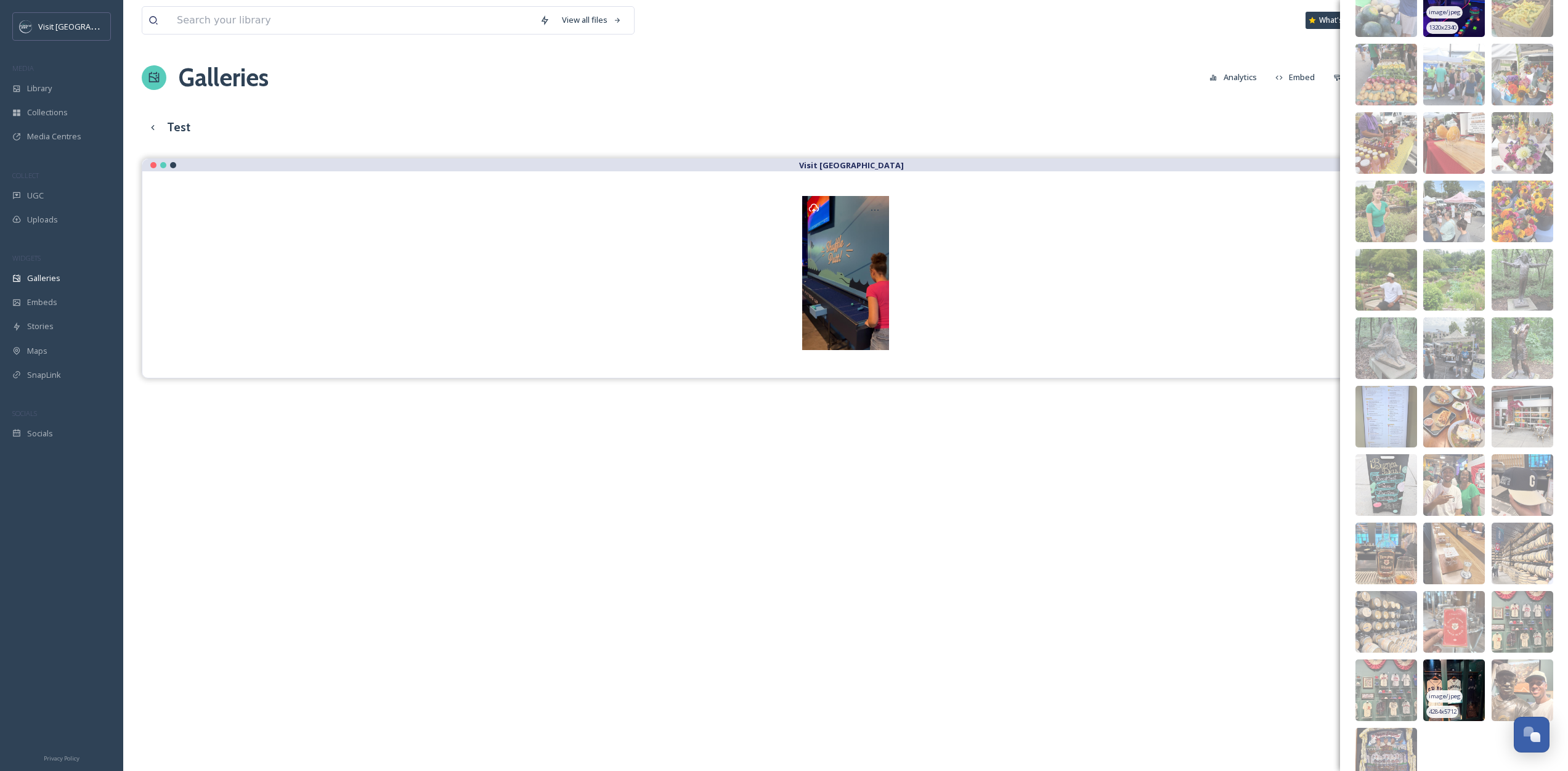
scroll to position [341, 0]
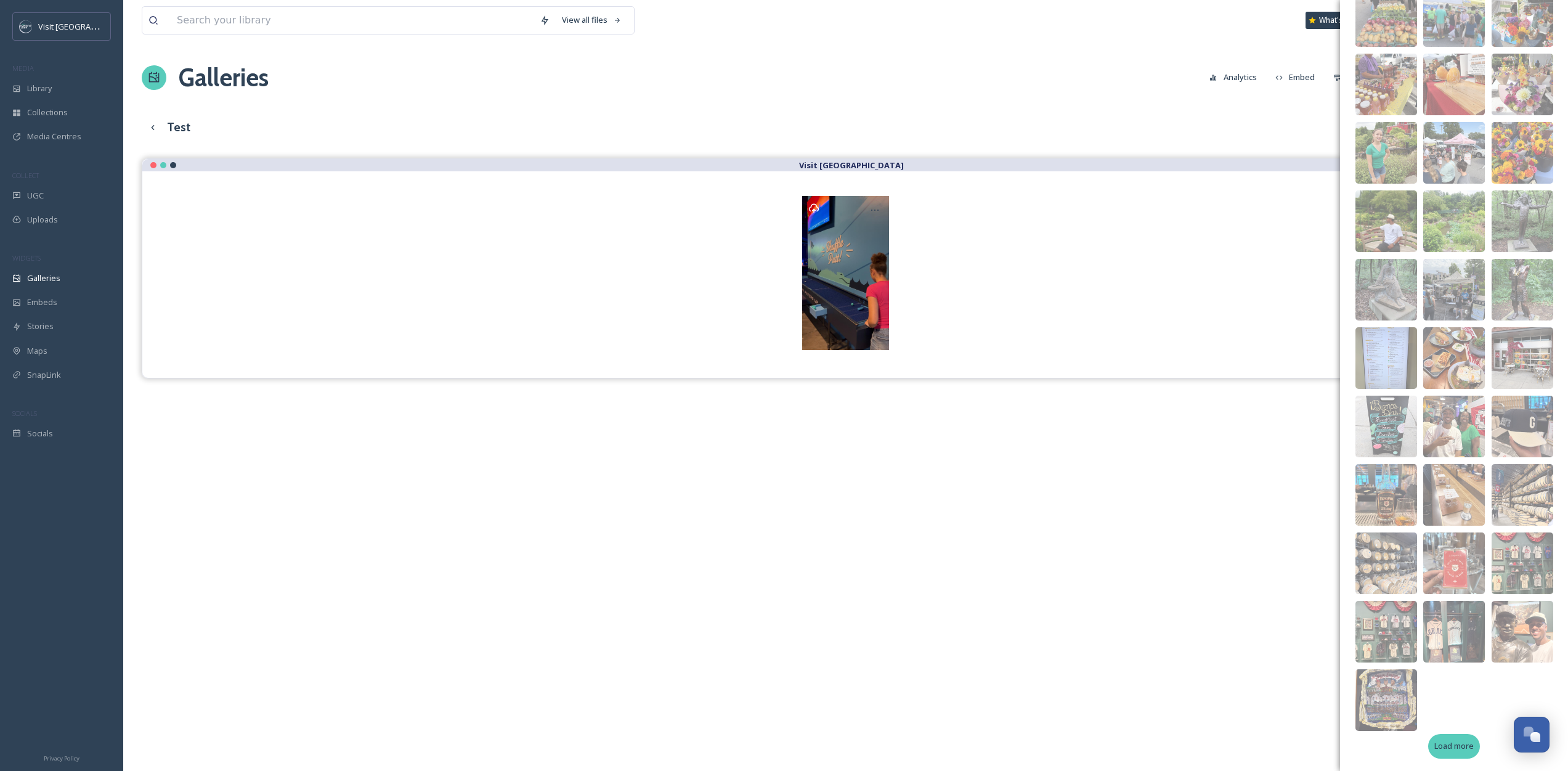
click at [1441, 750] on span "Load more" at bounding box center [1454, 746] width 39 height 12
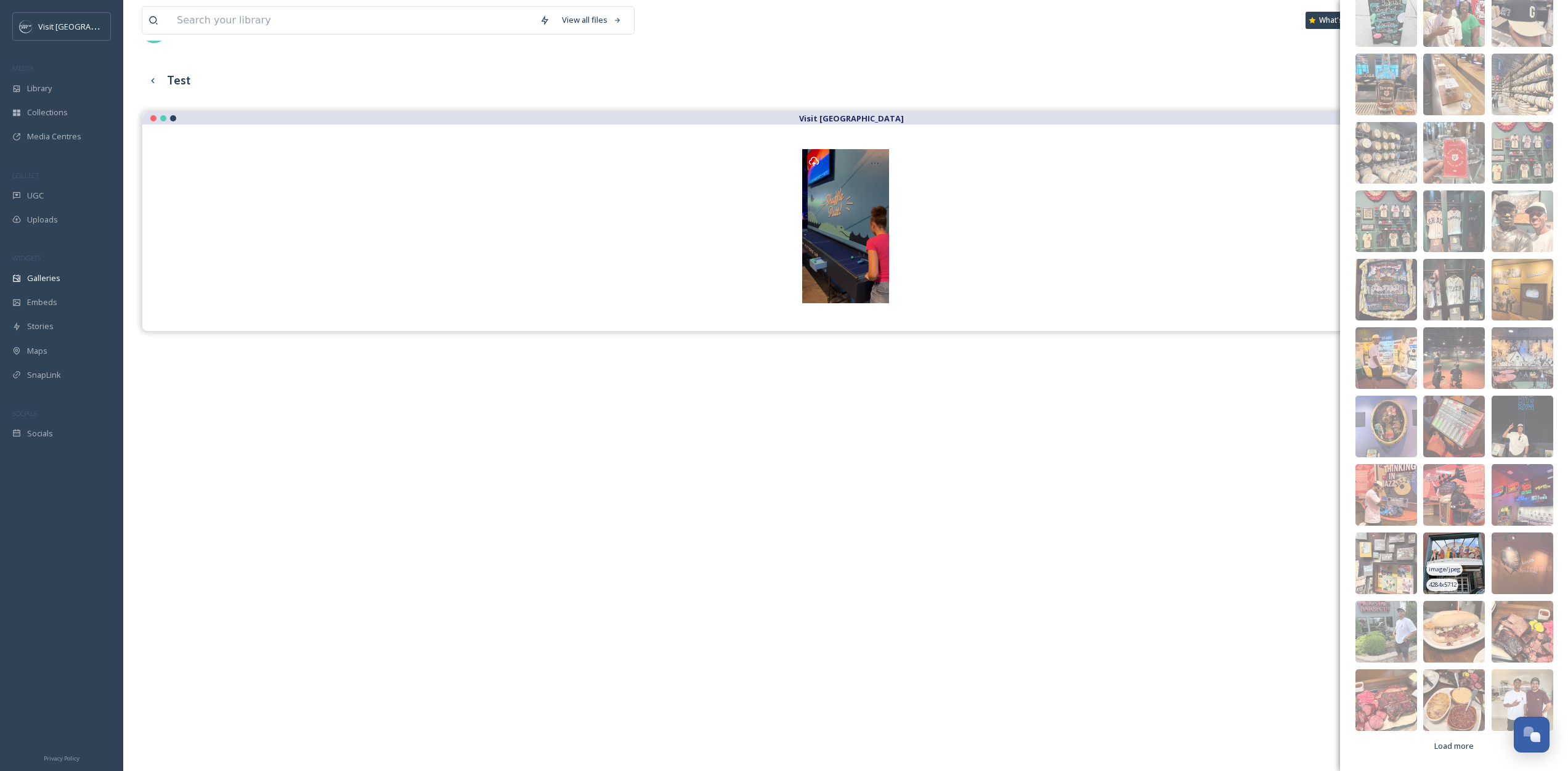
scroll to position [51, 0]
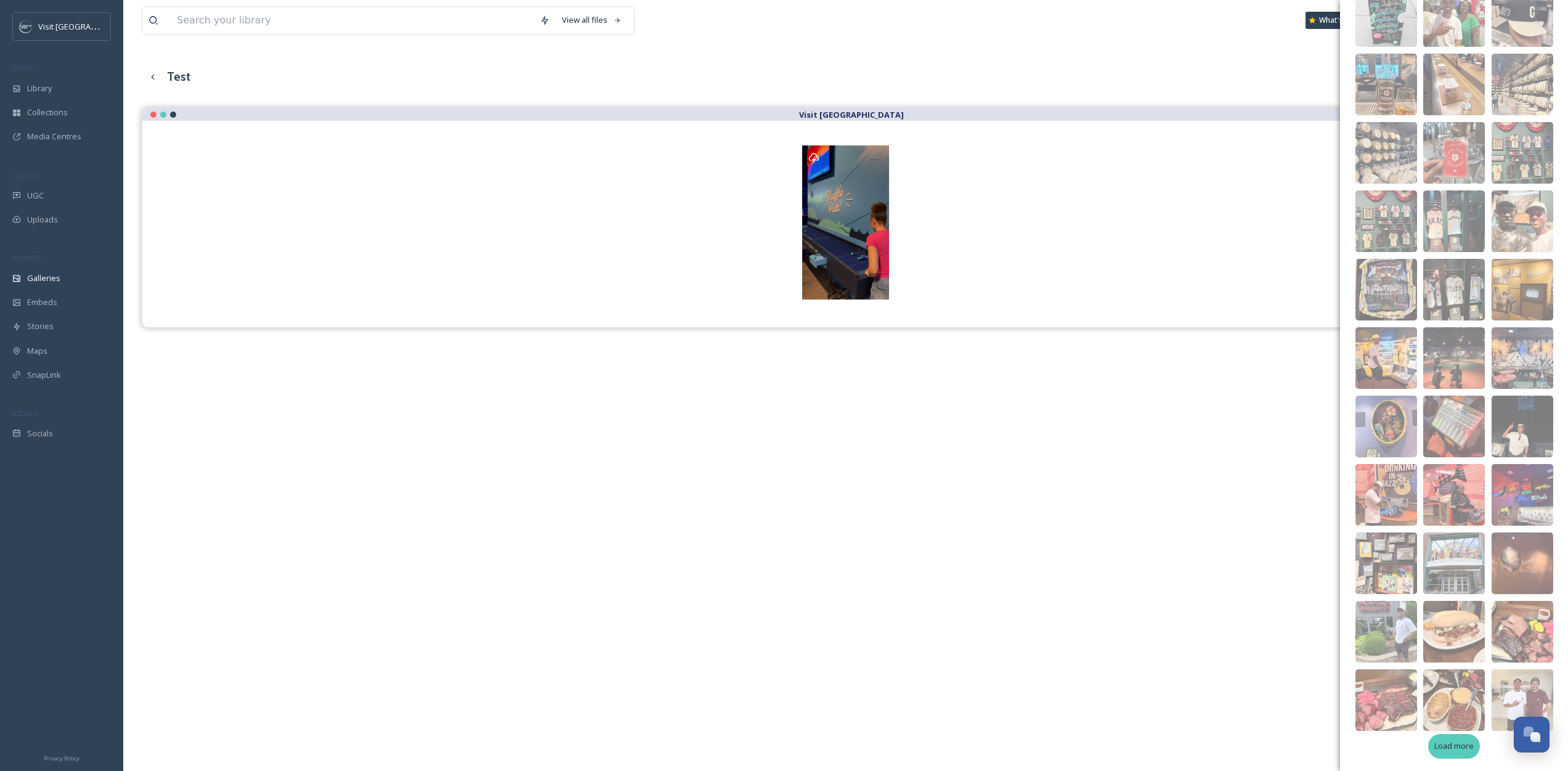
click at [1447, 753] on div "Load more" at bounding box center [1454, 746] width 51 height 24
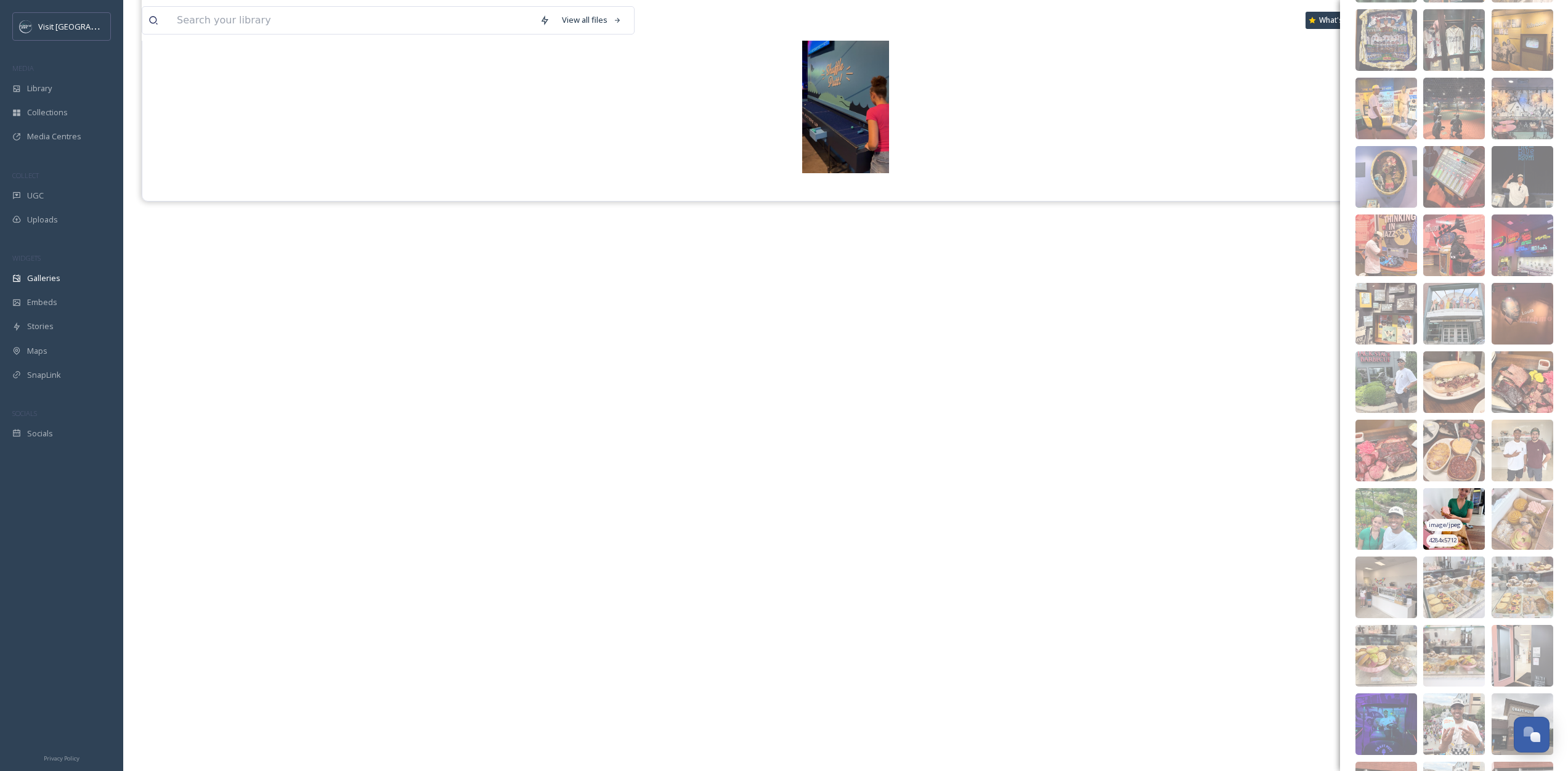
scroll to position [1003, 0]
click at [1395, 713] on img at bounding box center [1386, 723] width 61 height 61
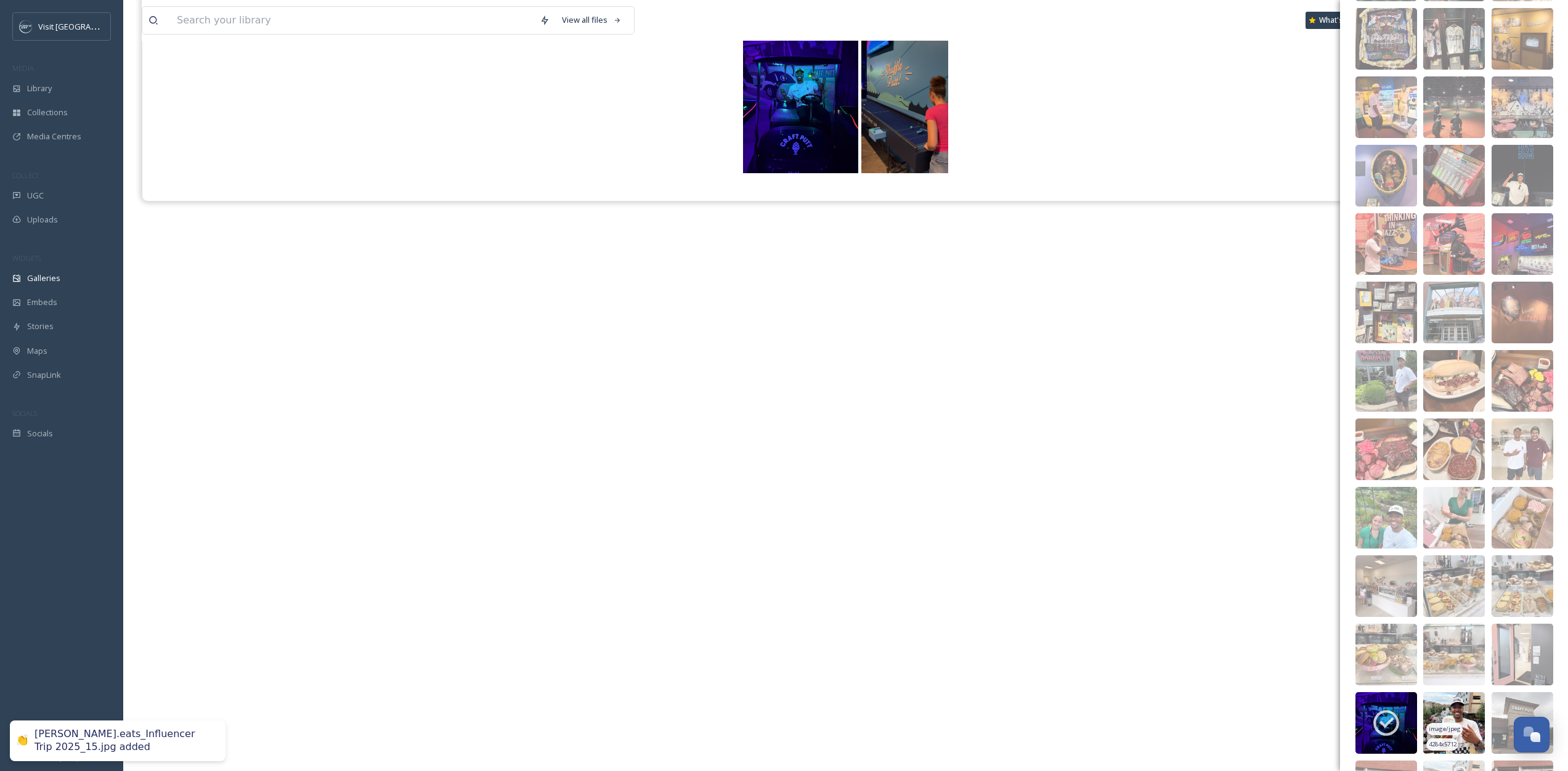
click at [1459, 717] on img at bounding box center [1454, 723] width 61 height 61
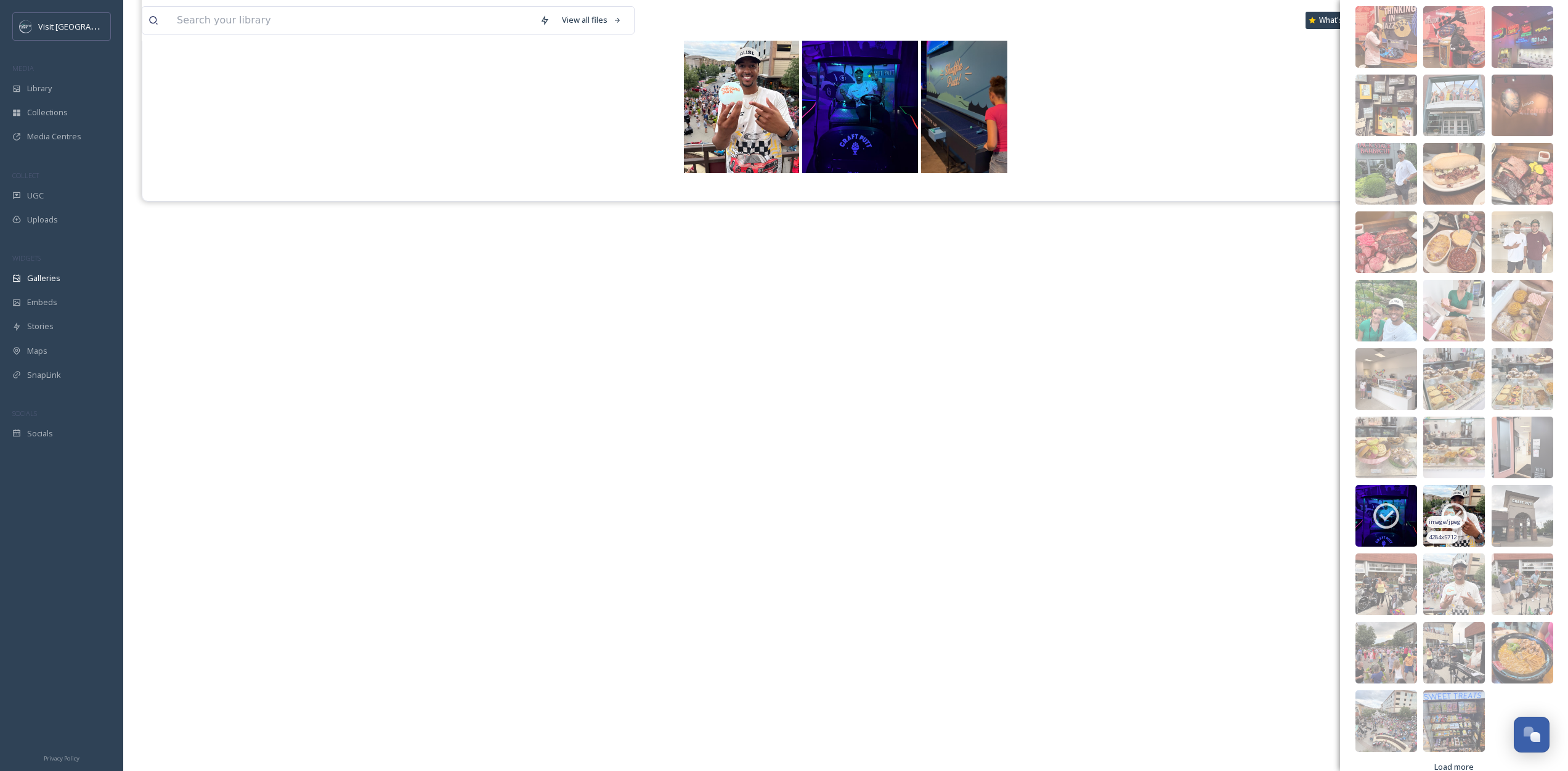
scroll to position [1226, 0]
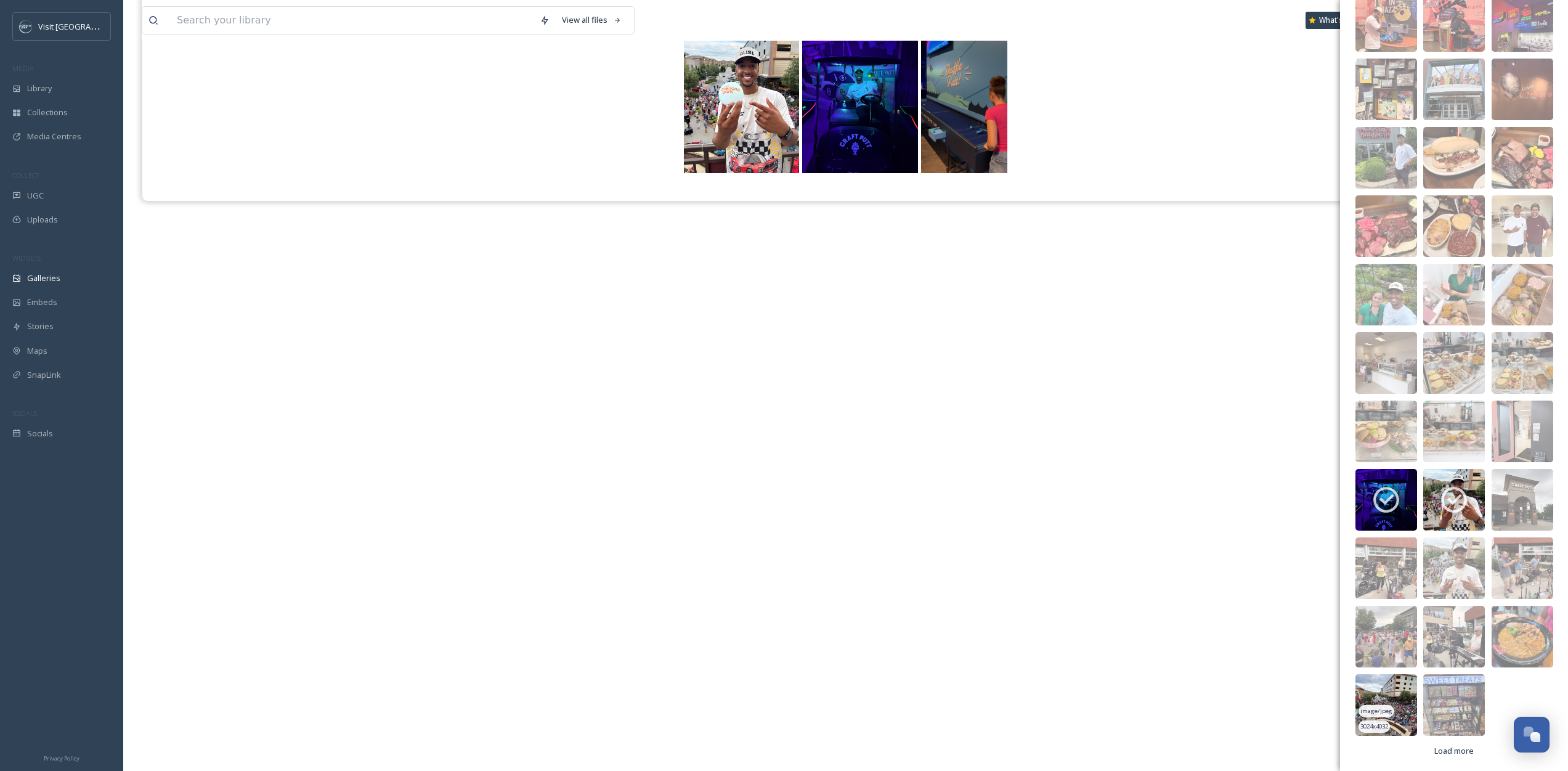
click at [1395, 692] on img at bounding box center [1386, 705] width 61 height 61
click at [1451, 755] on span "Load more" at bounding box center [1454, 750] width 39 height 12
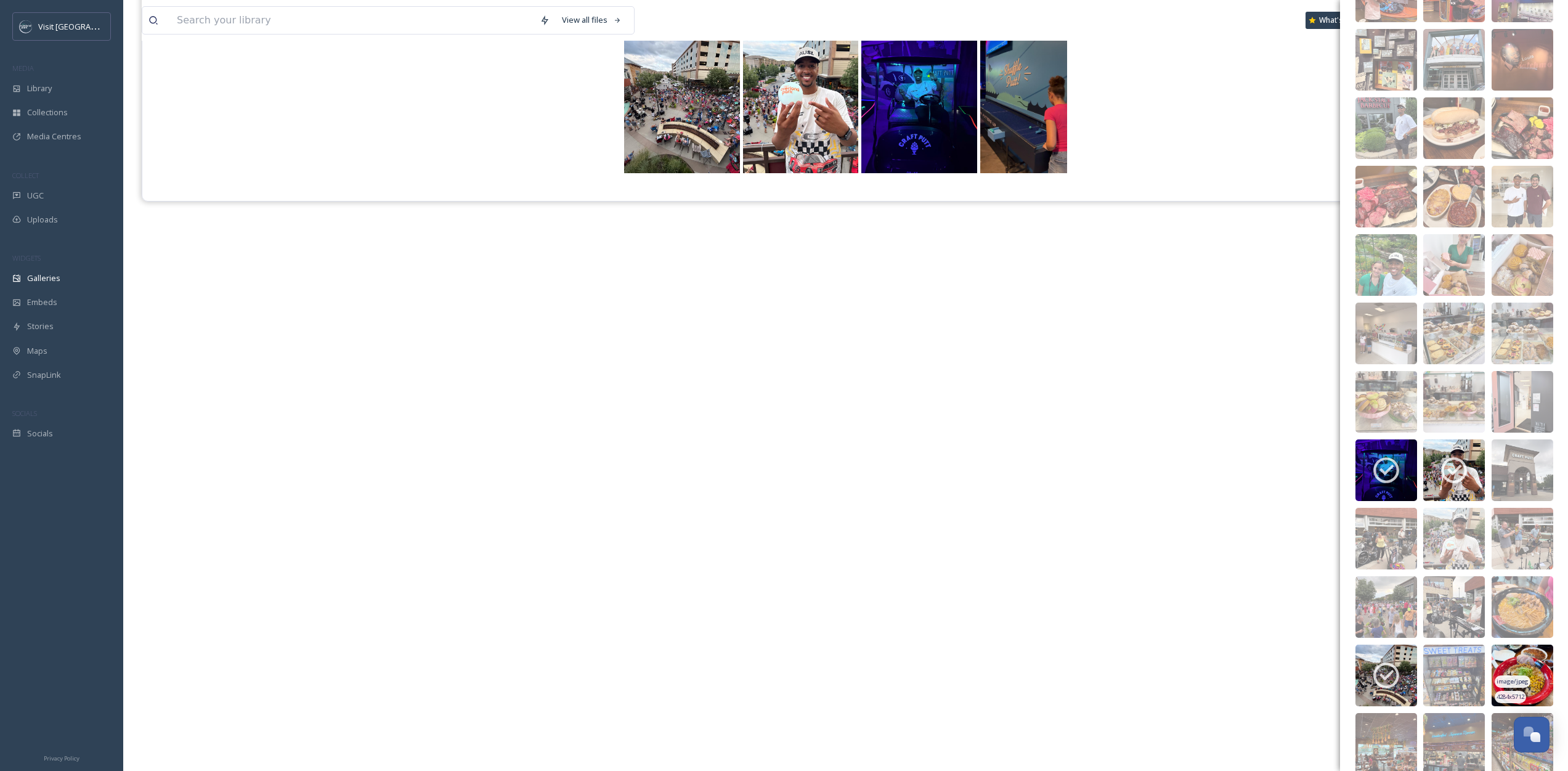
scroll to position [1275, 0]
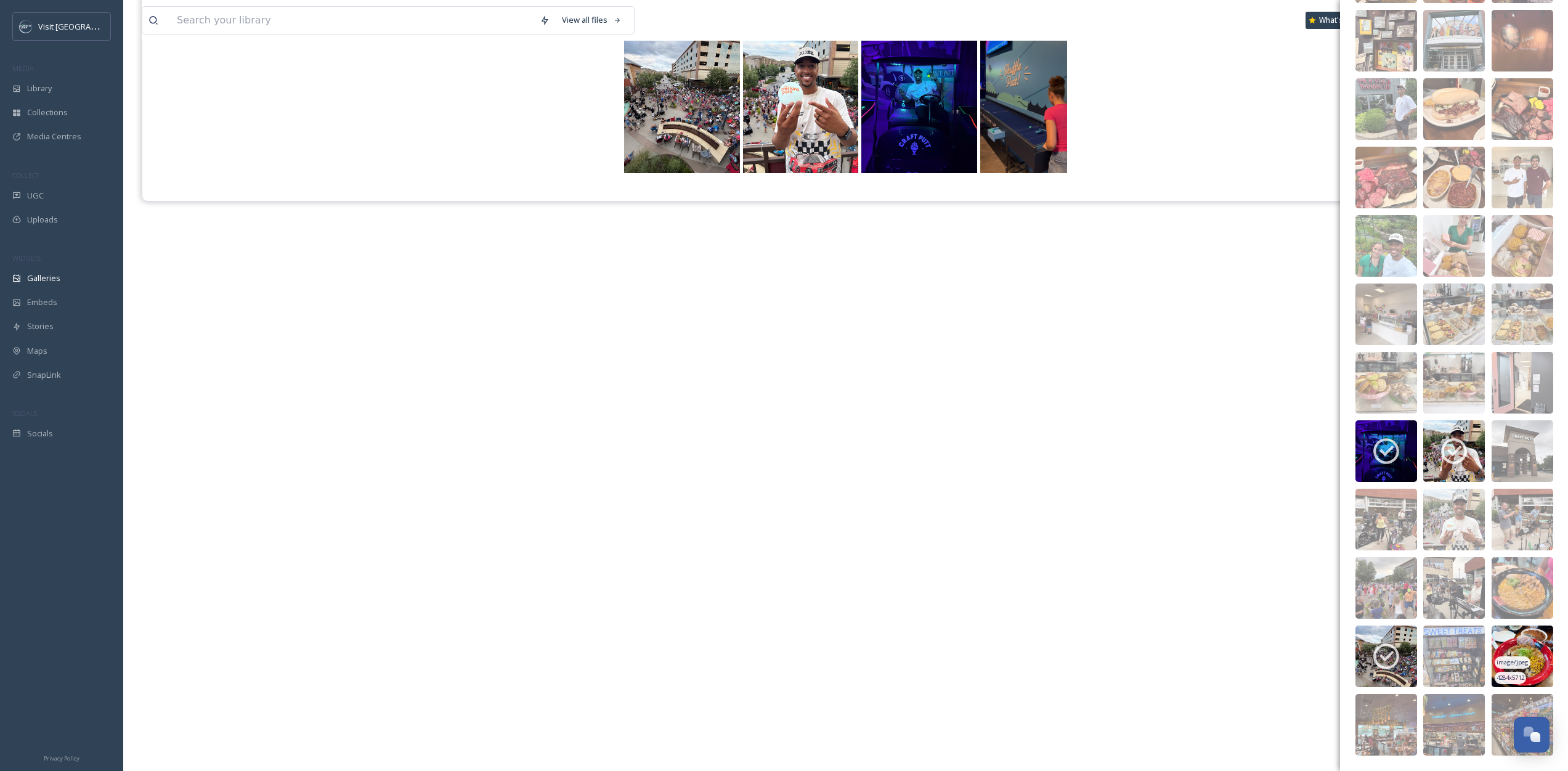
click at [1519, 643] on img at bounding box center [1522, 657] width 61 height 61
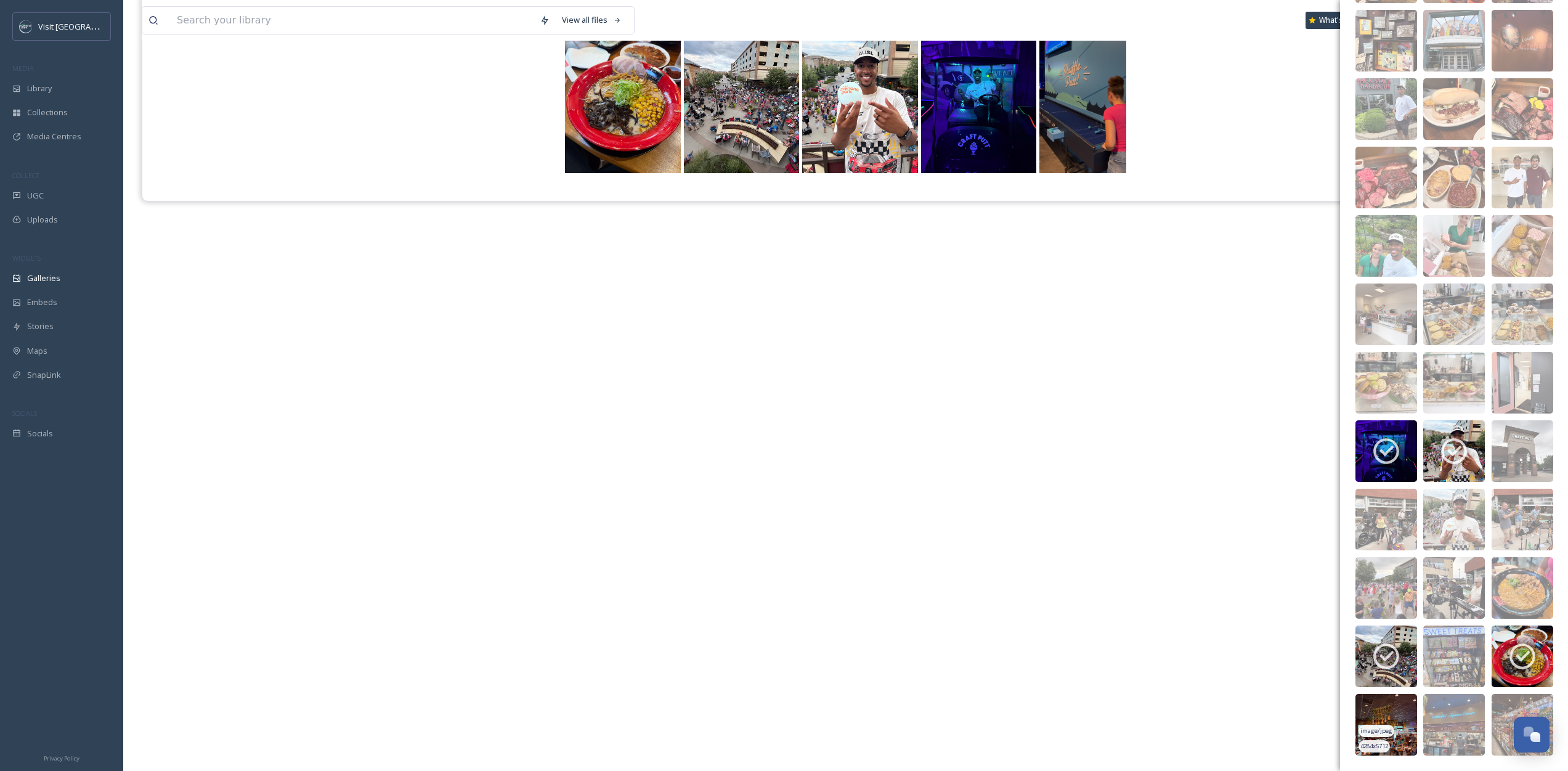
click at [1397, 715] on img at bounding box center [1386, 725] width 61 height 61
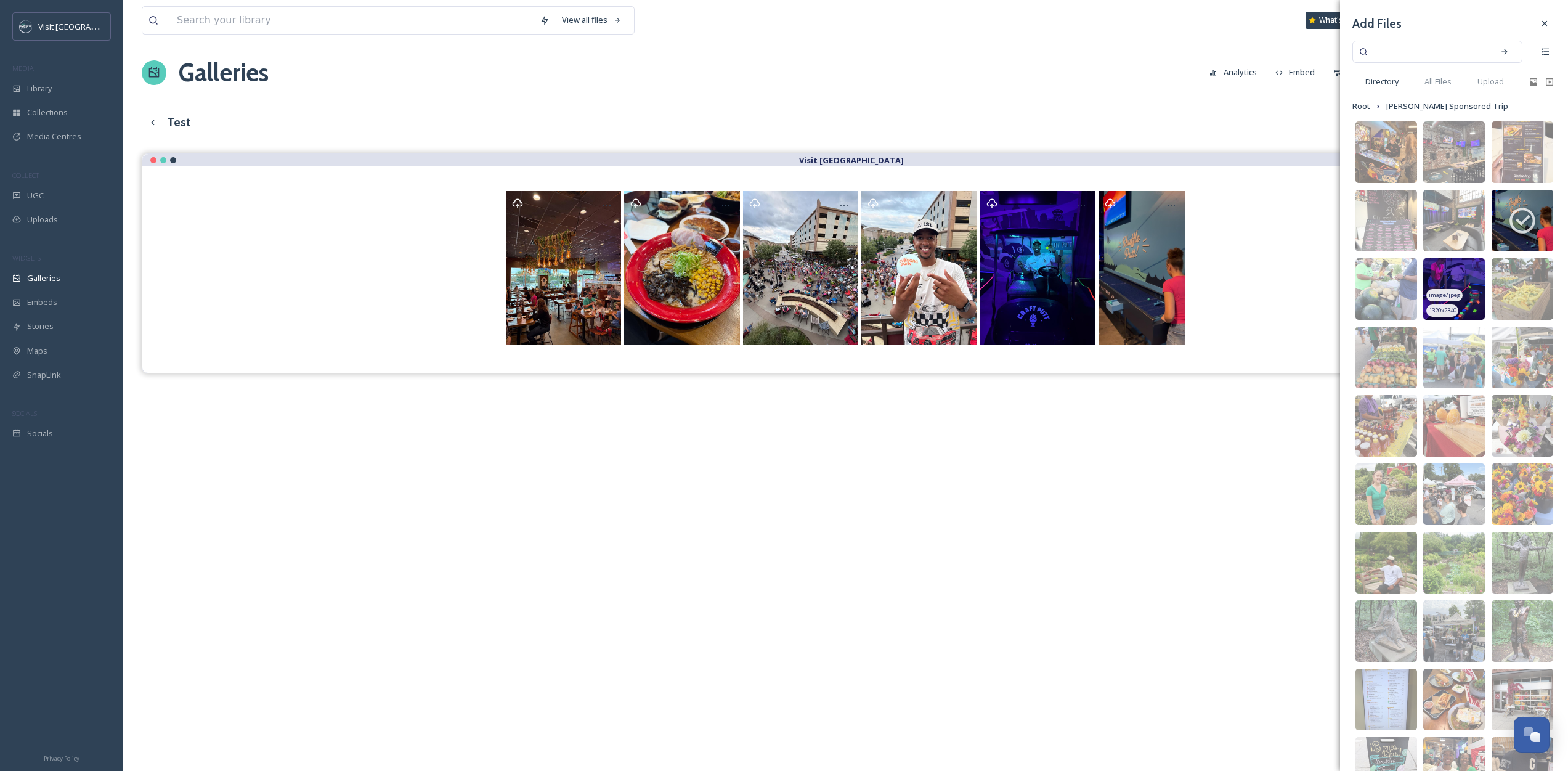
scroll to position [0, 0]
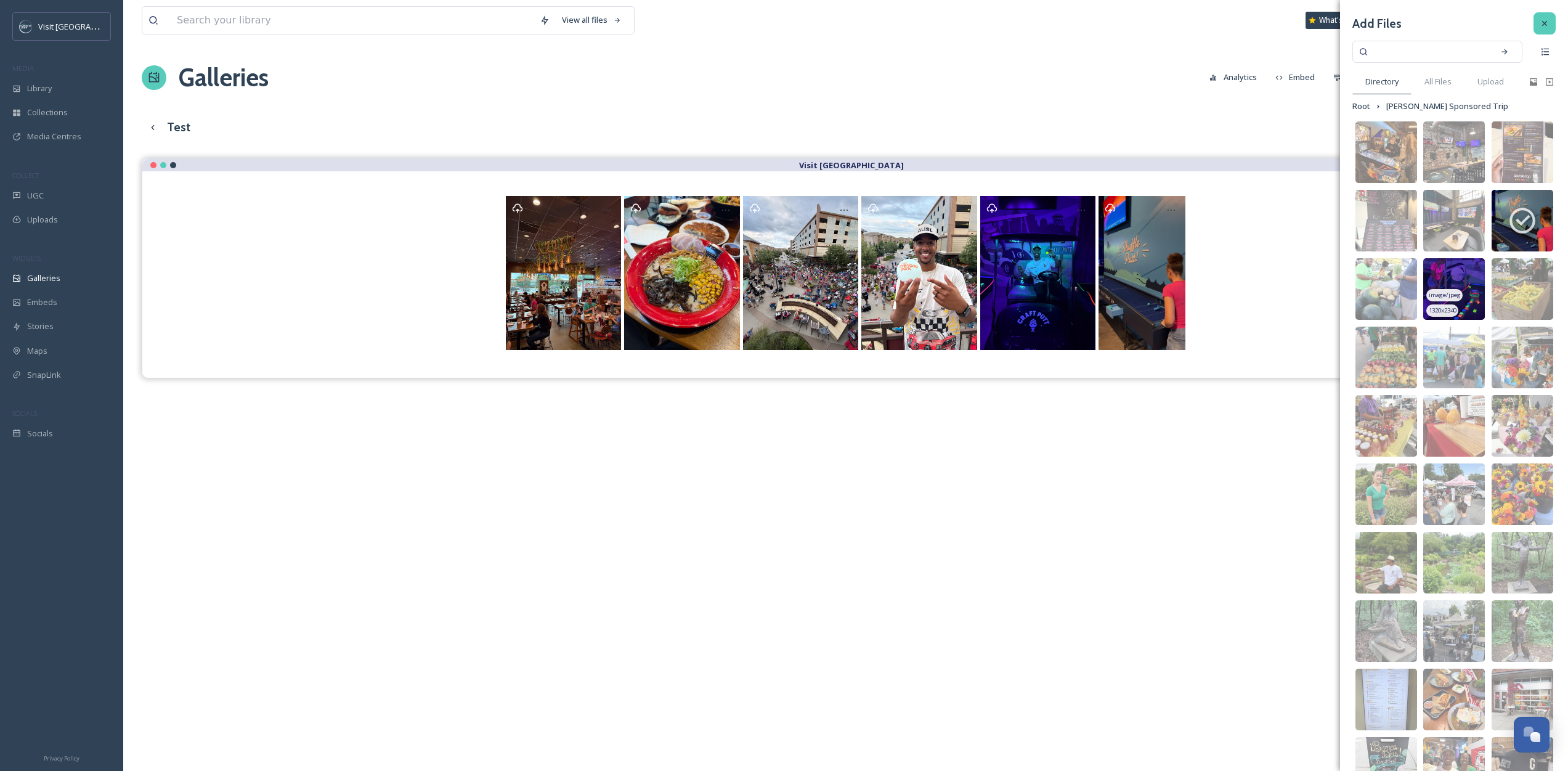
click at [1540, 21] on icon at bounding box center [1544, 23] width 10 height 10
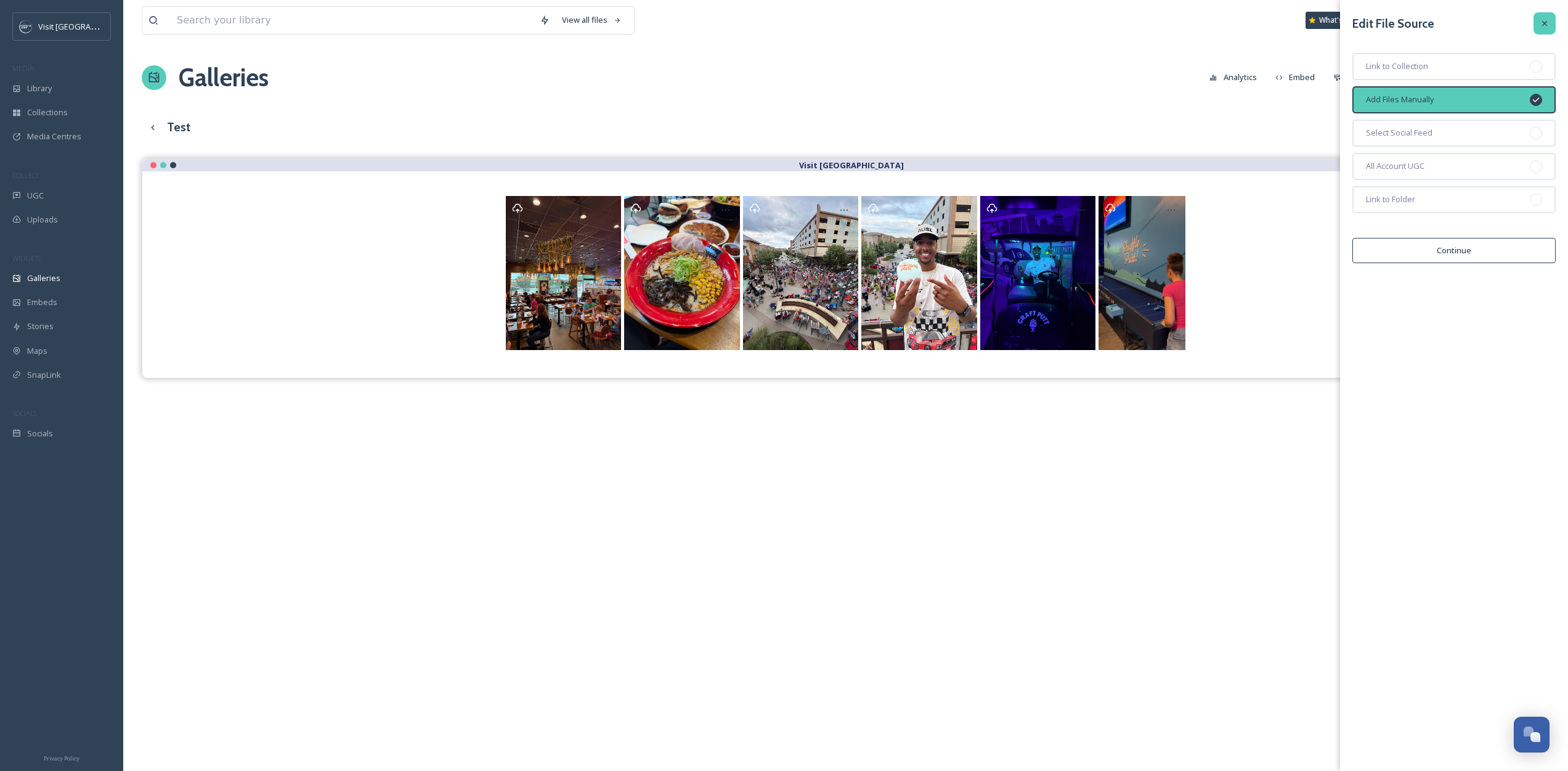
click at [1546, 17] on div at bounding box center [1544, 23] width 22 height 22
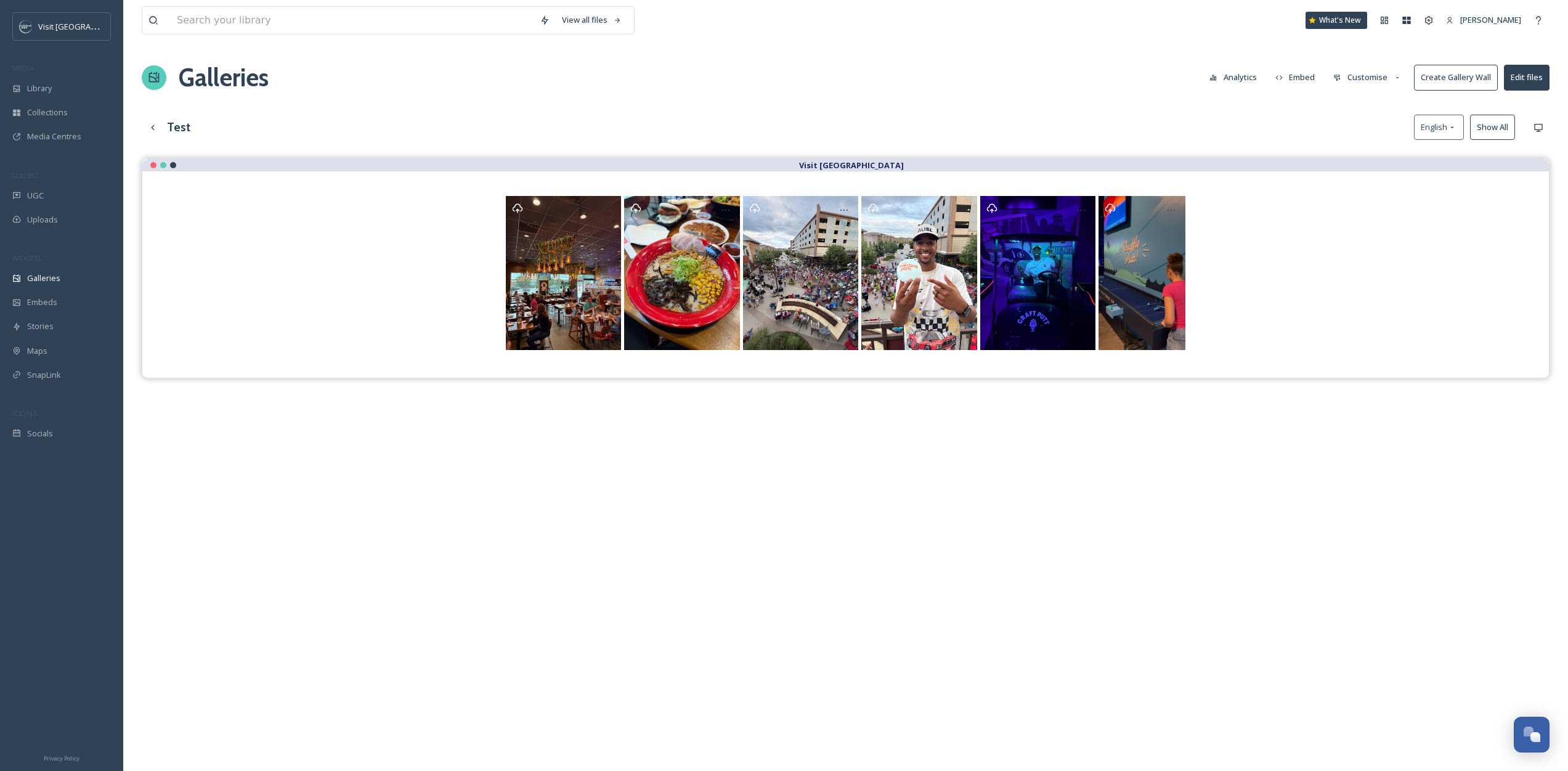
click at [1350, 71] on button "Customise" at bounding box center [1367, 77] width 81 height 24
click at [1346, 107] on span "Layout" at bounding box center [1346, 105] width 24 height 12
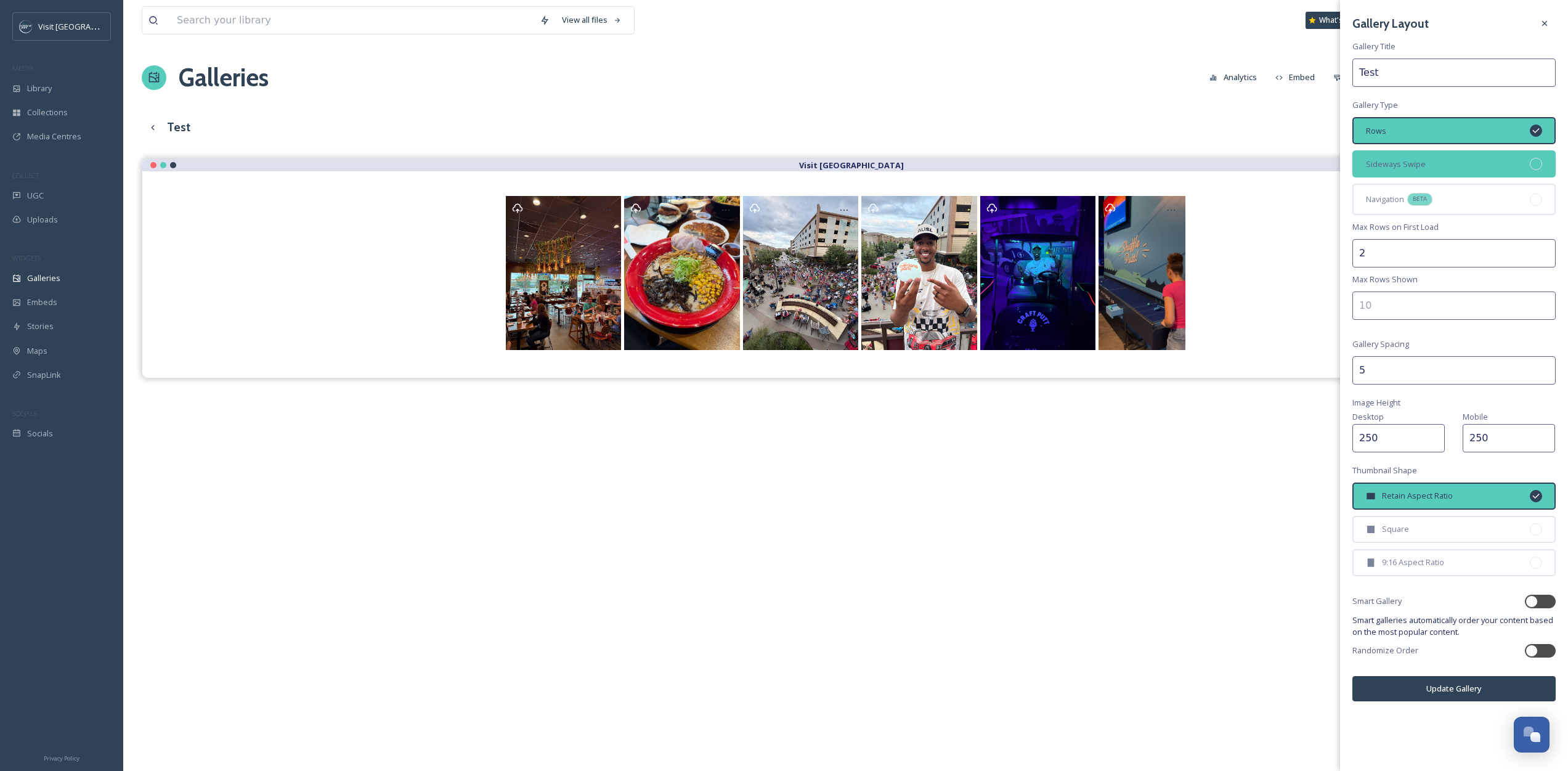
click at [1388, 156] on div "Sideways Swipe" at bounding box center [1454, 163] width 203 height 27
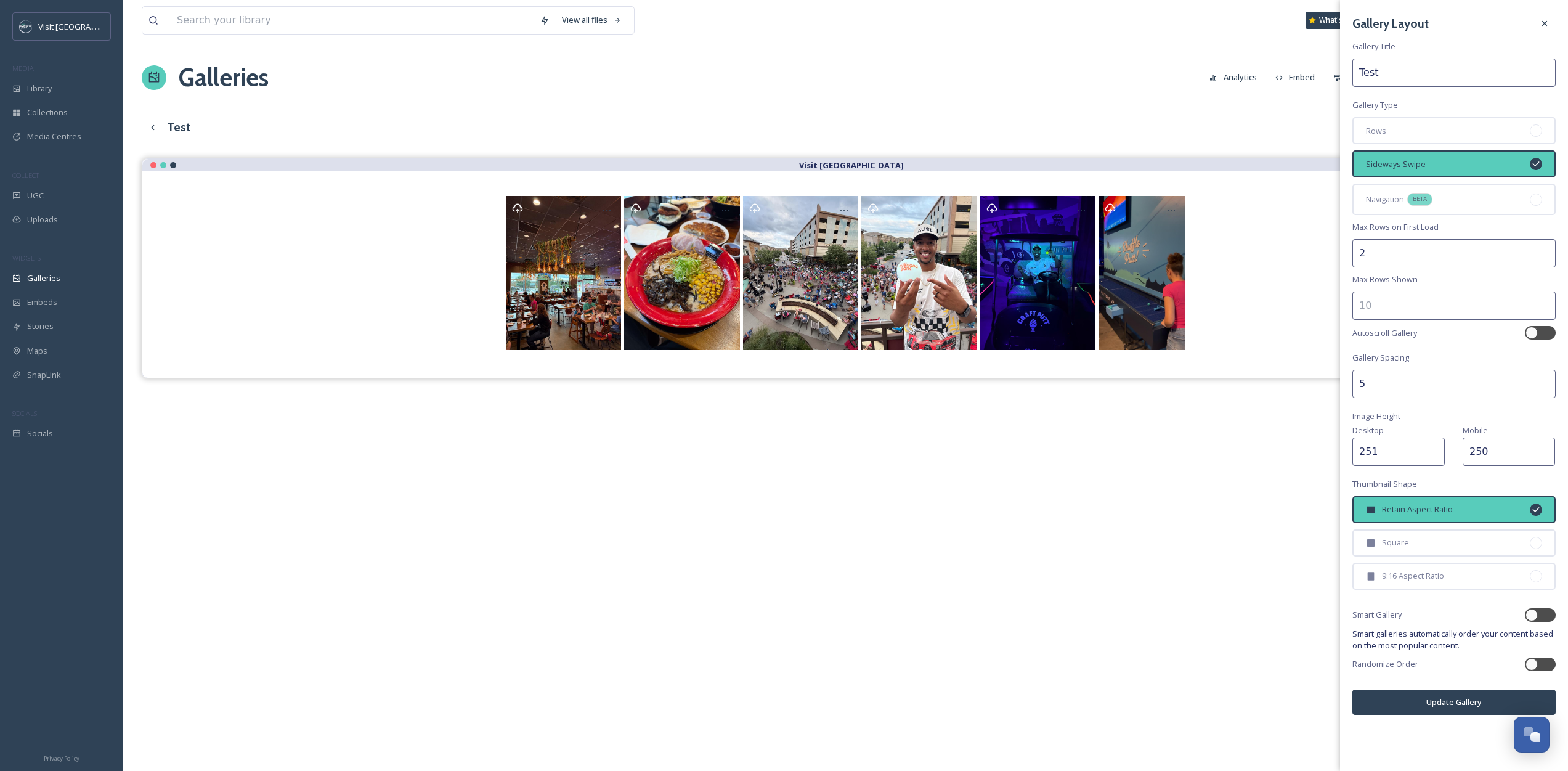
click at [1432, 450] on input "251" at bounding box center [1399, 451] width 93 height 28
click at [1432, 450] on input "252" at bounding box center [1399, 451] width 93 height 28
click at [1432, 450] on input "253" at bounding box center [1399, 451] width 93 height 28
click at [1390, 454] on input "253" at bounding box center [1399, 451] width 93 height 28
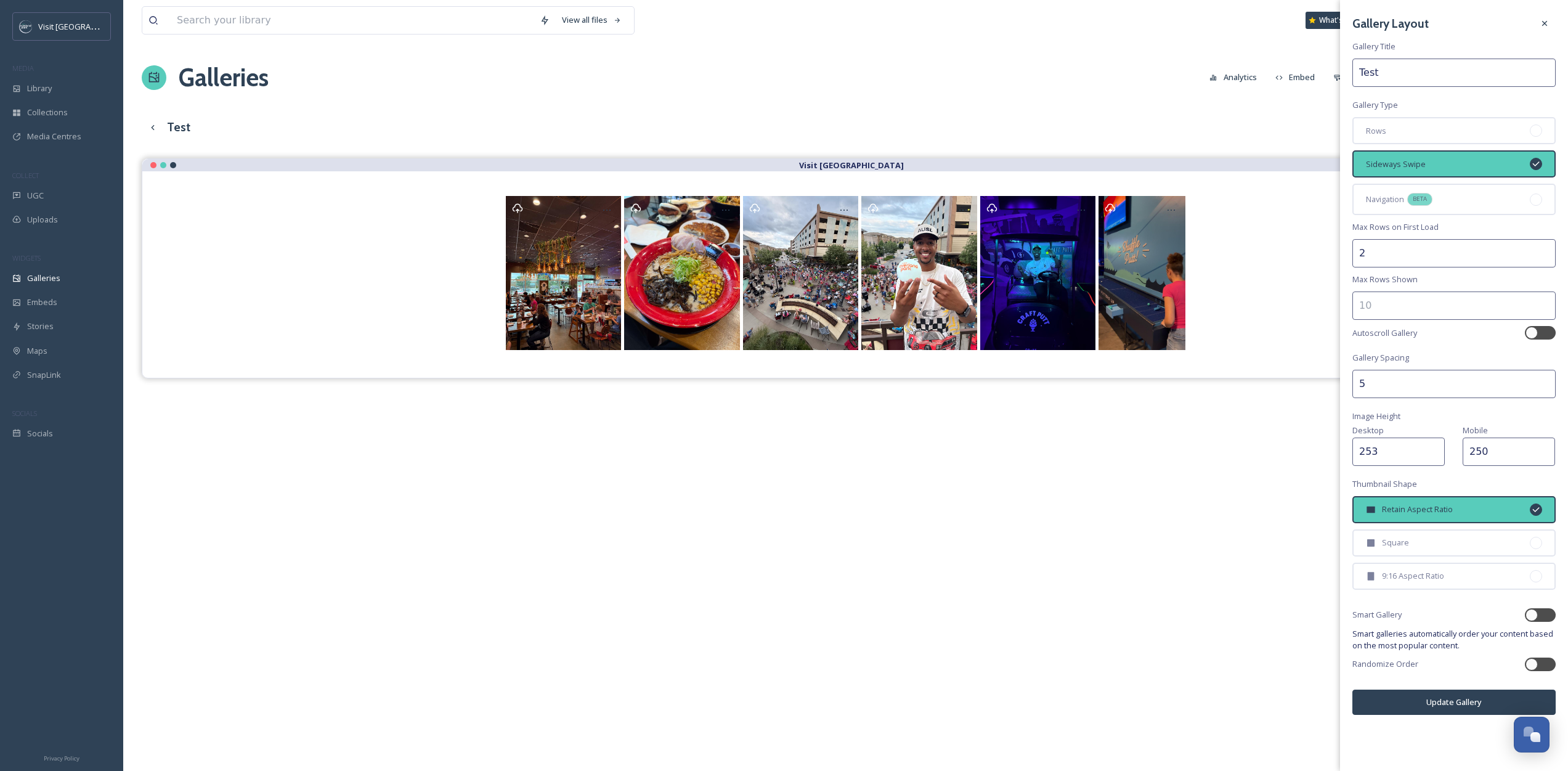
click at [1390, 454] on input "253" at bounding box center [1399, 451] width 93 height 28
type input "500"
click at [1432, 400] on div "Gallery Layout Gallery Title Test Gallery Type Rows Sideways Swipe Navigation B…" at bounding box center [1454, 364] width 228 height 727
click at [1469, 448] on input "250" at bounding box center [1509, 451] width 93 height 28
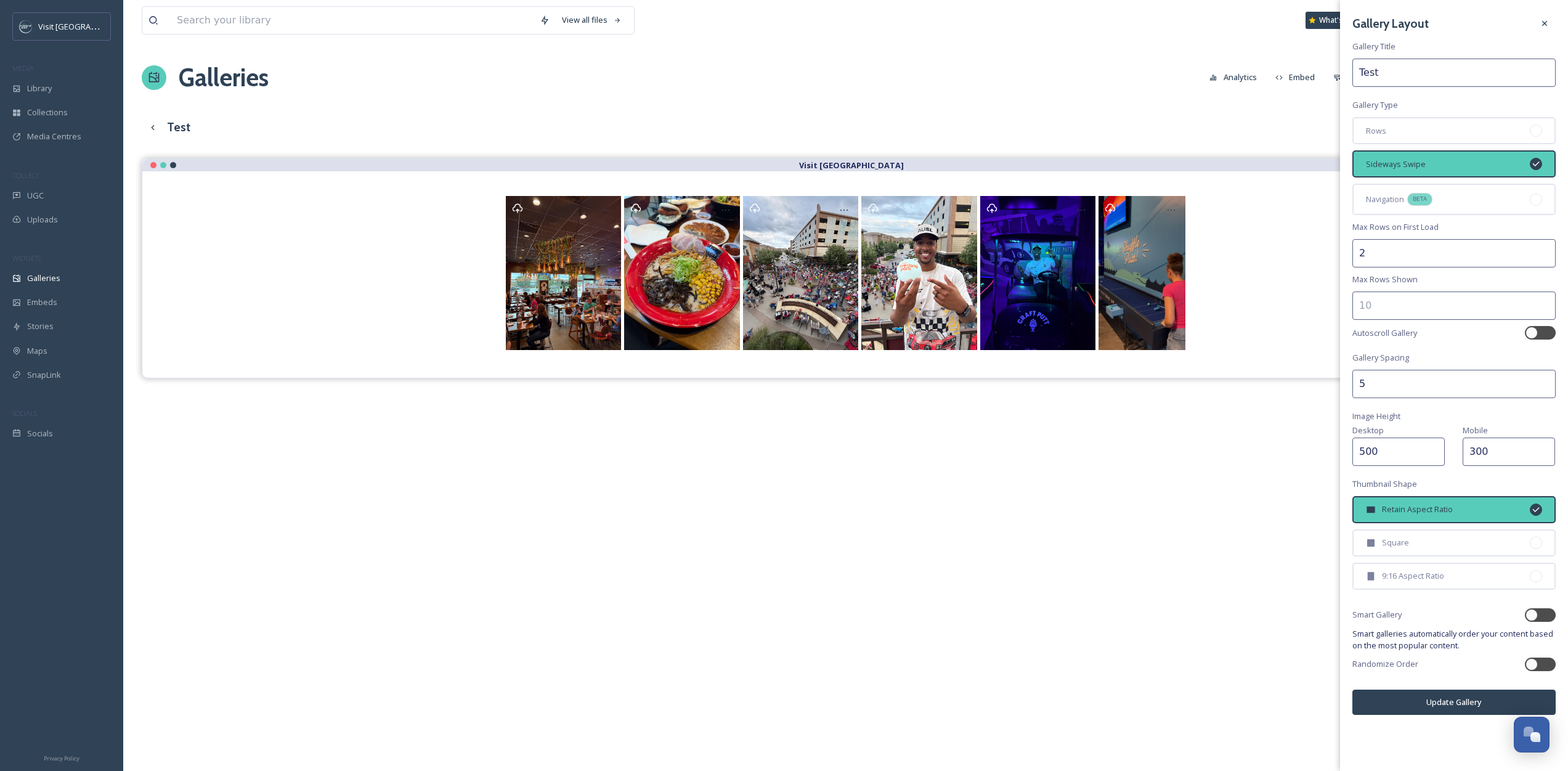
type input "300"
click at [1455, 424] on div "Desktop 500 Mobile 300" at bounding box center [1454, 444] width 203 height 43
click at [1407, 571] on span "9:16 Aspect Ratio" at bounding box center [1412, 575] width 62 height 12
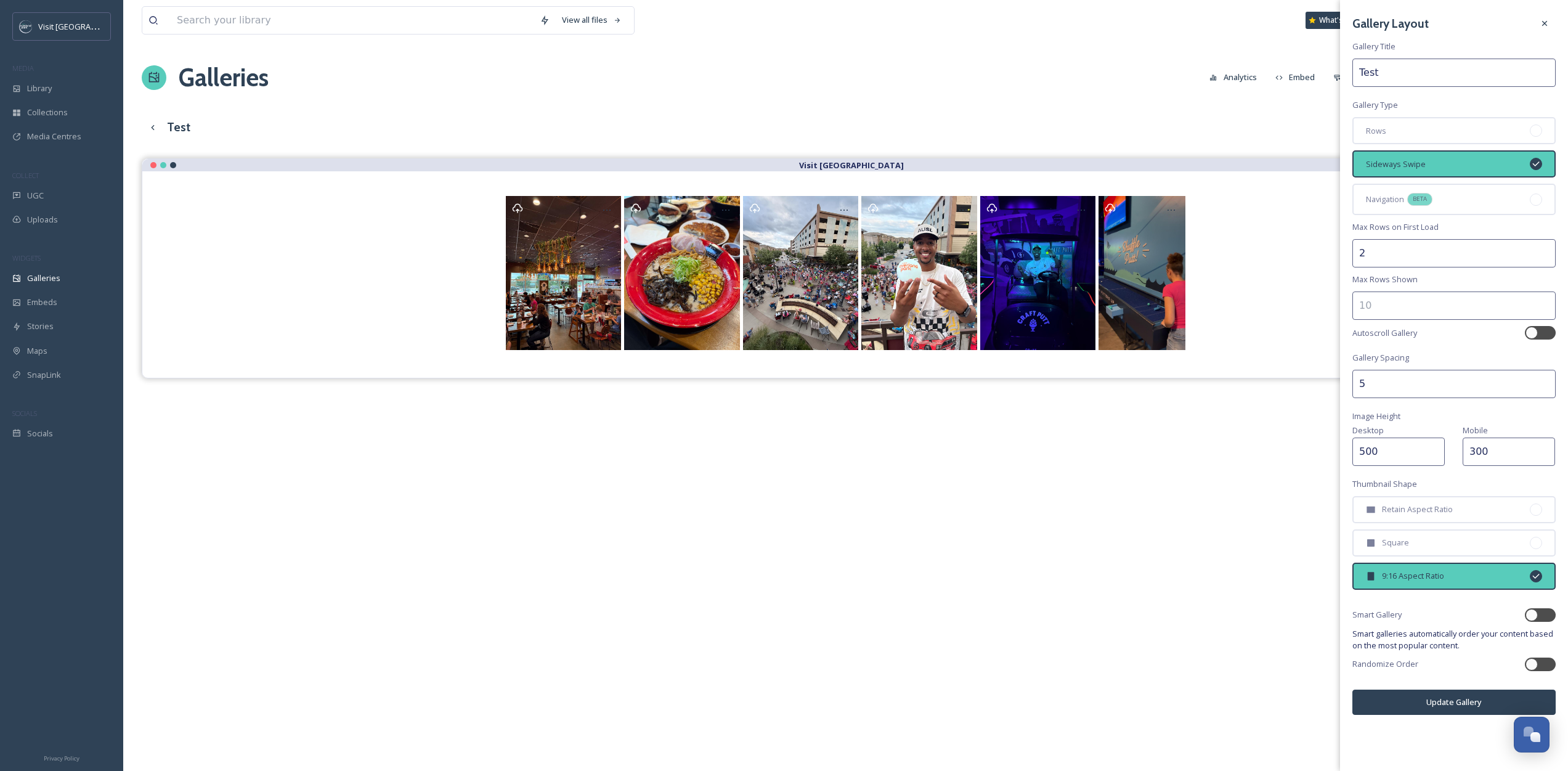
click at [1468, 706] on button "Update Gallery" at bounding box center [1454, 702] width 203 height 25
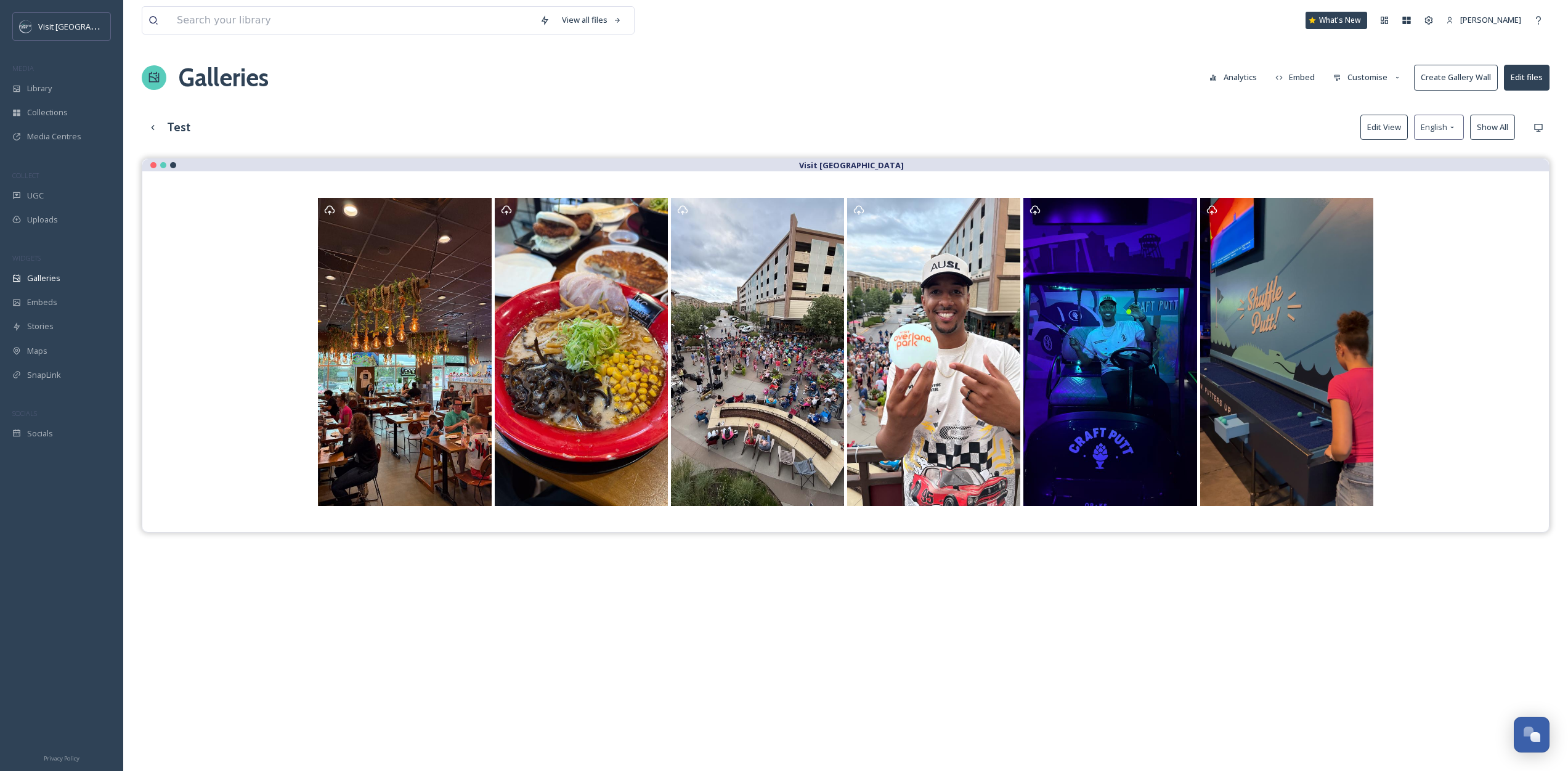
click at [1363, 81] on button "Customise" at bounding box center [1367, 77] width 81 height 24
click at [1360, 108] on div "Layout" at bounding box center [1371, 105] width 86 height 24
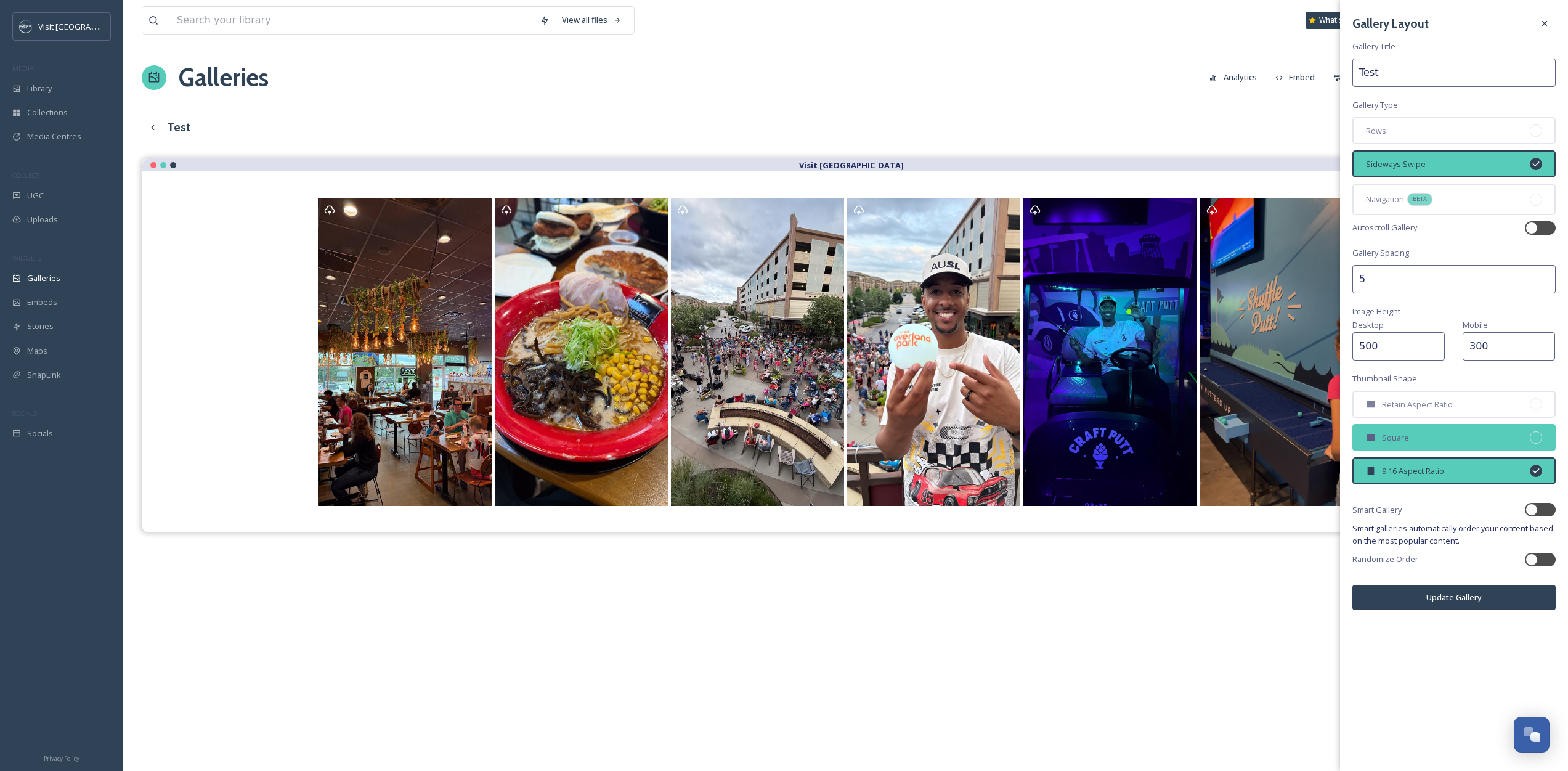
click at [1425, 429] on div "Square" at bounding box center [1454, 437] width 203 height 27
click at [1383, 354] on input "500" at bounding box center [1399, 346] width 93 height 28
type input "600"
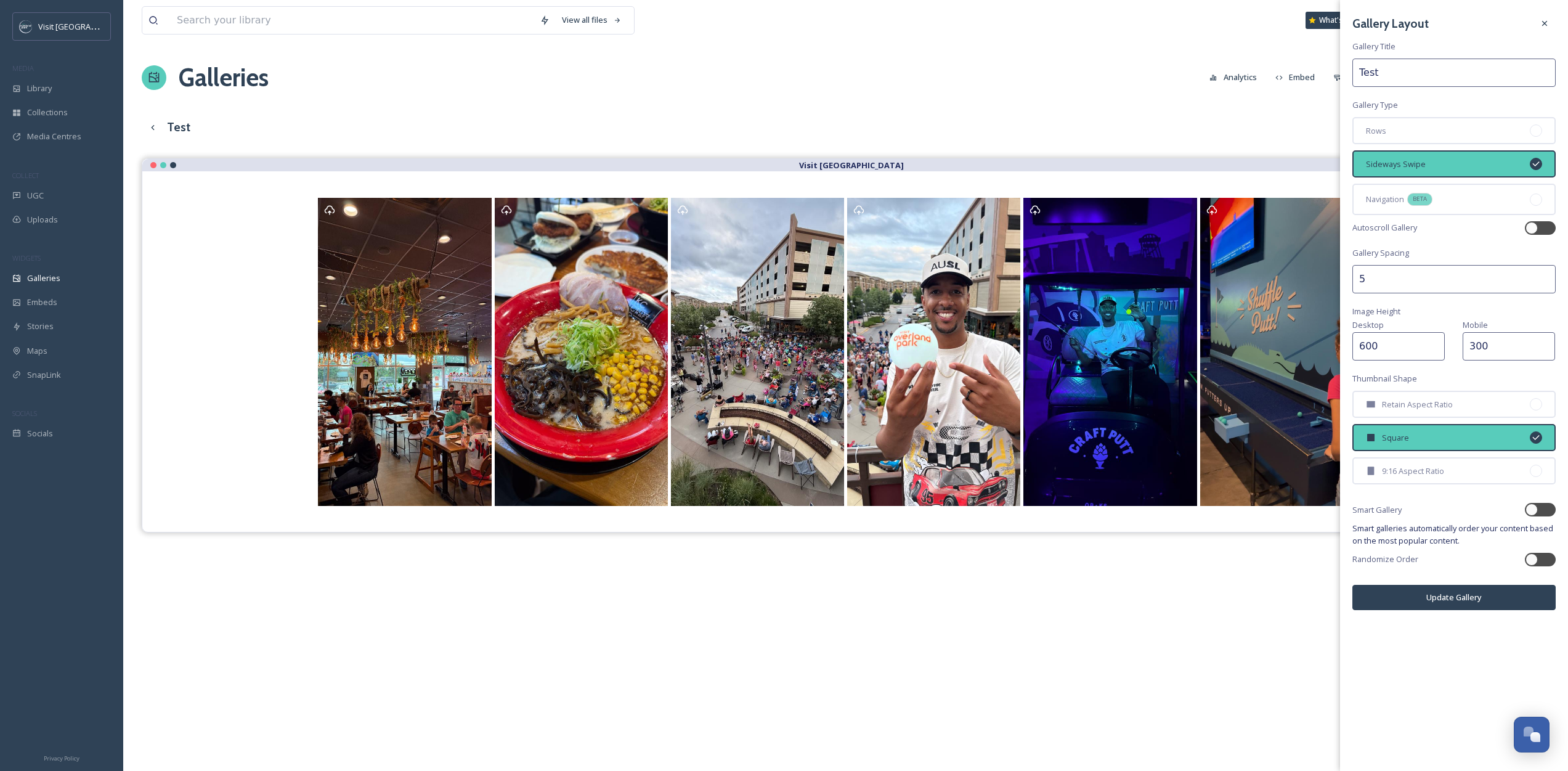
click at [1418, 648] on div "Gallery Layout Gallery Title Test Gallery Type Rows Sideways Swipe Navigation B…" at bounding box center [1454, 385] width 228 height 771
click at [1423, 598] on button "Update Gallery" at bounding box center [1454, 598] width 203 height 25
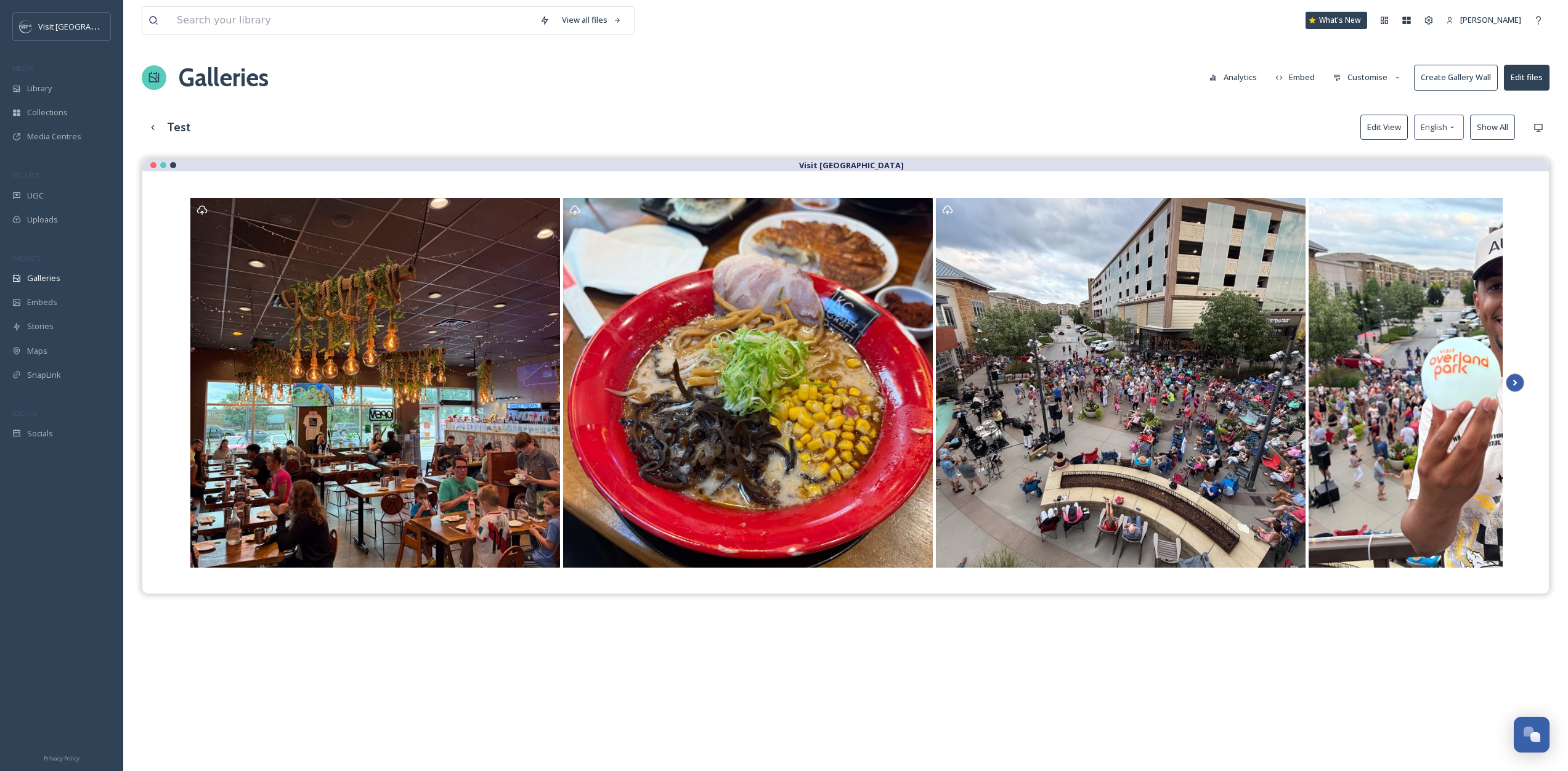
click at [1511, 387] on icon at bounding box center [1515, 383] width 17 height 18
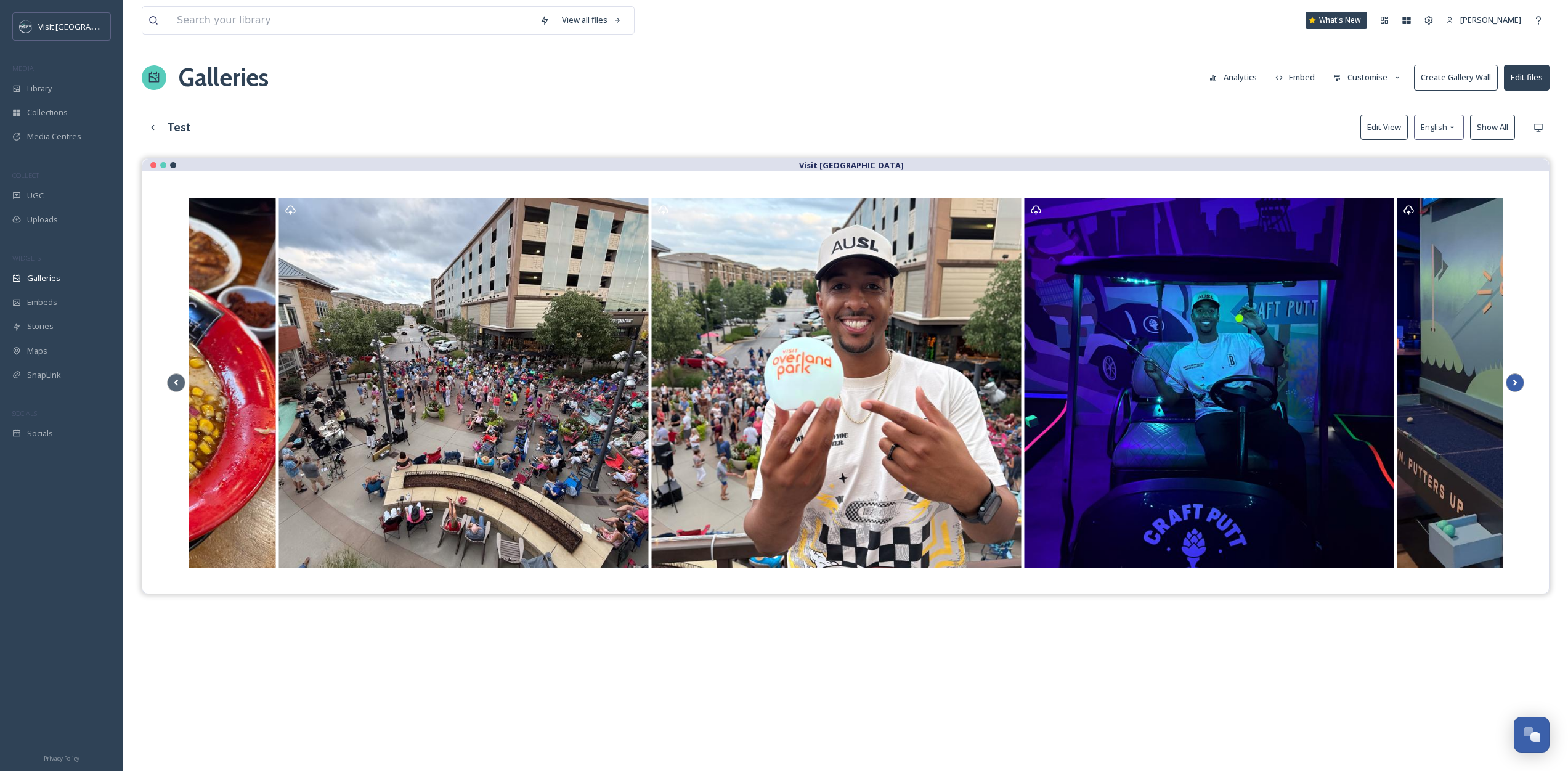
click at [1511, 387] on icon at bounding box center [1515, 383] width 17 height 18
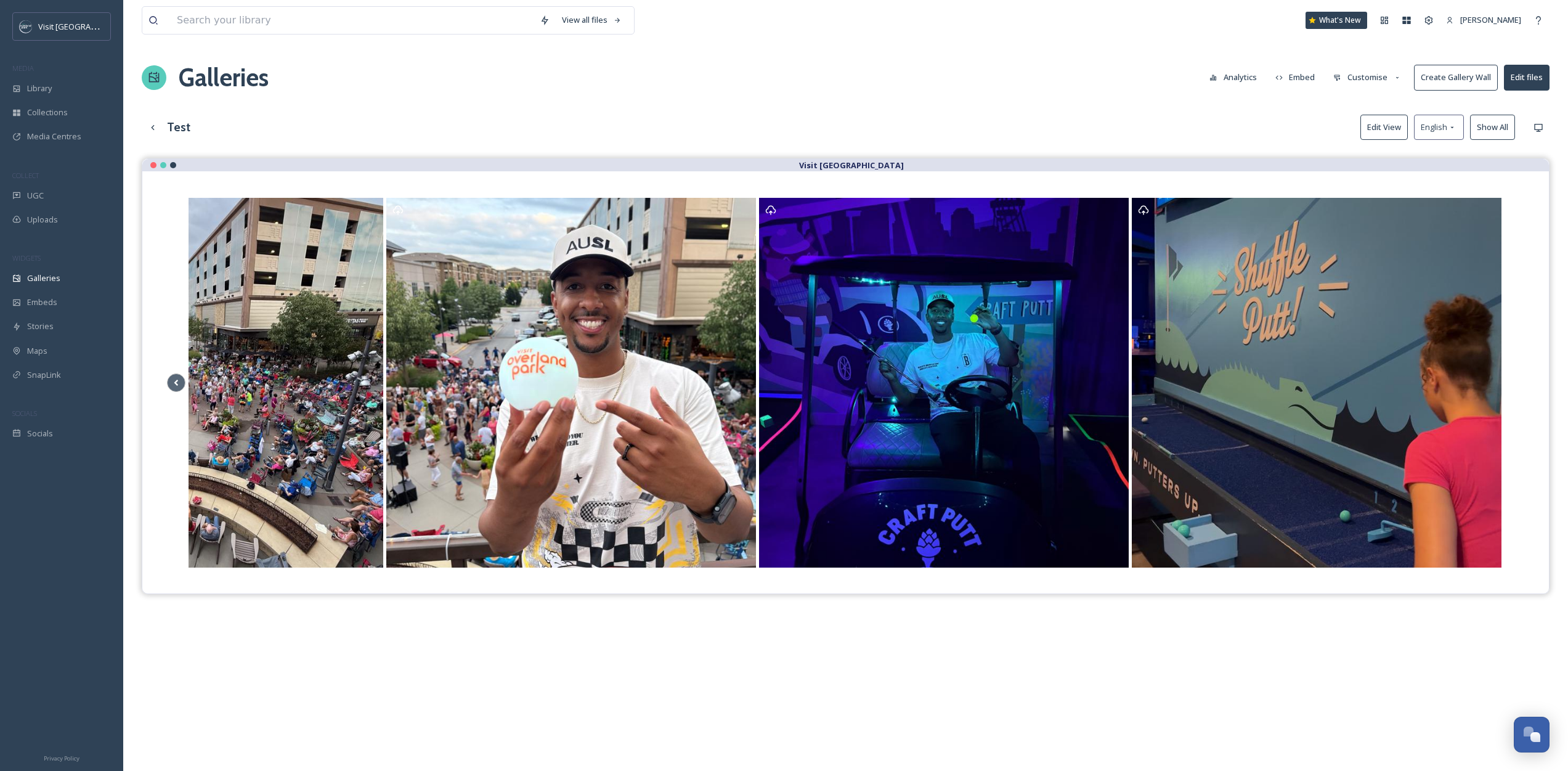
click at [1397, 127] on button "Edit View" at bounding box center [1384, 127] width 48 height 25
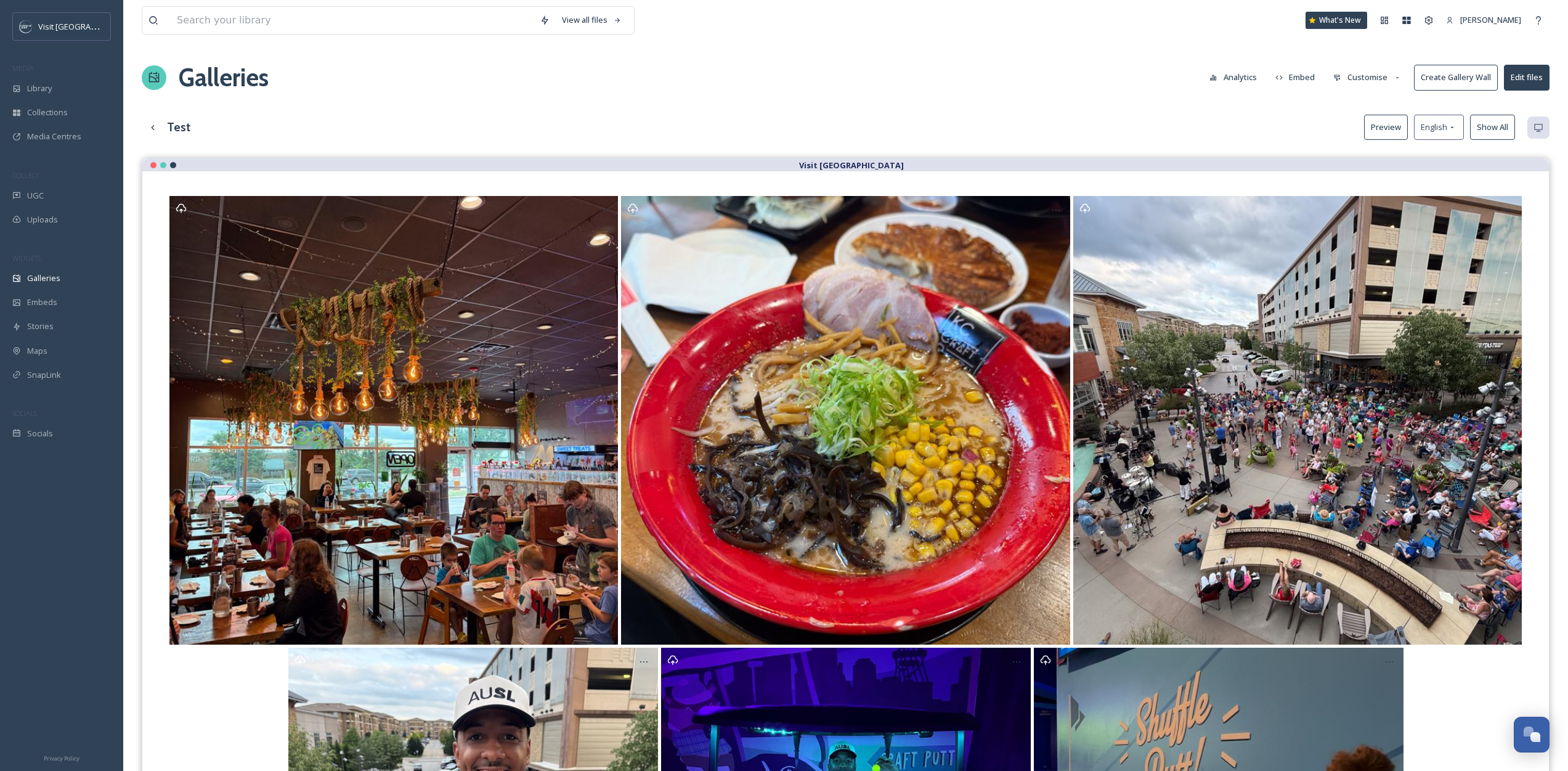
click at [1397, 118] on button "Preview" at bounding box center [1386, 127] width 44 height 25
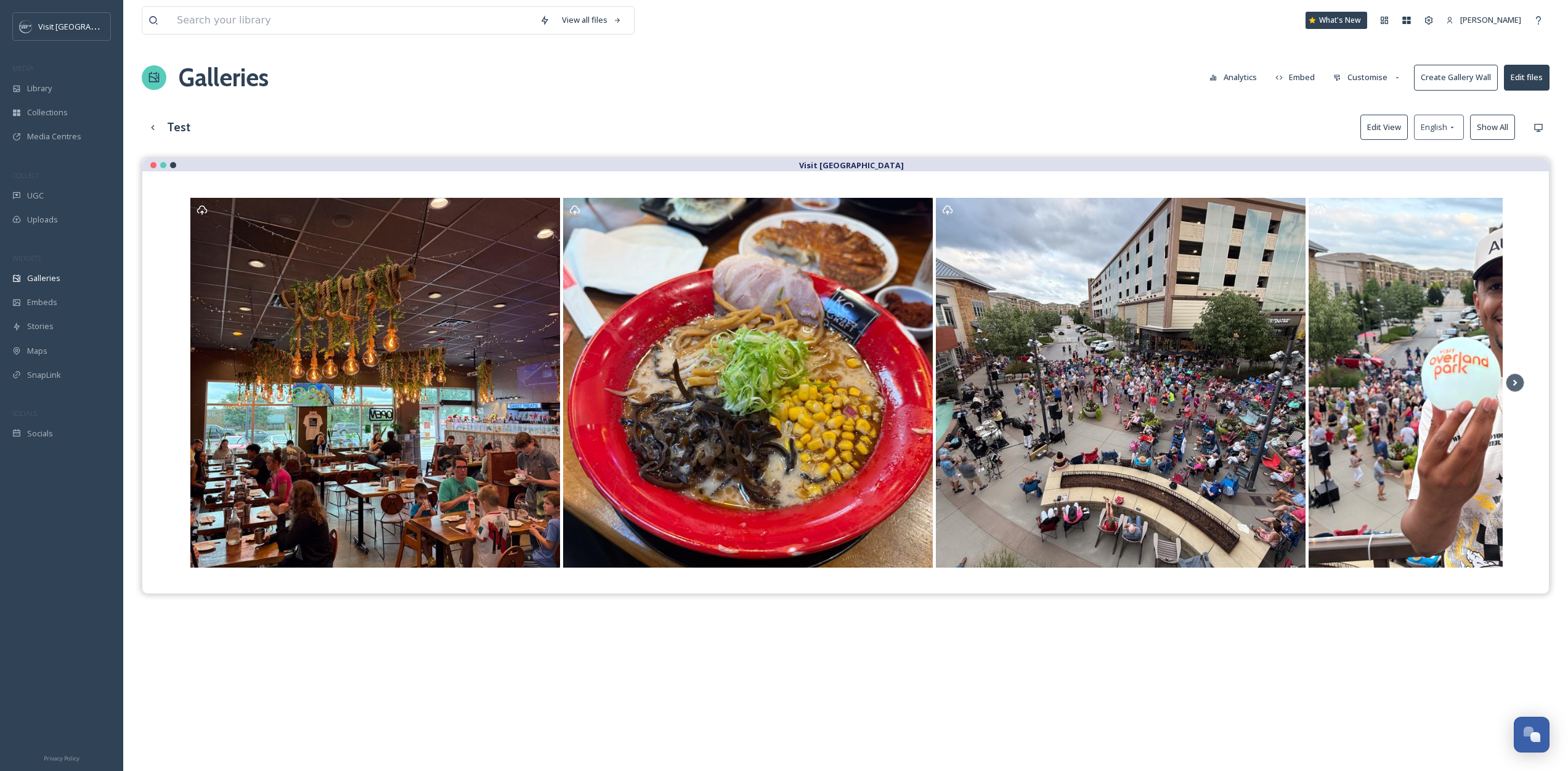
click at [1392, 117] on button "Edit View" at bounding box center [1384, 127] width 48 height 25
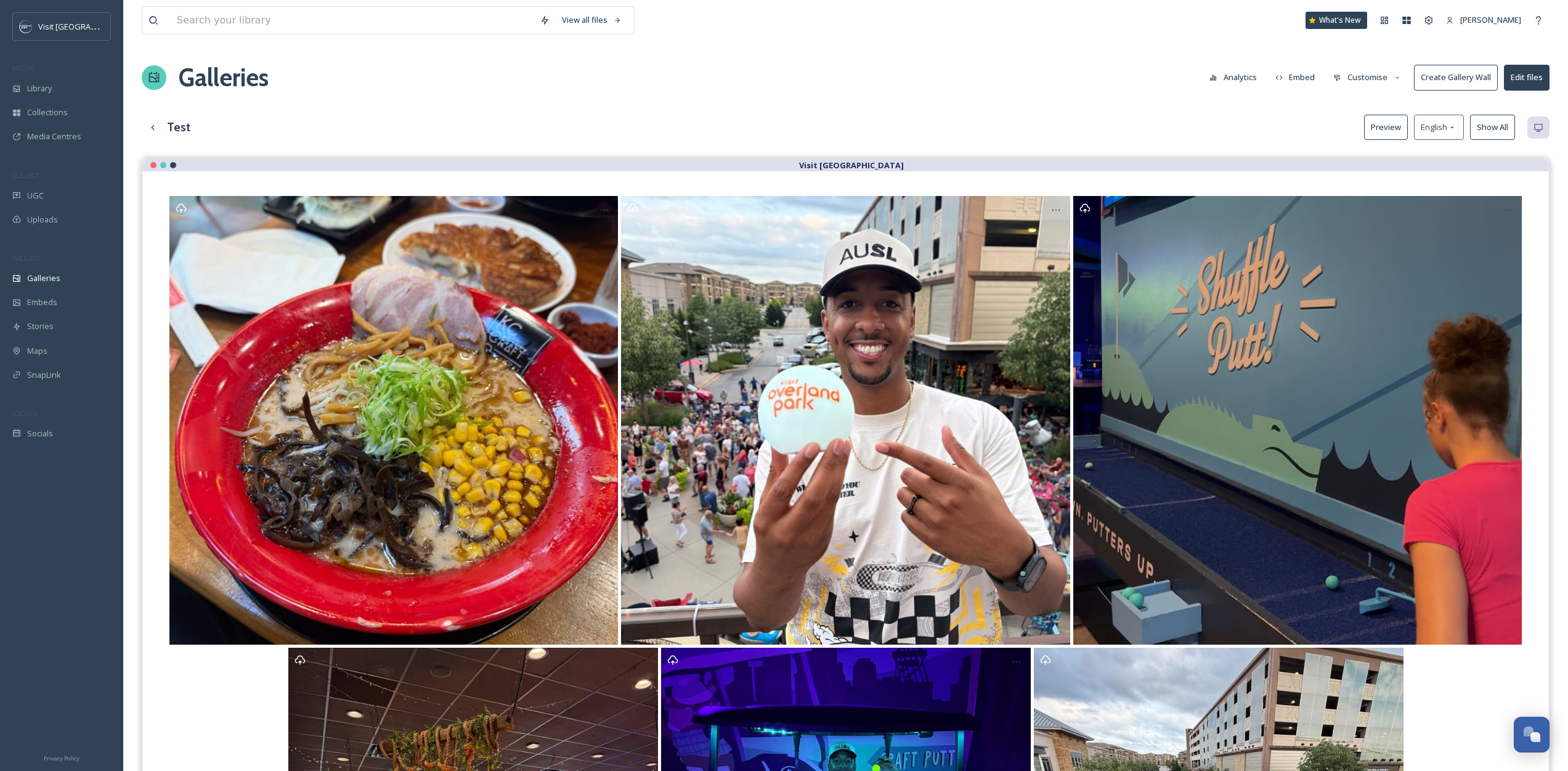
click at [1384, 127] on button "Preview" at bounding box center [1386, 127] width 44 height 25
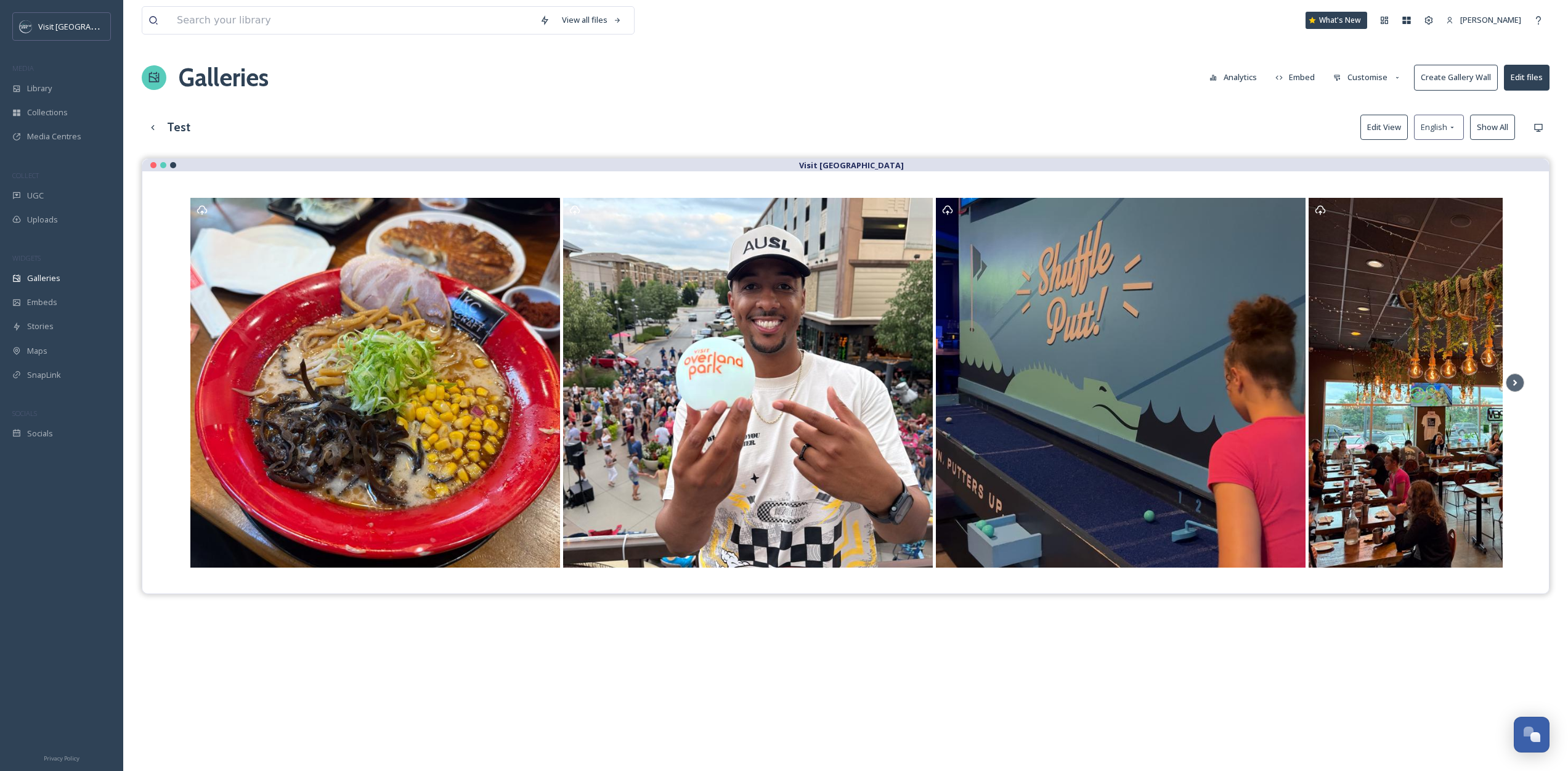
click at [1377, 79] on button "Customise" at bounding box center [1367, 77] width 81 height 24
click at [1372, 99] on div "Layout" at bounding box center [1371, 105] width 86 height 24
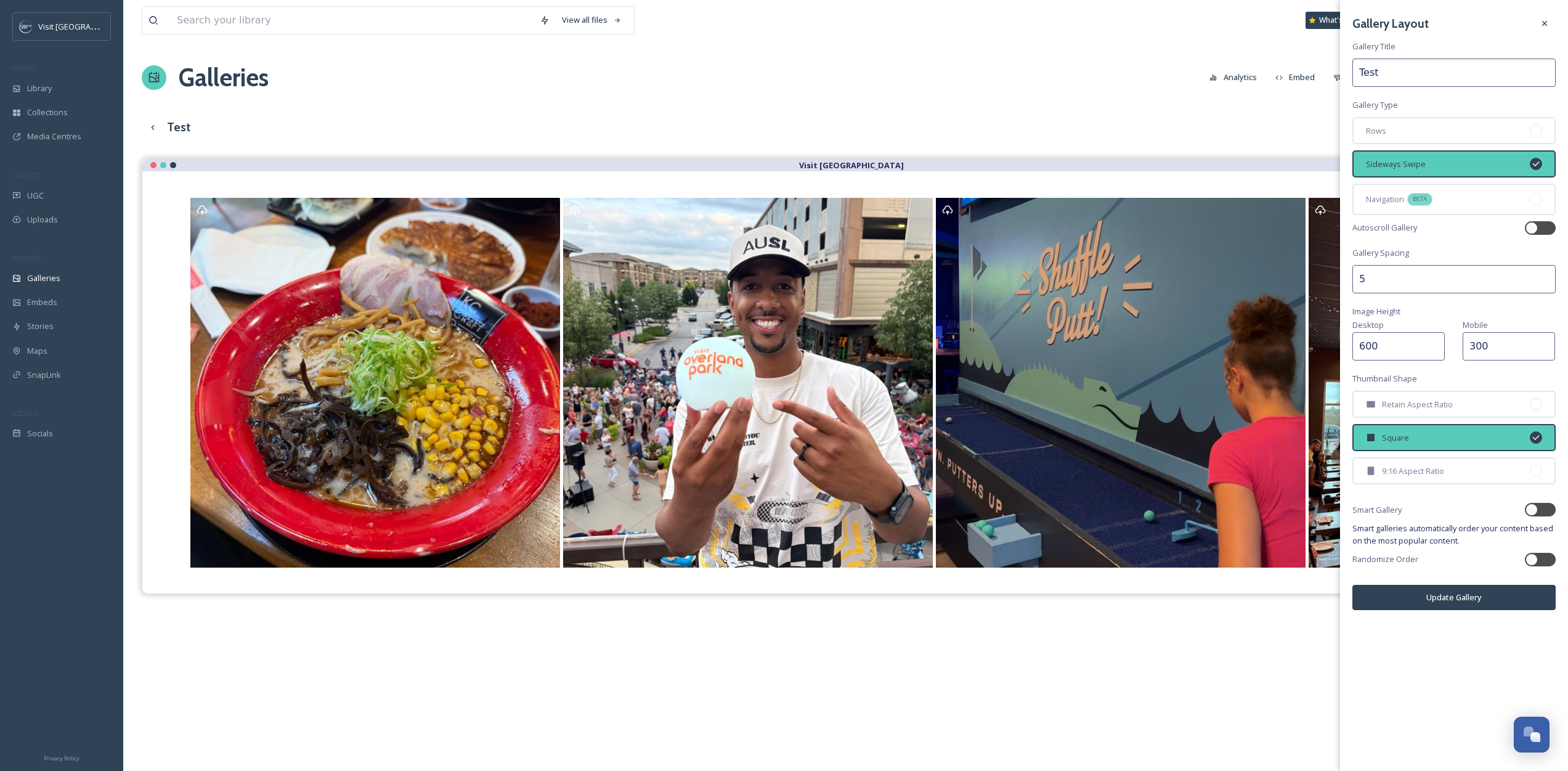
click at [1386, 345] on input "600" at bounding box center [1399, 346] width 93 height 28
click at [1386, 344] on input "600" at bounding box center [1399, 346] width 93 height 28
click at [1532, 509] on div at bounding box center [1532, 509] width 12 height 12
checkbox input "true"
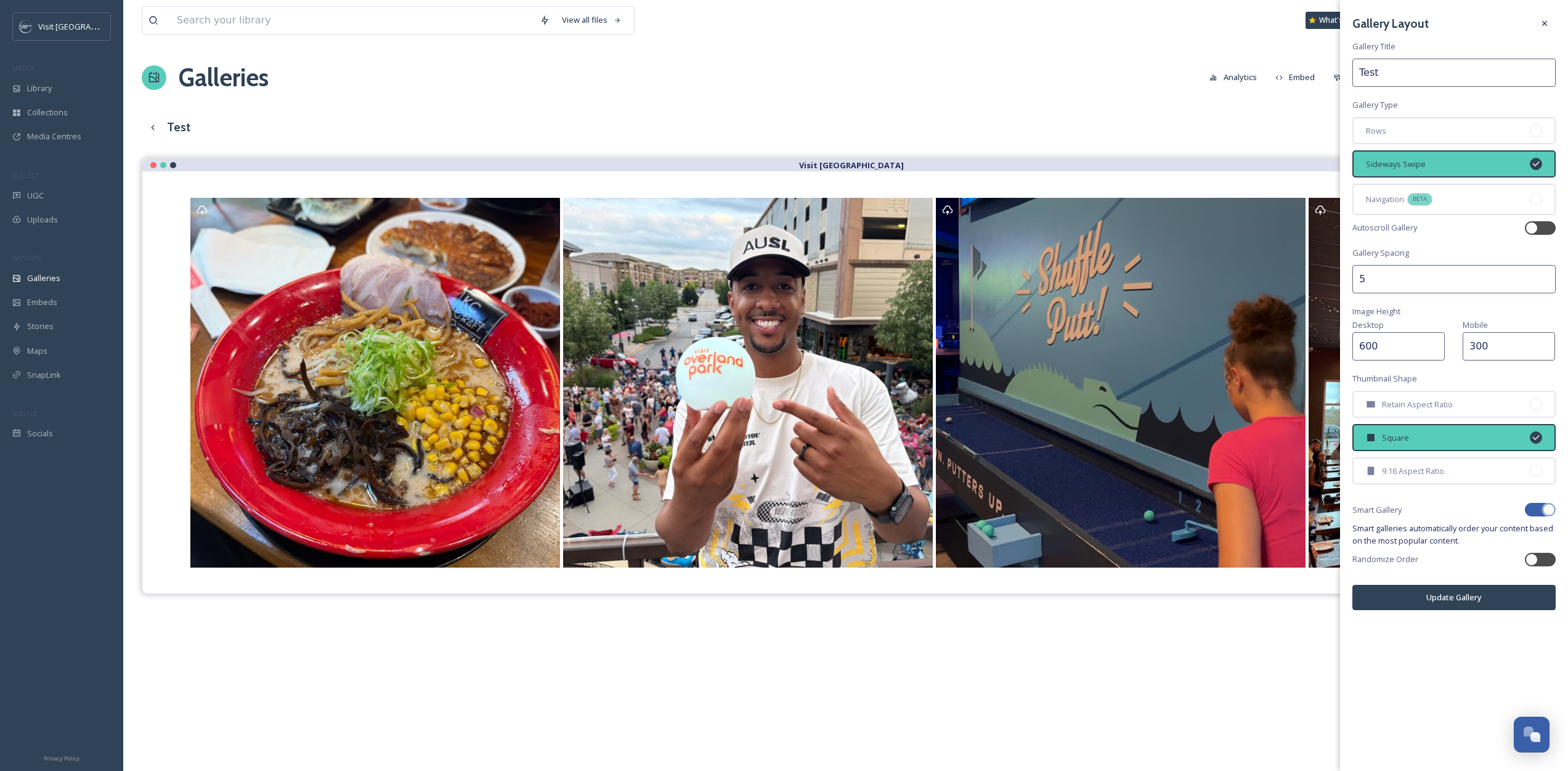
click at [1454, 604] on button "Update Gallery" at bounding box center [1454, 598] width 203 height 25
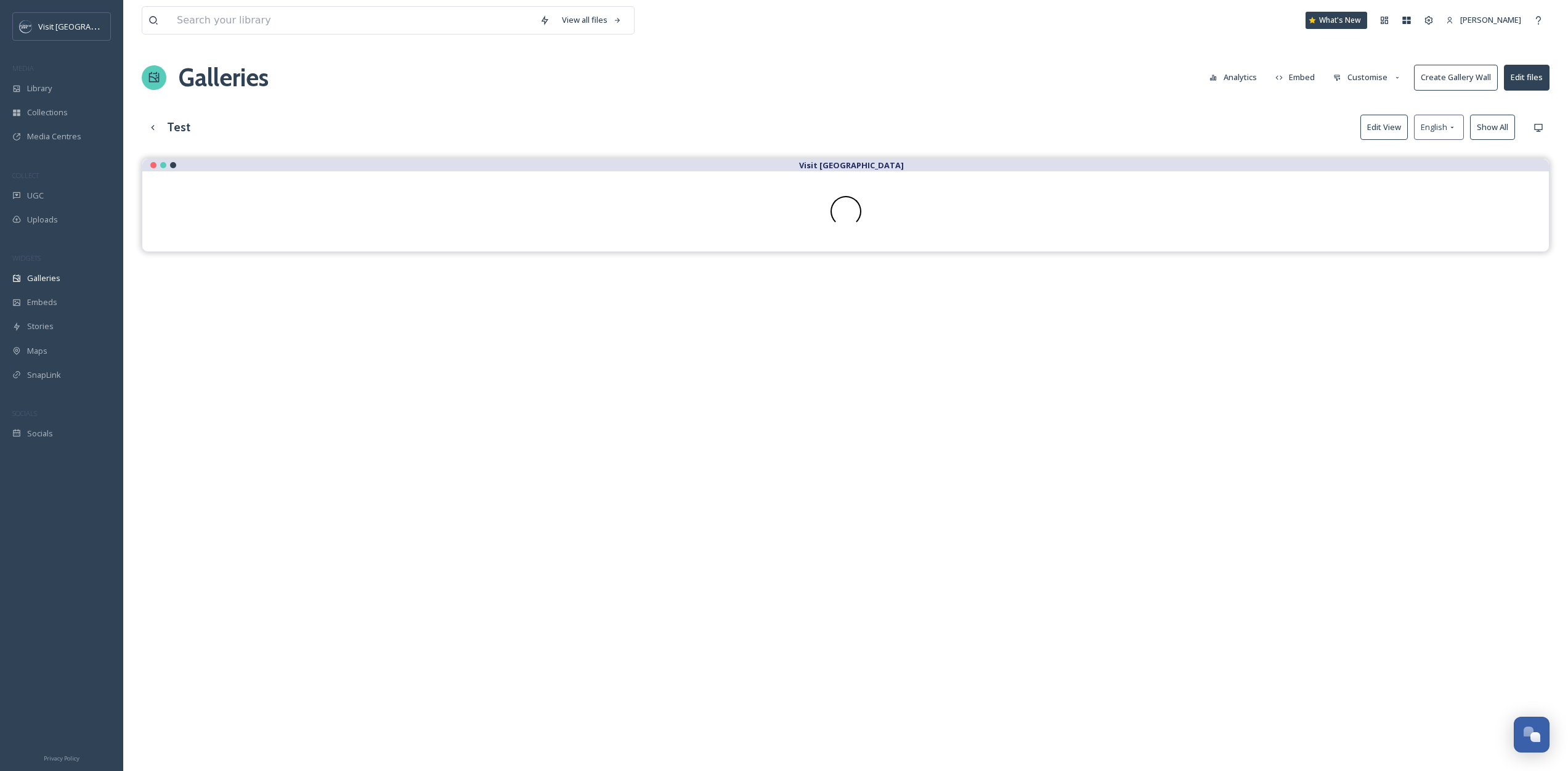
click at [1303, 73] on button "Embed" at bounding box center [1295, 77] width 52 height 24
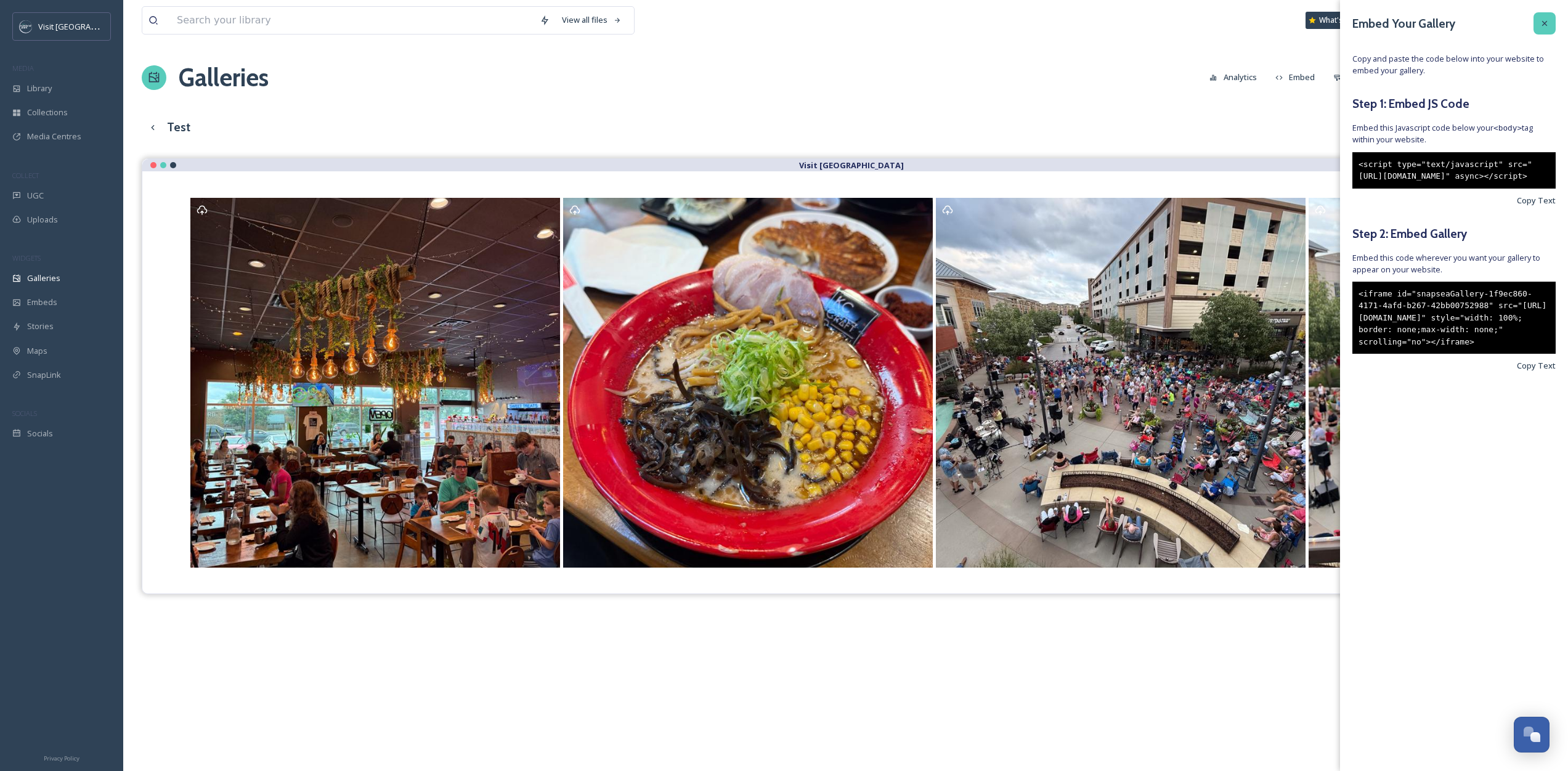
click at [1544, 21] on icon at bounding box center [1544, 23] width 10 height 10
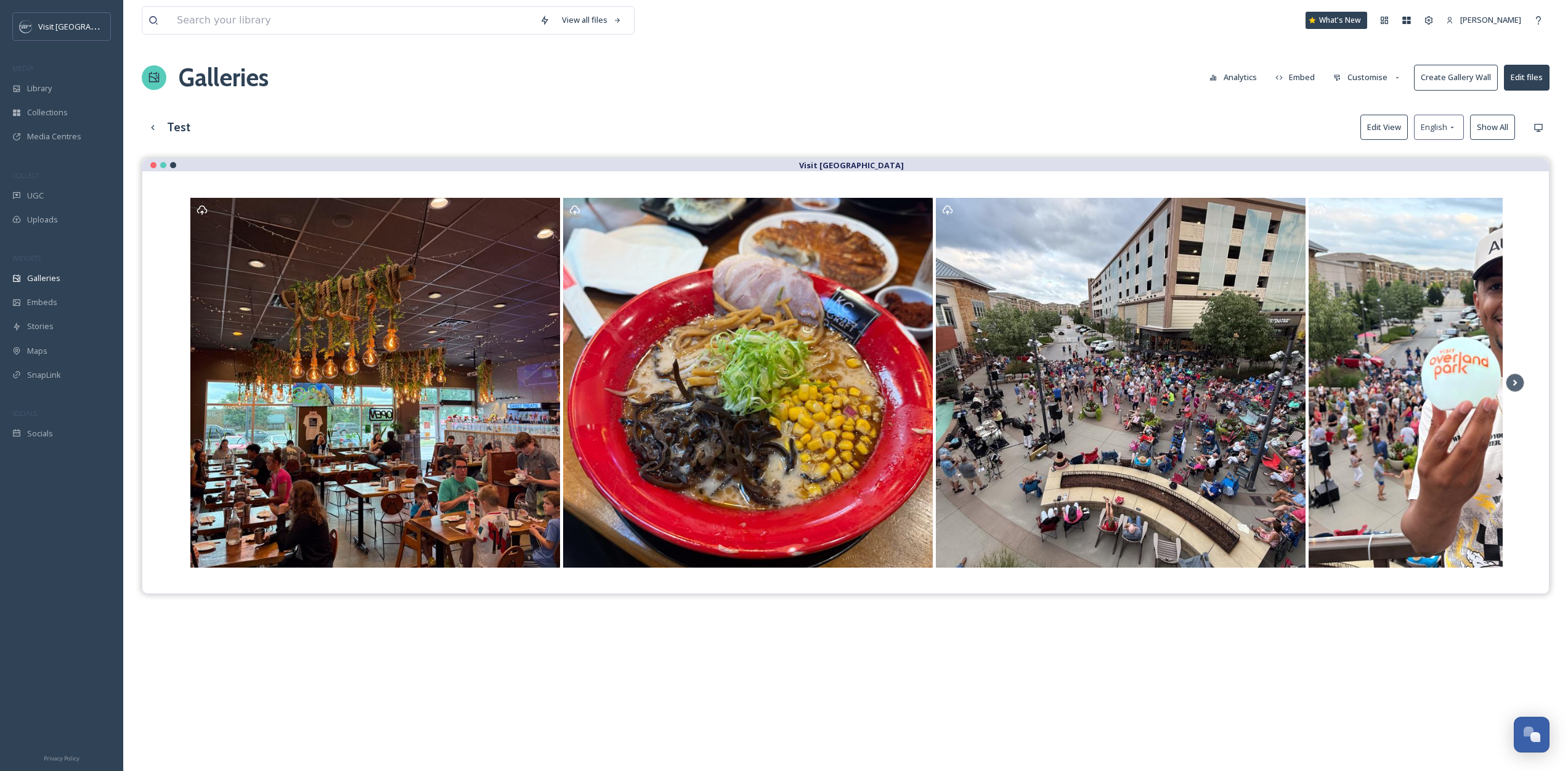
click at [1359, 77] on button "Customise" at bounding box center [1367, 77] width 81 height 24
click at [1487, 126] on button "Show All" at bounding box center [1492, 127] width 45 height 25
click at [1265, 126] on div "Test Edit View English Reset" at bounding box center [846, 127] width 1408 height 25
click at [1397, 127] on button "Edit View" at bounding box center [1393, 127] width 48 height 25
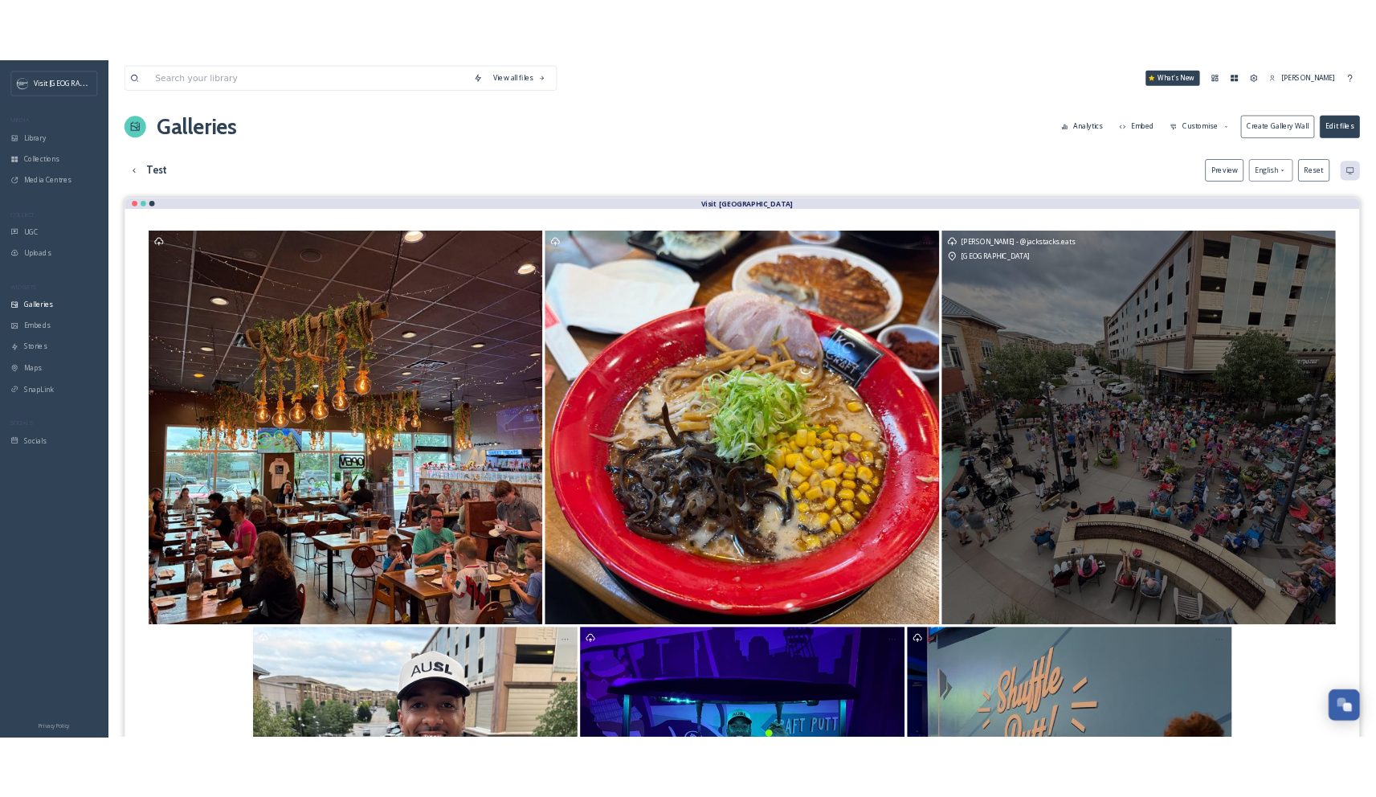
scroll to position [3, 0]
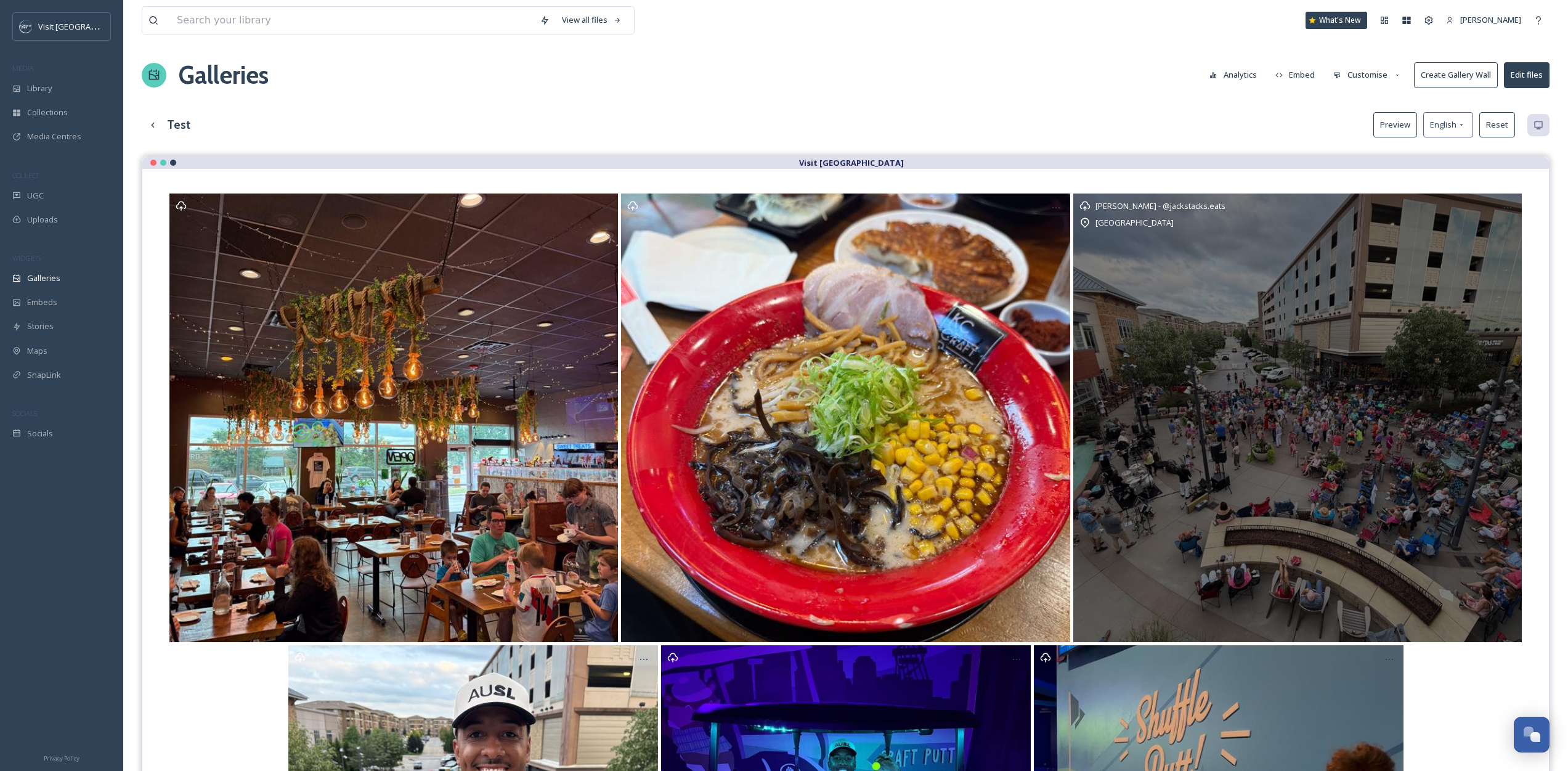
click at [1329, 265] on div "[PERSON_NAME] - @jackstacks.eats [GEOGRAPHIC_DATA]" at bounding box center [1297, 417] width 449 height 449
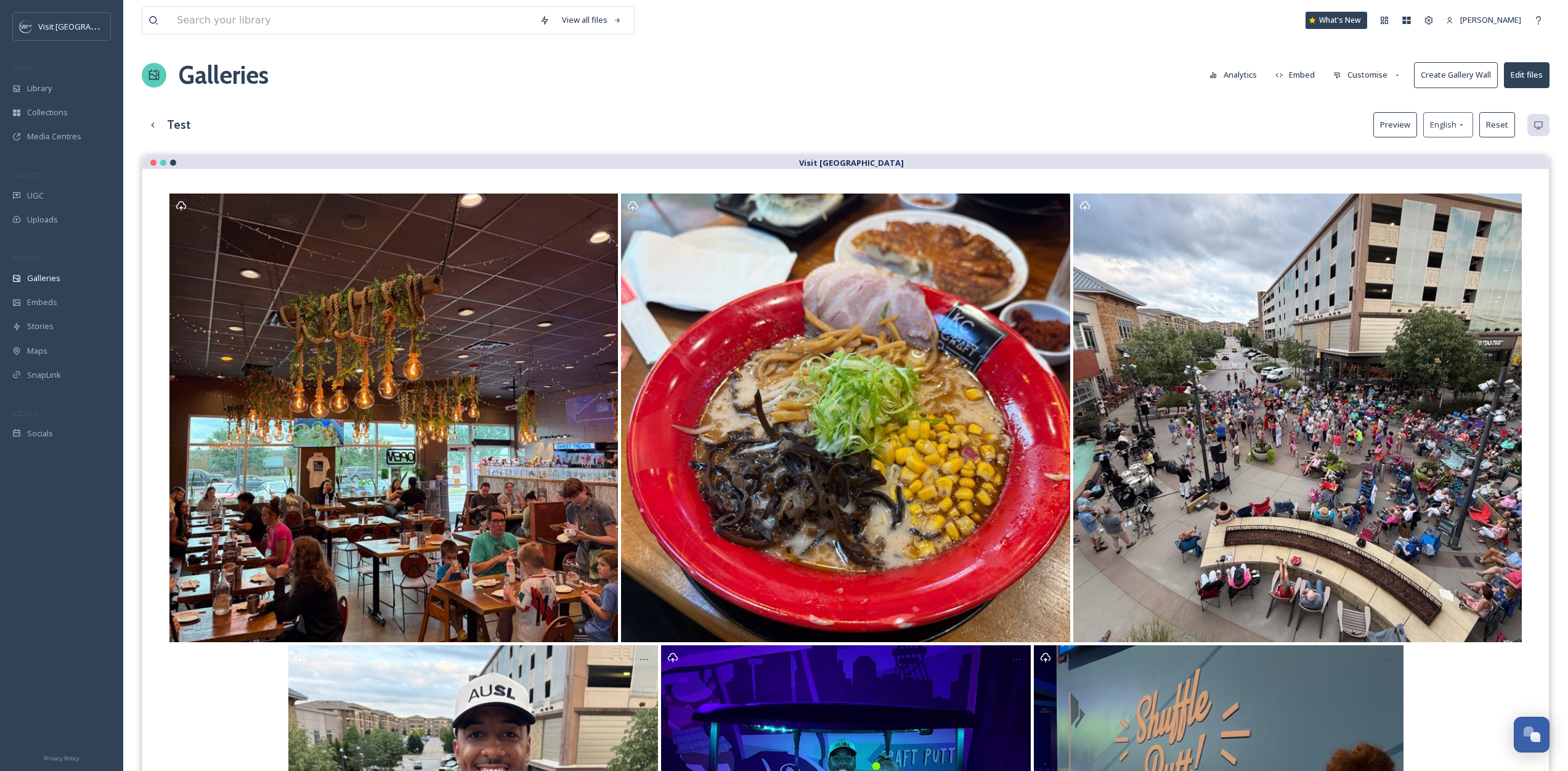
click at [1345, 77] on button "Customise" at bounding box center [1367, 74] width 81 height 24
click at [1405, 121] on button "Preview" at bounding box center [1395, 124] width 44 height 25
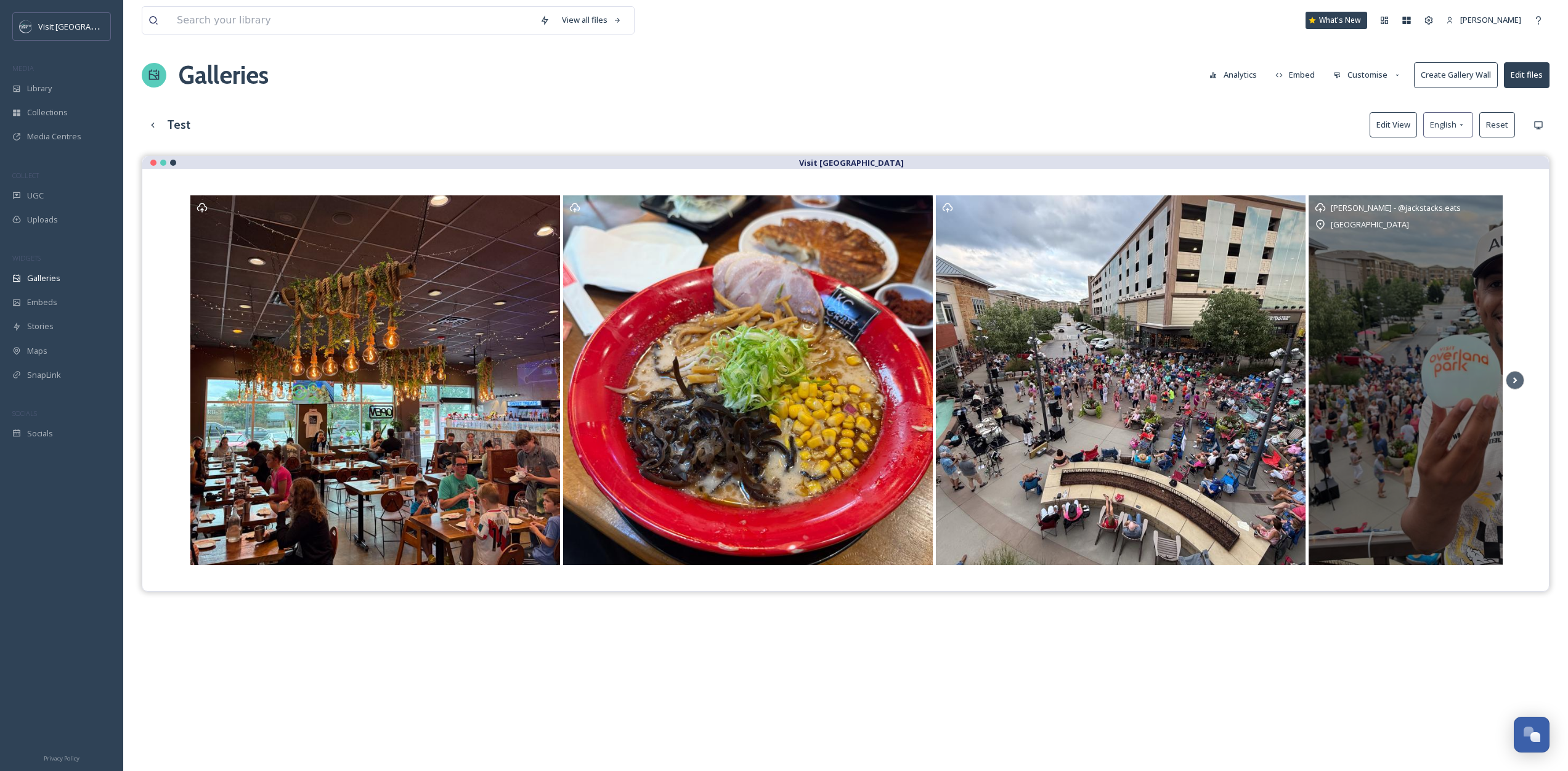
click at [1381, 321] on div "[PERSON_NAME] - @jackstacks.eats [GEOGRAPHIC_DATA]" at bounding box center [1494, 381] width 370 height 370
click at [1369, 308] on div "[PERSON_NAME] - @jackstacks.eats [GEOGRAPHIC_DATA]" at bounding box center [1494, 381] width 370 height 370
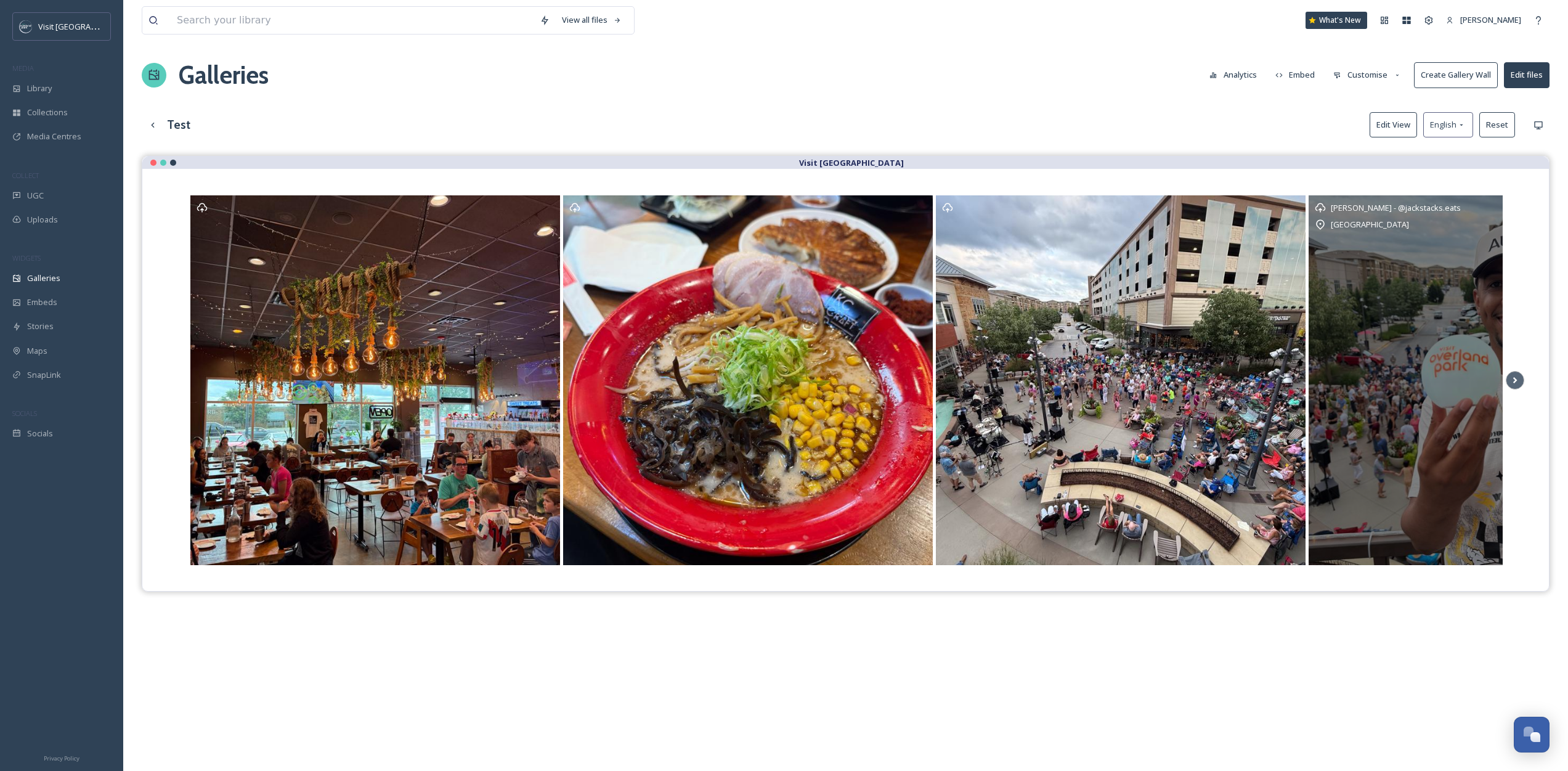
click at [1369, 308] on div "[PERSON_NAME] - @jackstacks.eats [GEOGRAPHIC_DATA]" at bounding box center [1494, 381] width 370 height 370
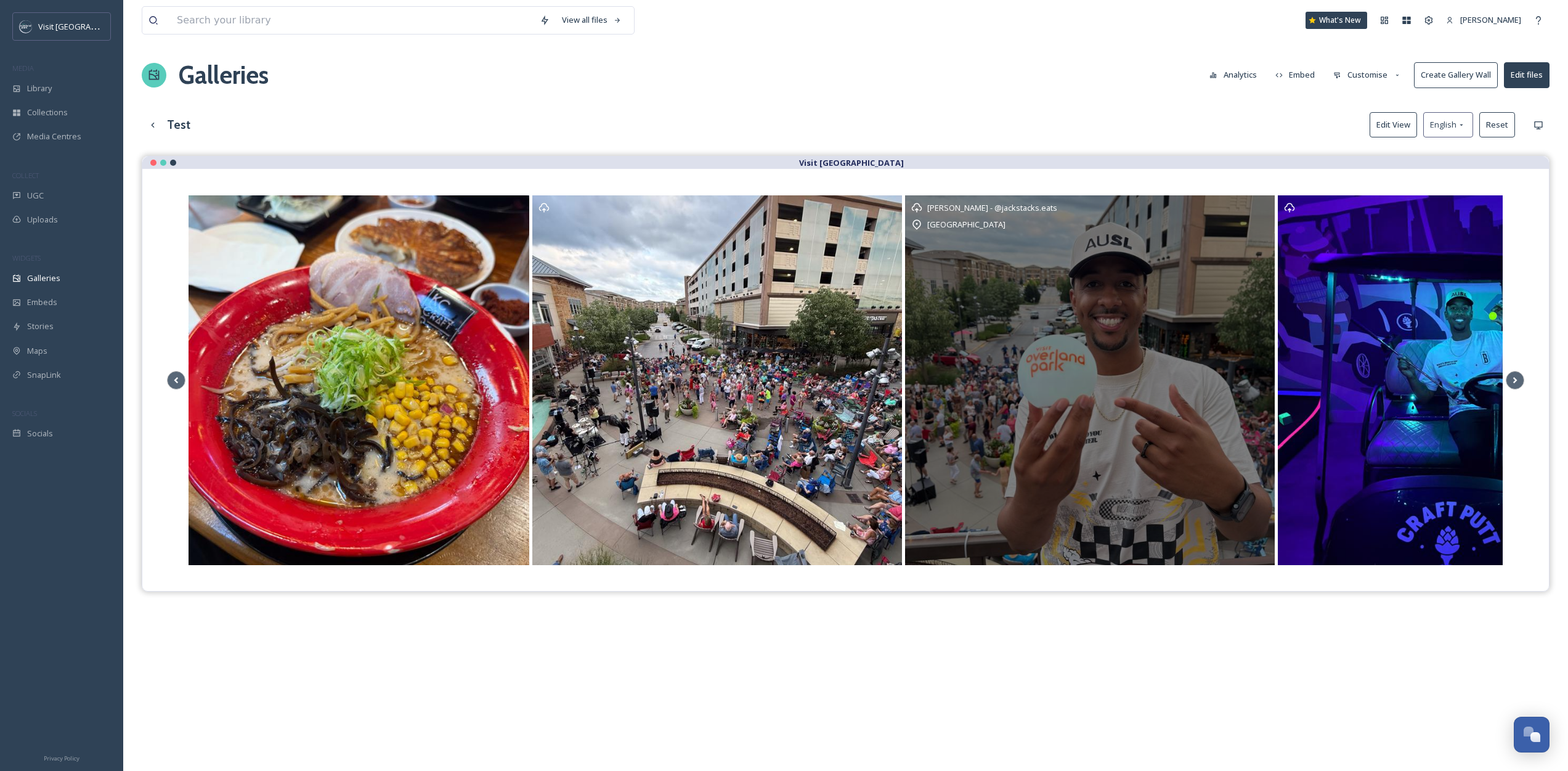
drag, startPoint x: 1424, startPoint y: 376, endPoint x: 969, endPoint y: 404, distance: 455.9
click at [969, 404] on div "[PERSON_NAME] - @jackstacks.eats [GEOGRAPHIC_DATA]" at bounding box center [1090, 381] width 370 height 370
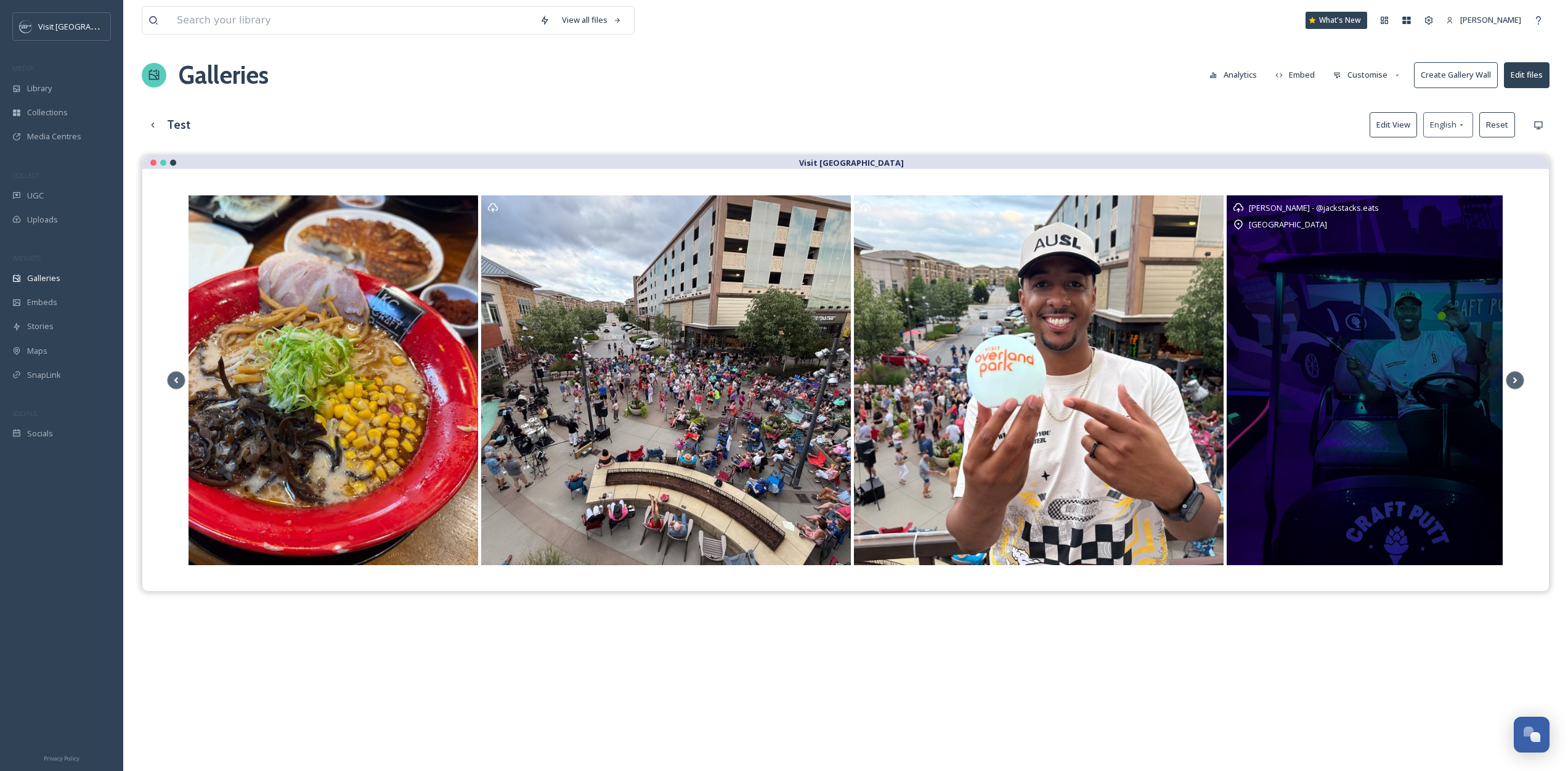
click at [1294, 352] on div "[PERSON_NAME] - @jackstacks.eats [GEOGRAPHIC_DATA]" at bounding box center [1412, 381] width 370 height 370
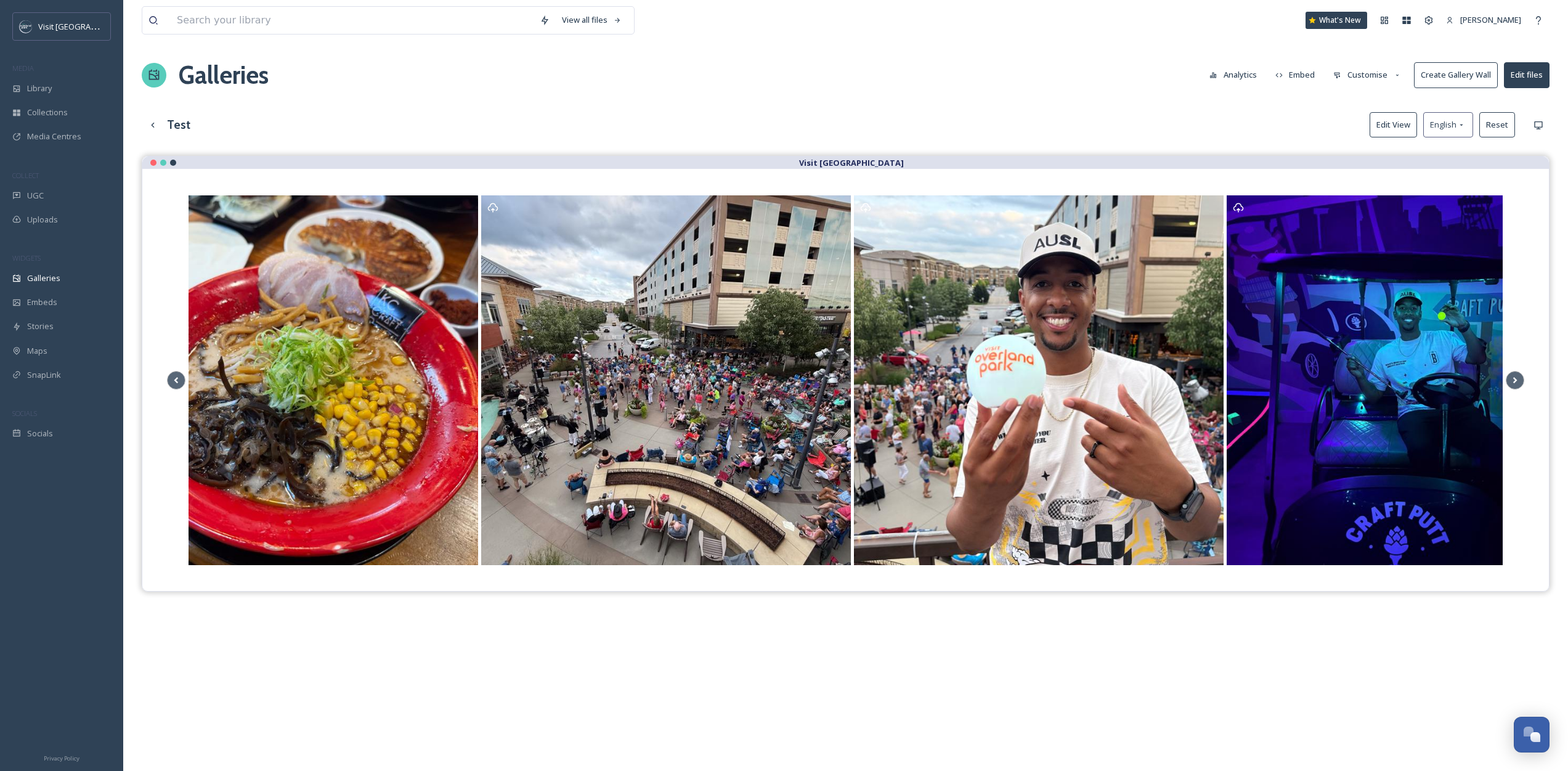
click at [1524, 81] on button "Edit files" at bounding box center [1526, 74] width 45 height 25
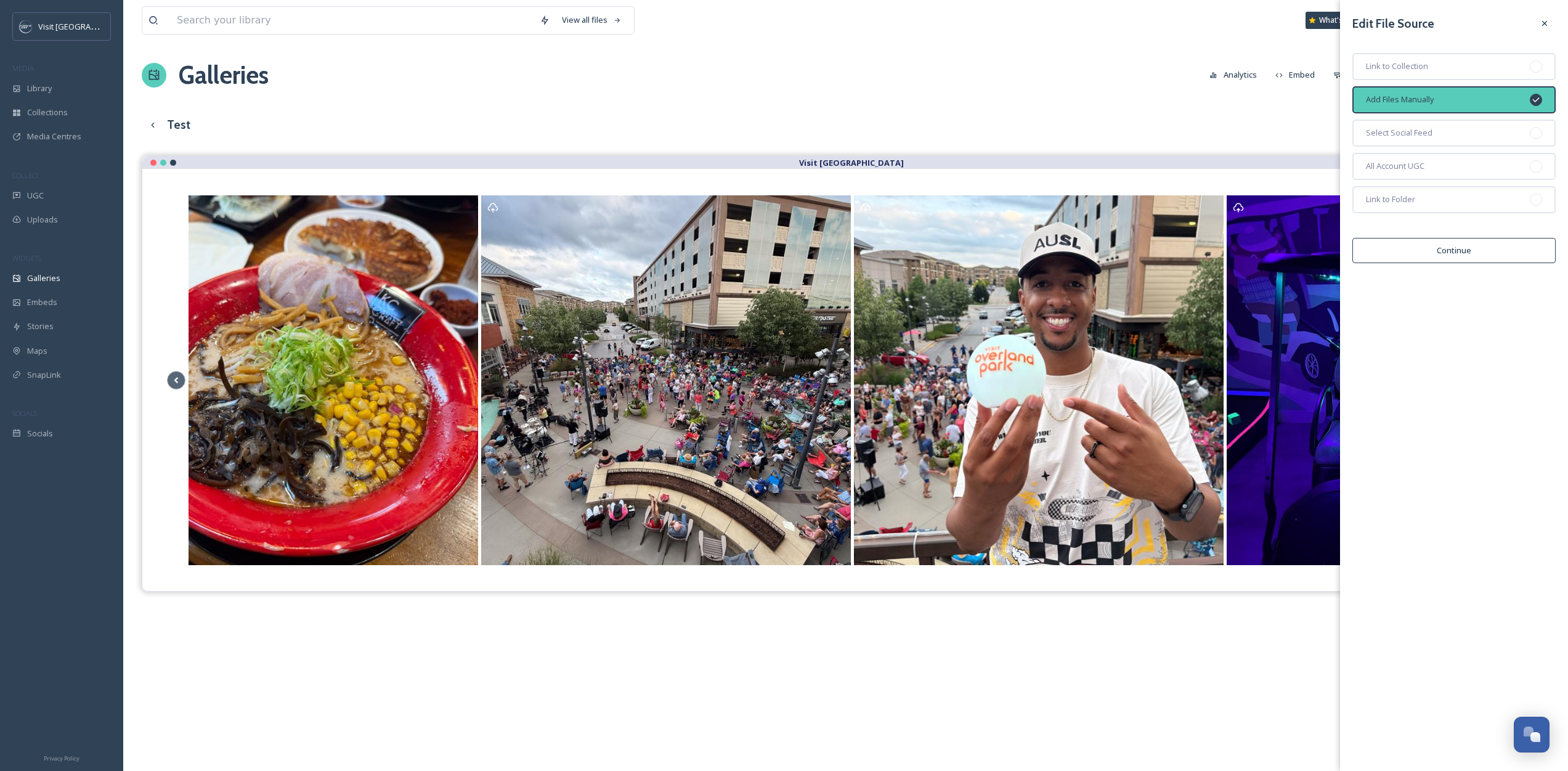
click at [1470, 250] on button "Continue" at bounding box center [1454, 250] width 203 height 25
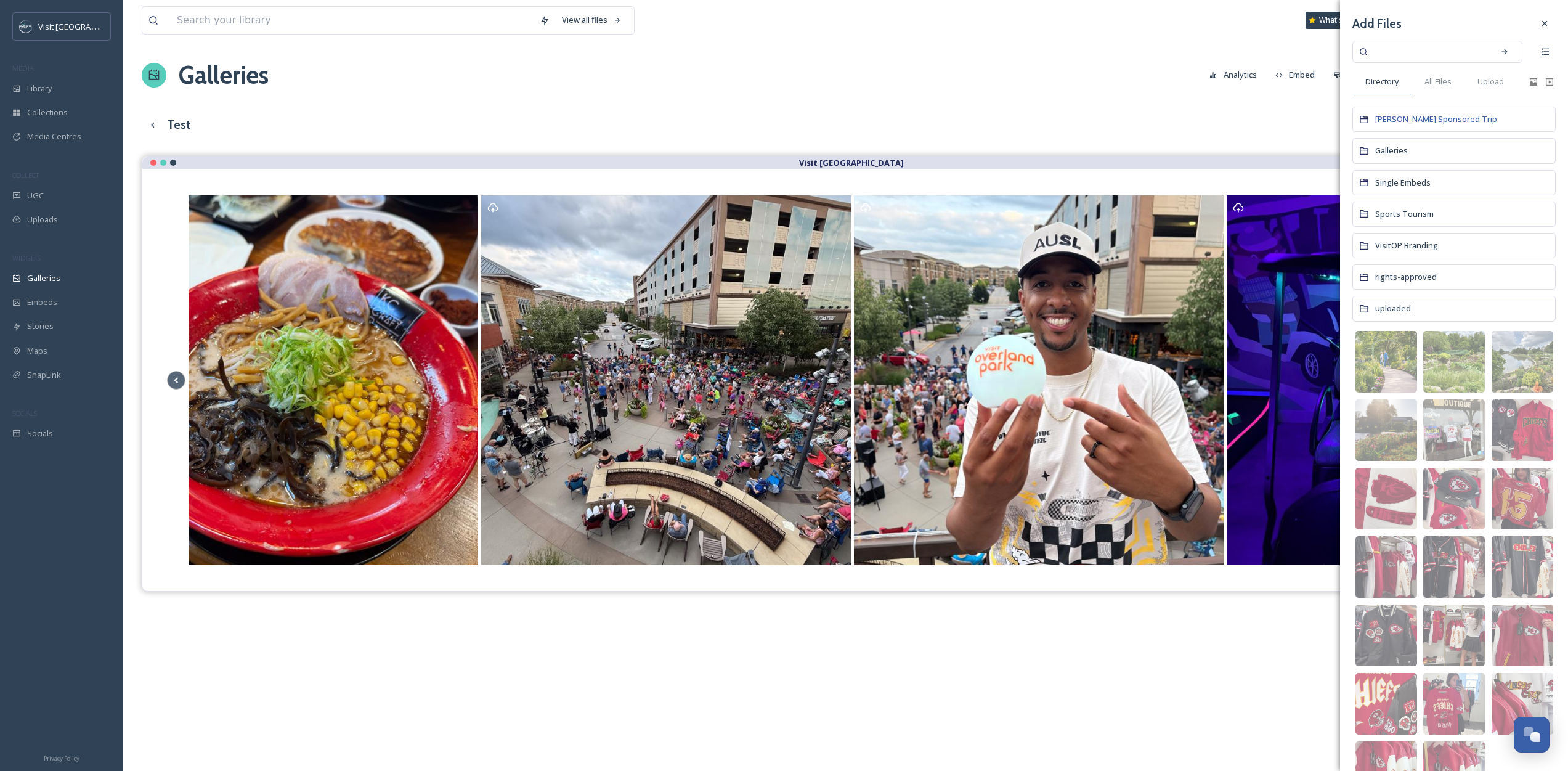
click at [1415, 122] on span "[PERSON_NAME] Sponsored Trip" at bounding box center [1435, 119] width 122 height 11
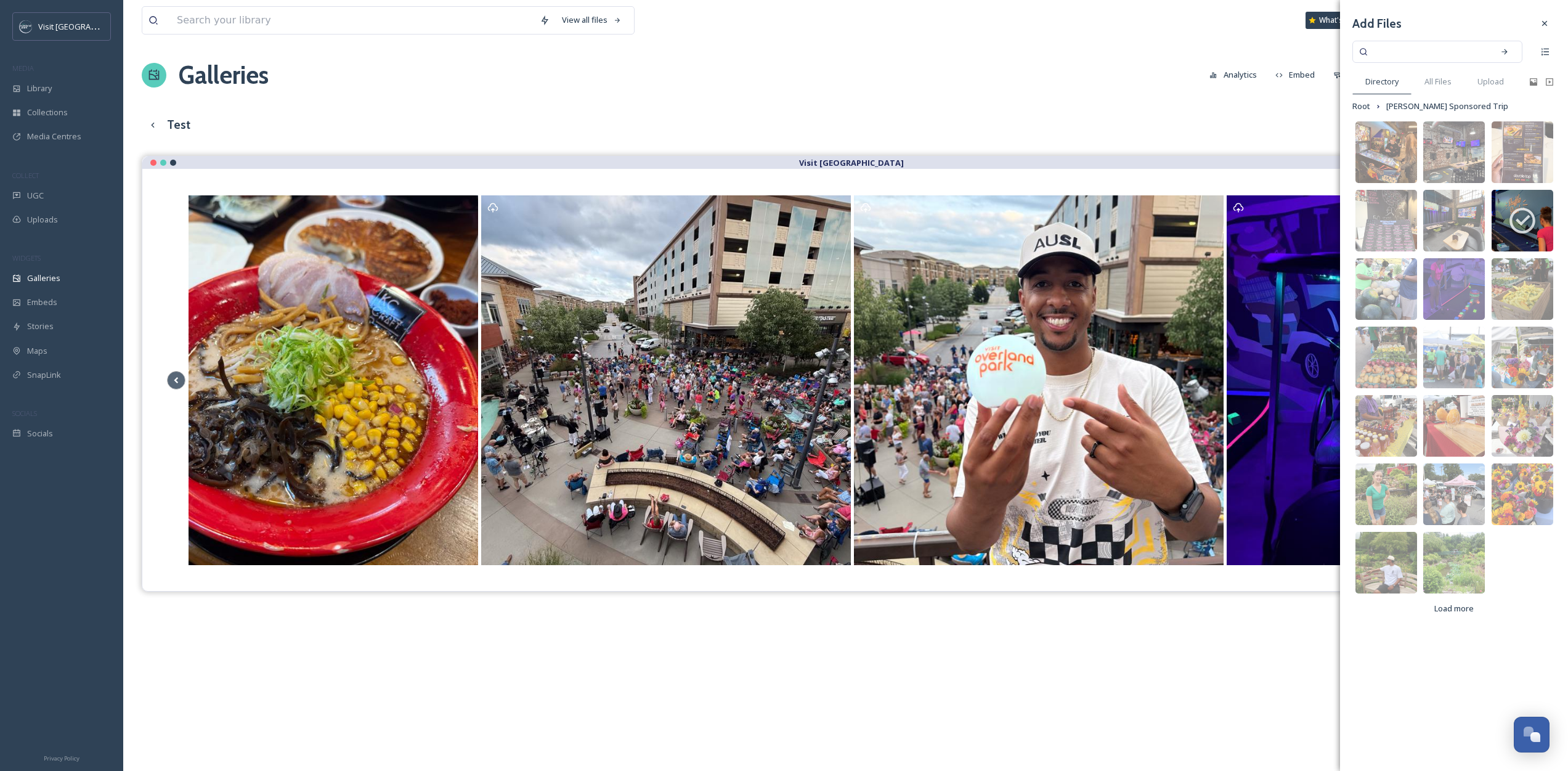
click at [1233, 133] on div "Test Edit View English Reset" at bounding box center [846, 124] width 1408 height 25
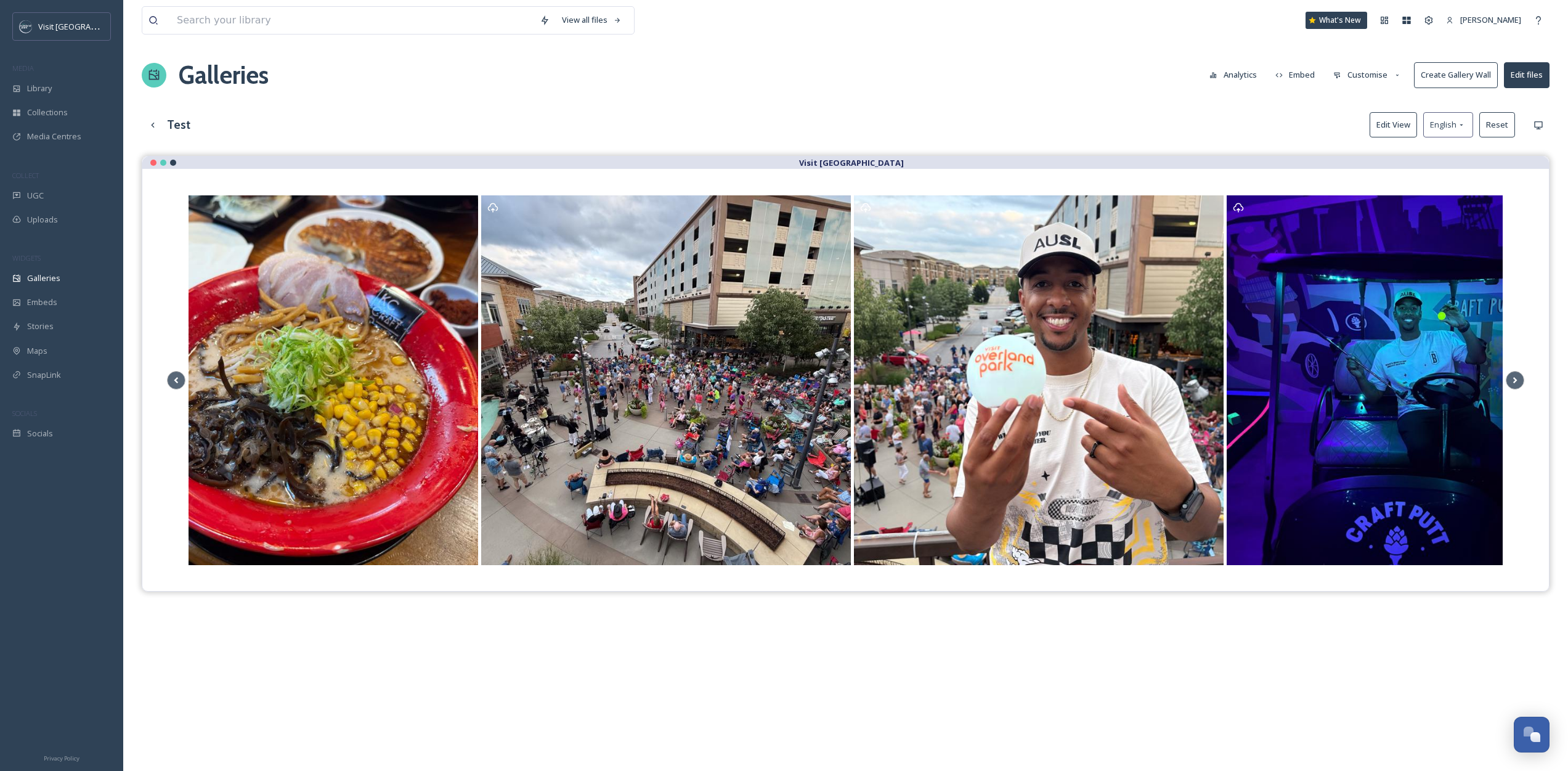
click at [282, 102] on div "View all files What's New [PERSON_NAME] Galleries Analytics Embed Customise Cre…" at bounding box center [846, 472] width 1445 height 948
click at [1372, 80] on button "Customise" at bounding box center [1367, 74] width 81 height 24
click at [1359, 110] on div "Layout" at bounding box center [1371, 103] width 86 height 24
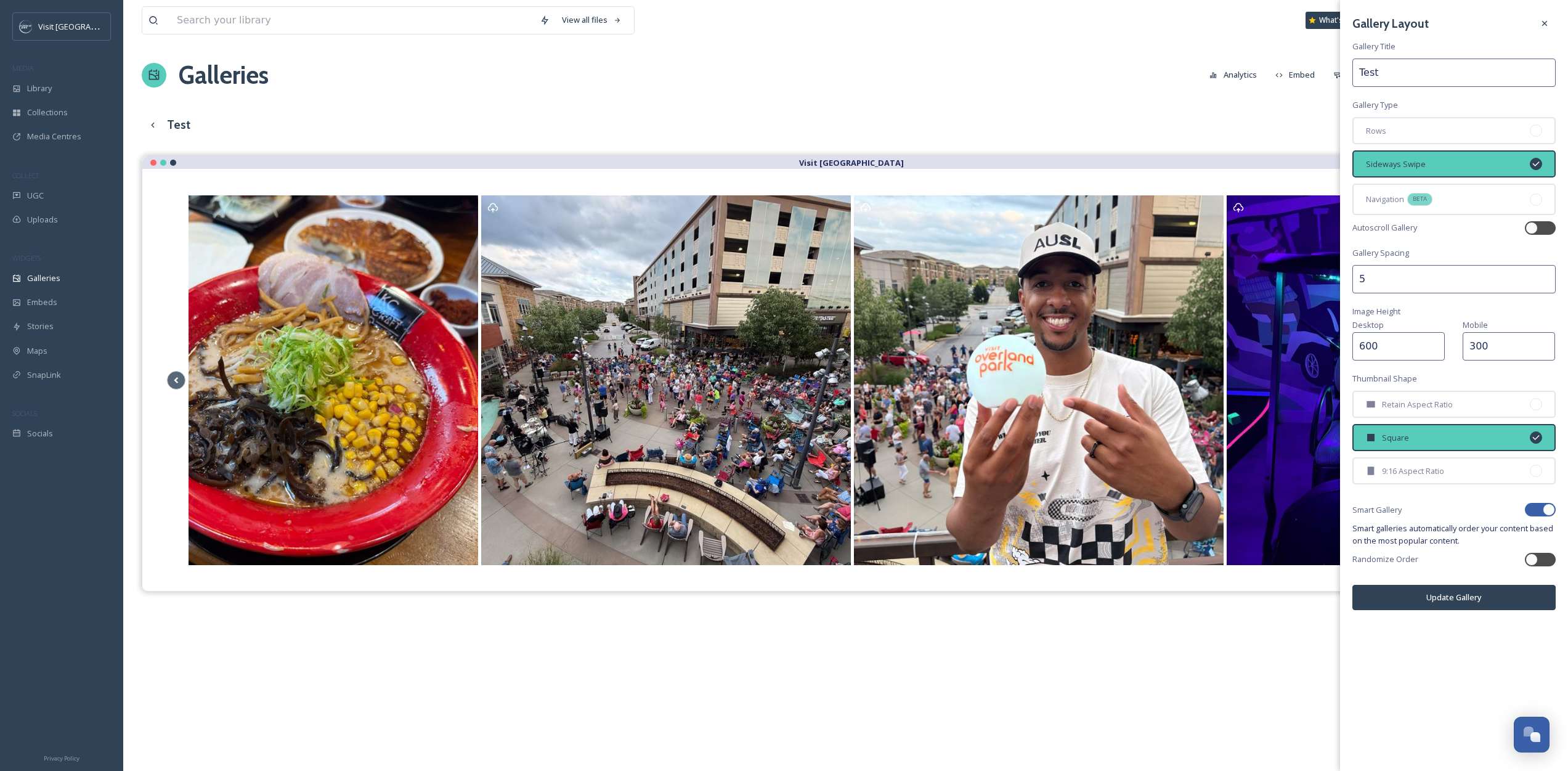
click at [1267, 103] on div "View all files What's New [PERSON_NAME] Galleries Analytics Embed Customise Cre…" at bounding box center [846, 472] width 1445 height 948
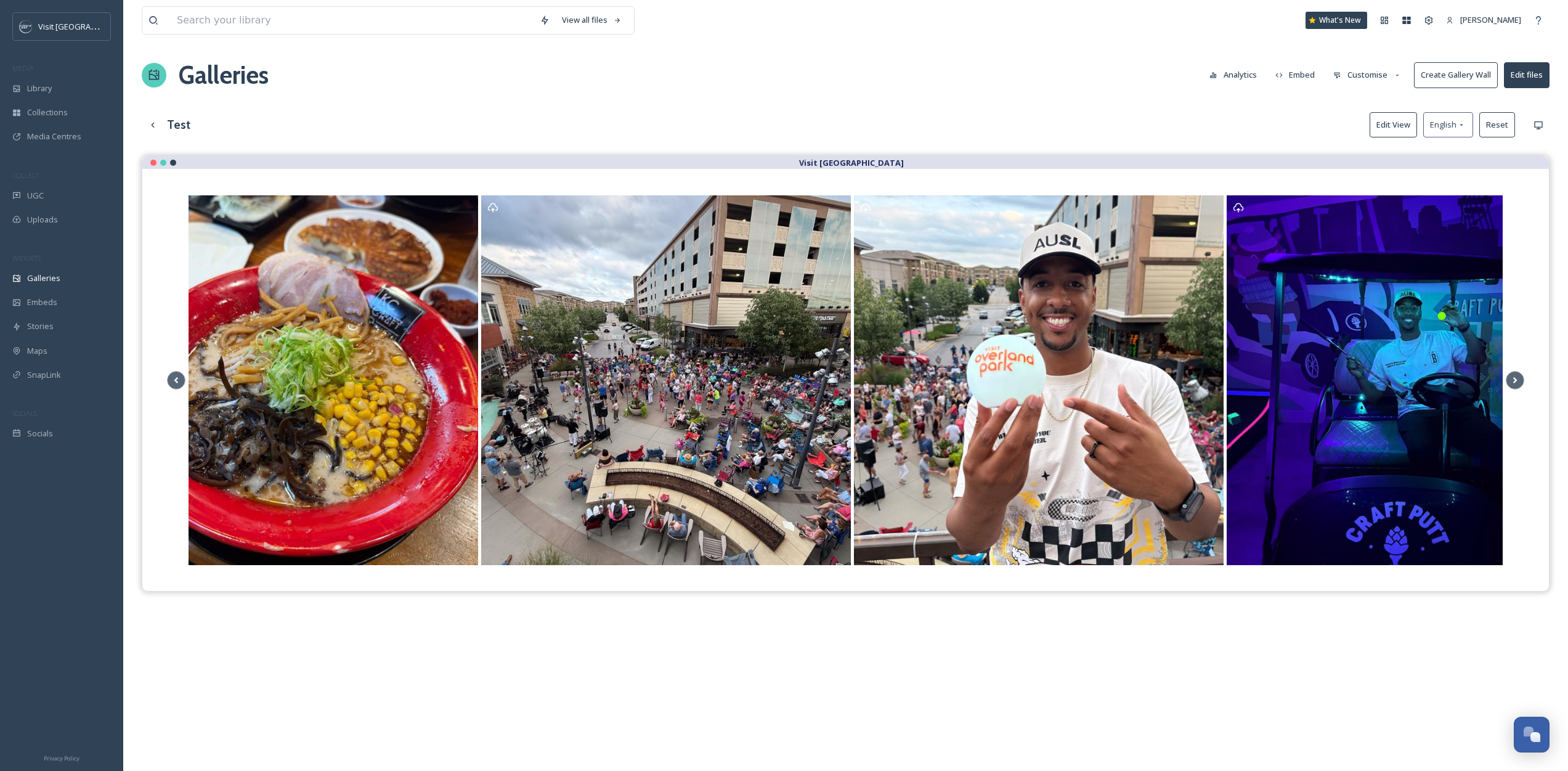
click at [1357, 77] on button "Customise" at bounding box center [1367, 74] width 81 height 24
click at [1356, 95] on div "Layout" at bounding box center [1371, 103] width 86 height 24
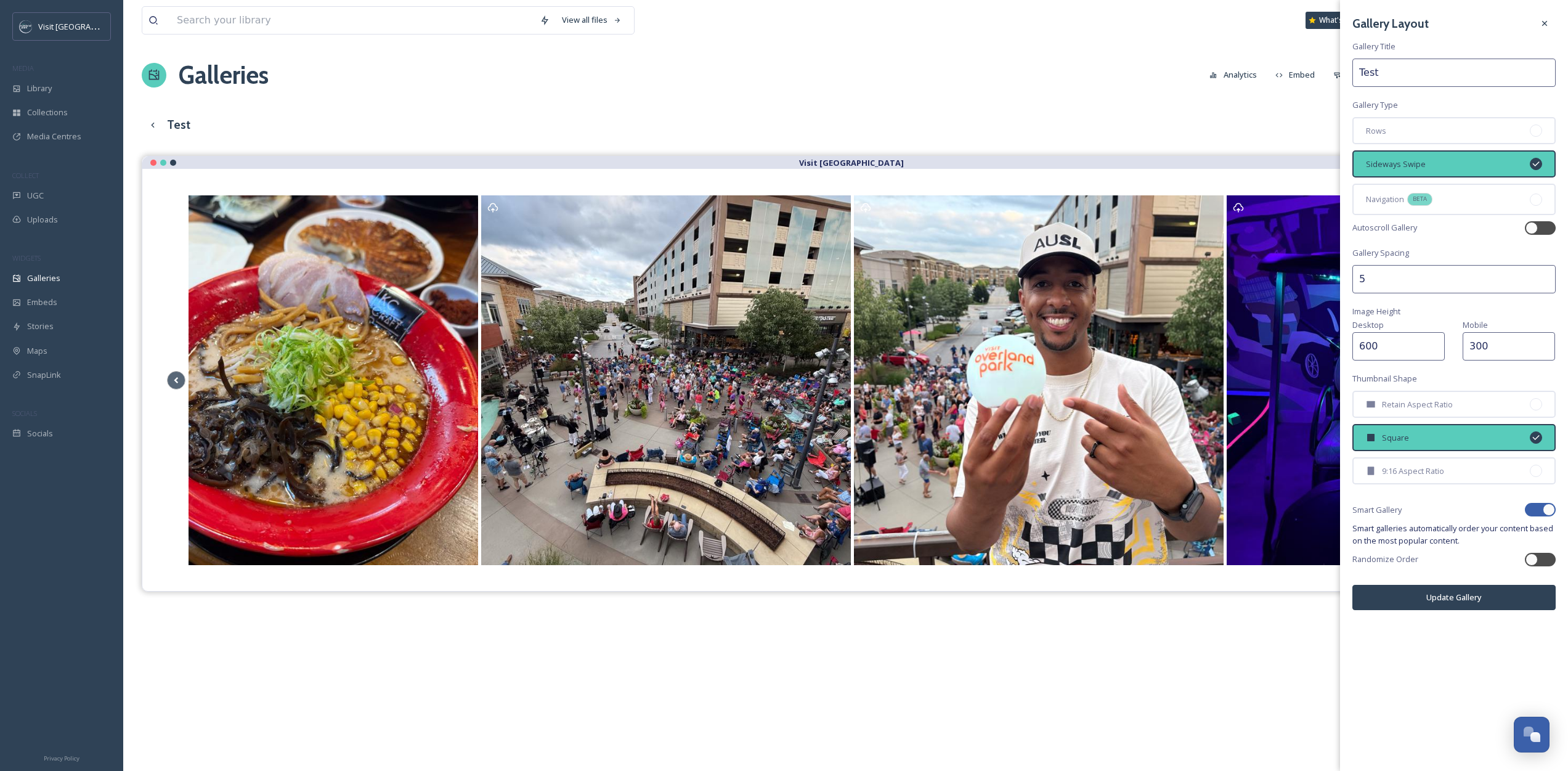
click at [1402, 341] on input "600" at bounding box center [1399, 346] width 93 height 28
type input "800"
click at [1435, 602] on button "Update Gallery" at bounding box center [1454, 598] width 203 height 25
